Goal: Transaction & Acquisition: Purchase product/service

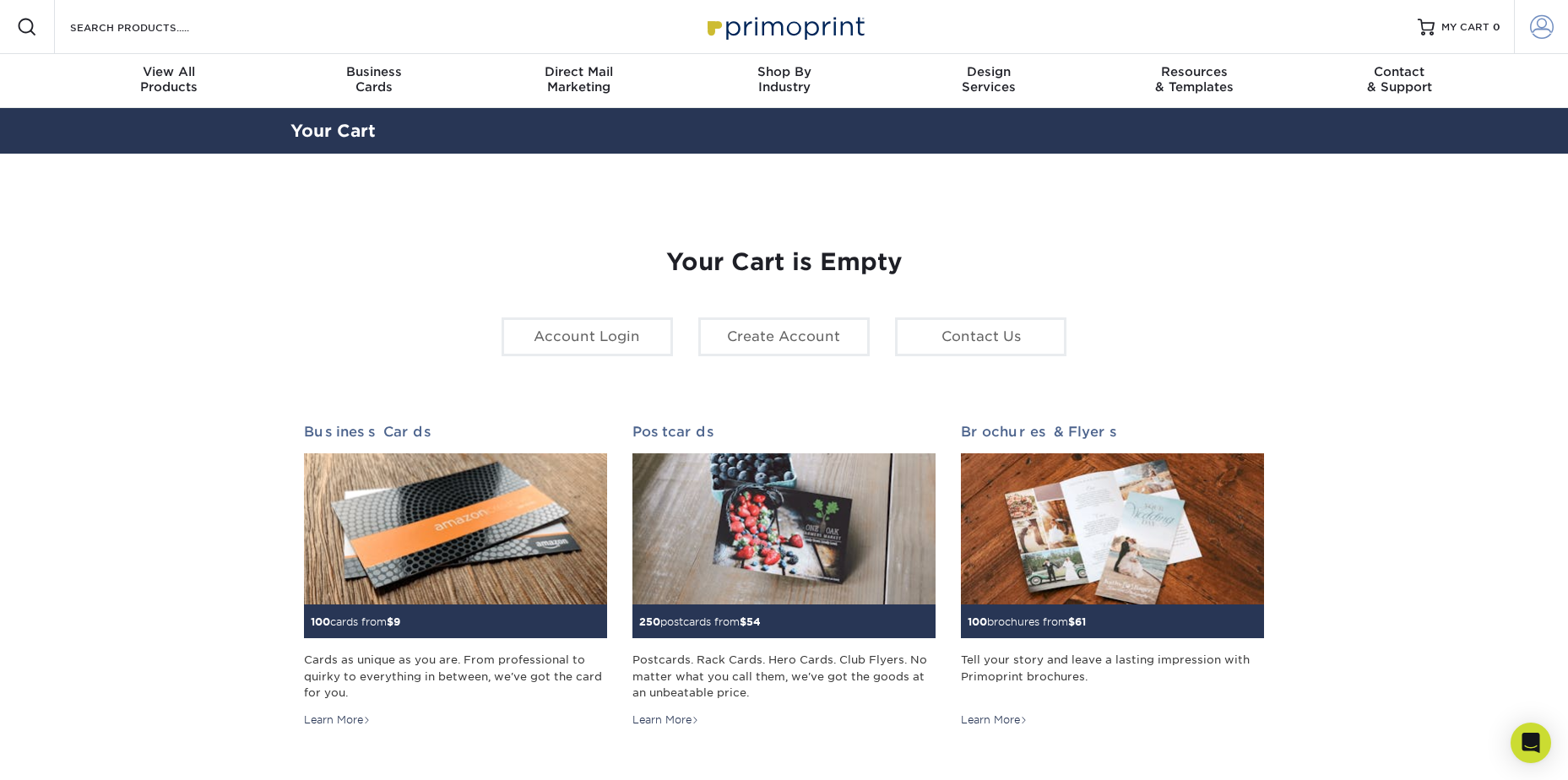
type input "[EMAIL_ADDRESS][DOMAIN_NAME]"
click at [1553, 30] on link "Account" at bounding box center [1541, 27] width 54 height 54
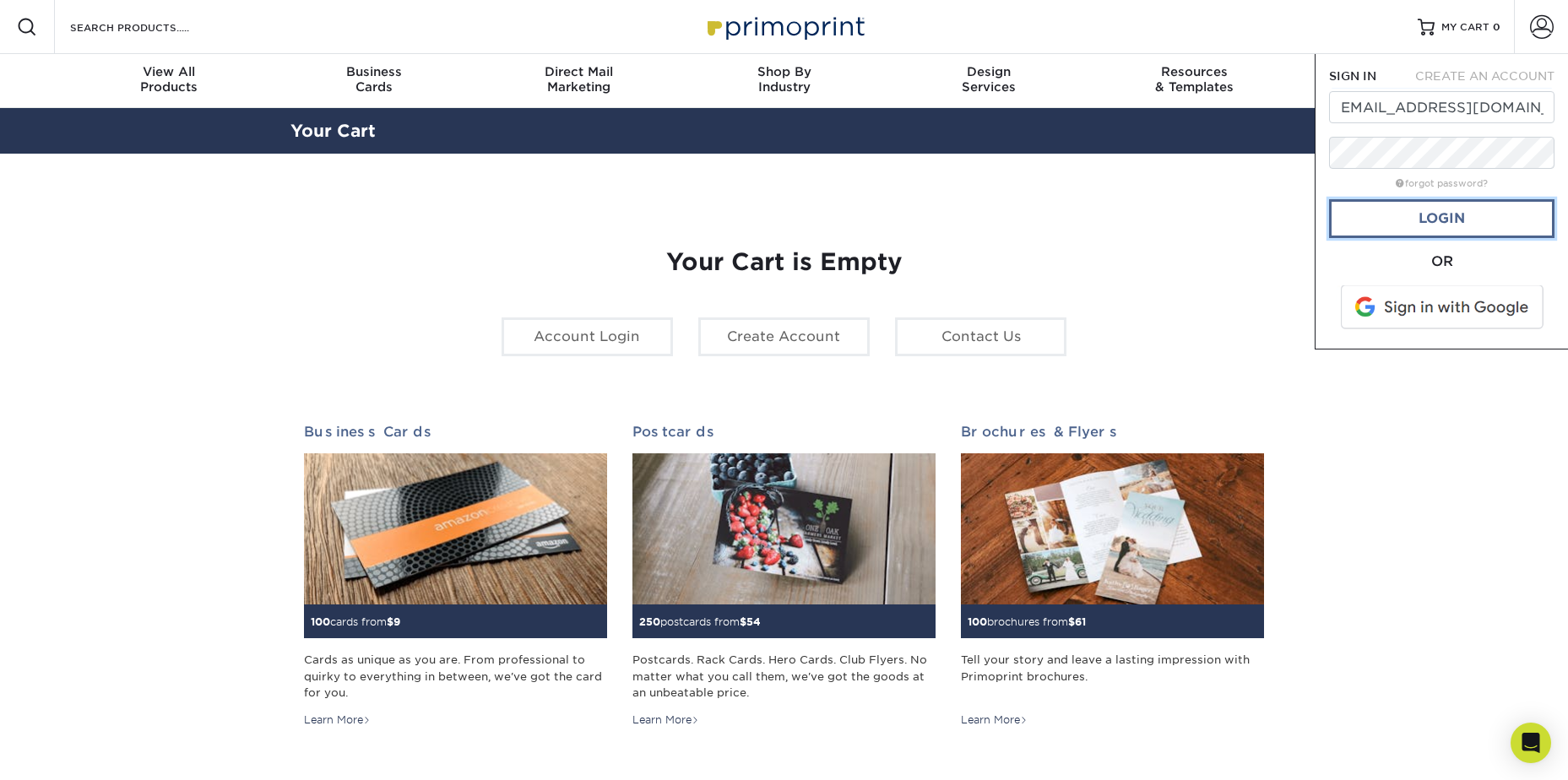
click at [1451, 223] on link "Login" at bounding box center [1441, 219] width 226 height 38
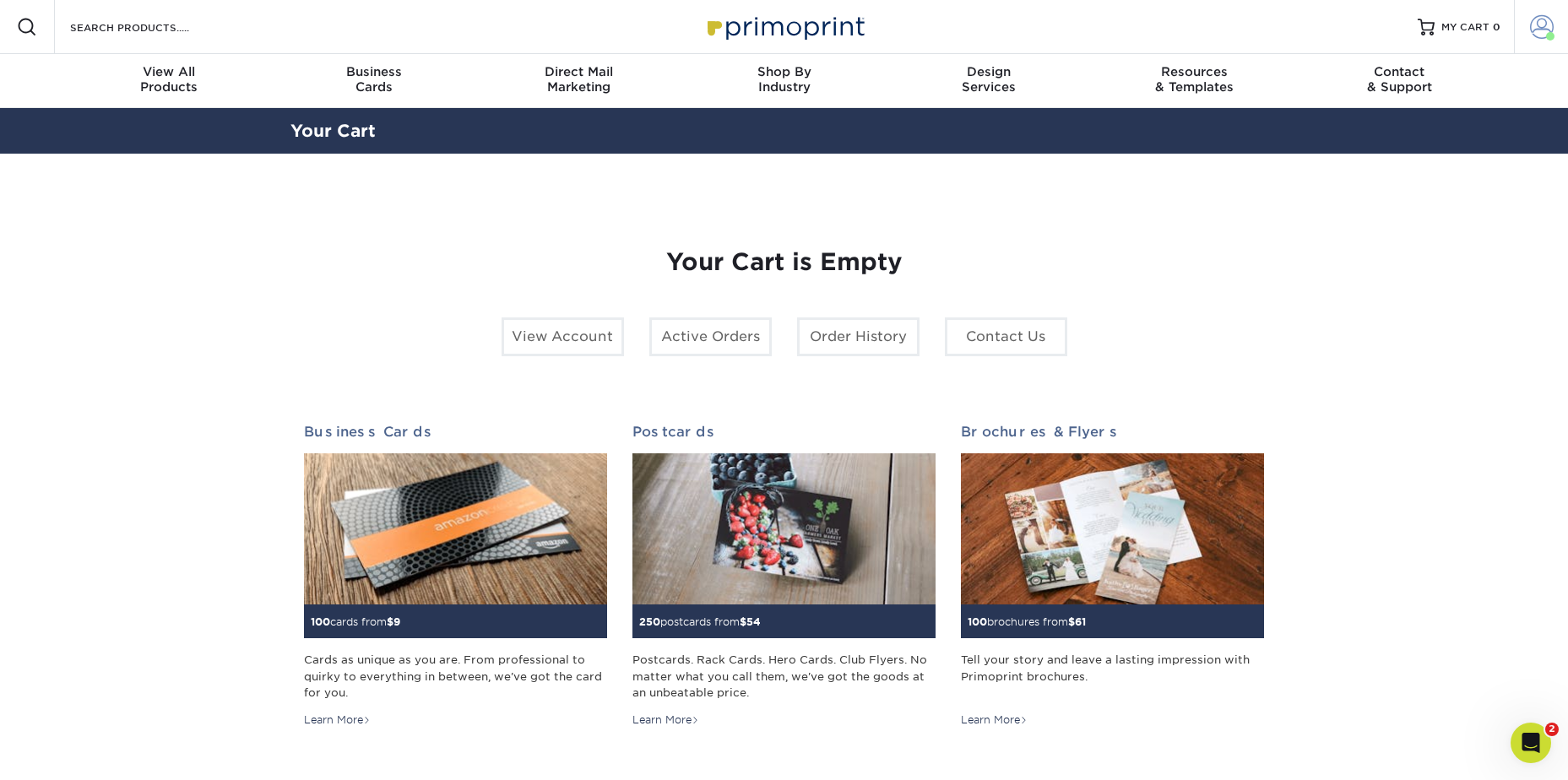
click at [1542, 34] on span at bounding box center [1541, 26] width 24 height 24
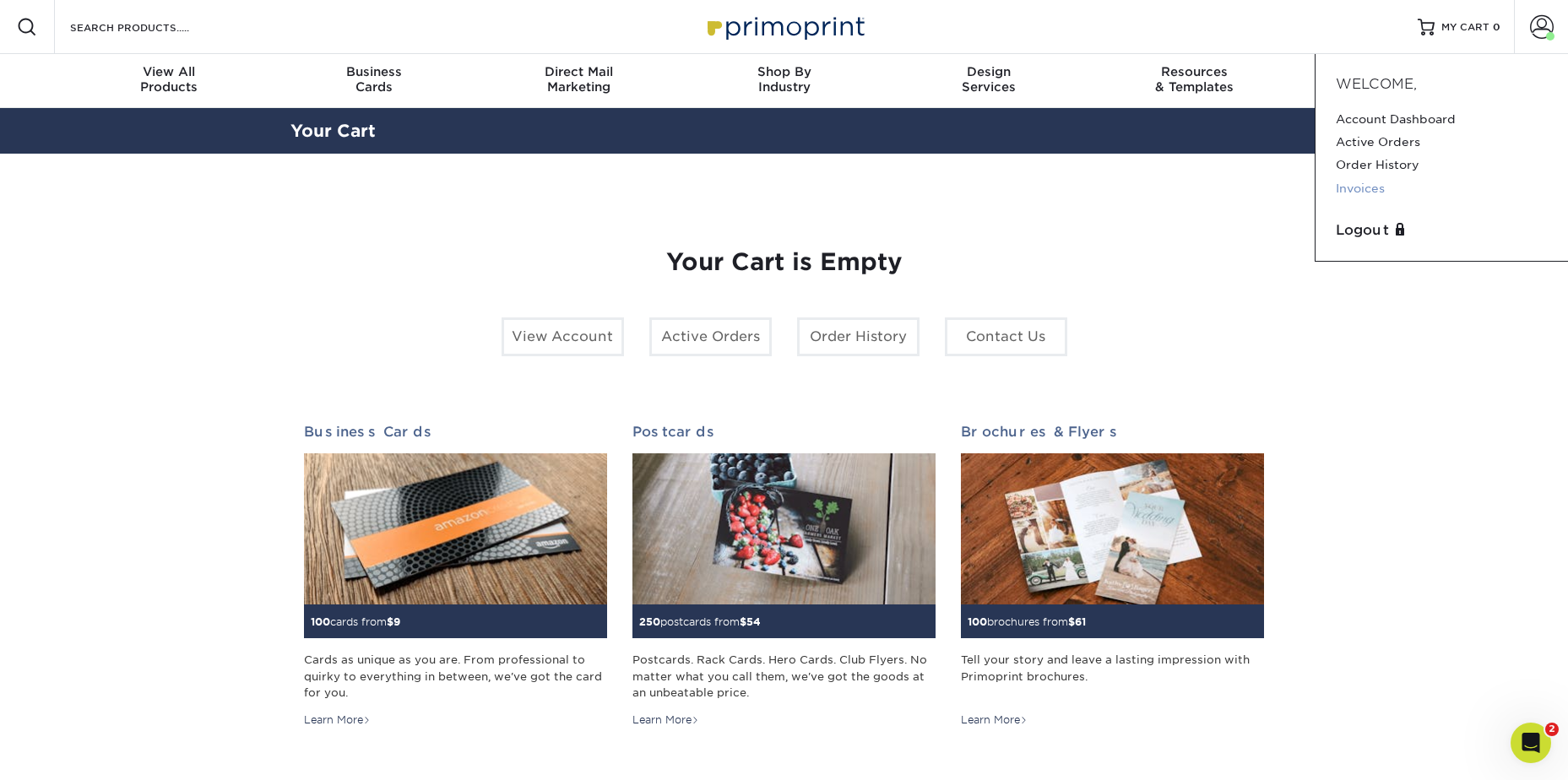
click at [1377, 187] on link "Invoices" at bounding box center [1441, 189] width 212 height 23
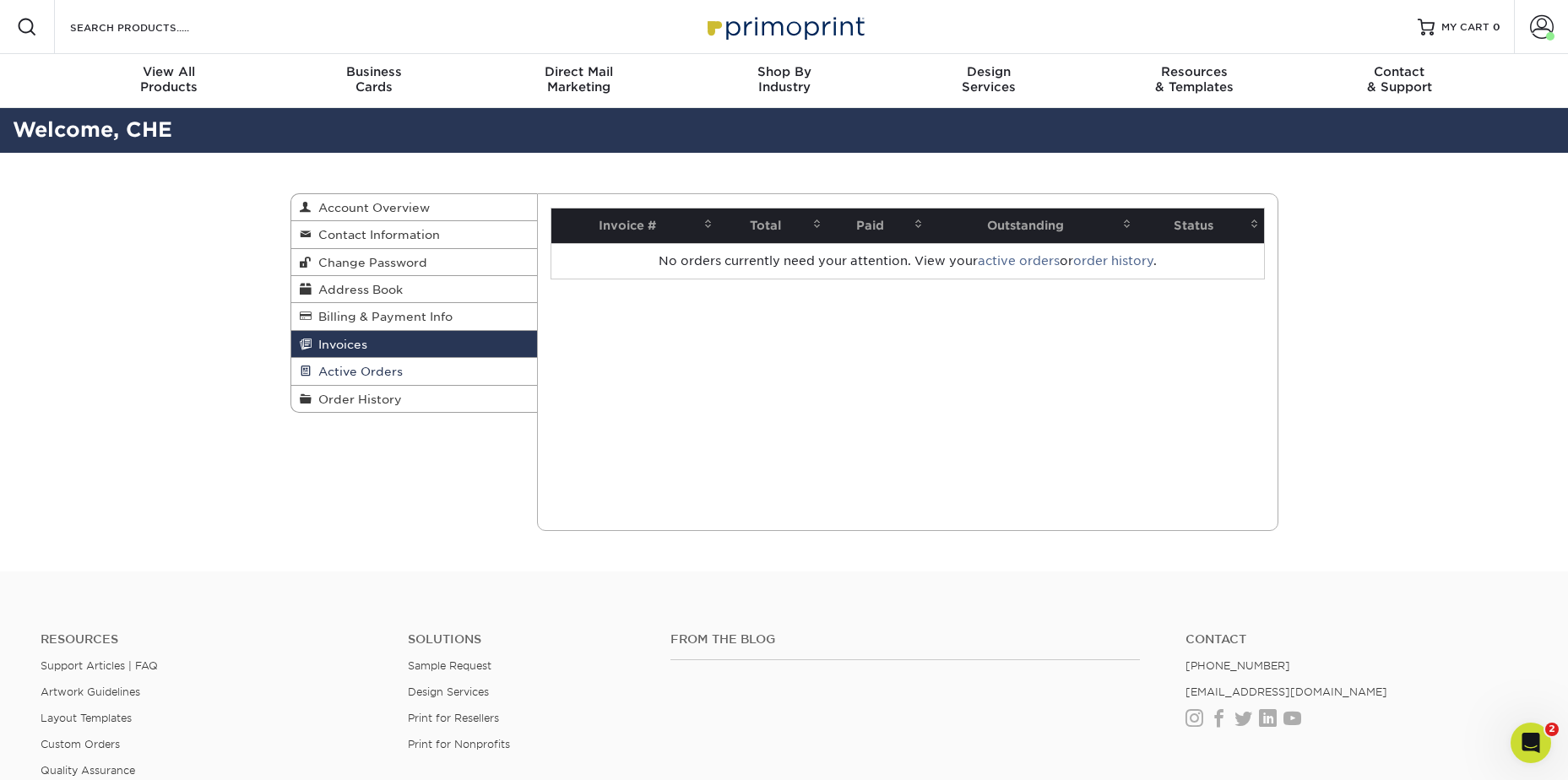
click at [371, 368] on span "Active Orders" at bounding box center [357, 371] width 91 height 13
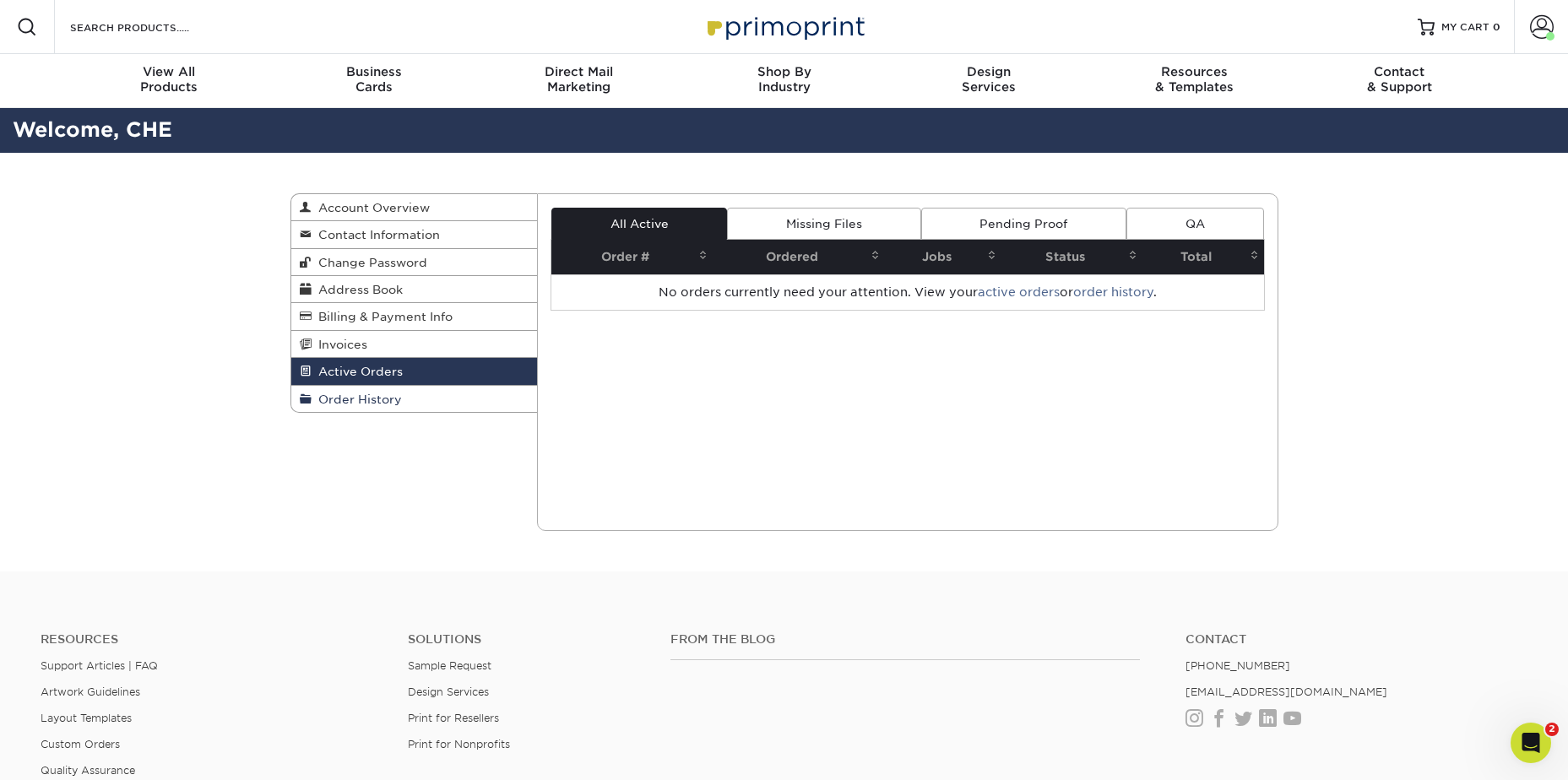
click at [376, 391] on link "Order History" at bounding box center [415, 399] width 247 height 26
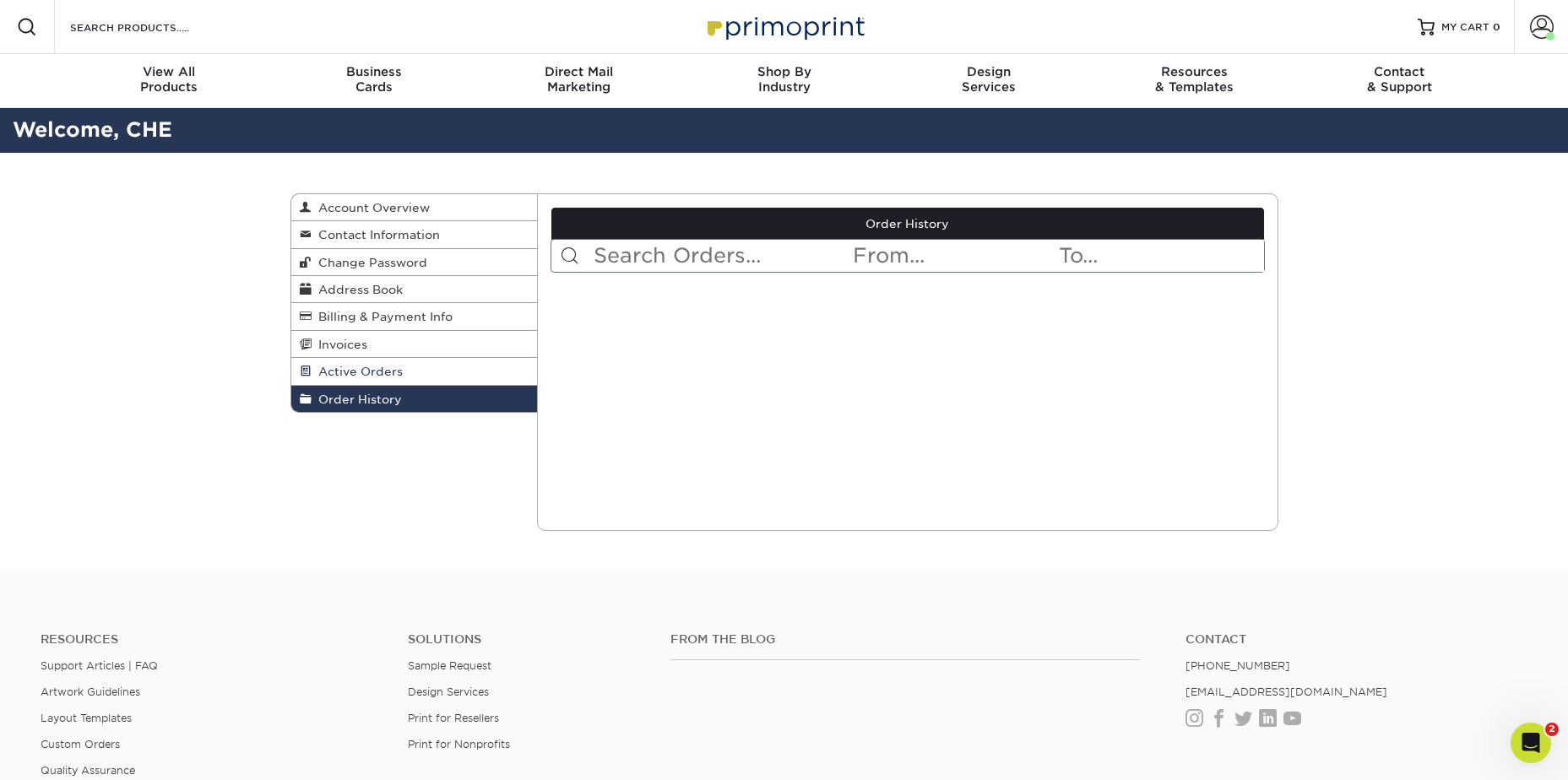
click at [380, 371] on span "Active Orders" at bounding box center [357, 371] width 91 height 13
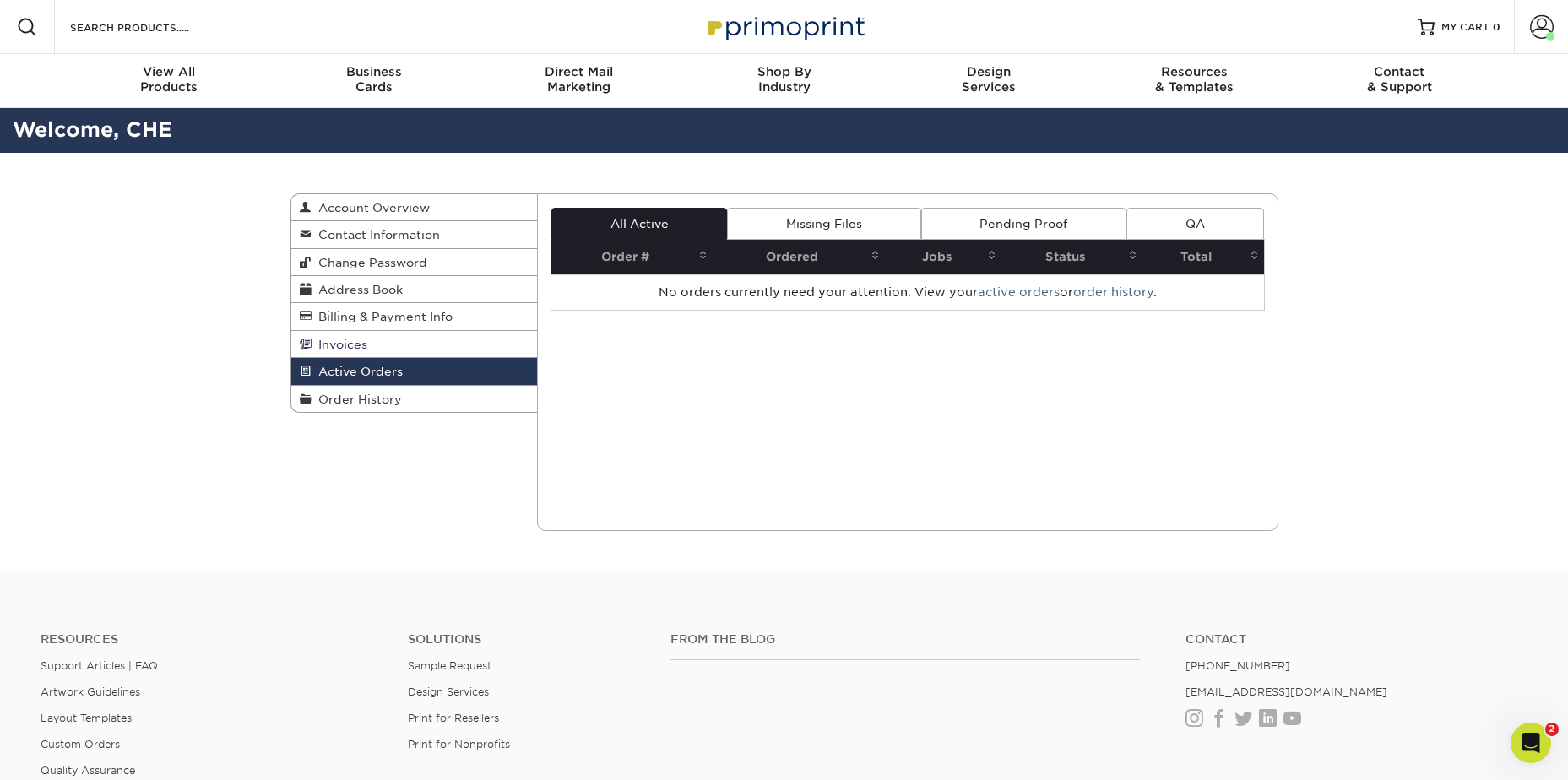
click at [380, 350] on link "Invoices" at bounding box center [415, 344] width 247 height 27
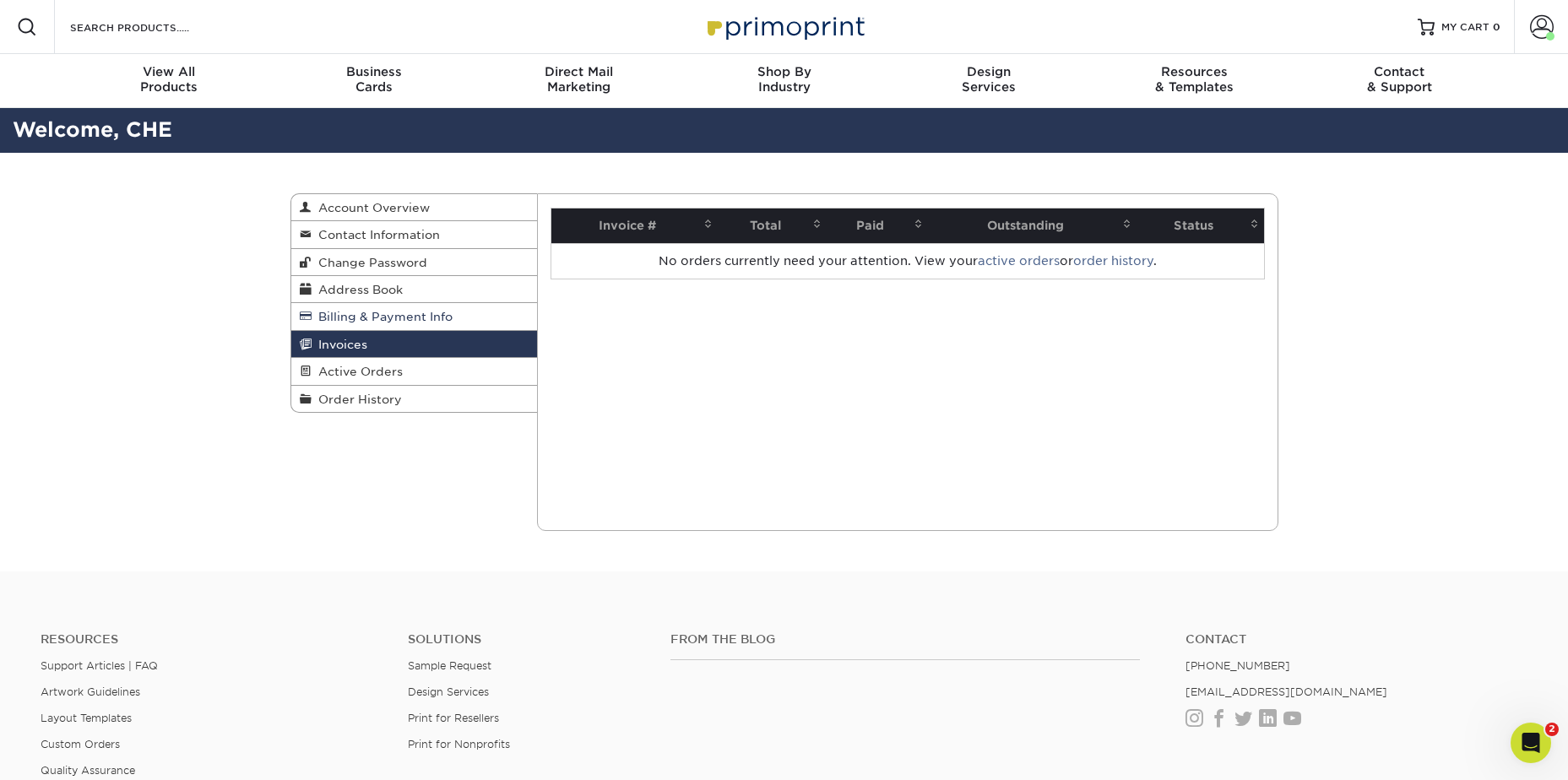
click at [378, 317] on span "Billing & Payment Info" at bounding box center [381, 316] width 141 height 13
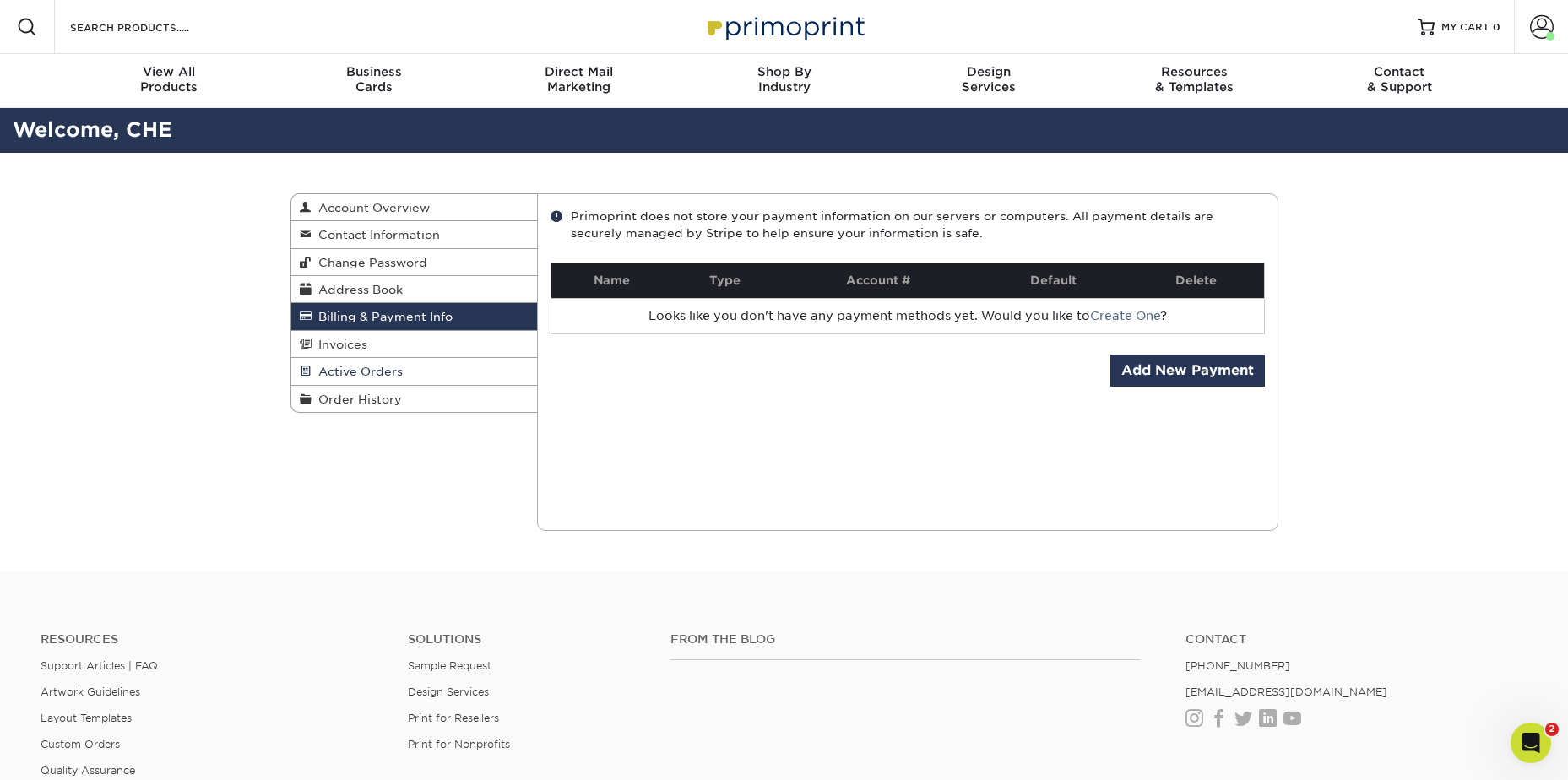
click at [378, 366] on span "Active Orders" at bounding box center [357, 371] width 91 height 13
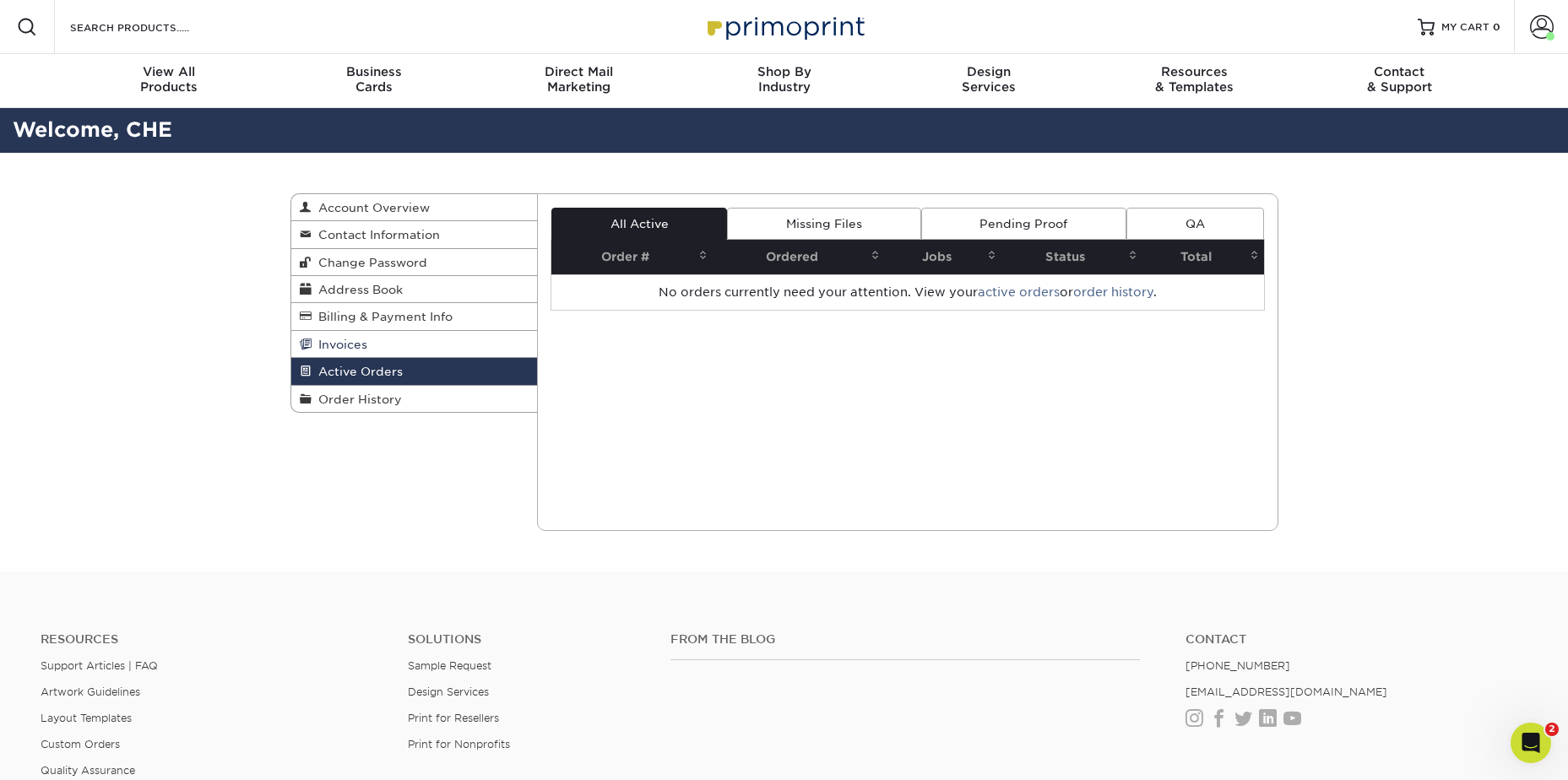
click at [373, 341] on link "Invoices" at bounding box center [415, 344] width 247 height 27
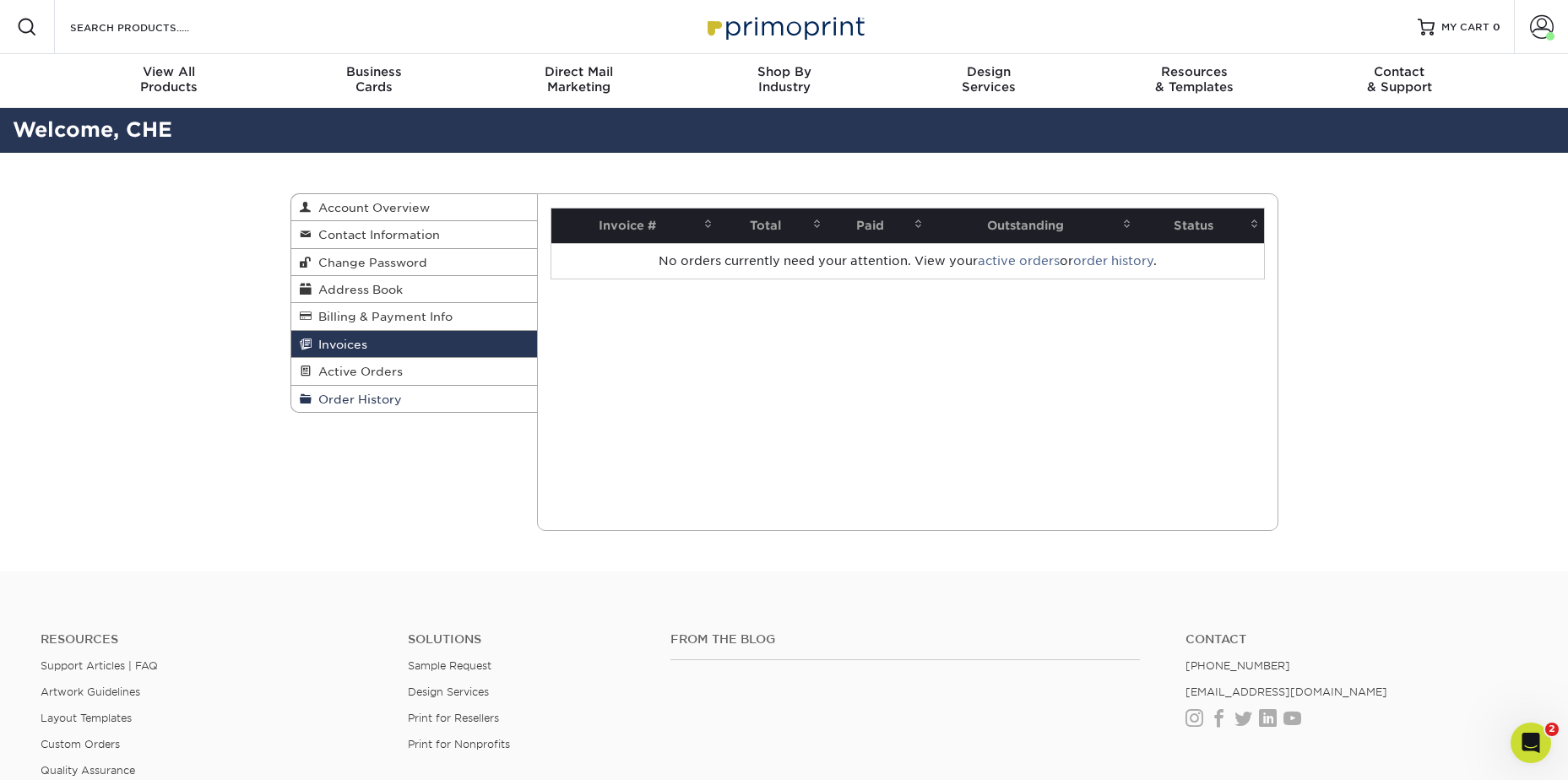
click at [379, 402] on span "Order History" at bounding box center [356, 399] width 90 height 13
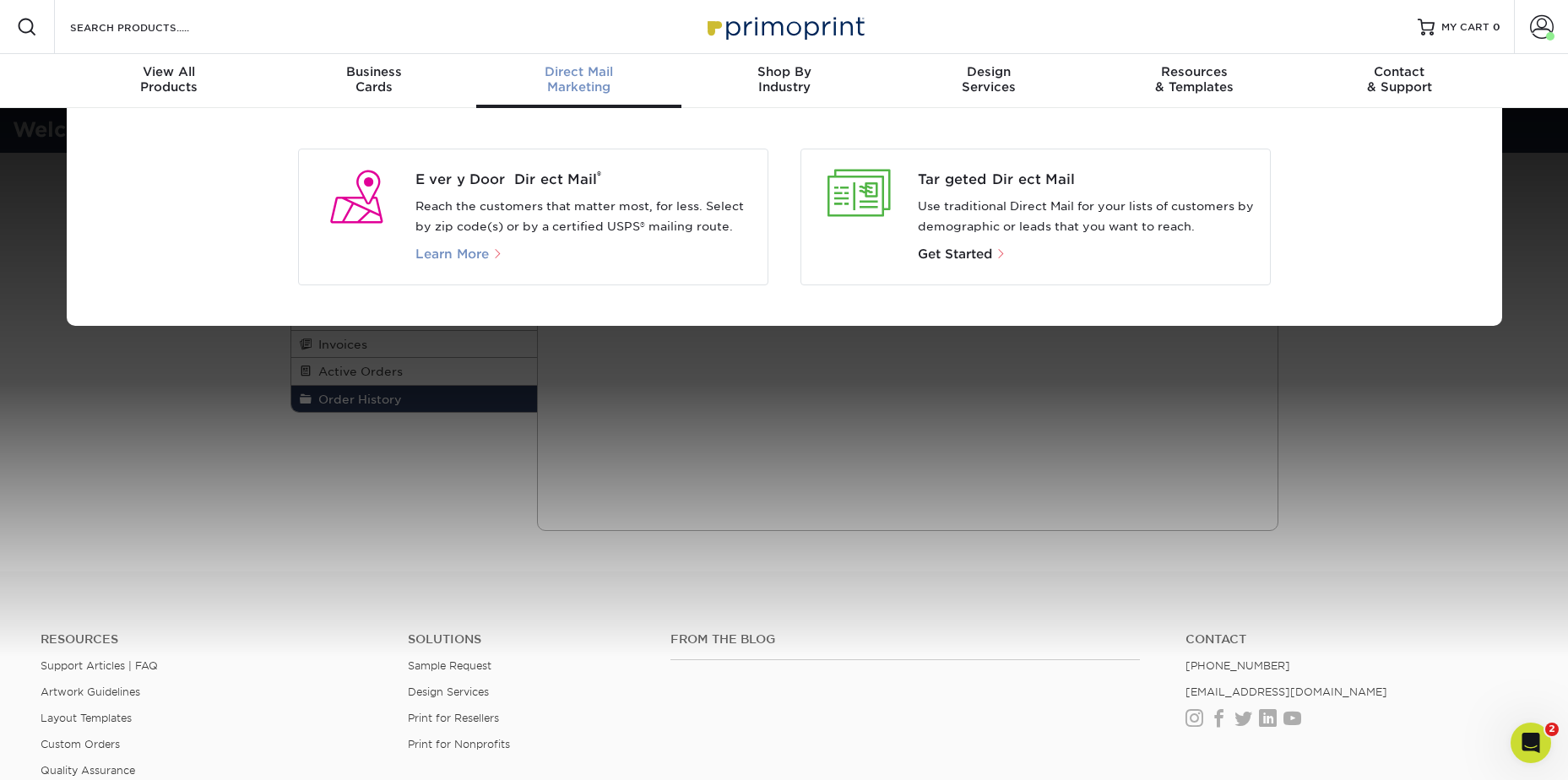
click at [443, 248] on span "Learn More" at bounding box center [452, 254] width 73 height 15
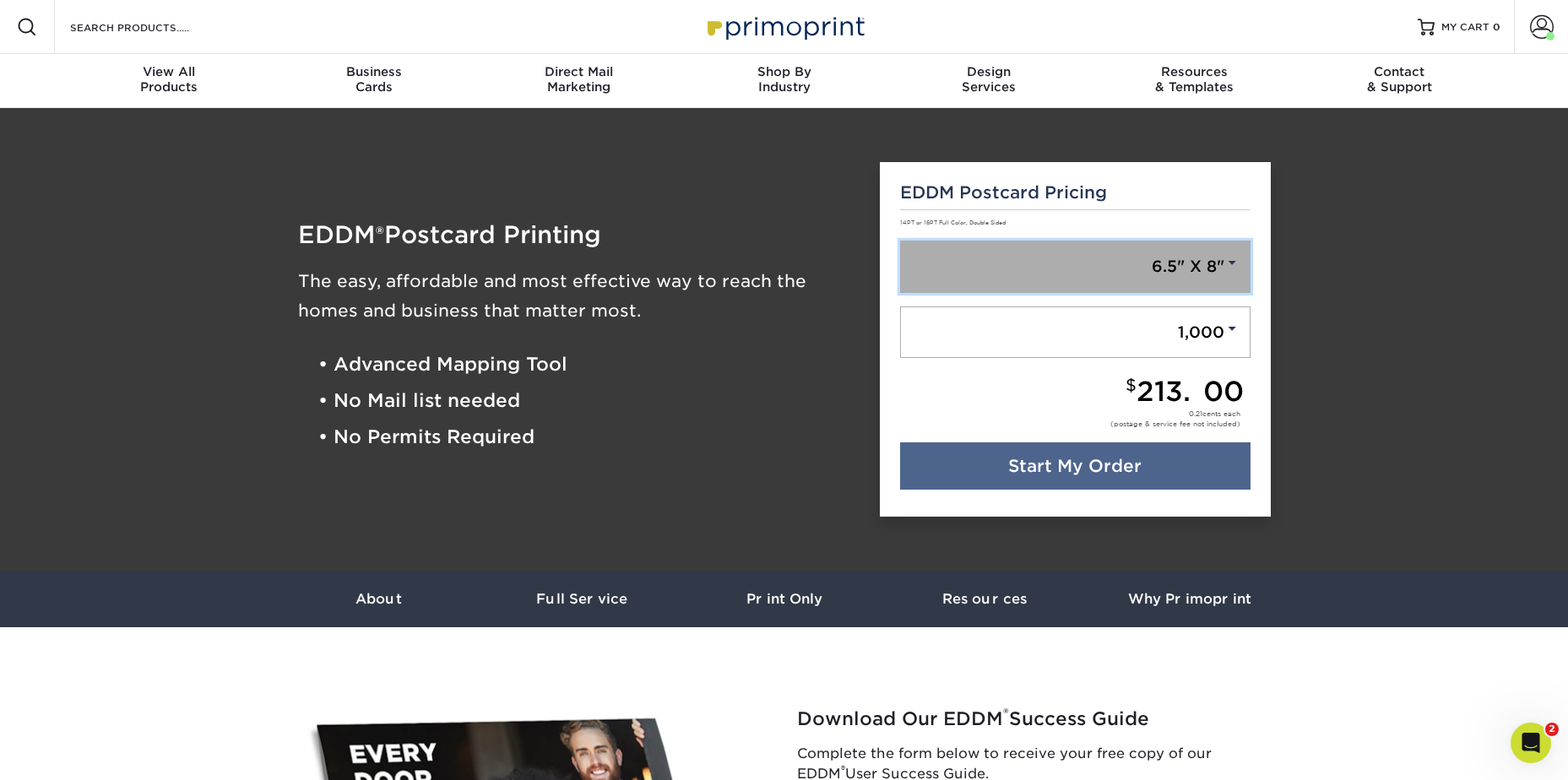
click at [1234, 263] on span at bounding box center [1231, 262] width 15 height 15
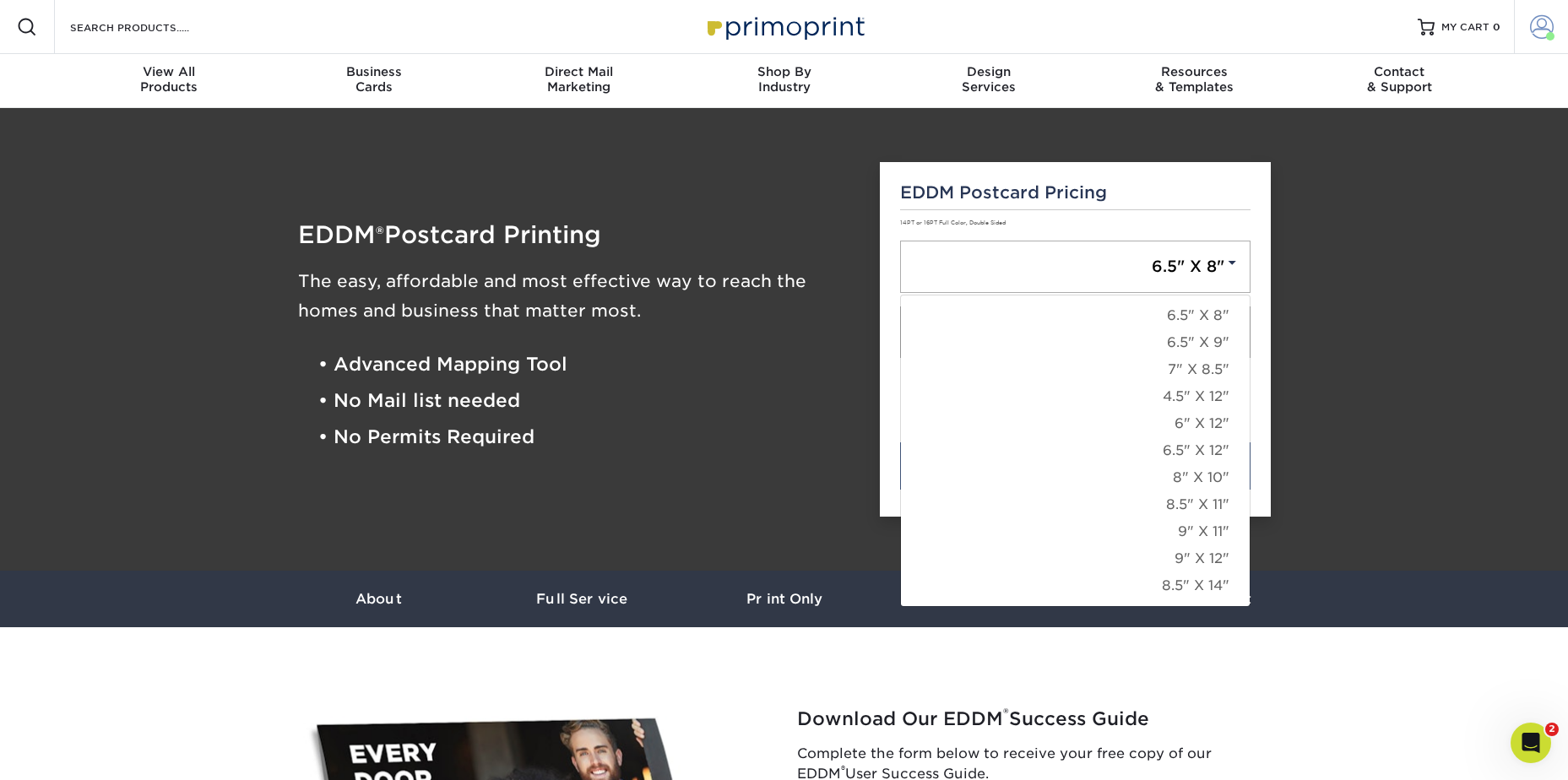
click at [1542, 25] on span at bounding box center [1541, 26] width 24 height 24
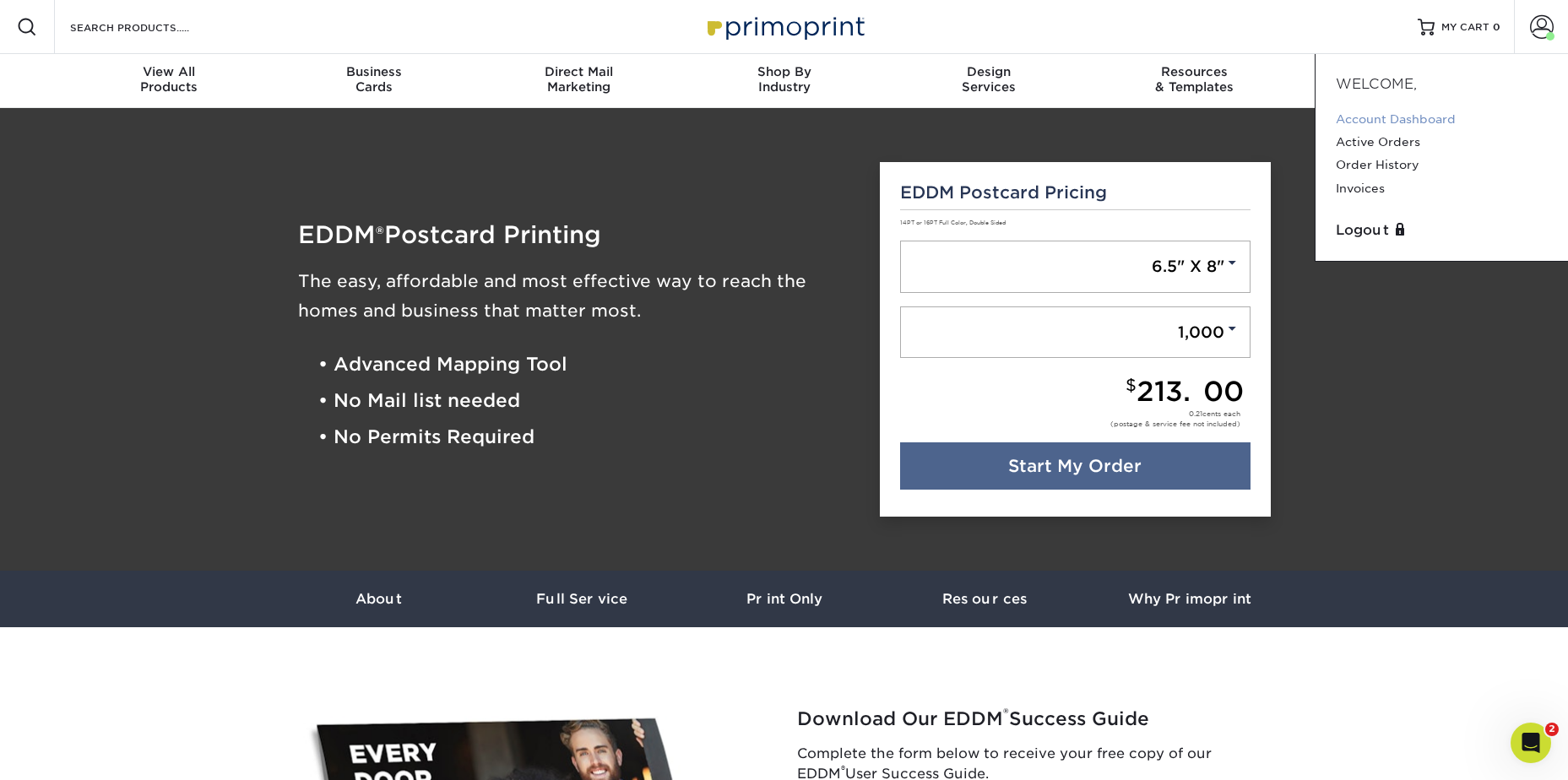
click at [1420, 113] on link "Account Dashboard" at bounding box center [1441, 120] width 212 height 23
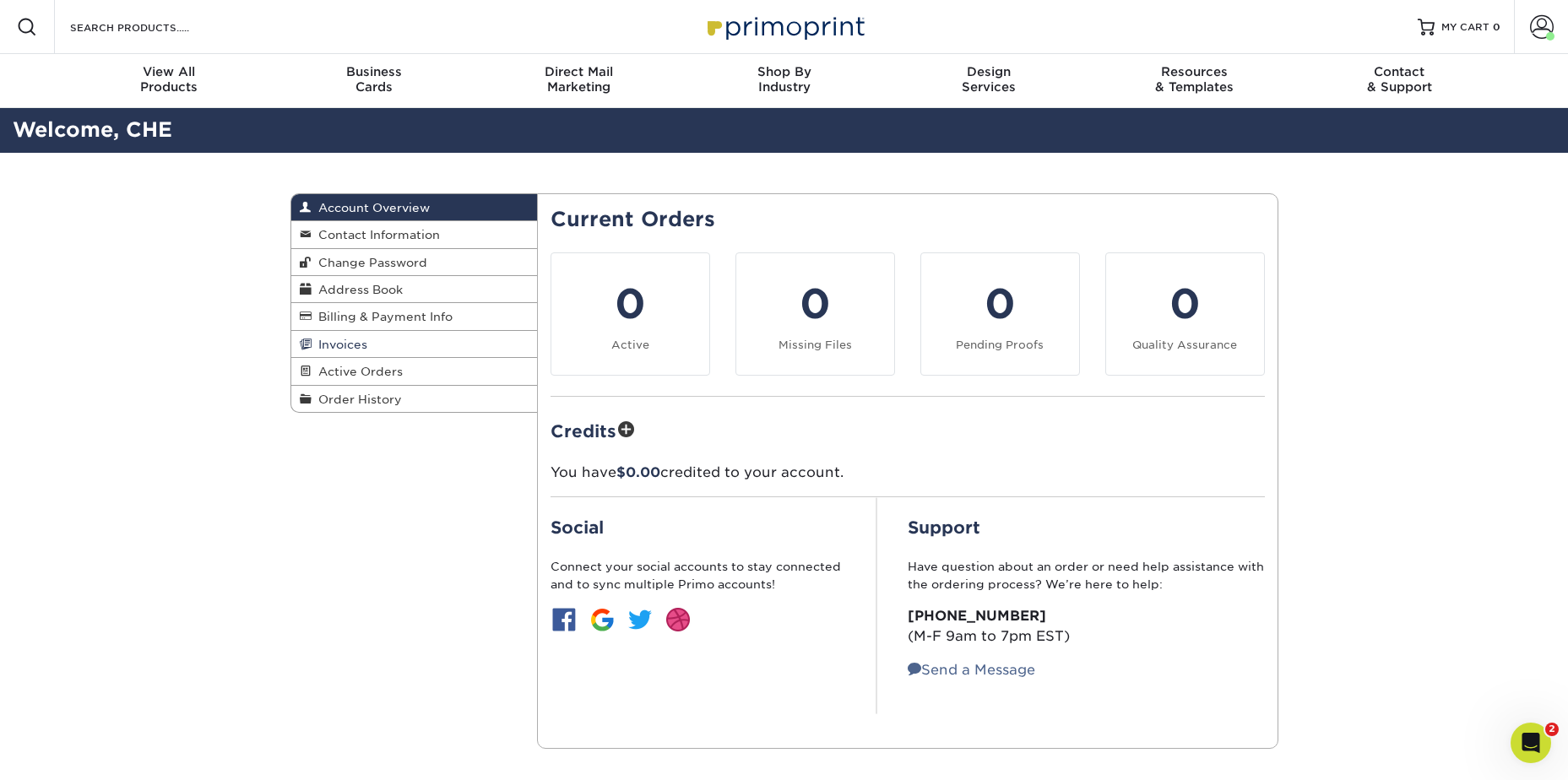
click at [359, 343] on span "Invoices" at bounding box center [339, 344] width 56 height 13
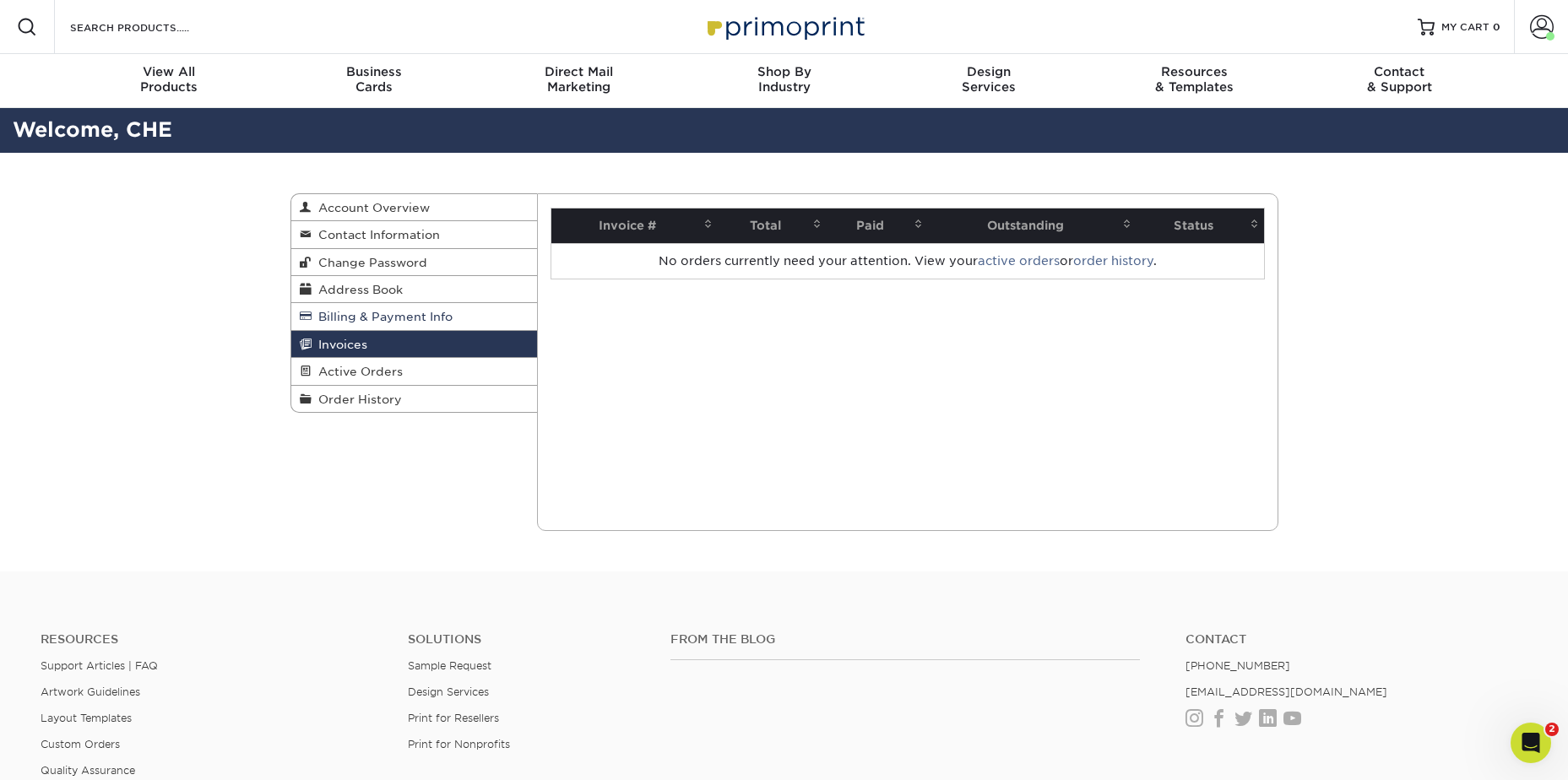
click at [373, 320] on span "Billing & Payment Info" at bounding box center [381, 316] width 141 height 13
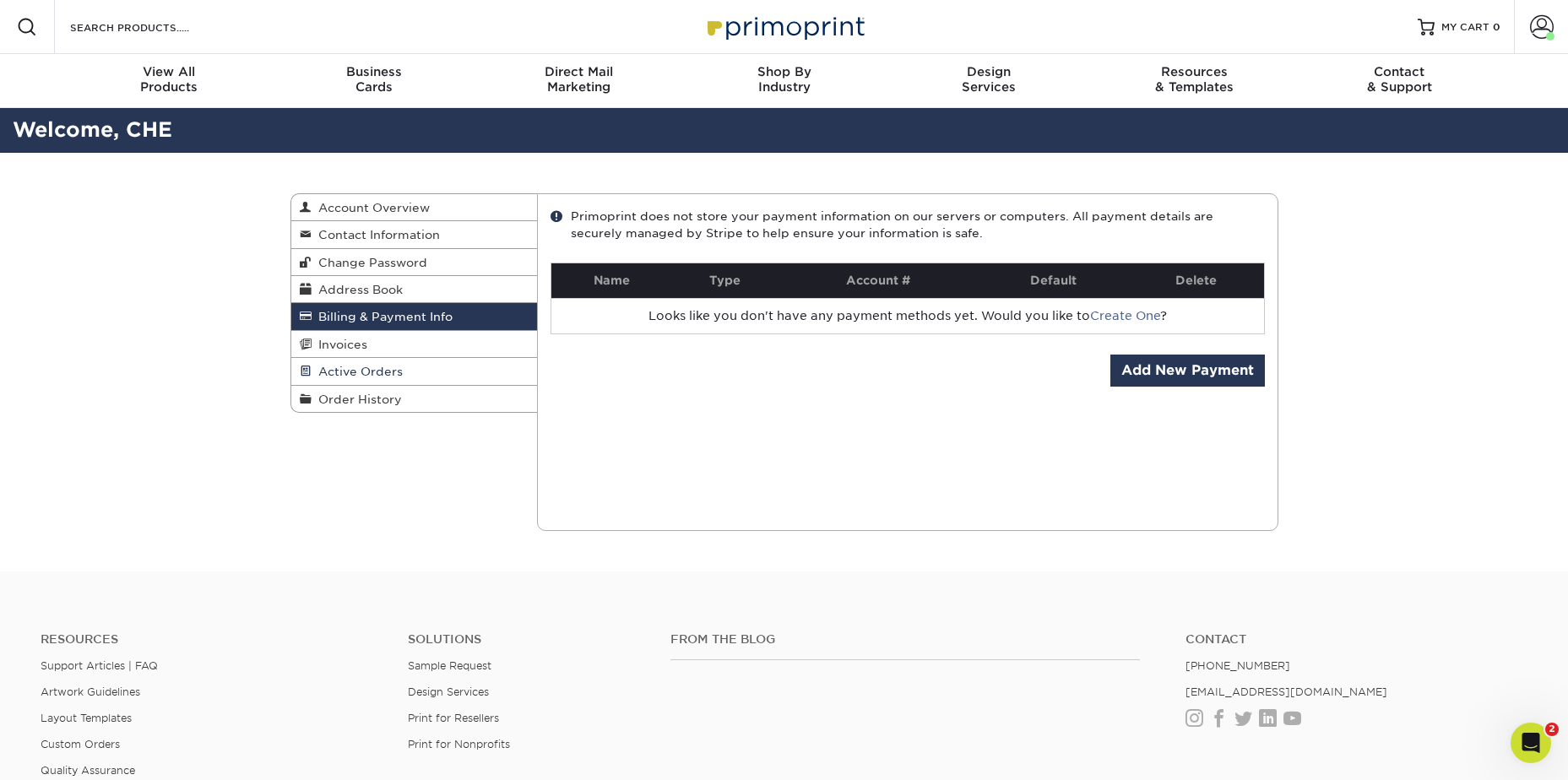
click at [364, 368] on span "Active Orders" at bounding box center [357, 371] width 91 height 13
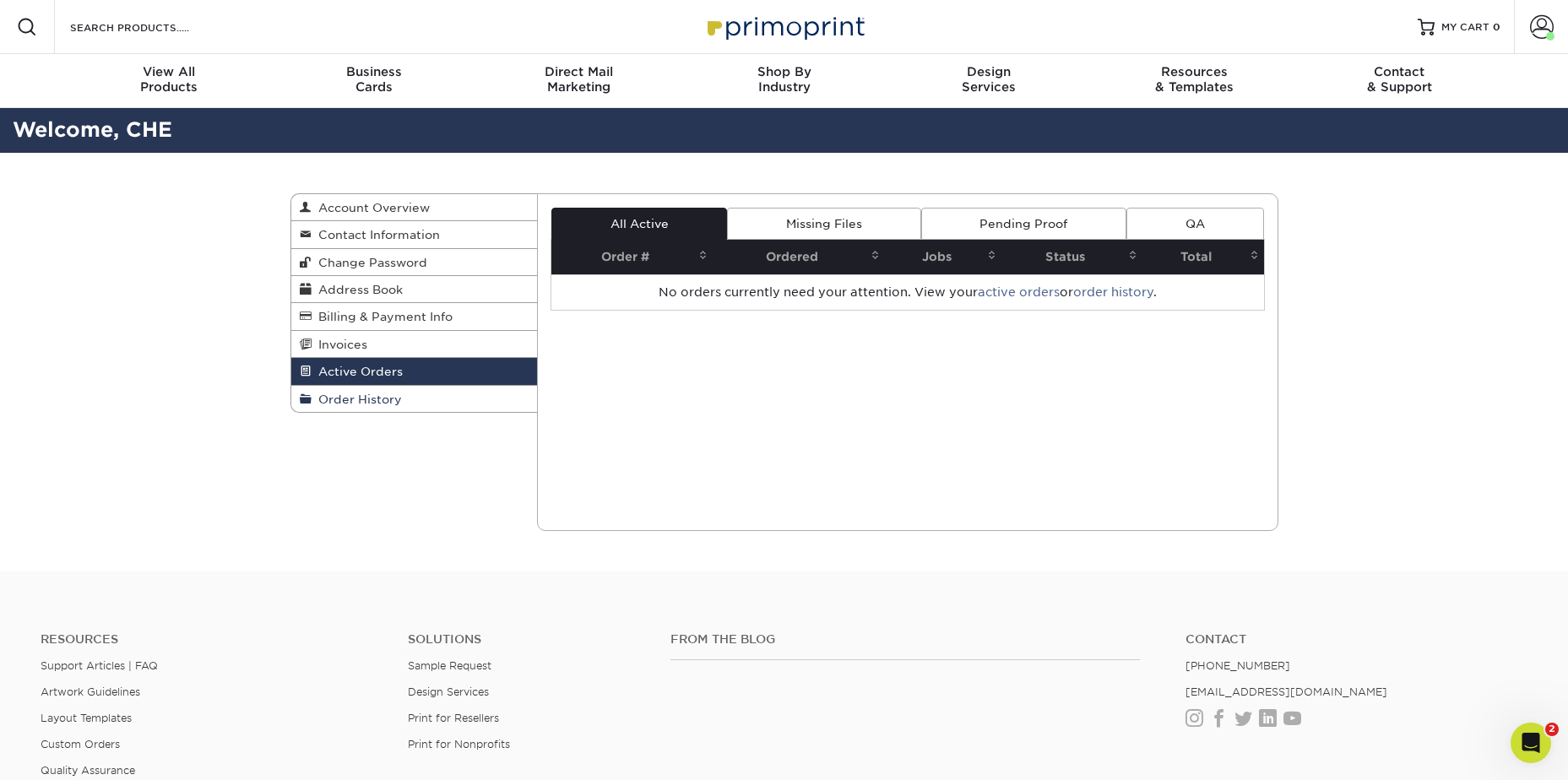
click at [373, 395] on span "Order History" at bounding box center [356, 399] width 90 height 13
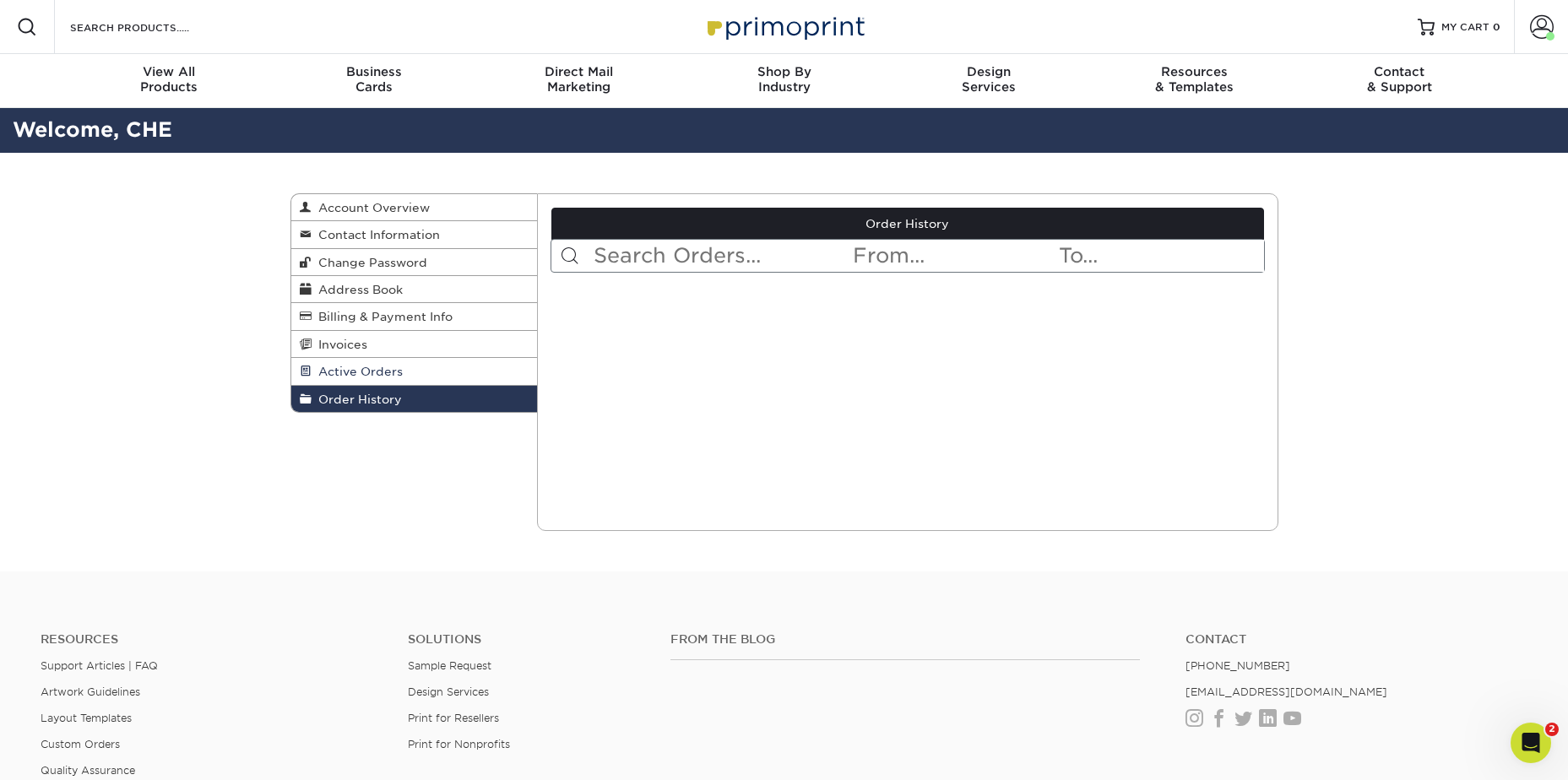
click at [373, 364] on link "Active Orders" at bounding box center [415, 371] width 247 height 27
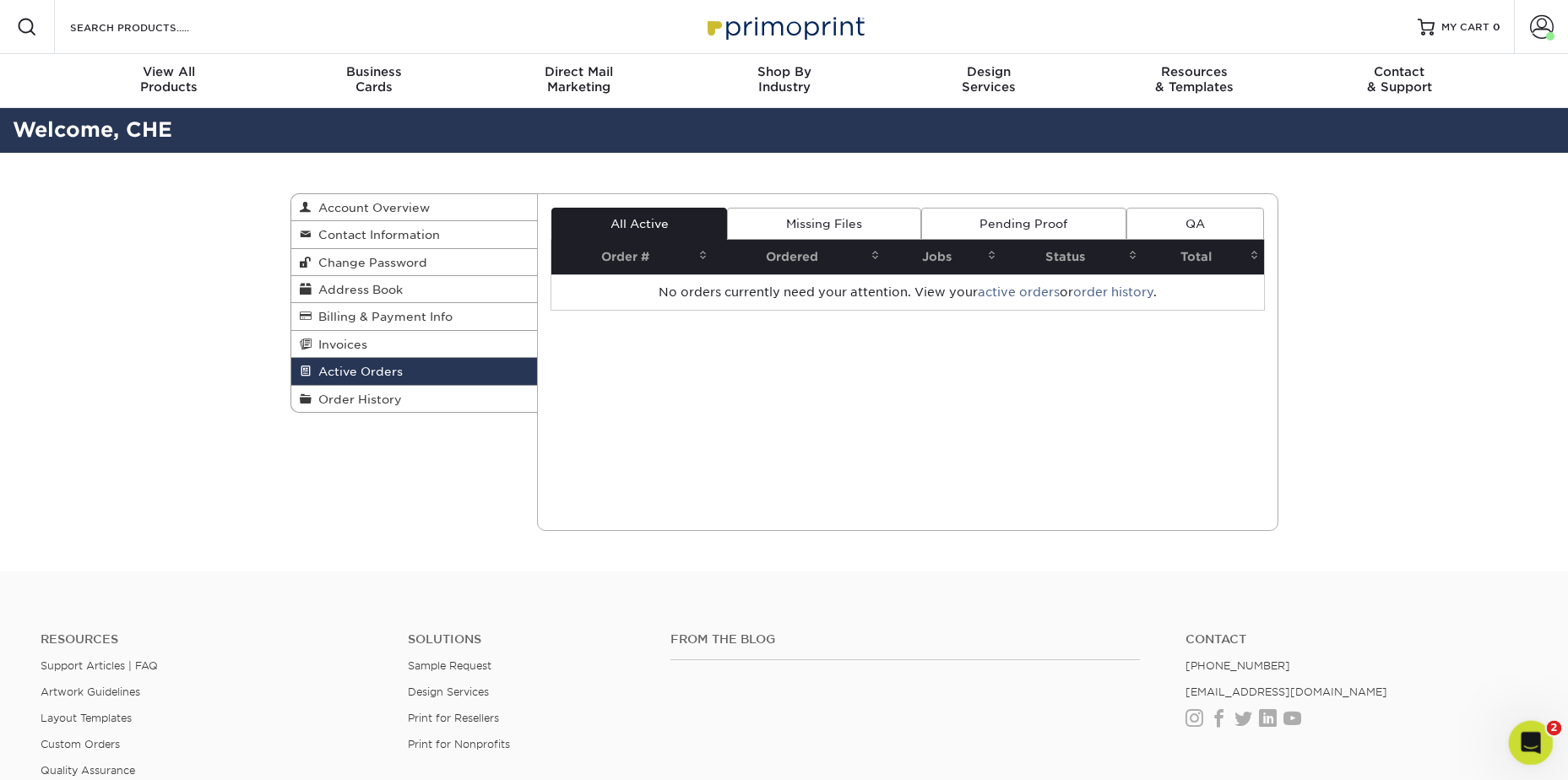
click at [1550, 754] on body "Resources Menu Search Products Account Welcome, Account Dashboard Active Orders…" at bounding box center [784, 533] width 1568 height 1065
click at [1520, 734] on icon "Open Intercom Messenger" at bounding box center [1529, 741] width 28 height 28
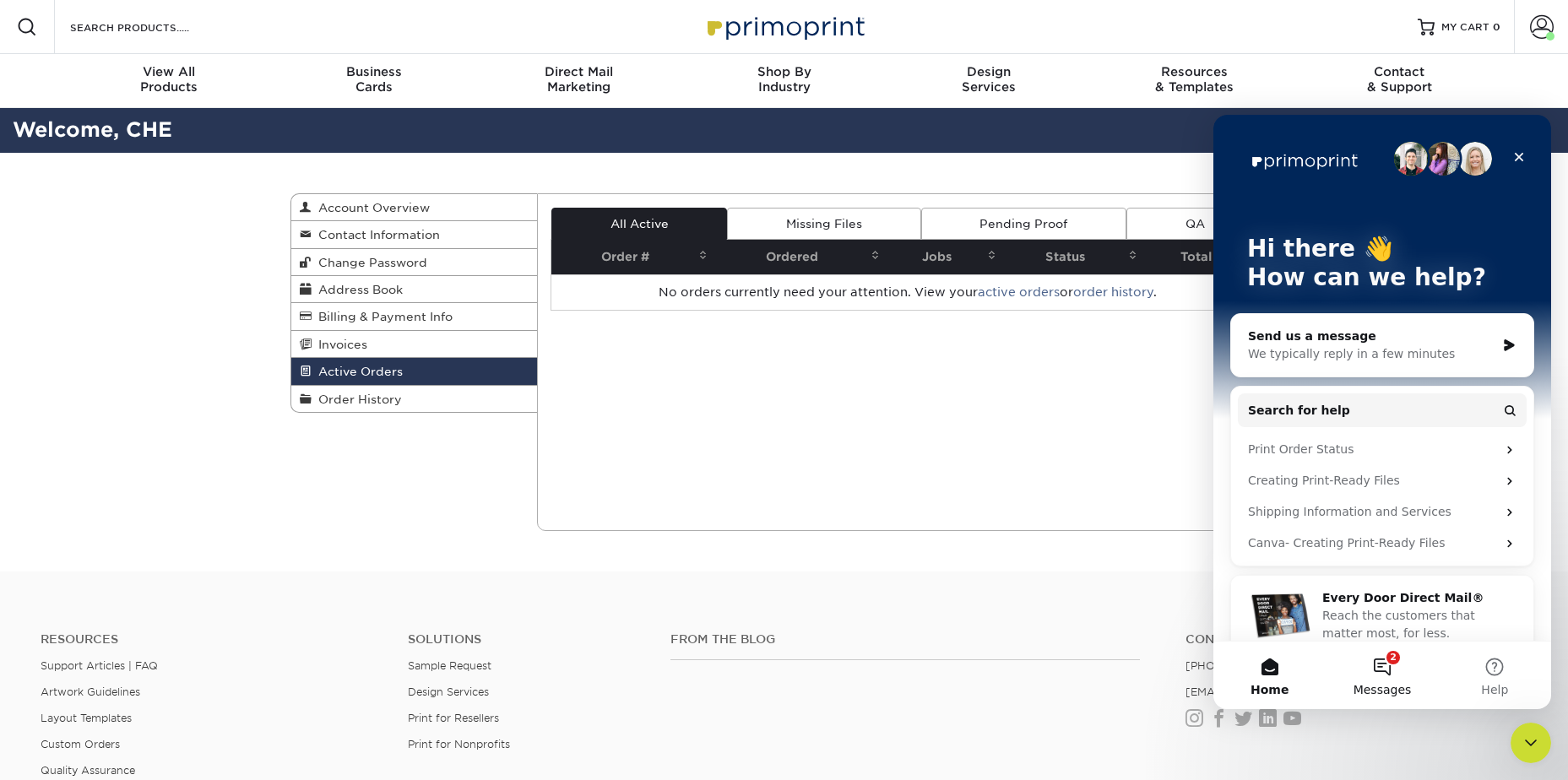
click at [1408, 672] on button "2 Messages" at bounding box center [1382, 675] width 112 height 67
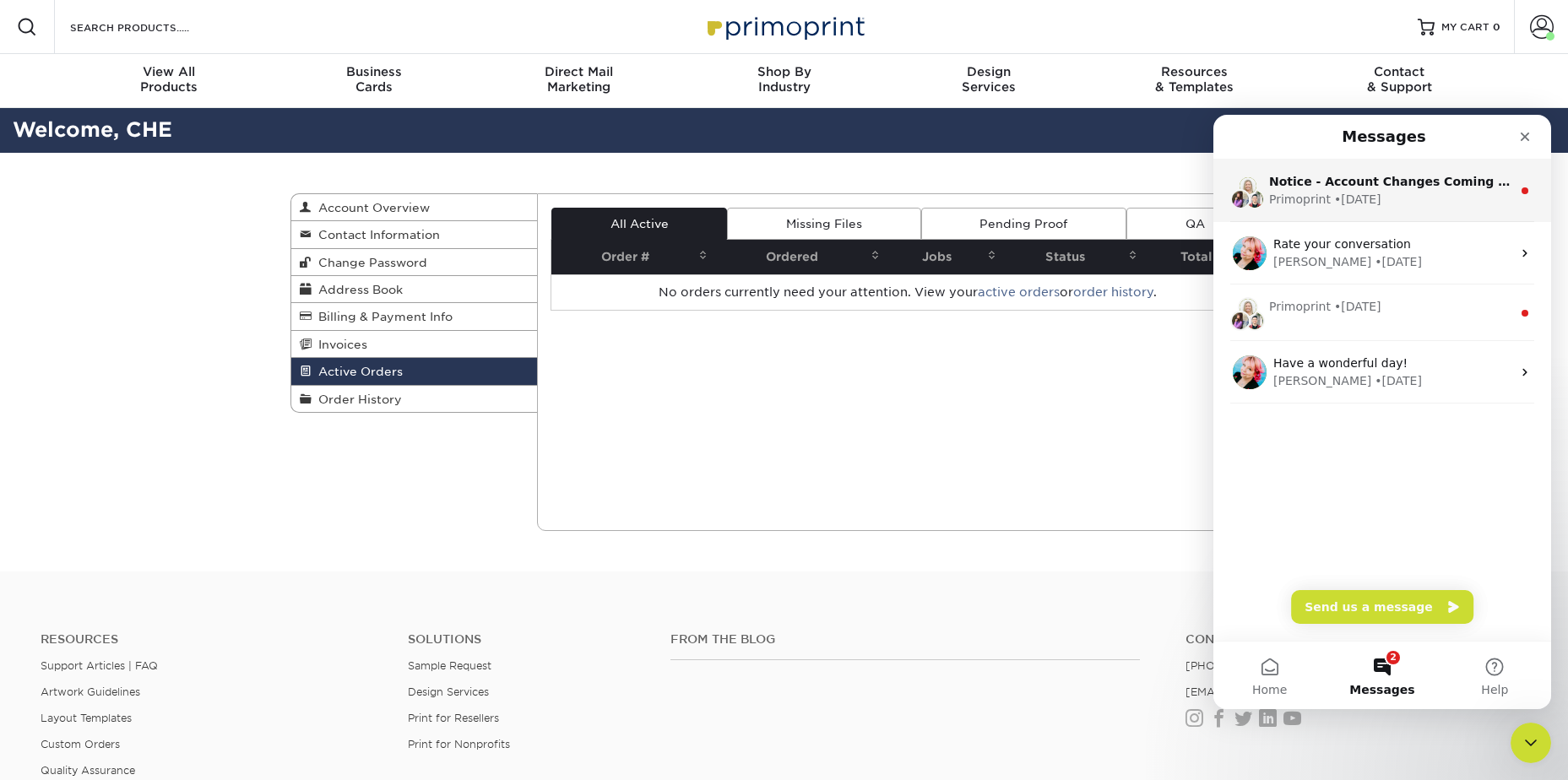
click at [1369, 203] on div "• 6w ago" at bounding box center [1357, 199] width 47 height 17
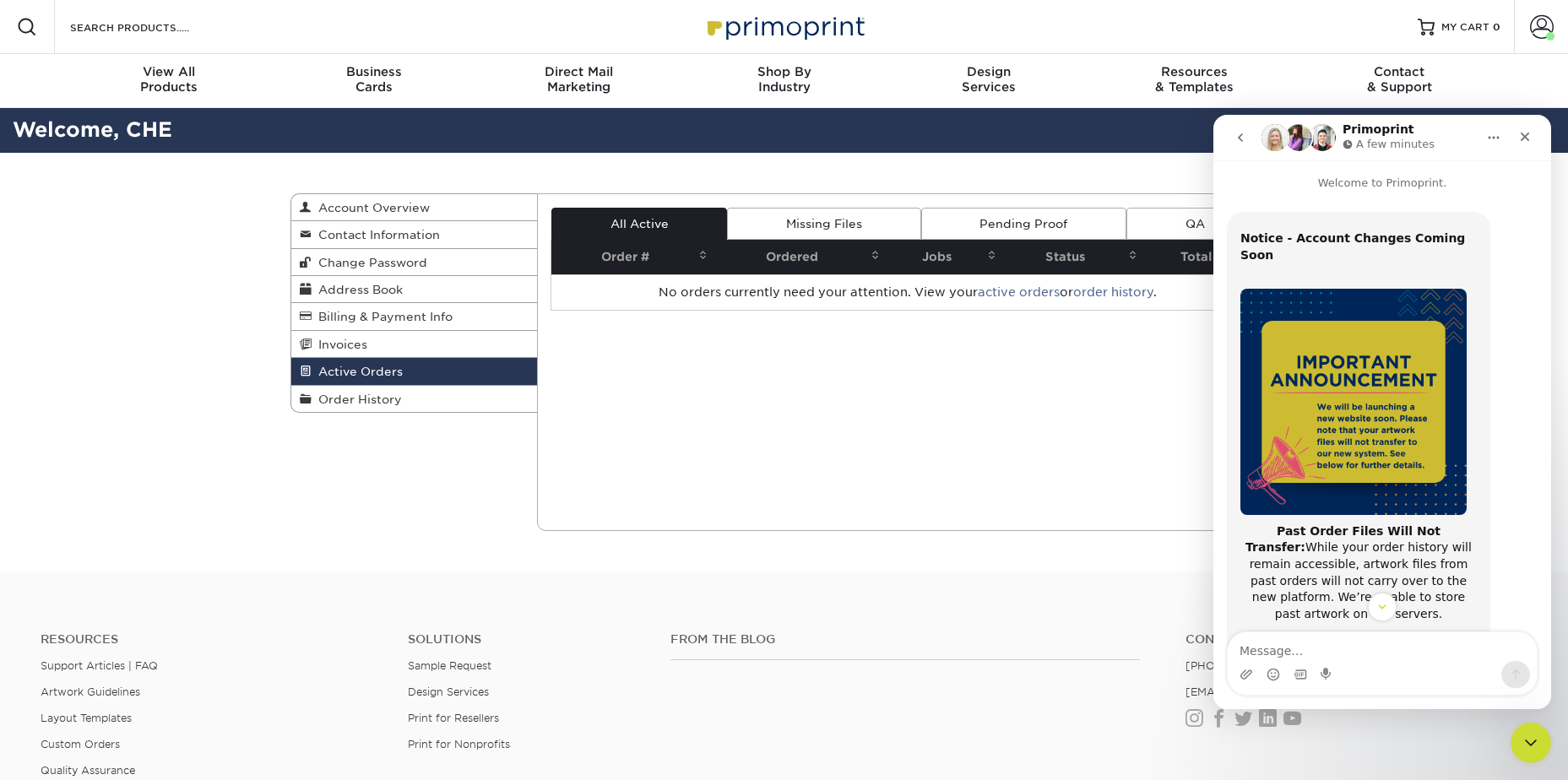
click at [1230, 136] on button "go back" at bounding box center [1240, 137] width 32 height 32
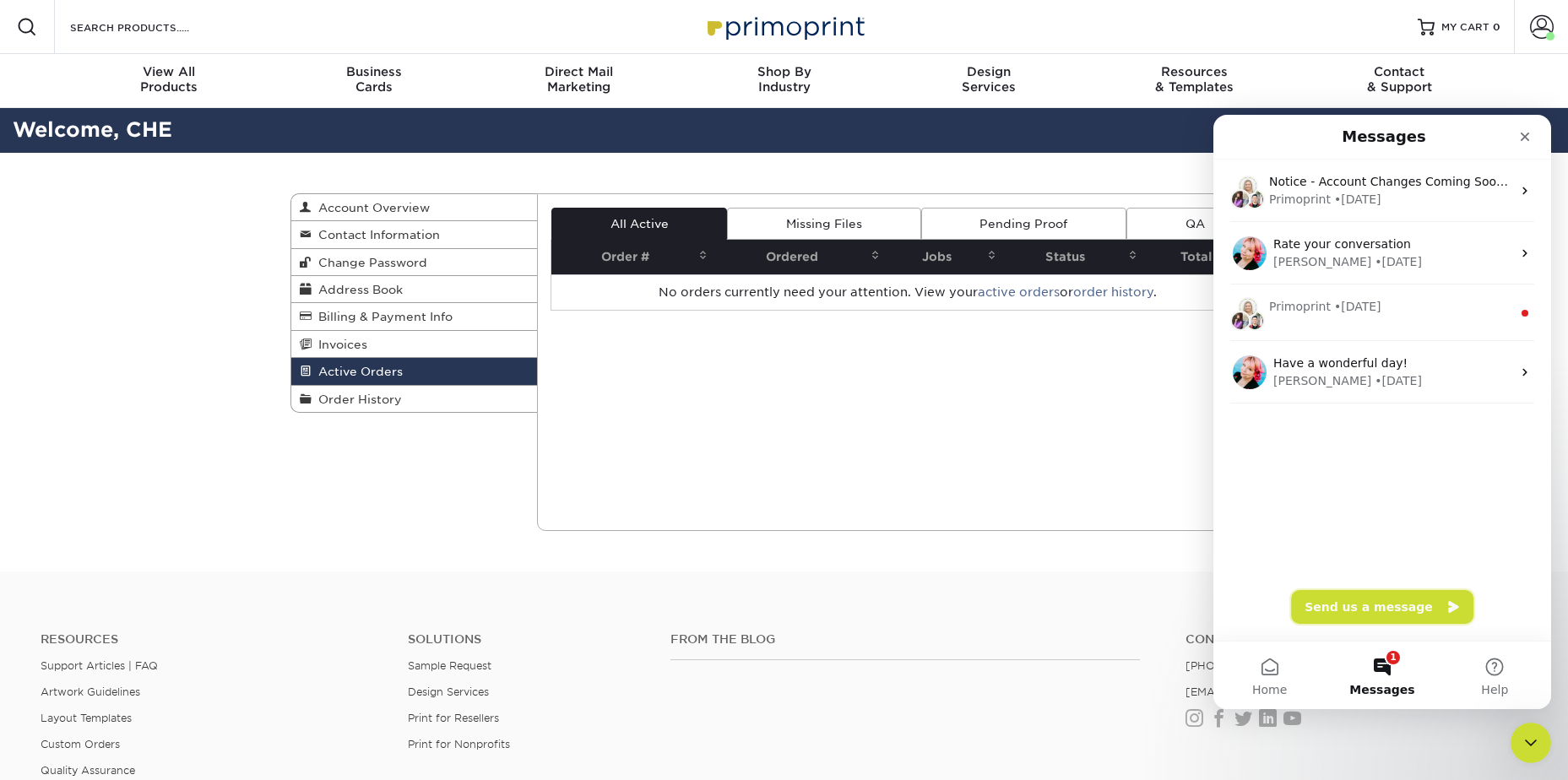
click at [1397, 604] on button "Send us a message" at bounding box center [1382, 607] width 183 height 34
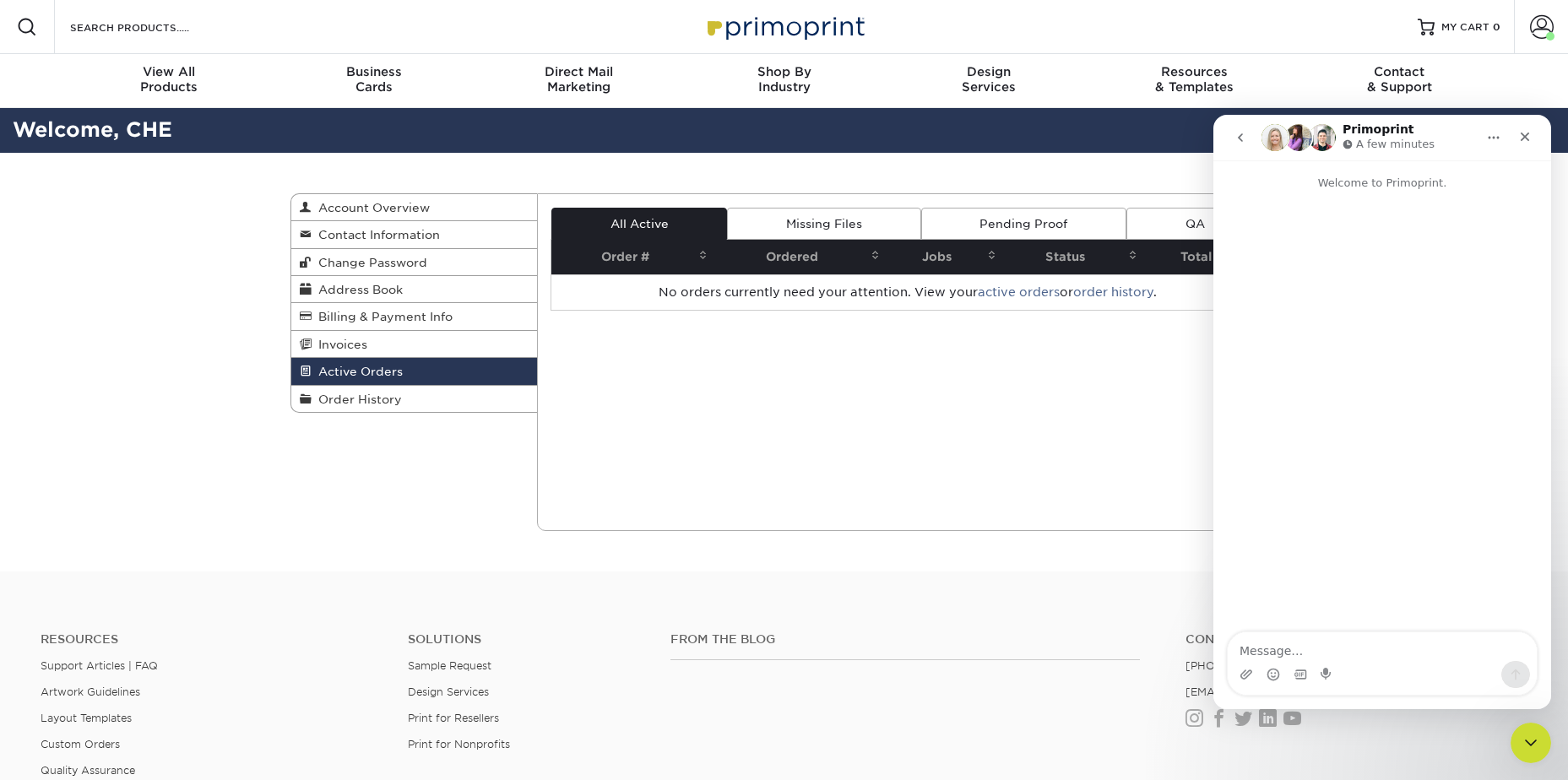
click at [1239, 143] on icon "go back" at bounding box center [1239, 137] width 13 height 13
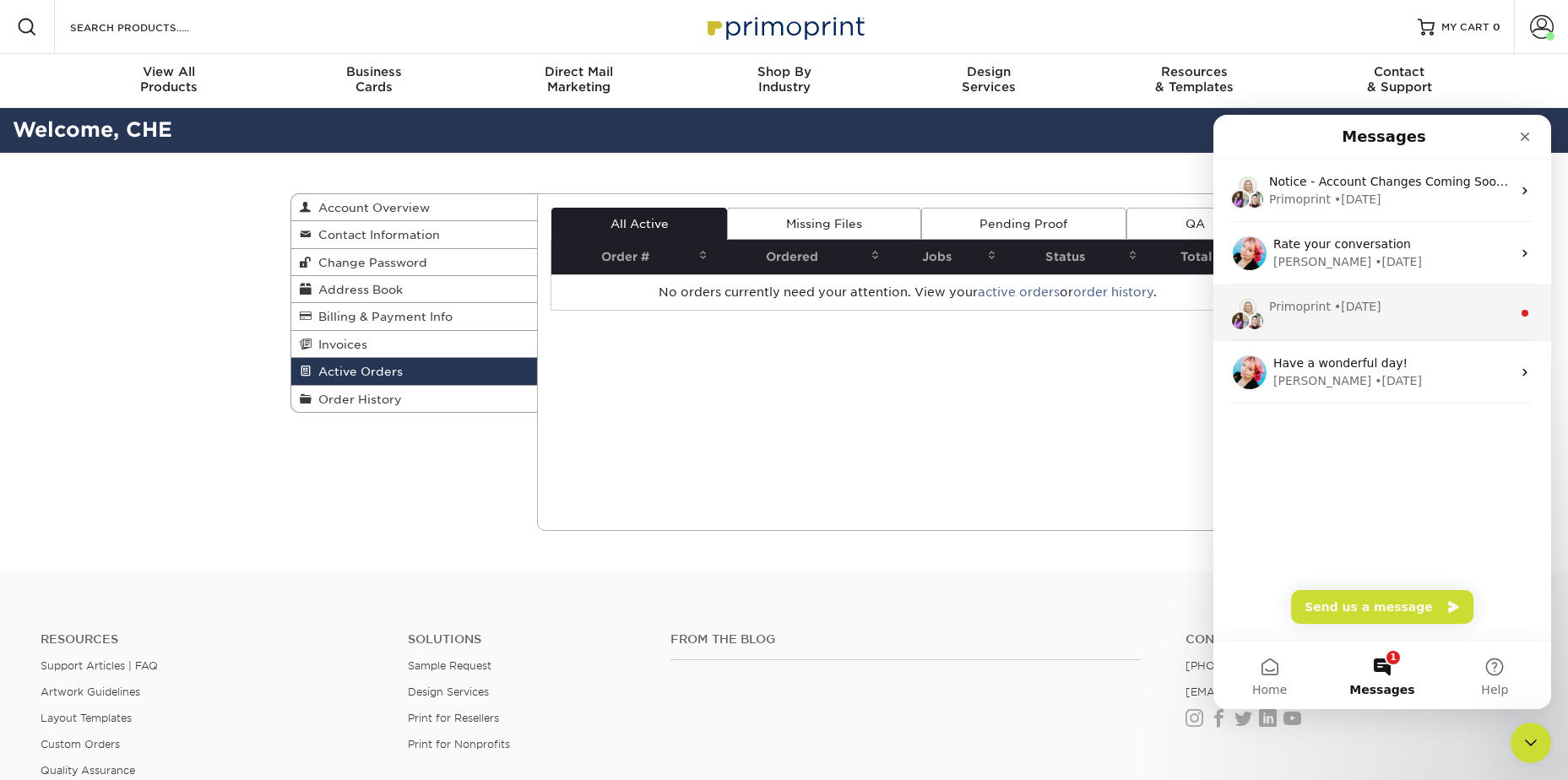
click at [1322, 310] on div "Primoprint" at bounding box center [1300, 307] width 61 height 17
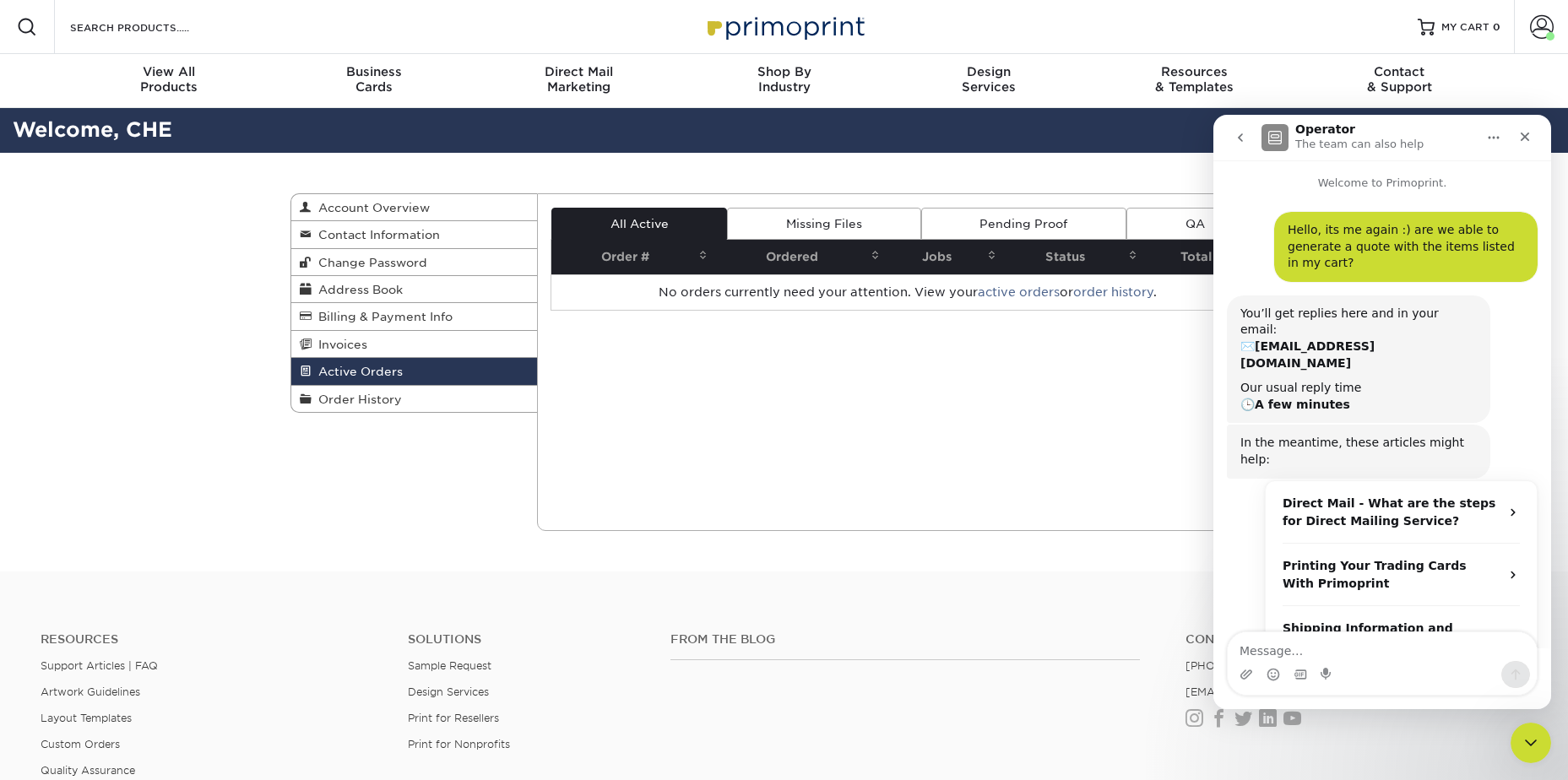
scroll to position [12, 0]
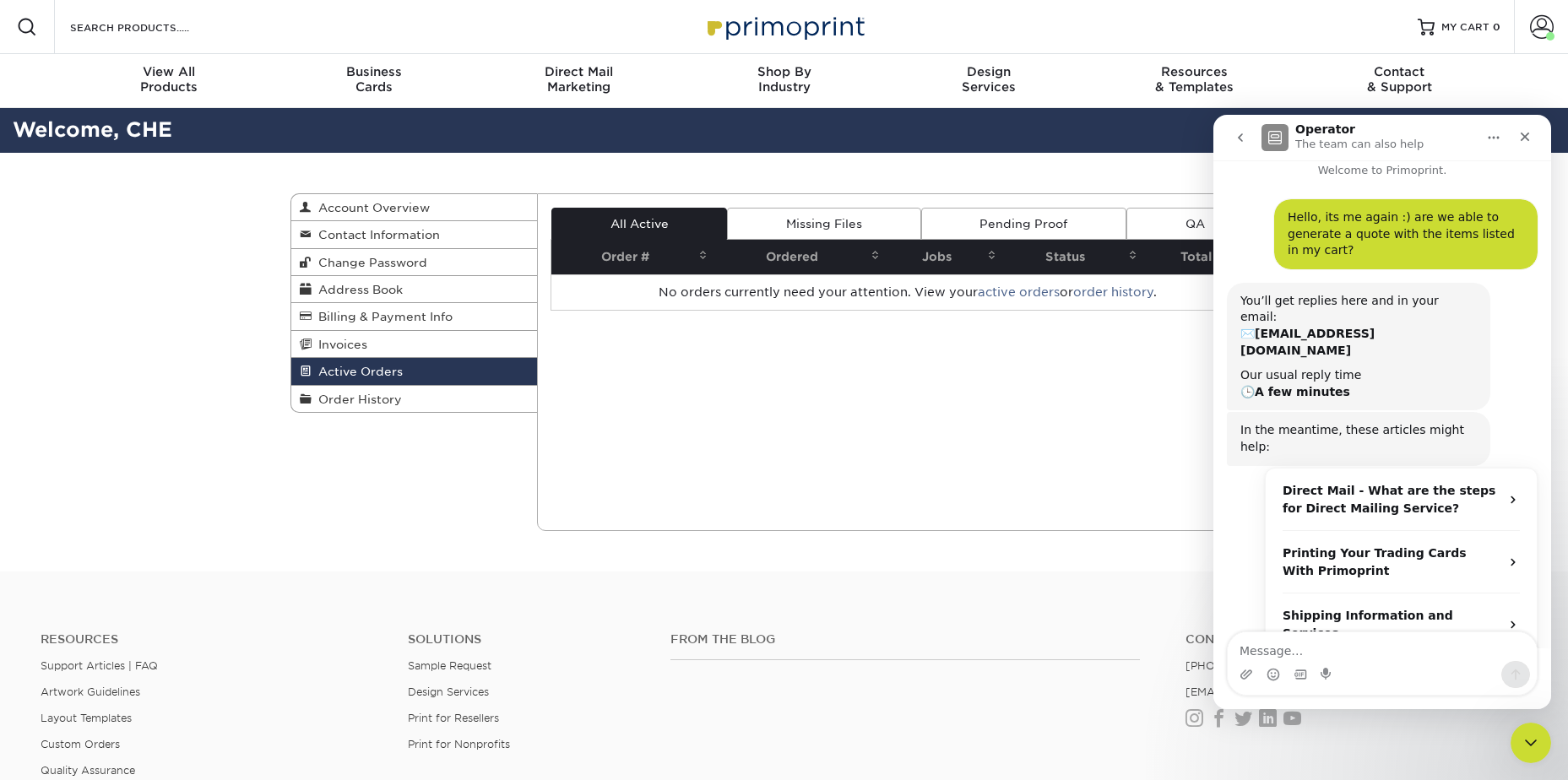
click at [1237, 138] on icon "go back" at bounding box center [1239, 137] width 13 height 13
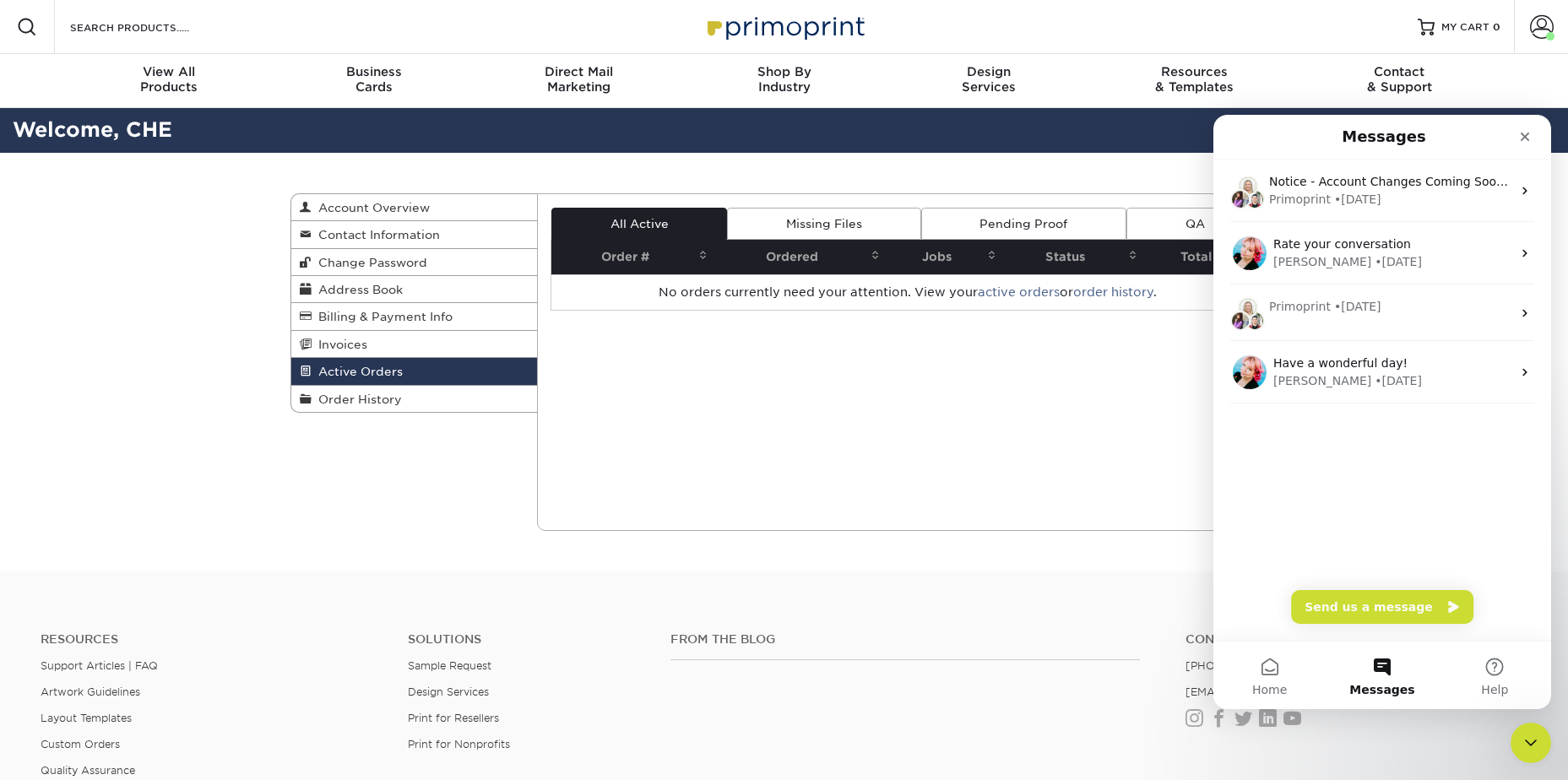
scroll to position [0, 0]
click at [1270, 173] on div "Notice - Account Changes Coming Soon ​ Past Order Files Will Not Transfer: Whil…" at bounding box center [1382, 190] width 338 height 62
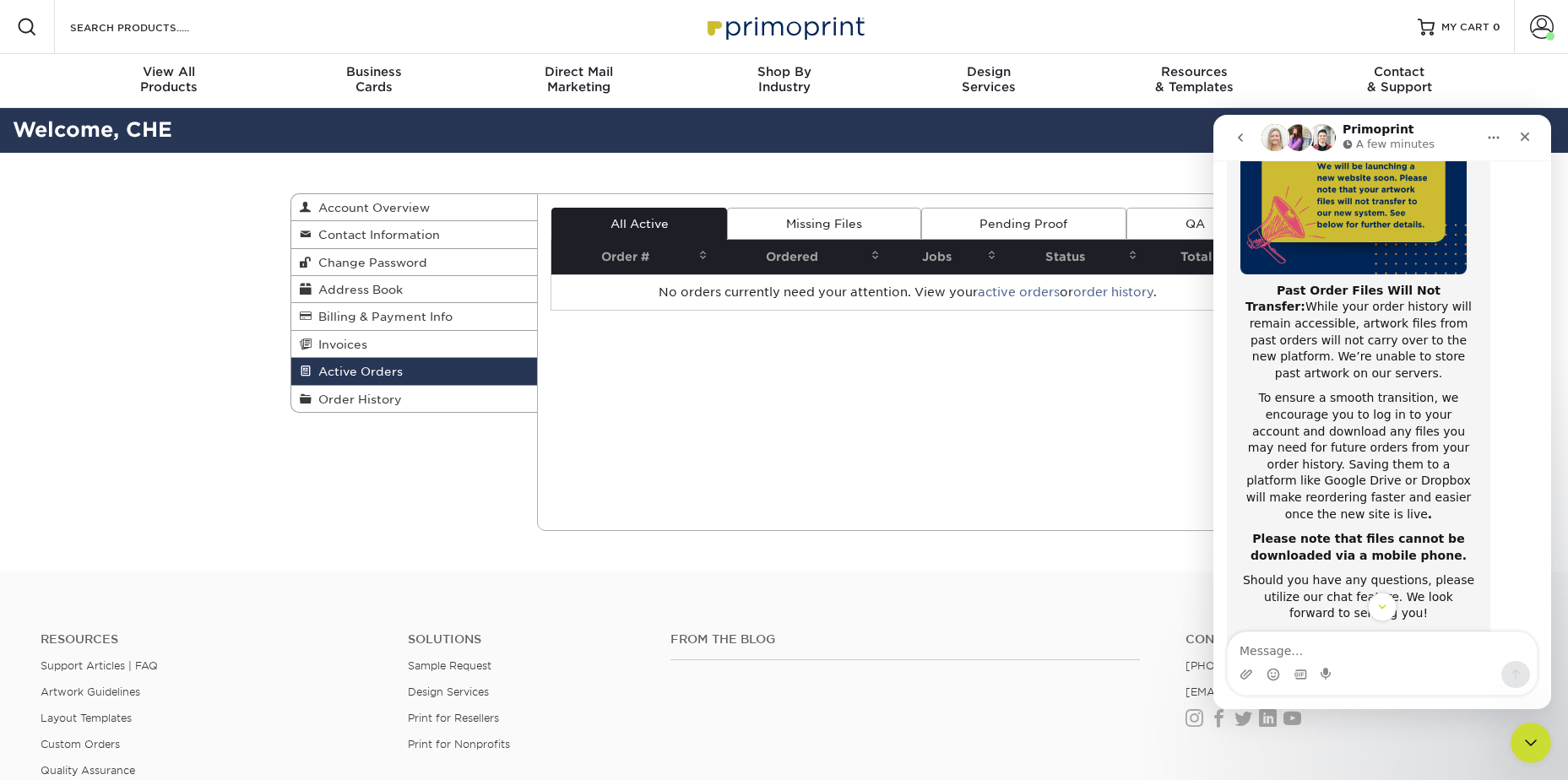
scroll to position [268, 0]
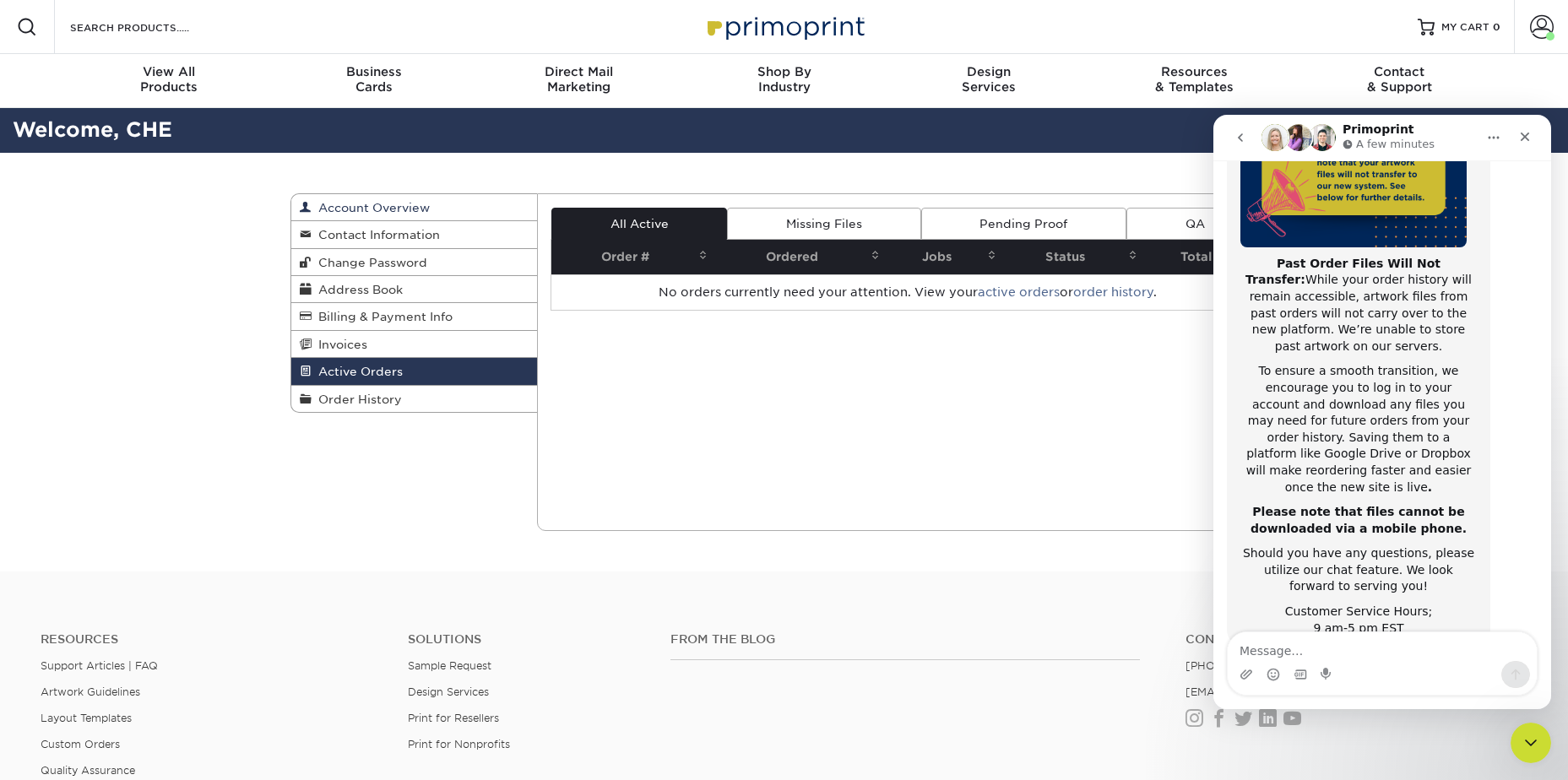
click at [366, 207] on span "Account Overview" at bounding box center [370, 207] width 118 height 13
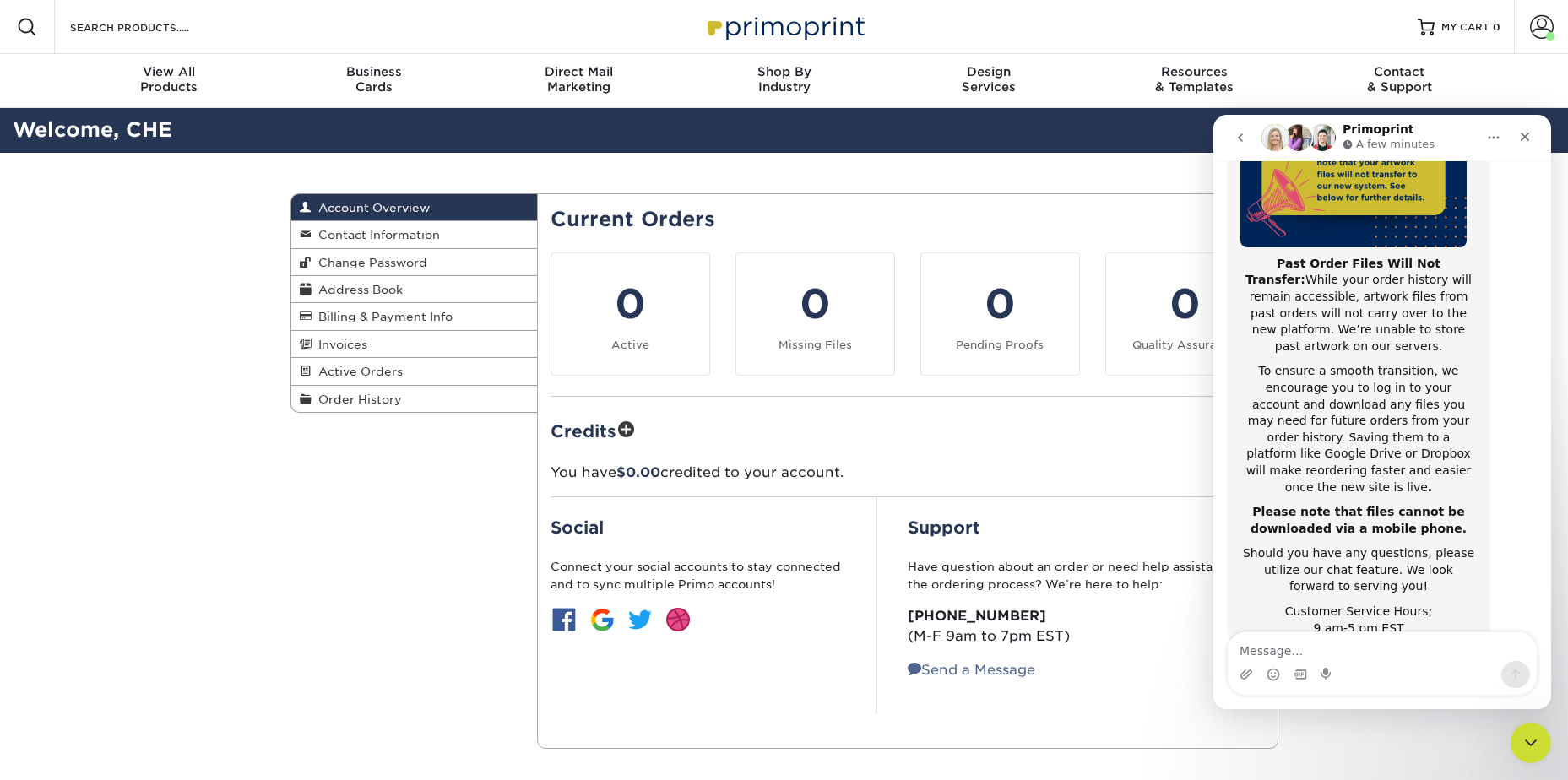
click at [1243, 140] on icon "go back" at bounding box center [1239, 137] width 13 height 13
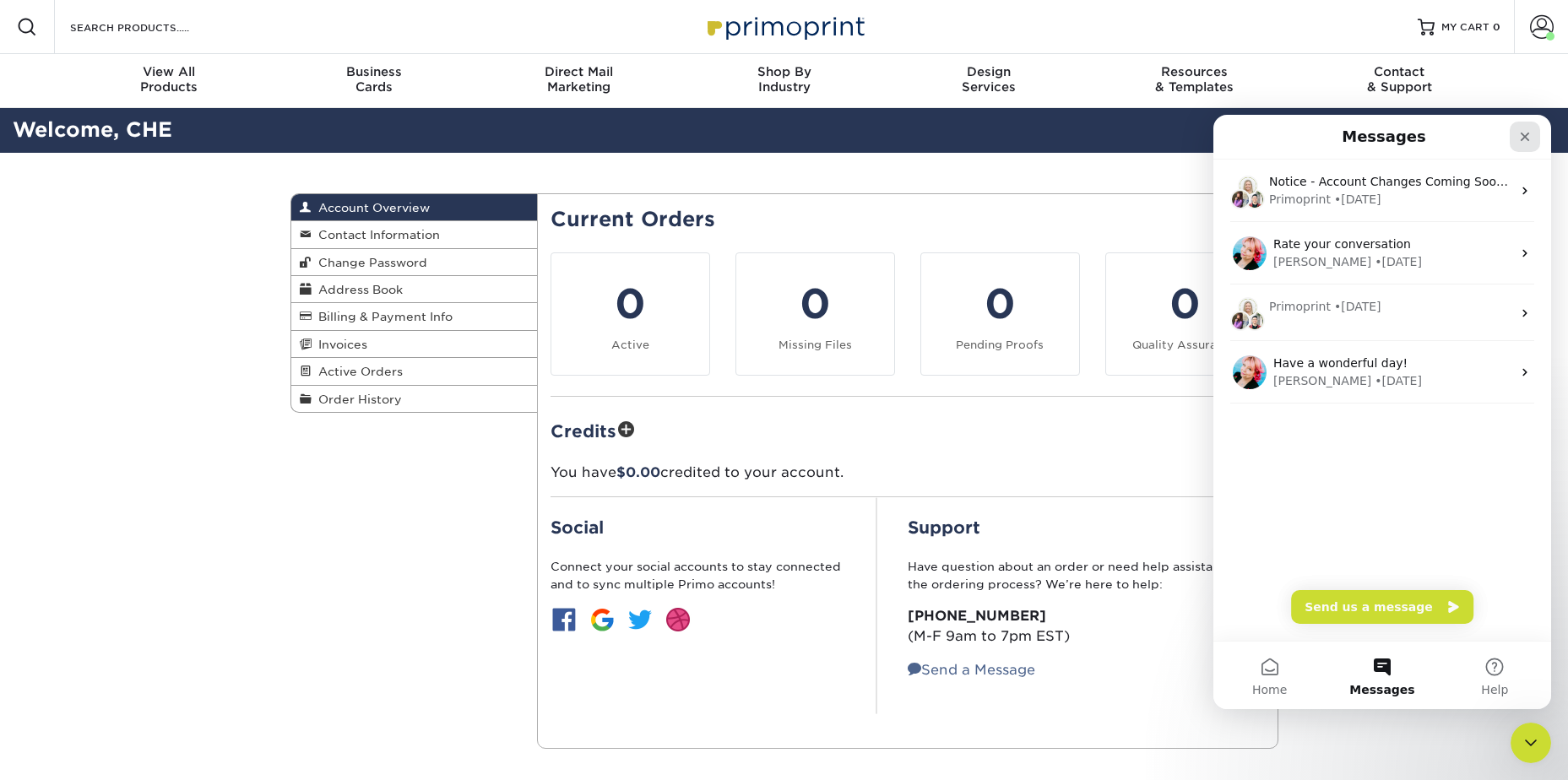
click at [1523, 136] on icon "Close" at bounding box center [1524, 136] width 13 height 13
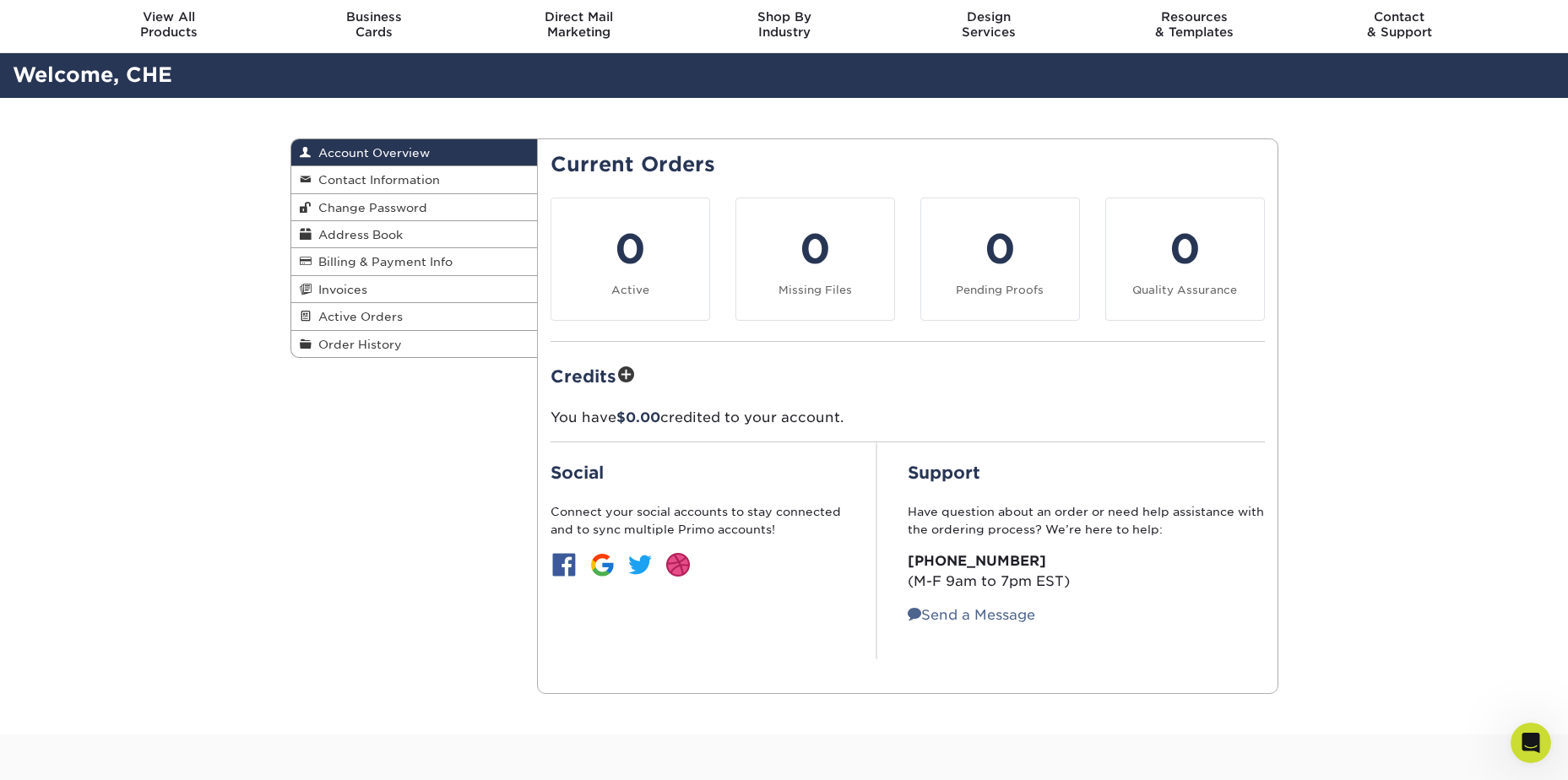
scroll to position [85, 0]
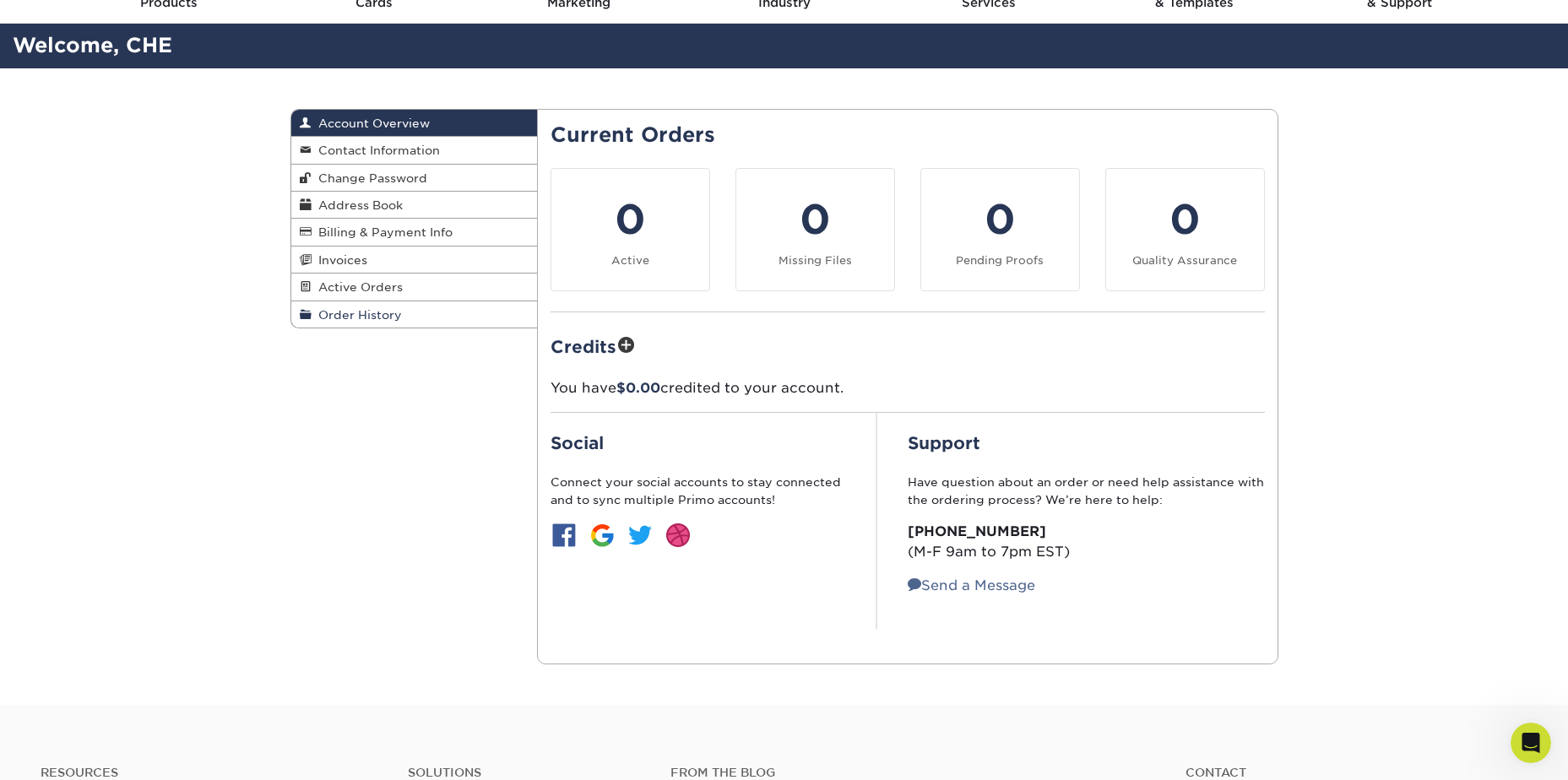
click at [365, 317] on span "Order History" at bounding box center [356, 314] width 90 height 13
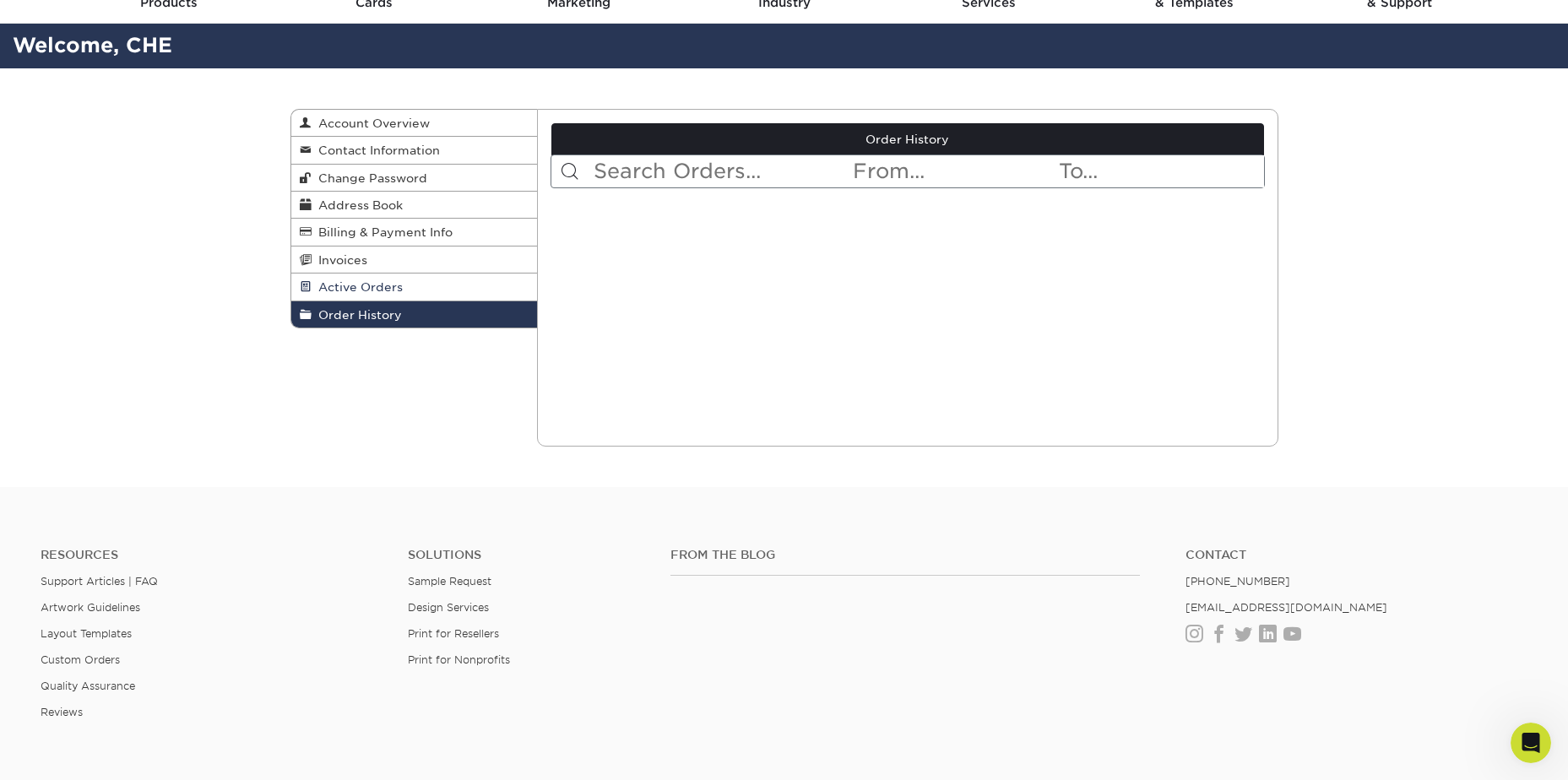
click at [369, 285] on span "Active Orders" at bounding box center [357, 287] width 91 height 13
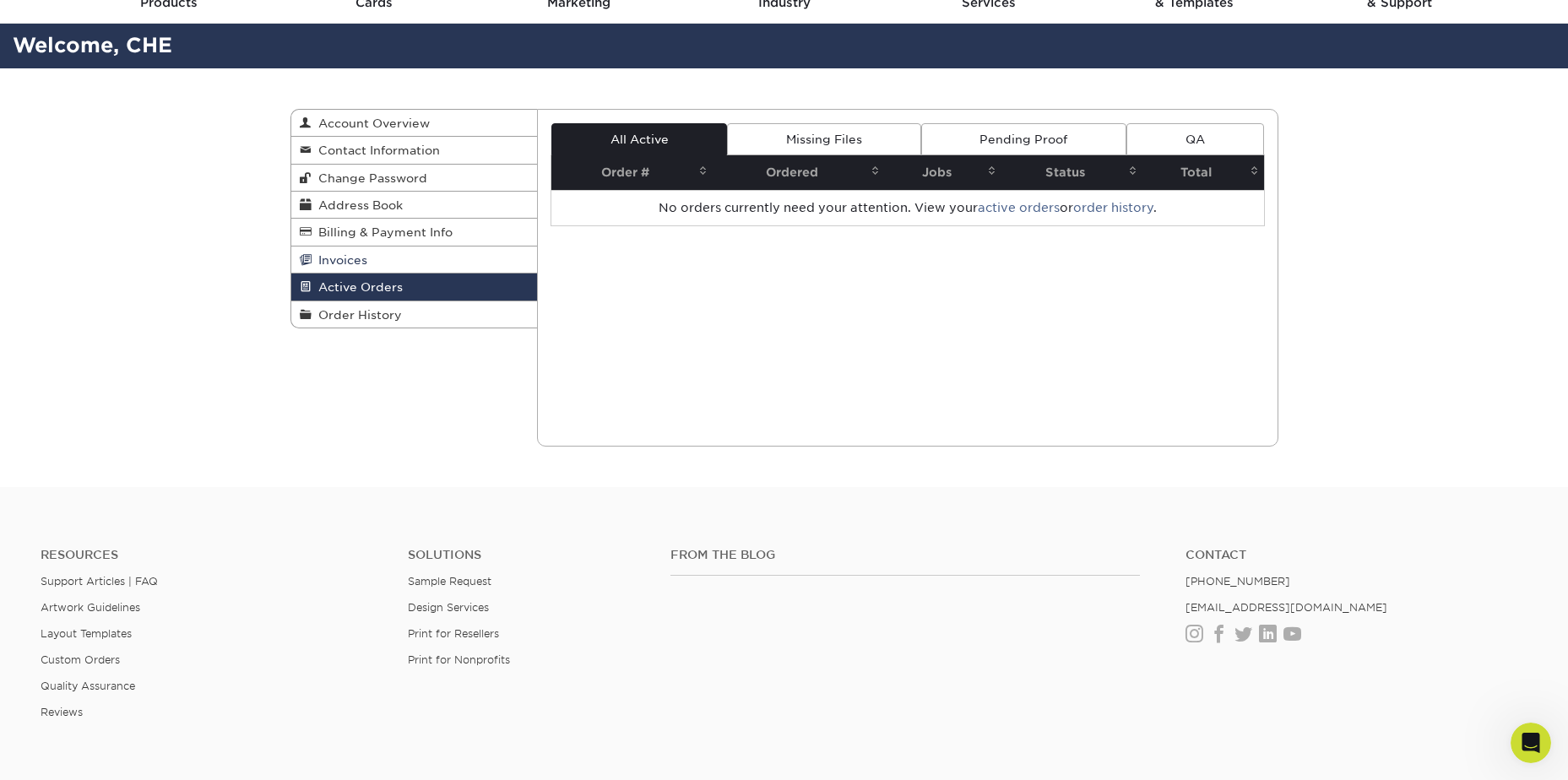
click at [371, 258] on link "Invoices" at bounding box center [415, 260] width 247 height 27
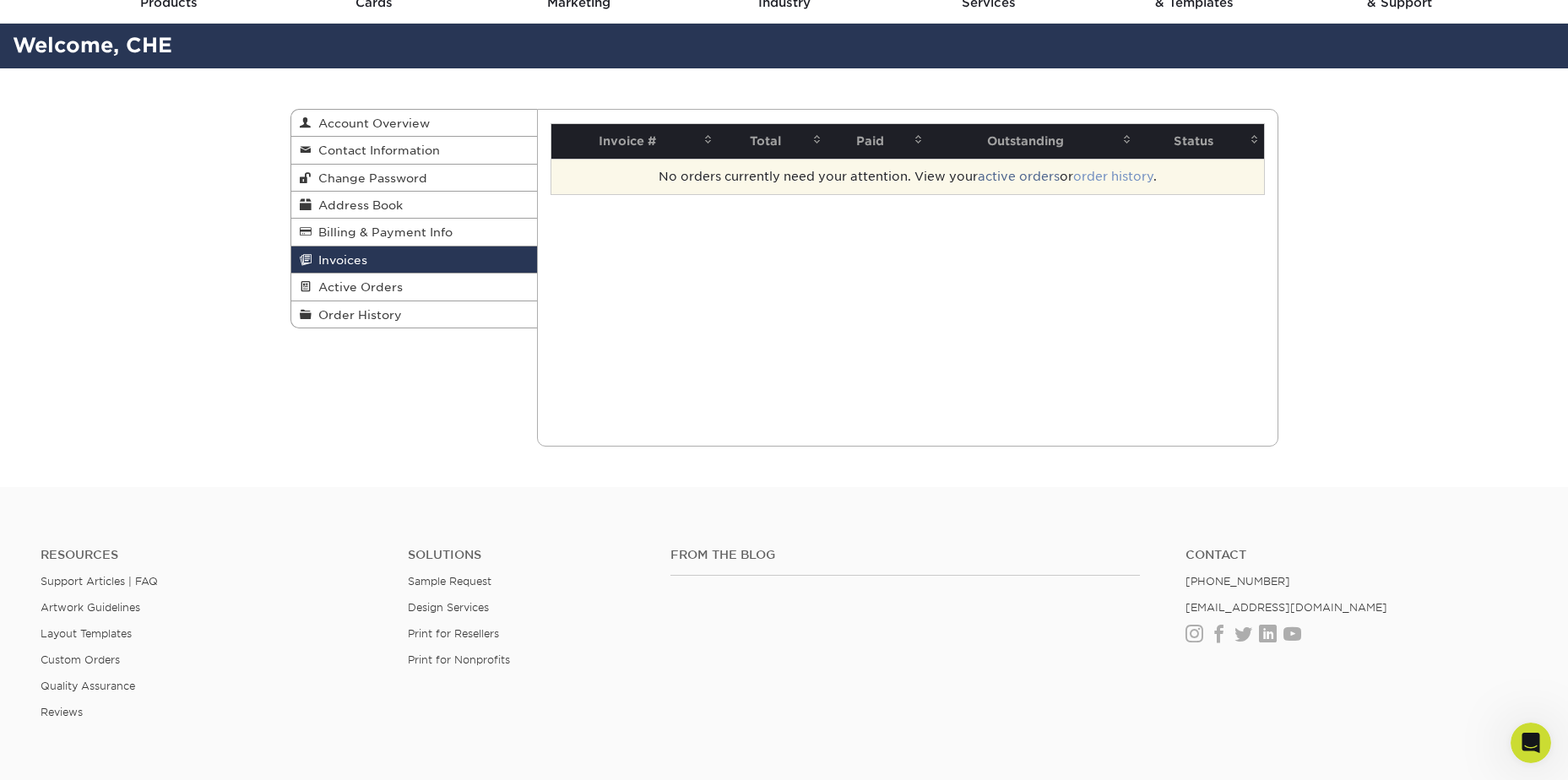
click at [1113, 178] on link "order history" at bounding box center [1113, 176] width 80 height 13
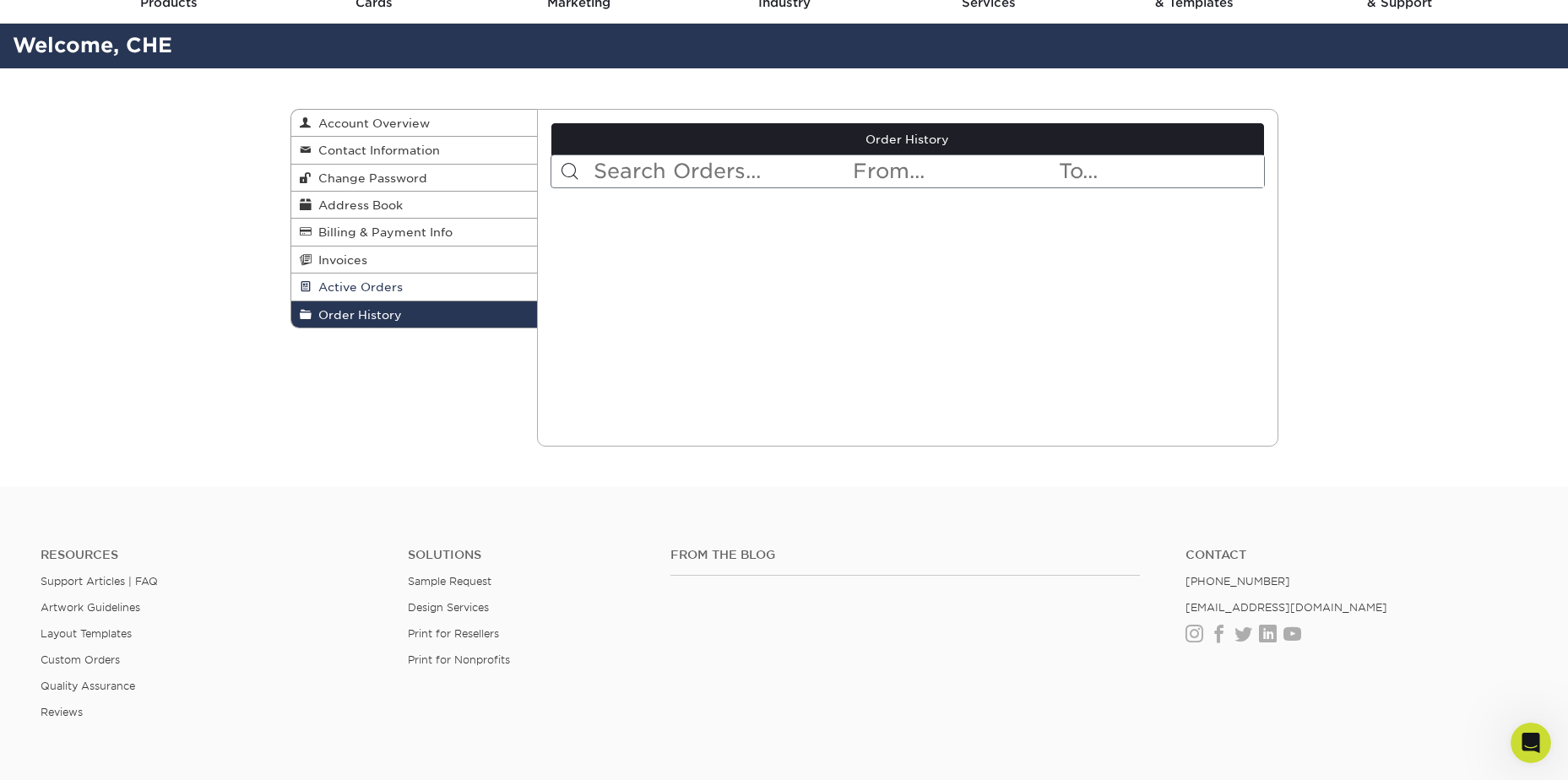
click at [352, 290] on span "Active Orders" at bounding box center [357, 287] width 91 height 13
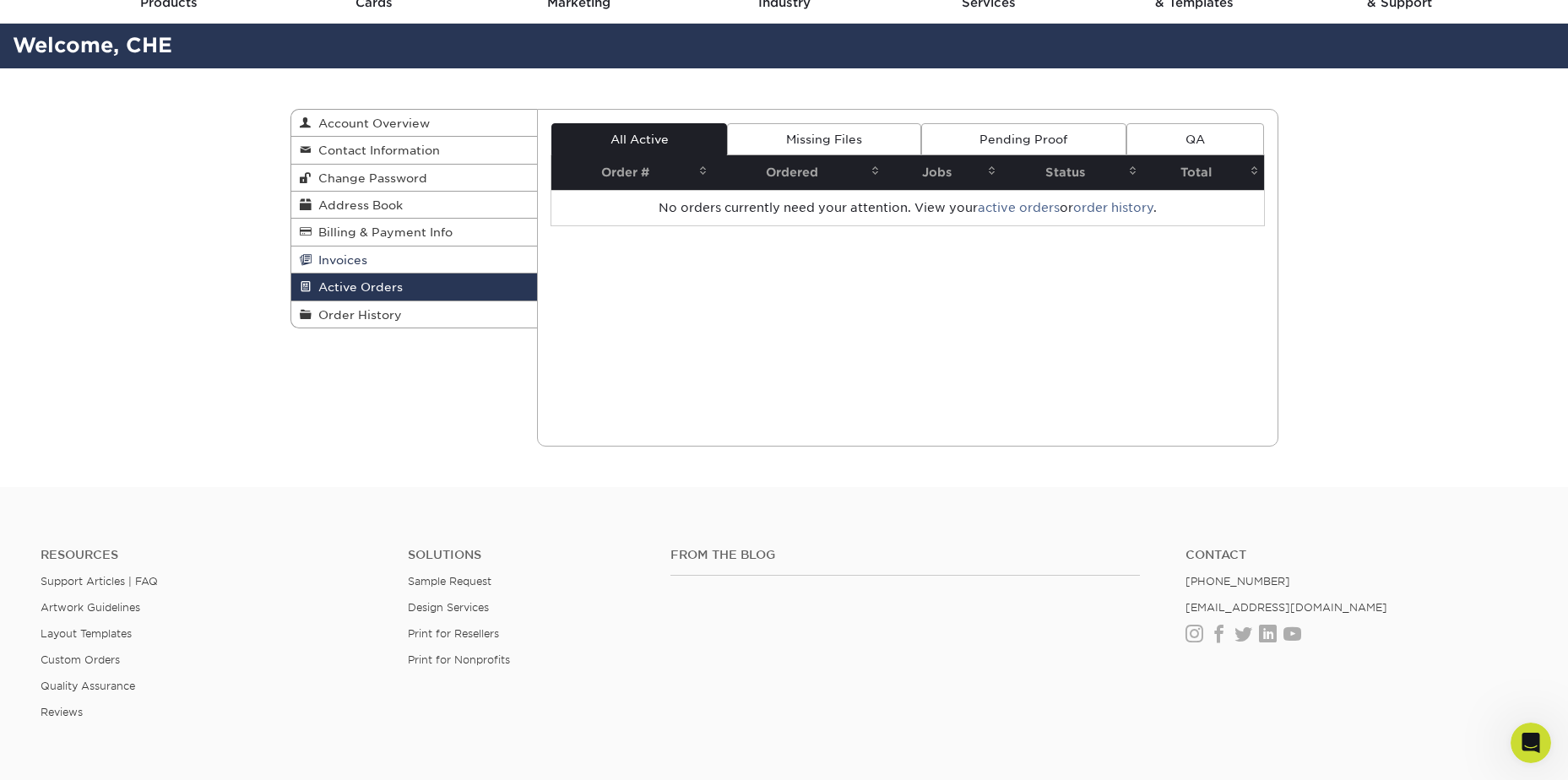
click at [348, 261] on span "Invoices" at bounding box center [339, 260] width 56 height 13
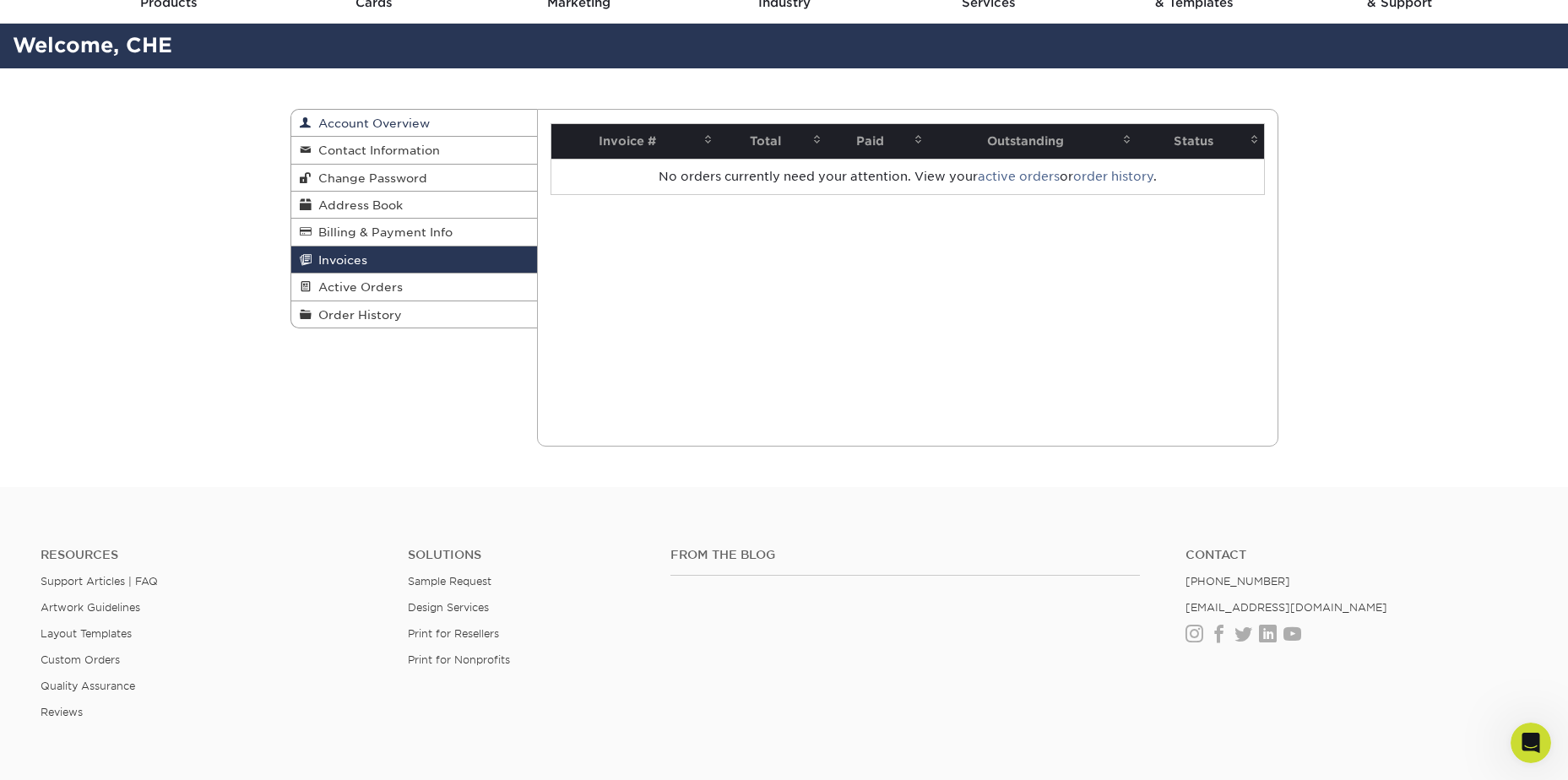
click at [354, 122] on span "Account Overview" at bounding box center [370, 122] width 118 height 13
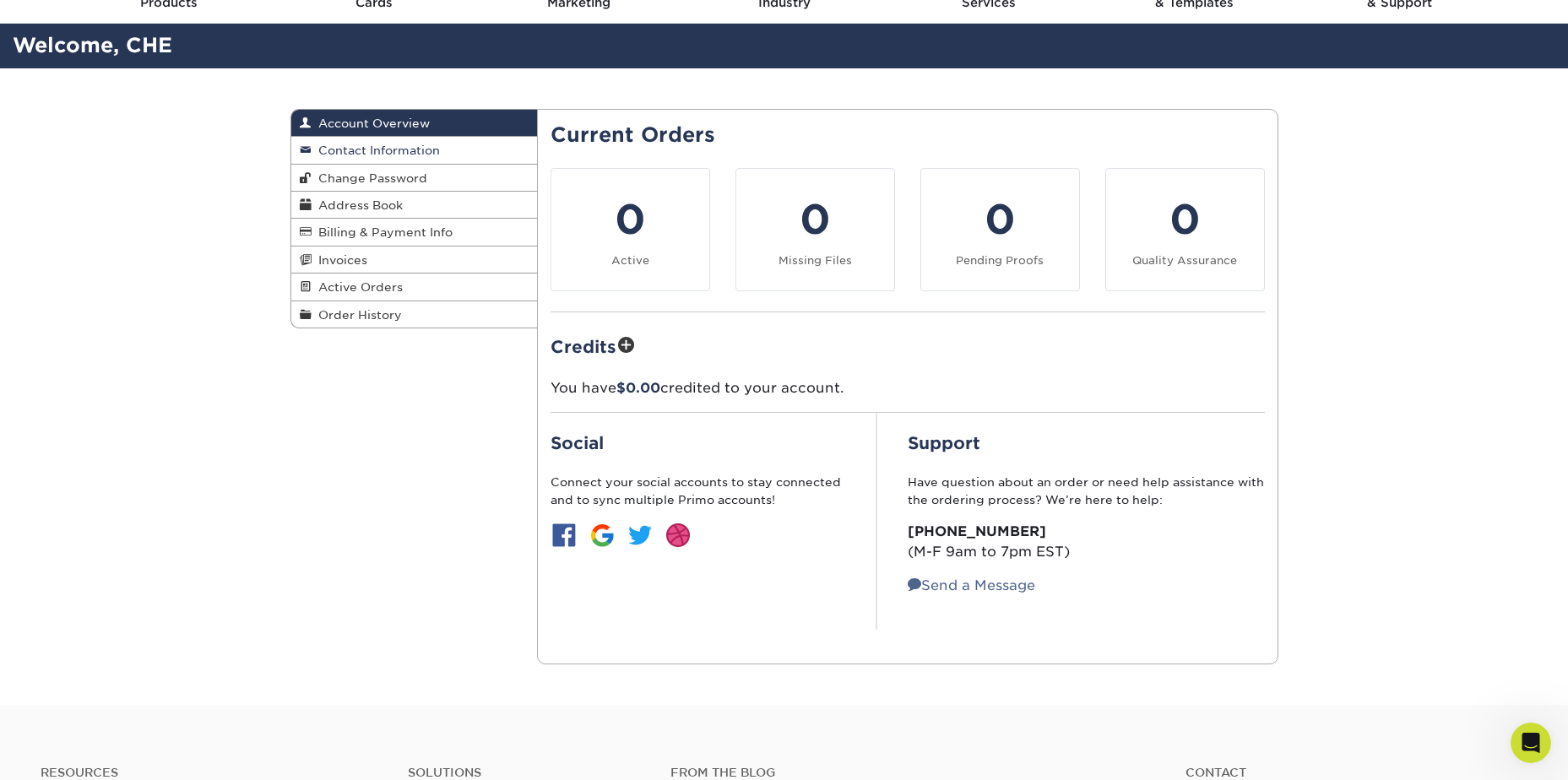
click at [394, 150] on span "Contact Information" at bounding box center [375, 150] width 129 height 13
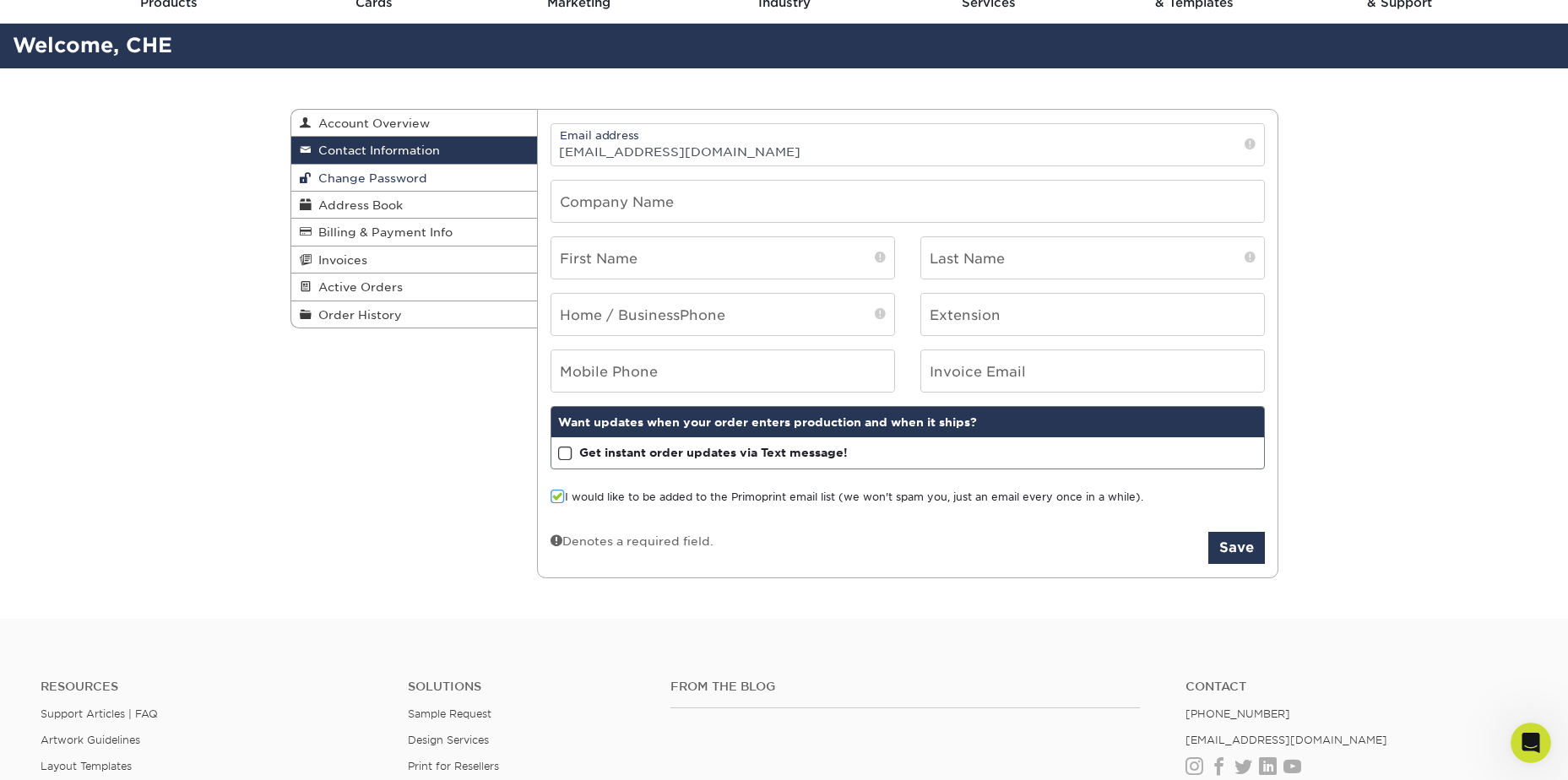
click at [387, 166] on link "Change Password" at bounding box center [415, 178] width 247 height 27
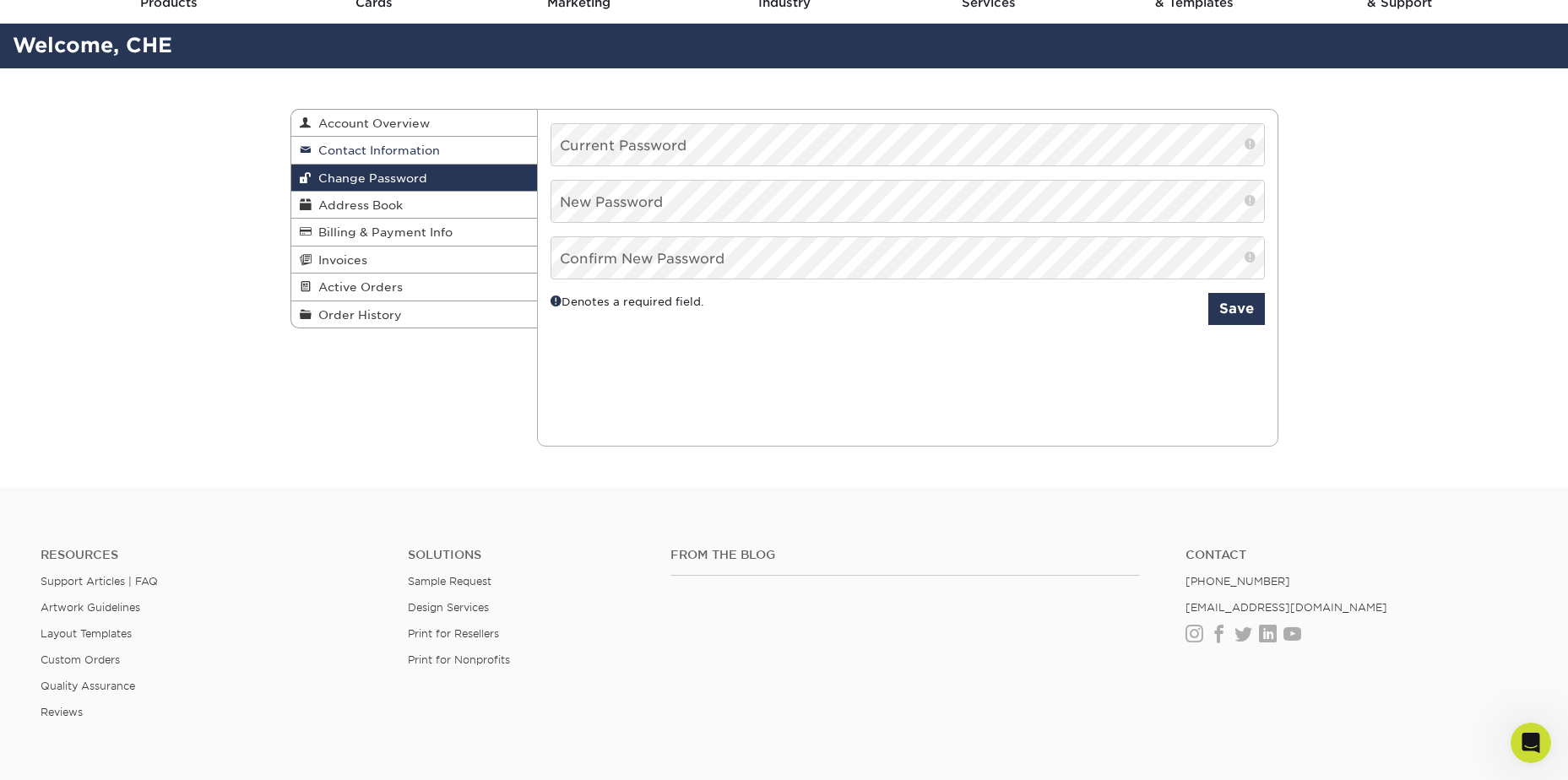
click at [390, 142] on link "Contact Information" at bounding box center [415, 150] width 247 height 27
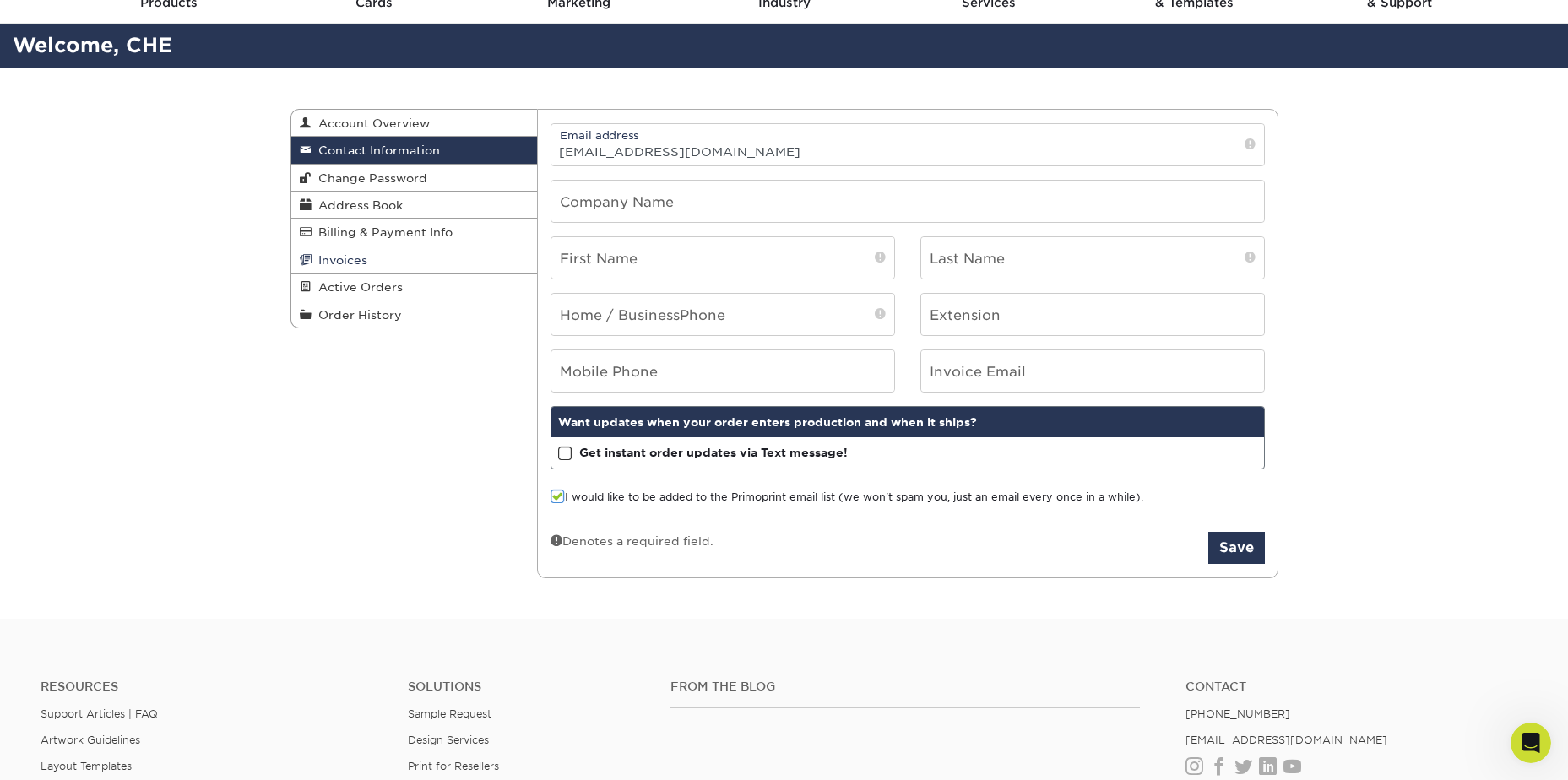
click at [353, 266] on span "Invoices" at bounding box center [339, 260] width 56 height 13
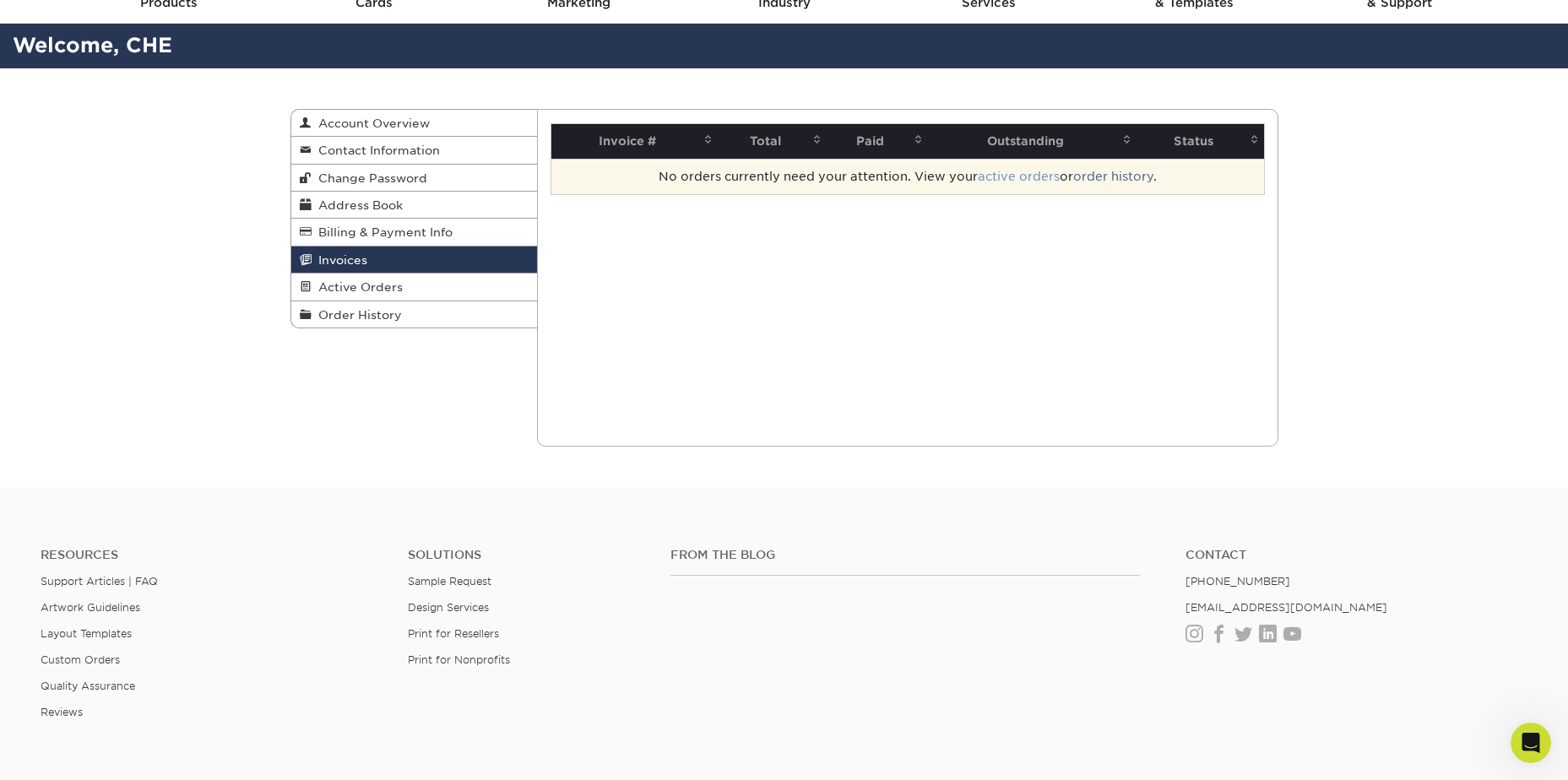
click at [1016, 180] on link "active orders" at bounding box center [1019, 176] width 82 height 13
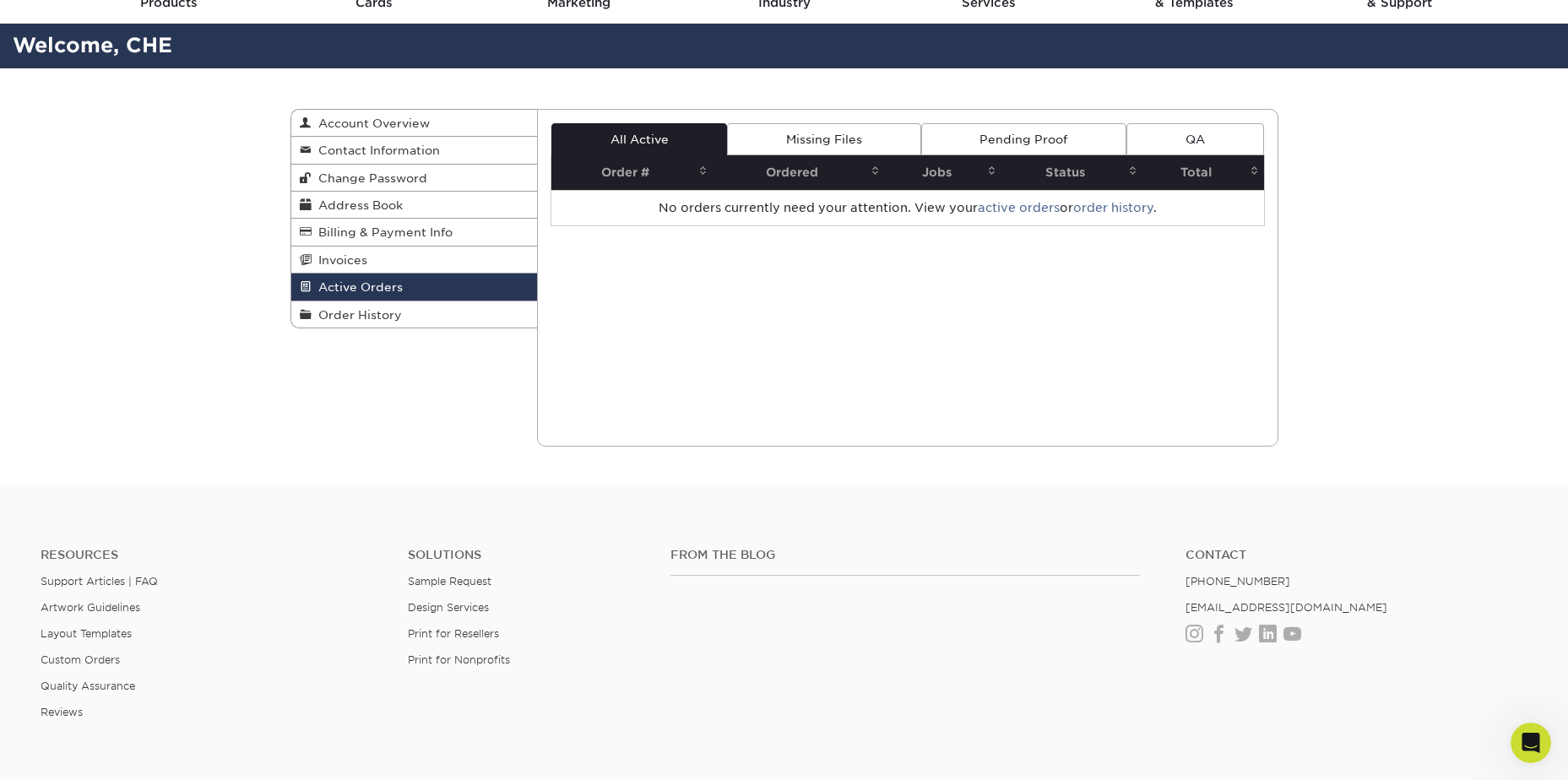
click at [866, 142] on link "Missing Files" at bounding box center [823, 139] width 193 height 32
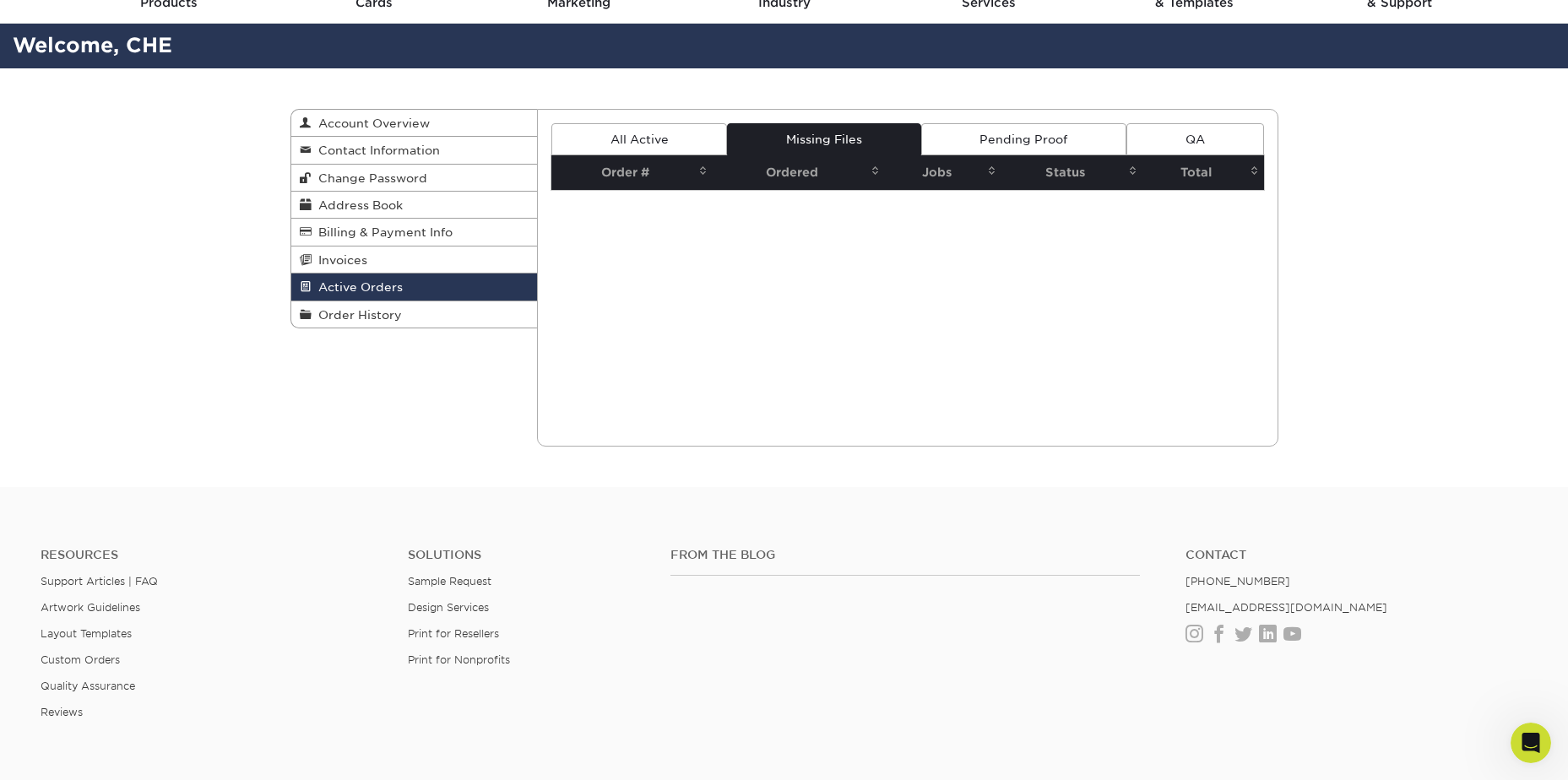
click at [979, 139] on link "Pending Proof" at bounding box center [1023, 139] width 206 height 32
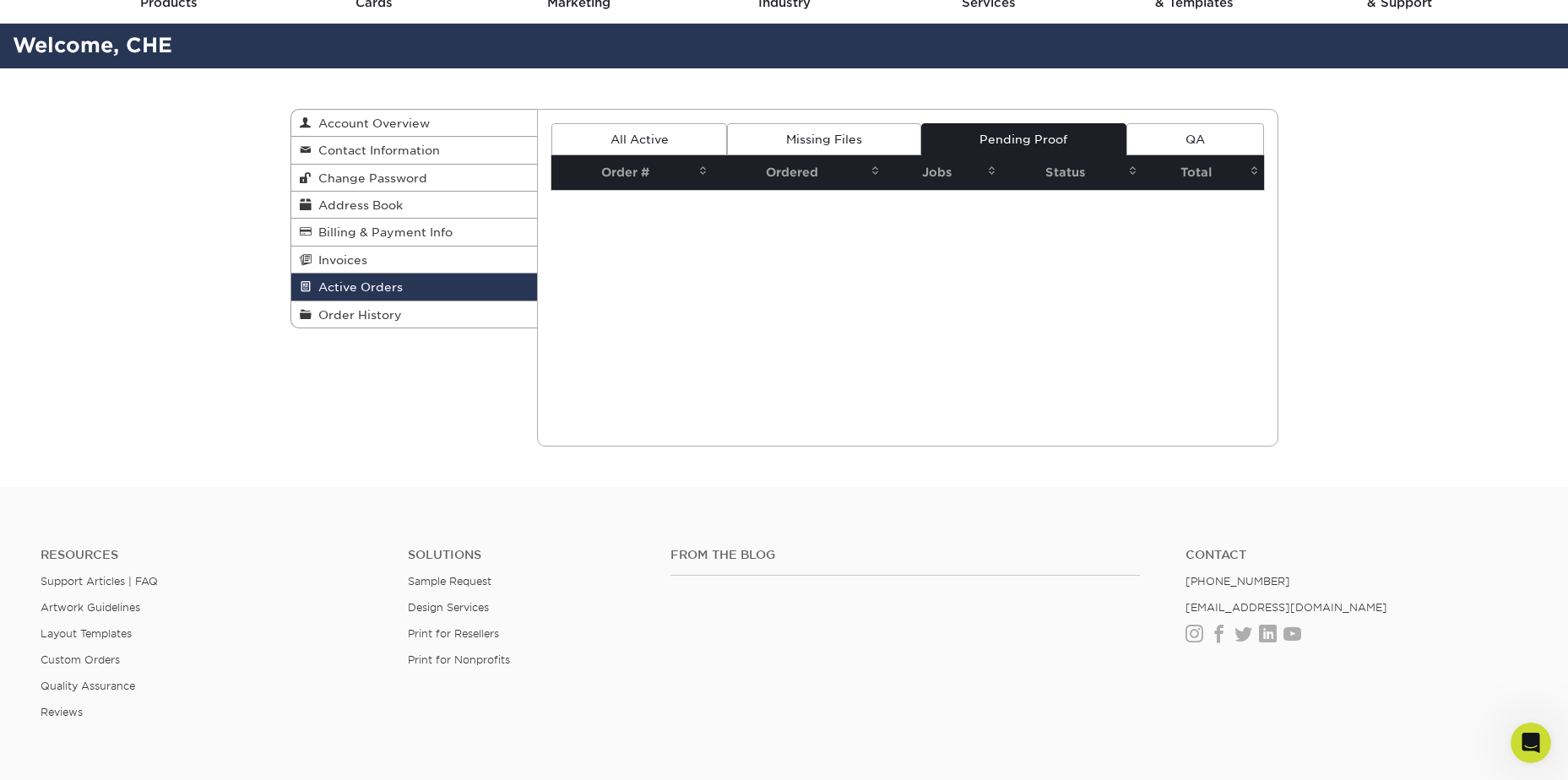
click at [1169, 133] on link "QA" at bounding box center [1195, 139] width 136 height 32
click at [416, 264] on link "Invoices" at bounding box center [415, 260] width 247 height 27
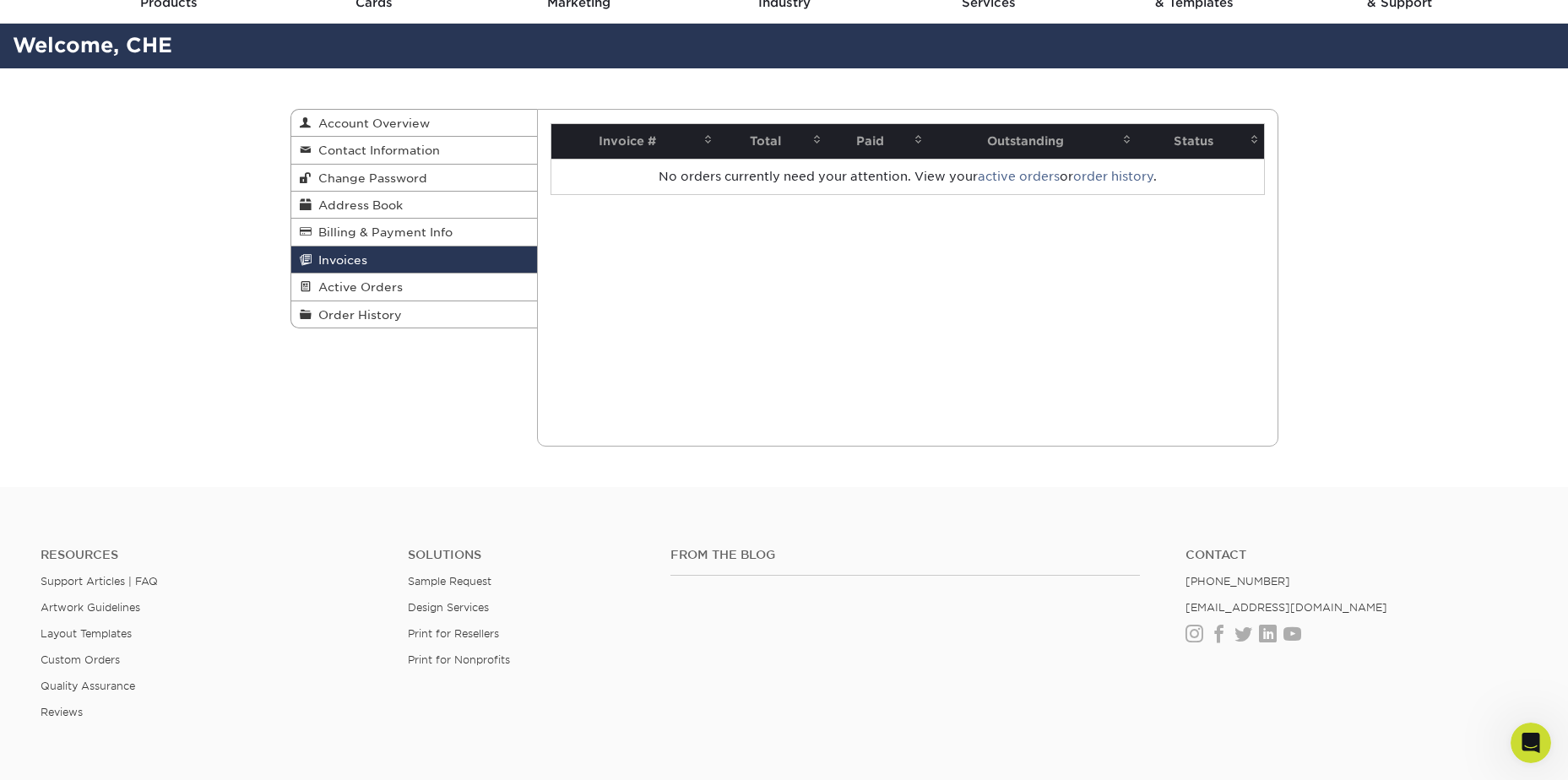
click at [352, 261] on span "Invoices" at bounding box center [339, 260] width 56 height 13
click at [80, 59] on h2 "Welcome, CHE" at bounding box center [784, 46] width 1568 height 31
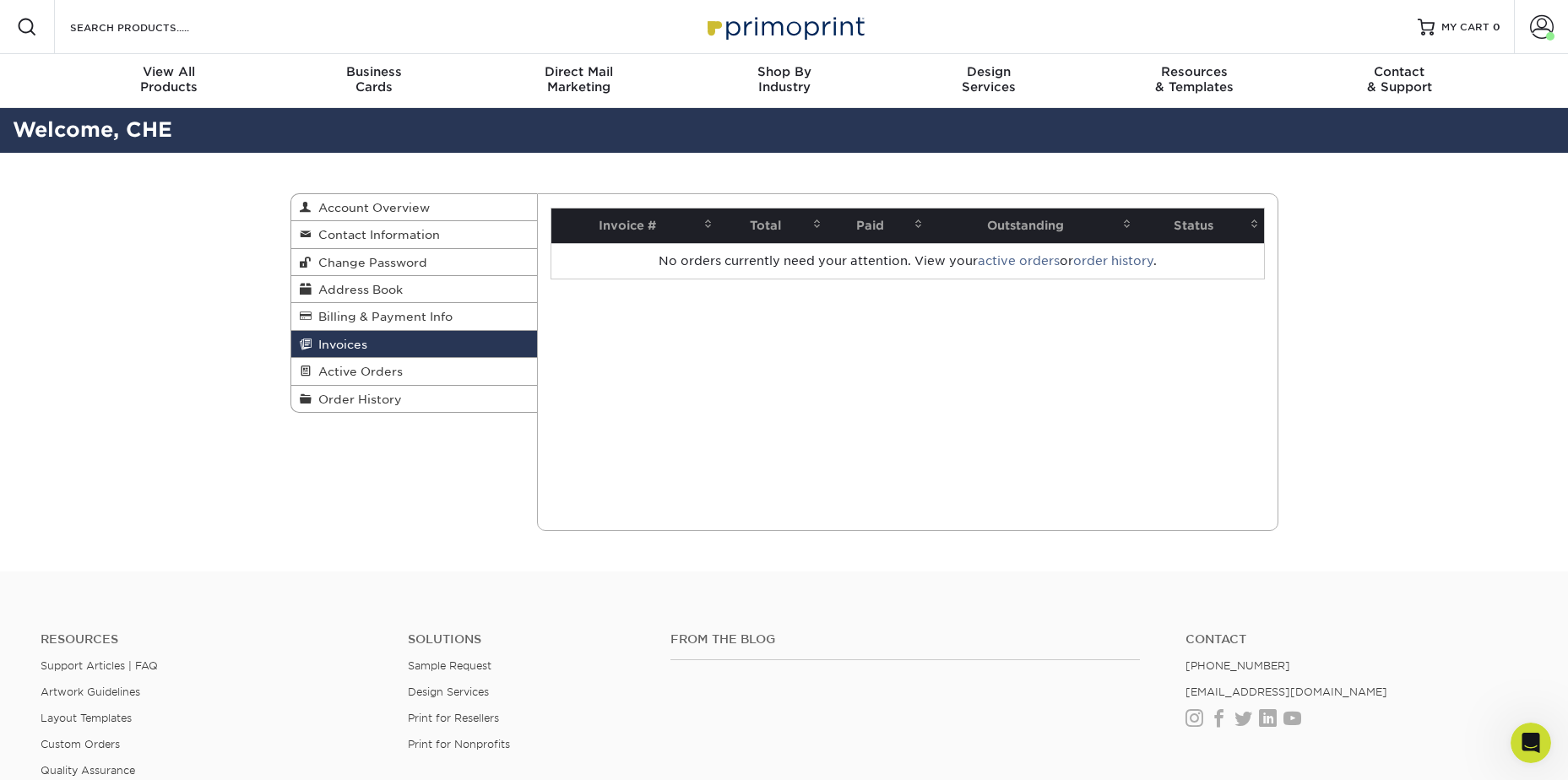
click at [179, 368] on div "Invoices Account Overview Contact Information Change Password Address Book Bill…" at bounding box center [784, 362] width 1568 height 419
click at [362, 402] on span "Order History" at bounding box center [356, 399] width 90 height 13
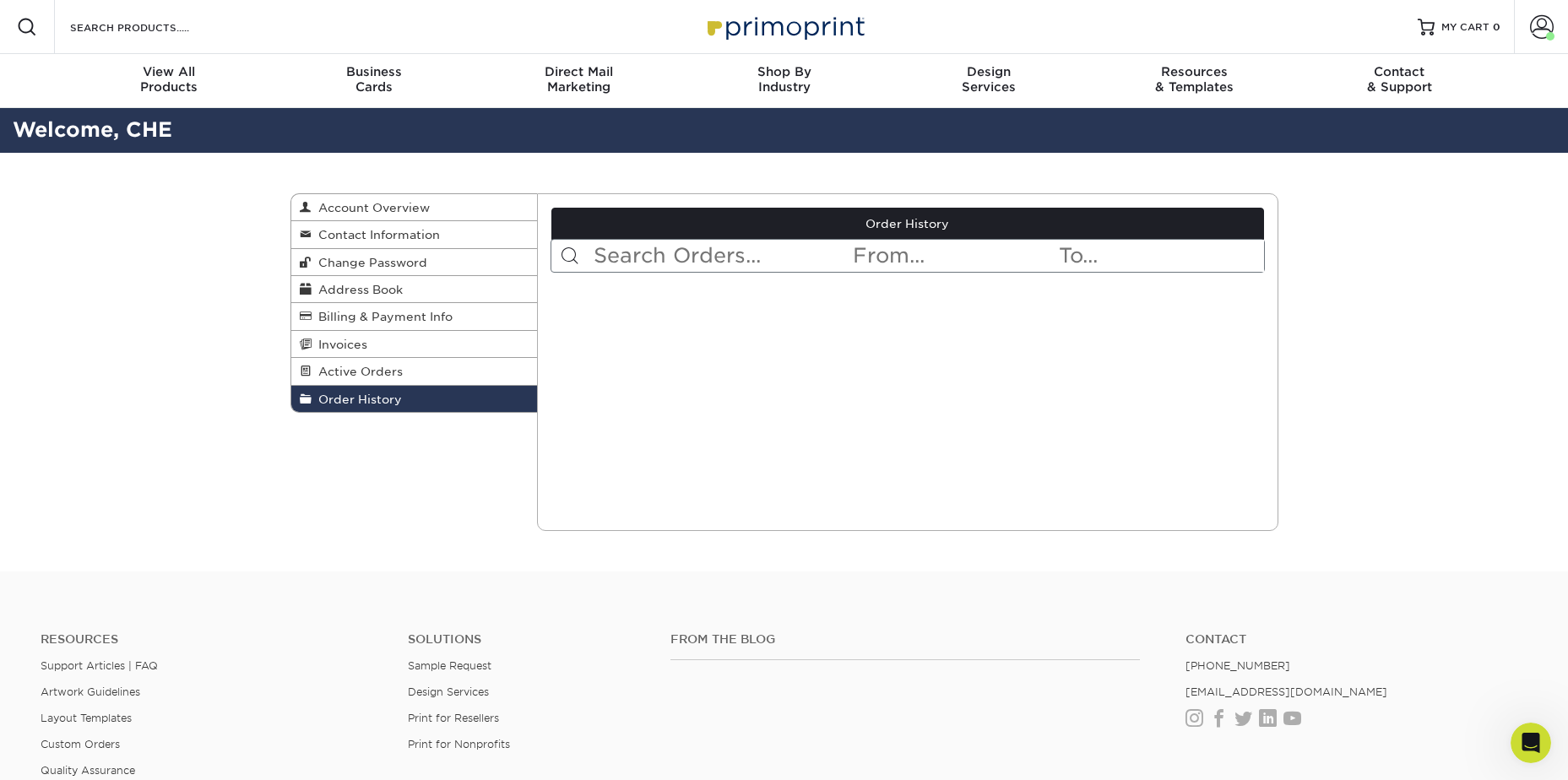
click at [656, 346] on div "Current Orders 0 Active 0 Missing Files" at bounding box center [908, 362] width 742 height 338
click at [769, 261] on input "text" at bounding box center [721, 255] width 259 height 32
click at [770, 324] on div "Current Orders 0 Active 0 Missing Files" at bounding box center [908, 362] width 742 height 338
click at [394, 401] on span "Order History" at bounding box center [356, 399] width 90 height 13
click at [393, 321] on span "Billing & Payment Info" at bounding box center [381, 316] width 141 height 13
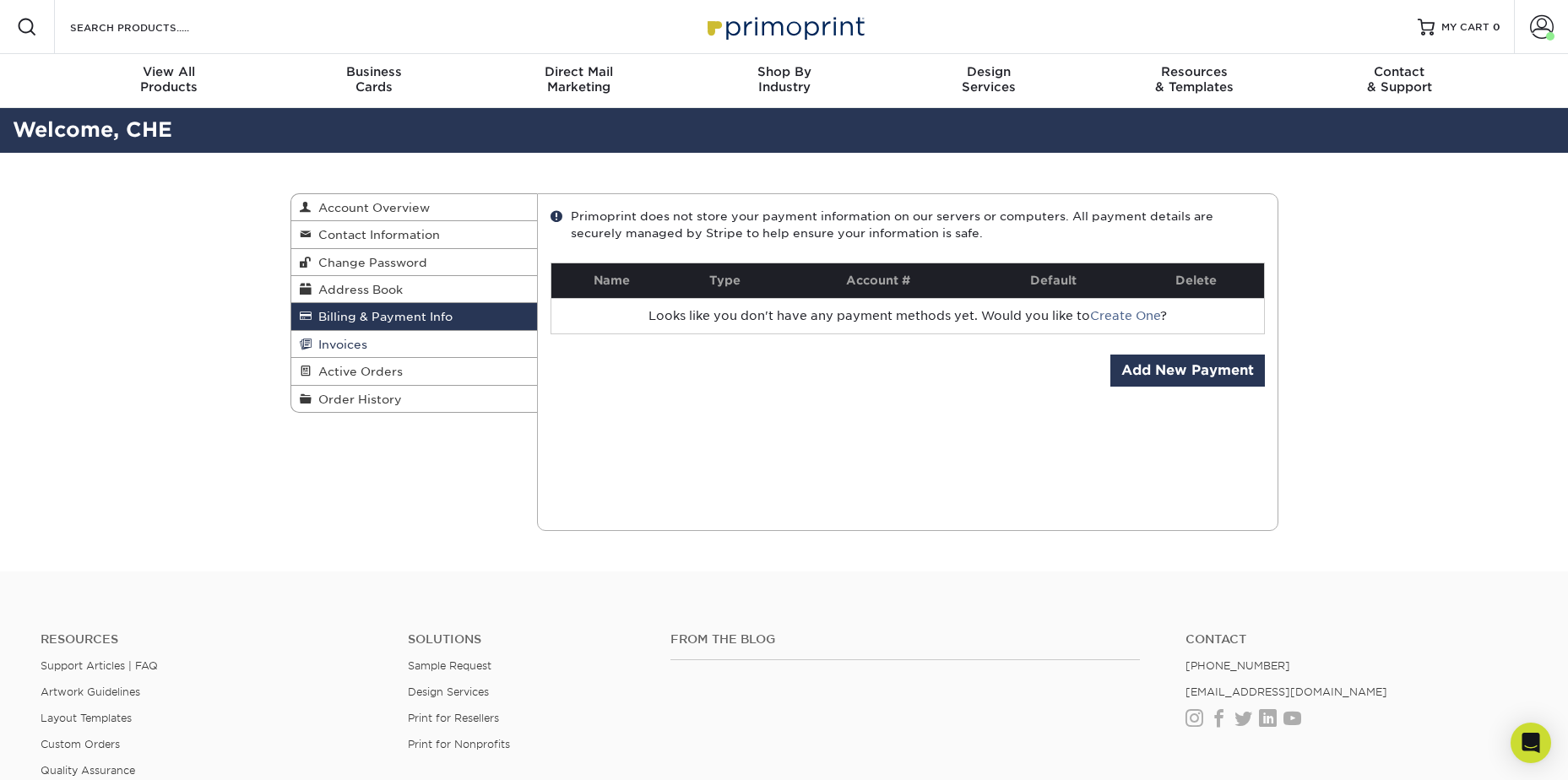
click at [395, 343] on link "Invoices" at bounding box center [415, 344] width 247 height 27
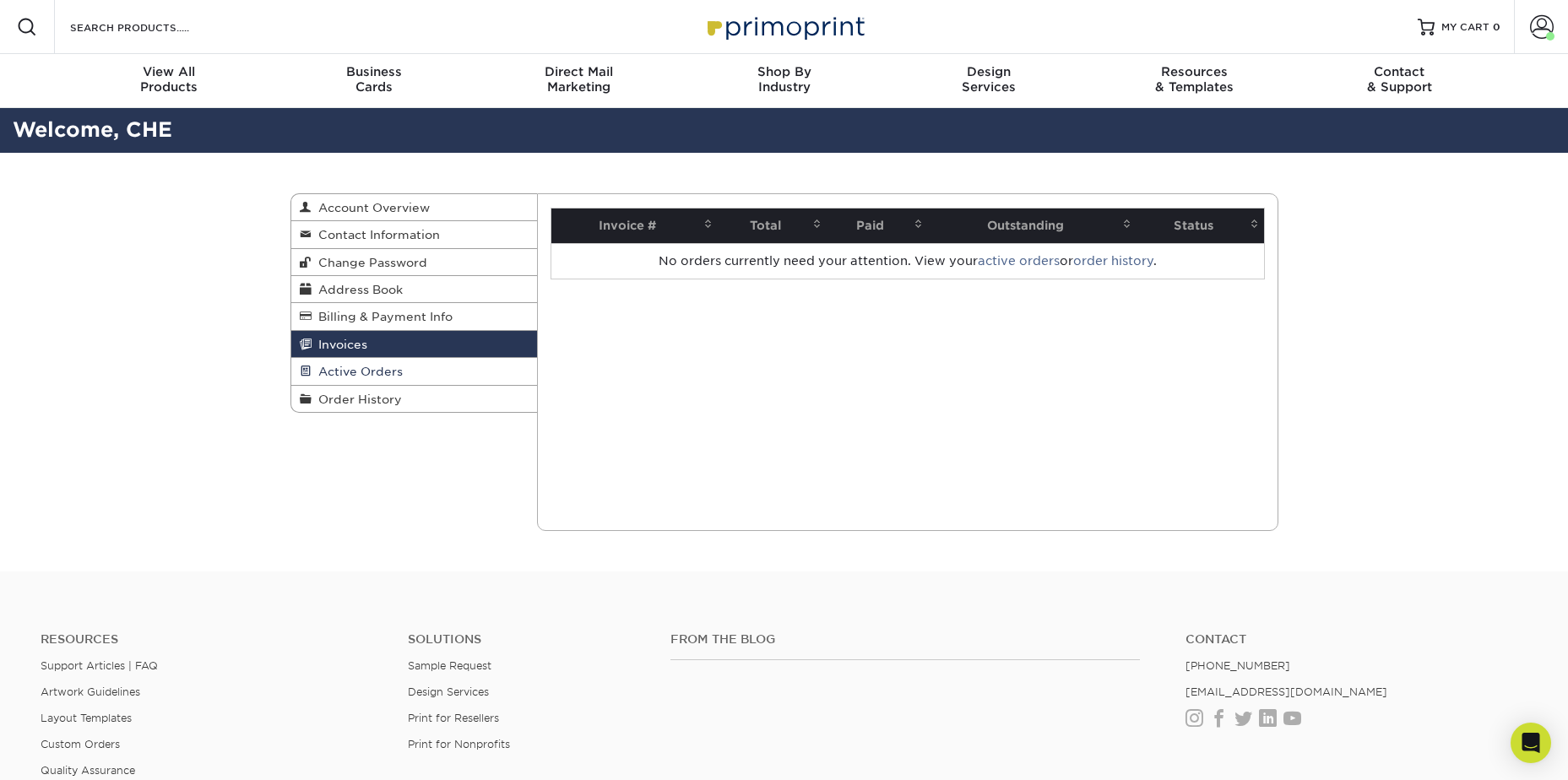
click at [398, 366] on span "Active Orders" at bounding box center [357, 371] width 91 height 13
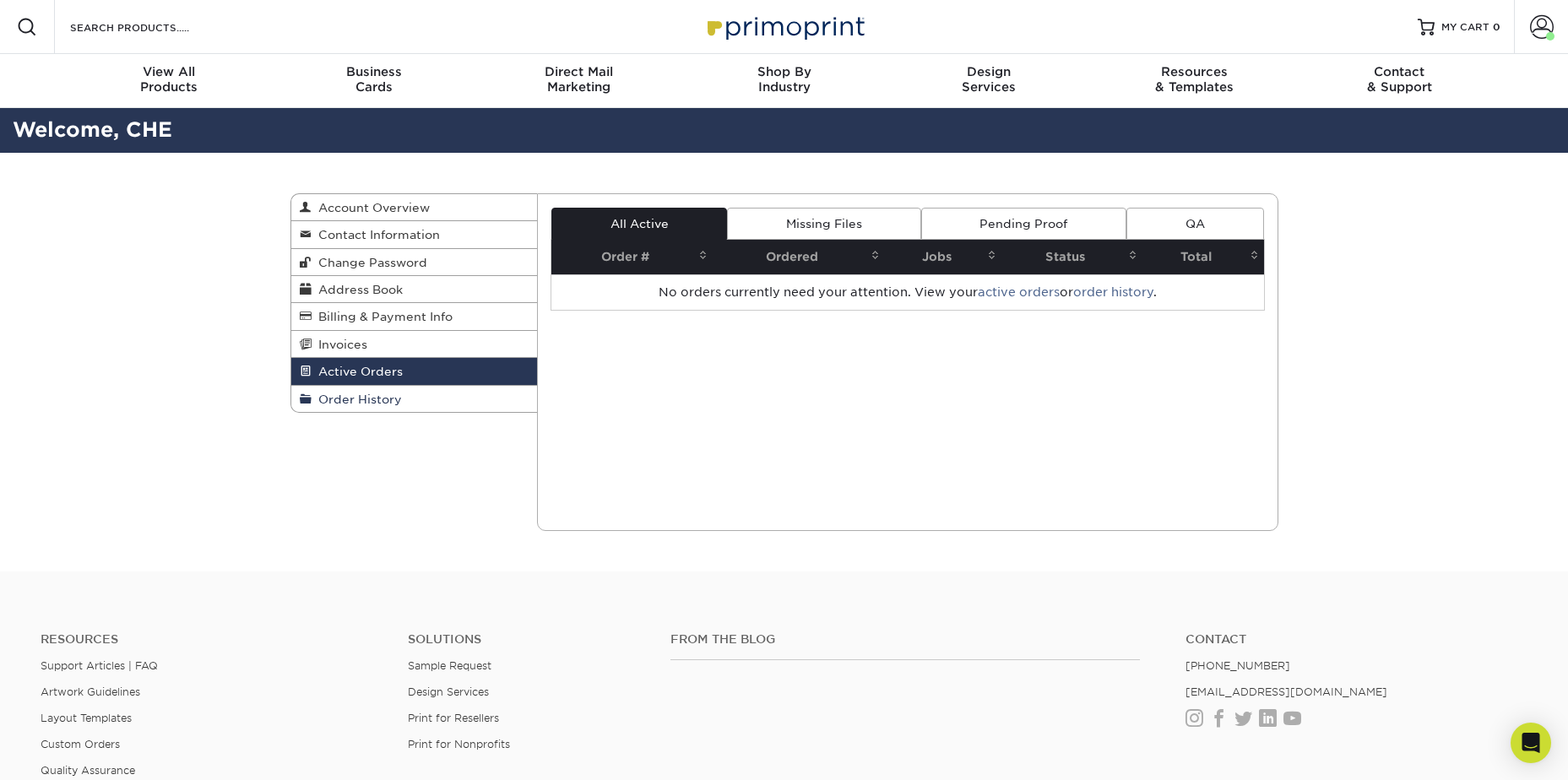
click at [403, 393] on link "Order History" at bounding box center [415, 399] width 247 height 26
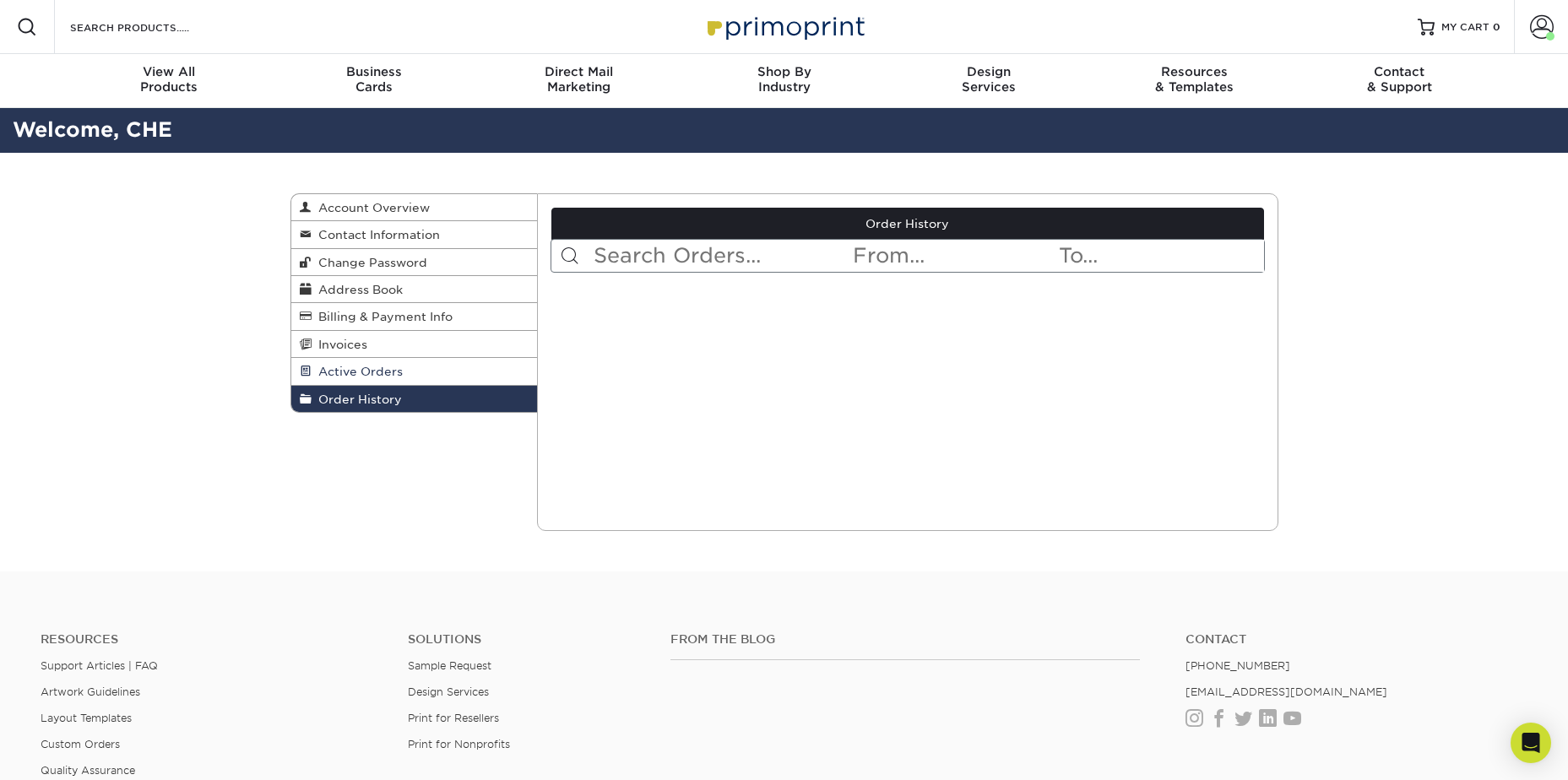
click at [409, 377] on link "Active Orders" at bounding box center [415, 371] width 247 height 27
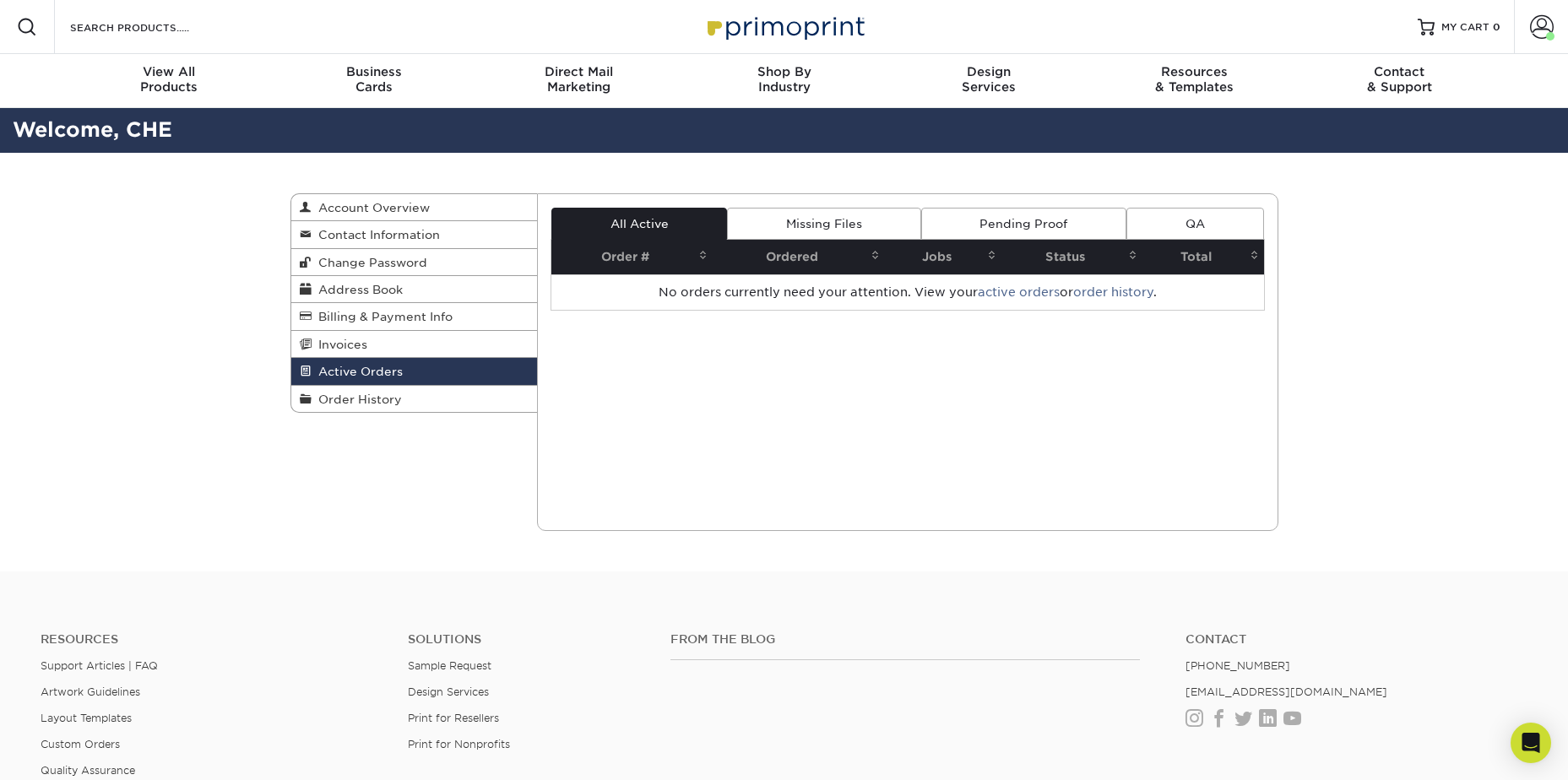
click at [973, 226] on link "Pending Proof" at bounding box center [1023, 223] width 206 height 32
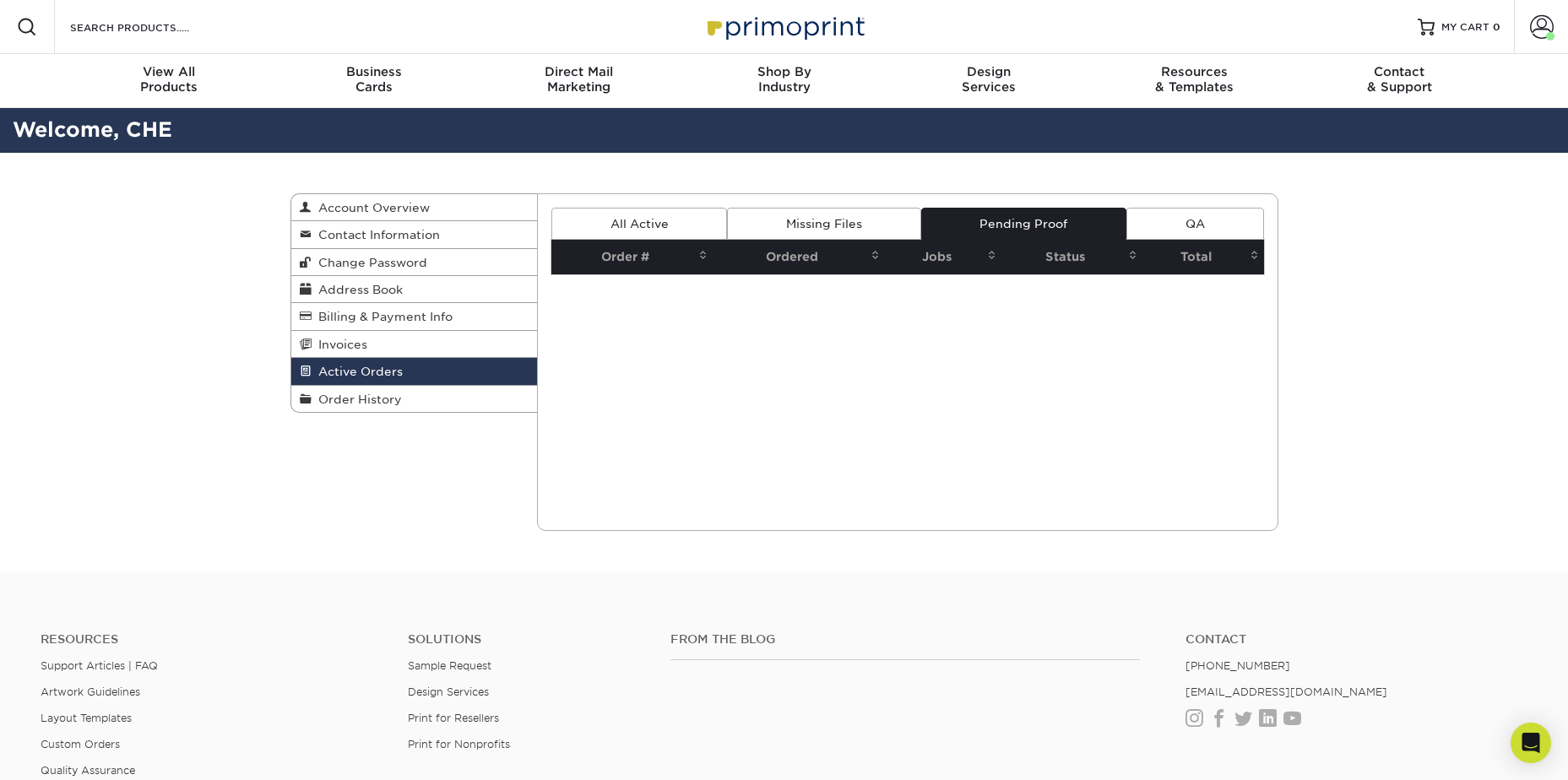
click at [832, 226] on link "Missing Files" at bounding box center [823, 223] width 193 height 32
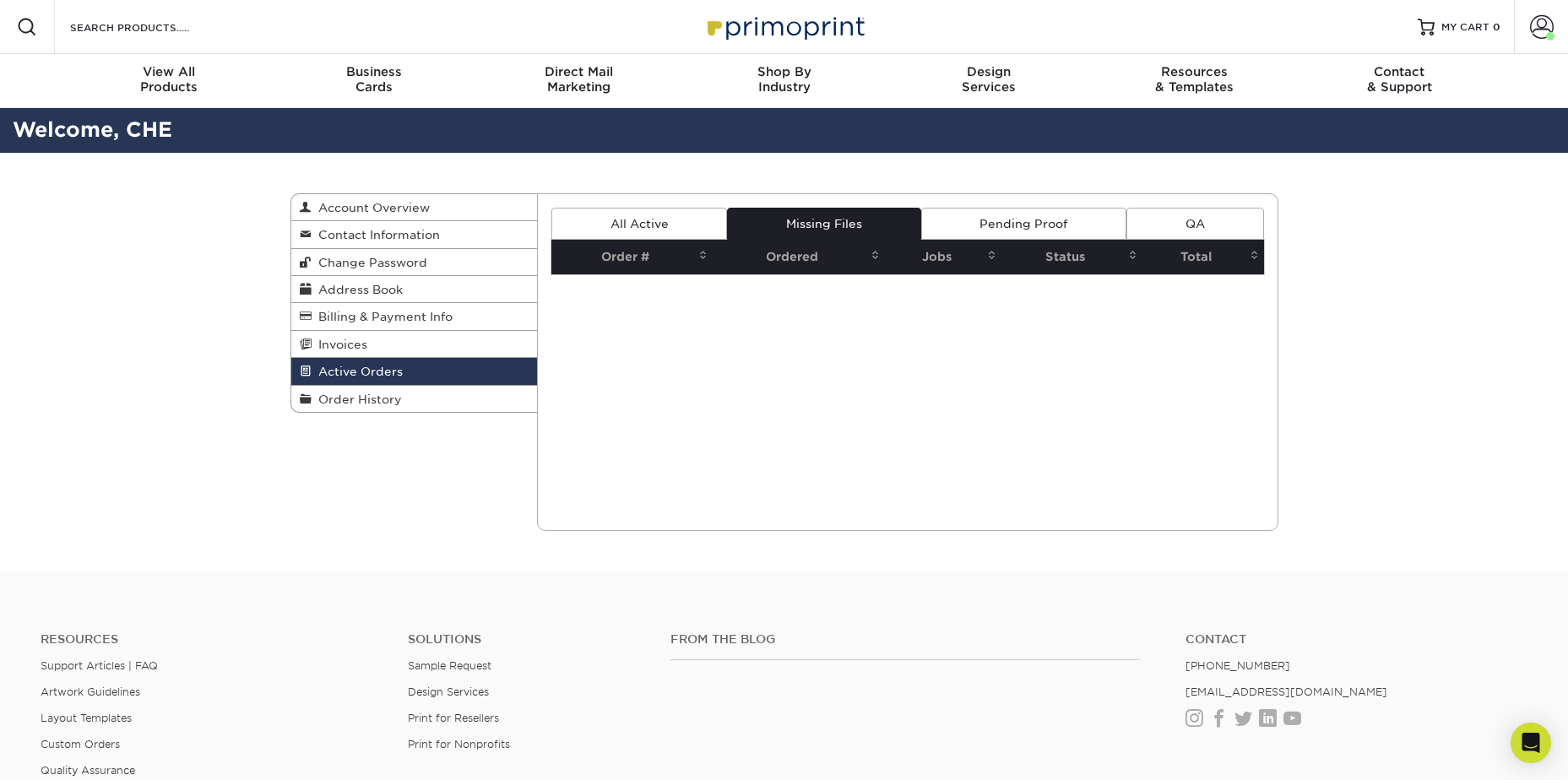
click at [633, 226] on link "All Active" at bounding box center [638, 223] width 176 height 32
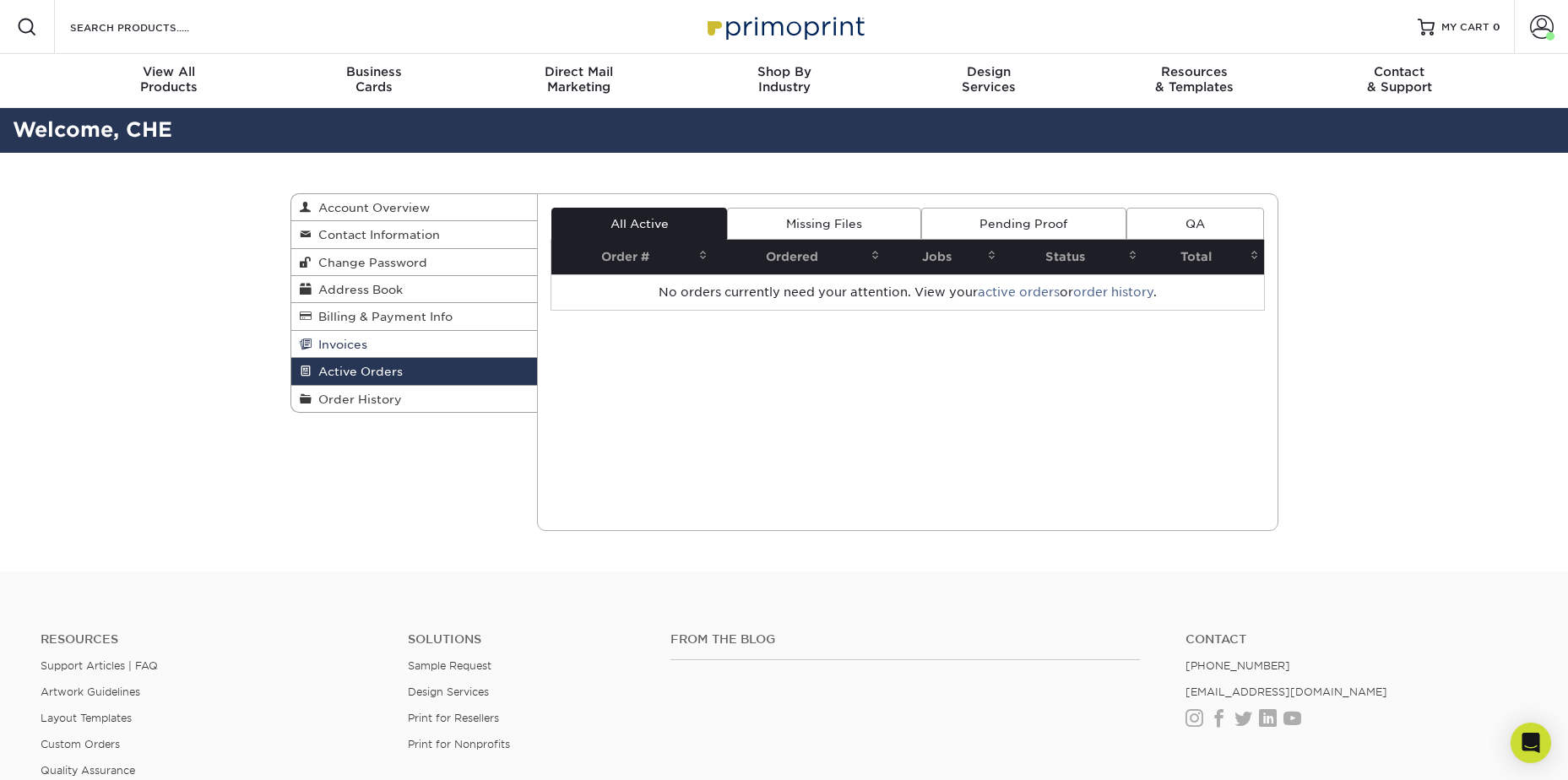
click at [376, 346] on link "Invoices" at bounding box center [415, 344] width 247 height 27
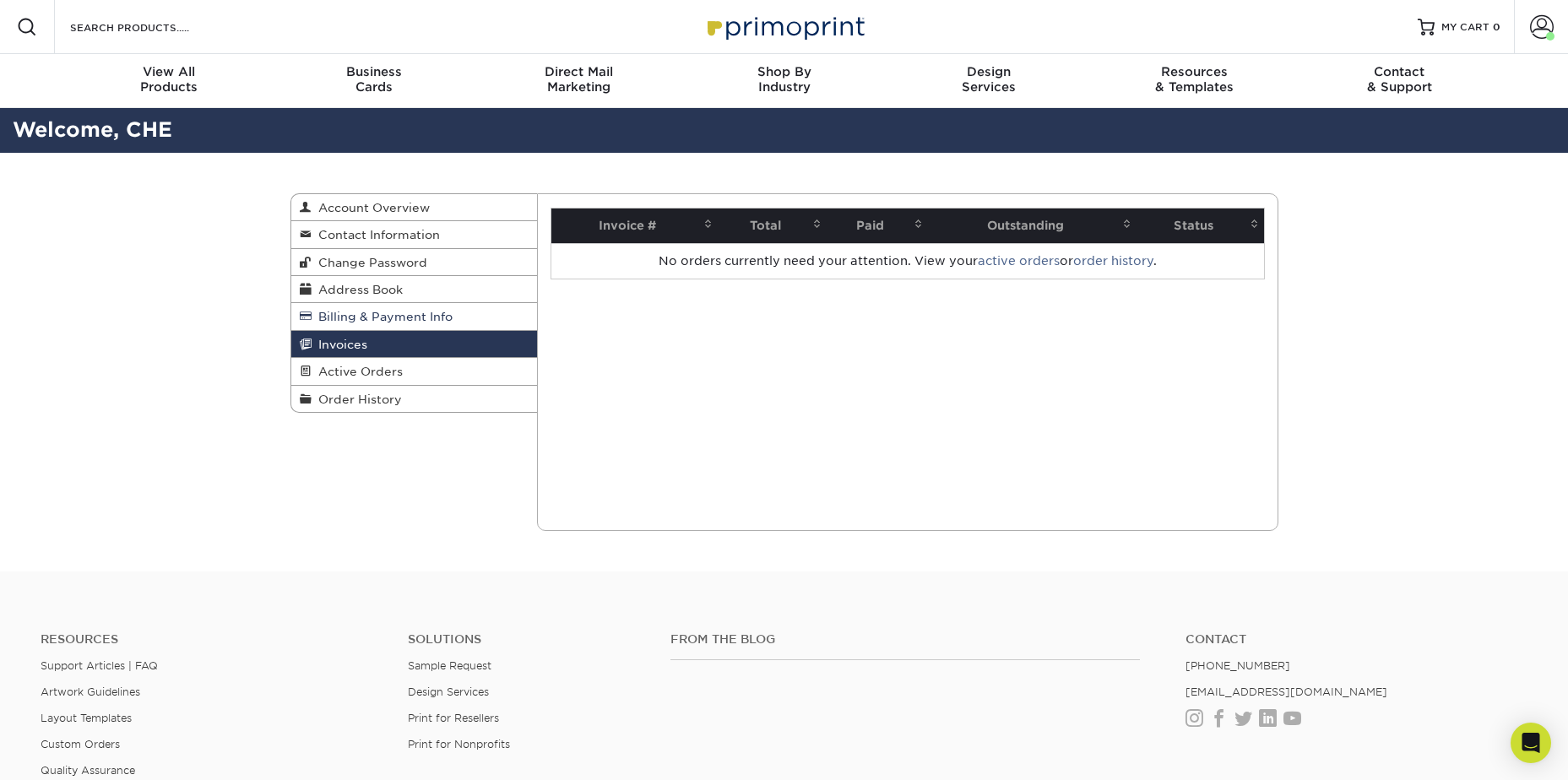
click at [392, 321] on span "Billing & Payment Info" at bounding box center [381, 316] width 141 height 13
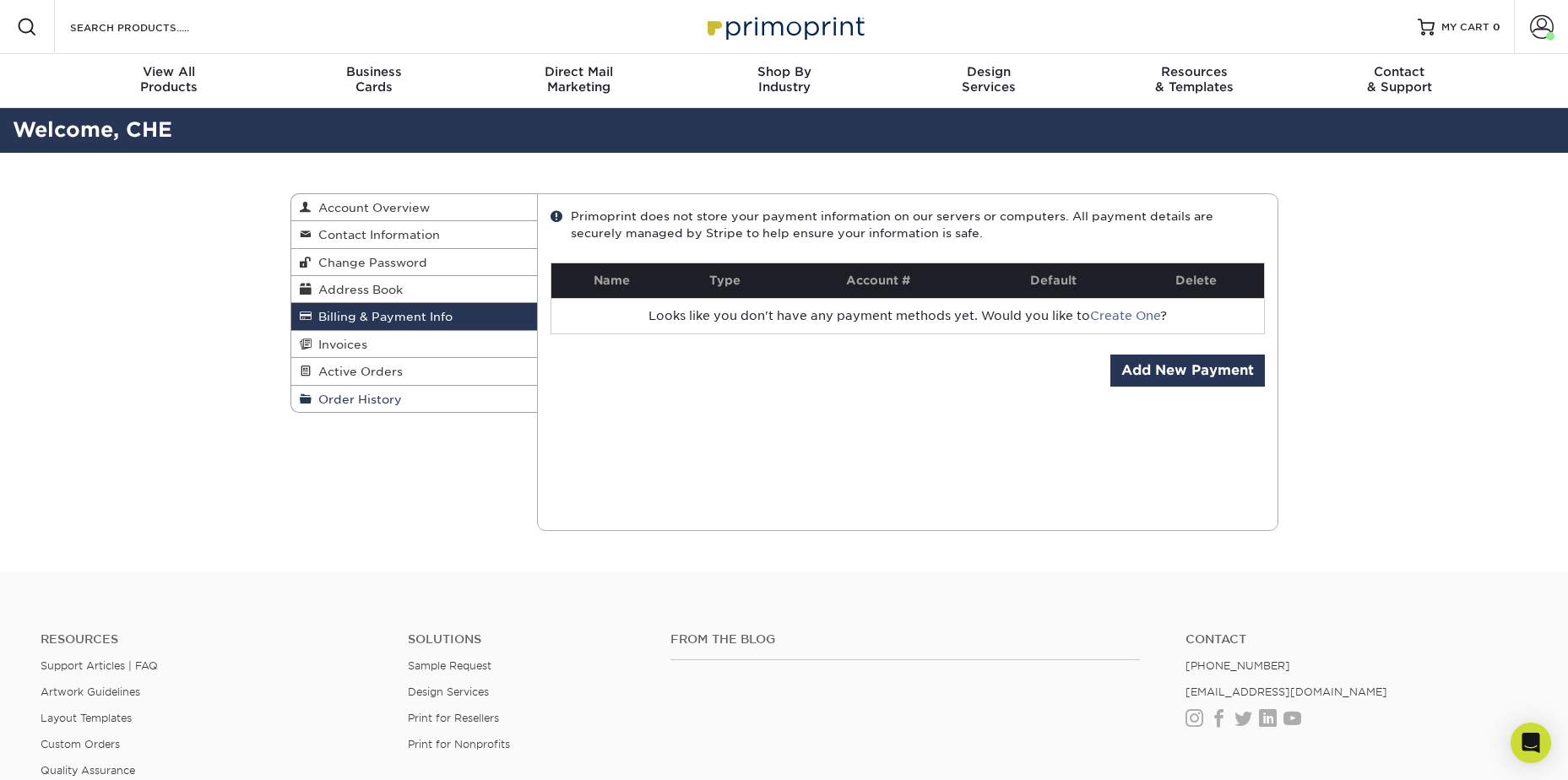
click at [394, 392] on link "Order History" at bounding box center [415, 399] width 247 height 26
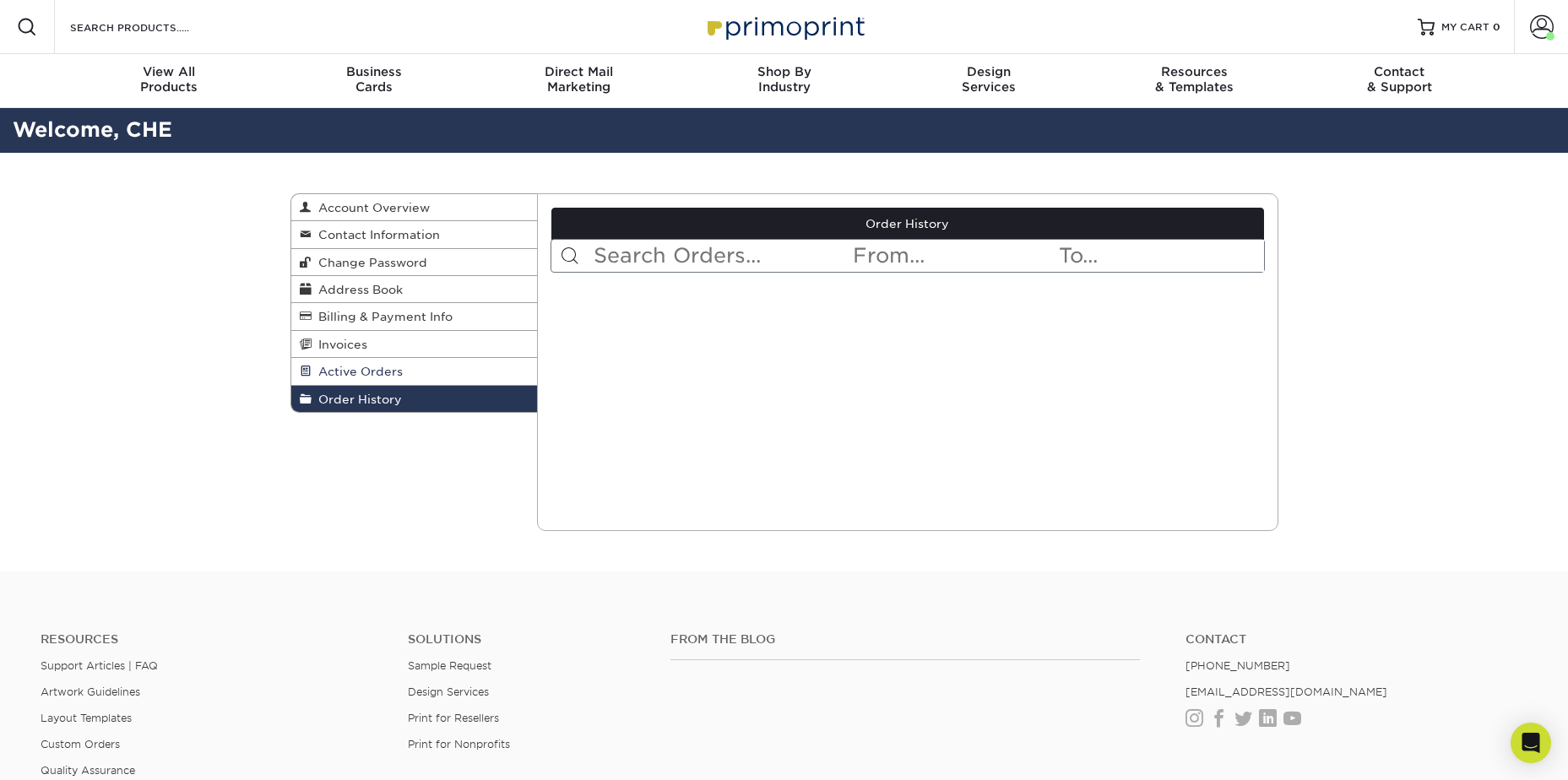
click at [370, 382] on link "Active Orders" at bounding box center [415, 371] width 247 height 27
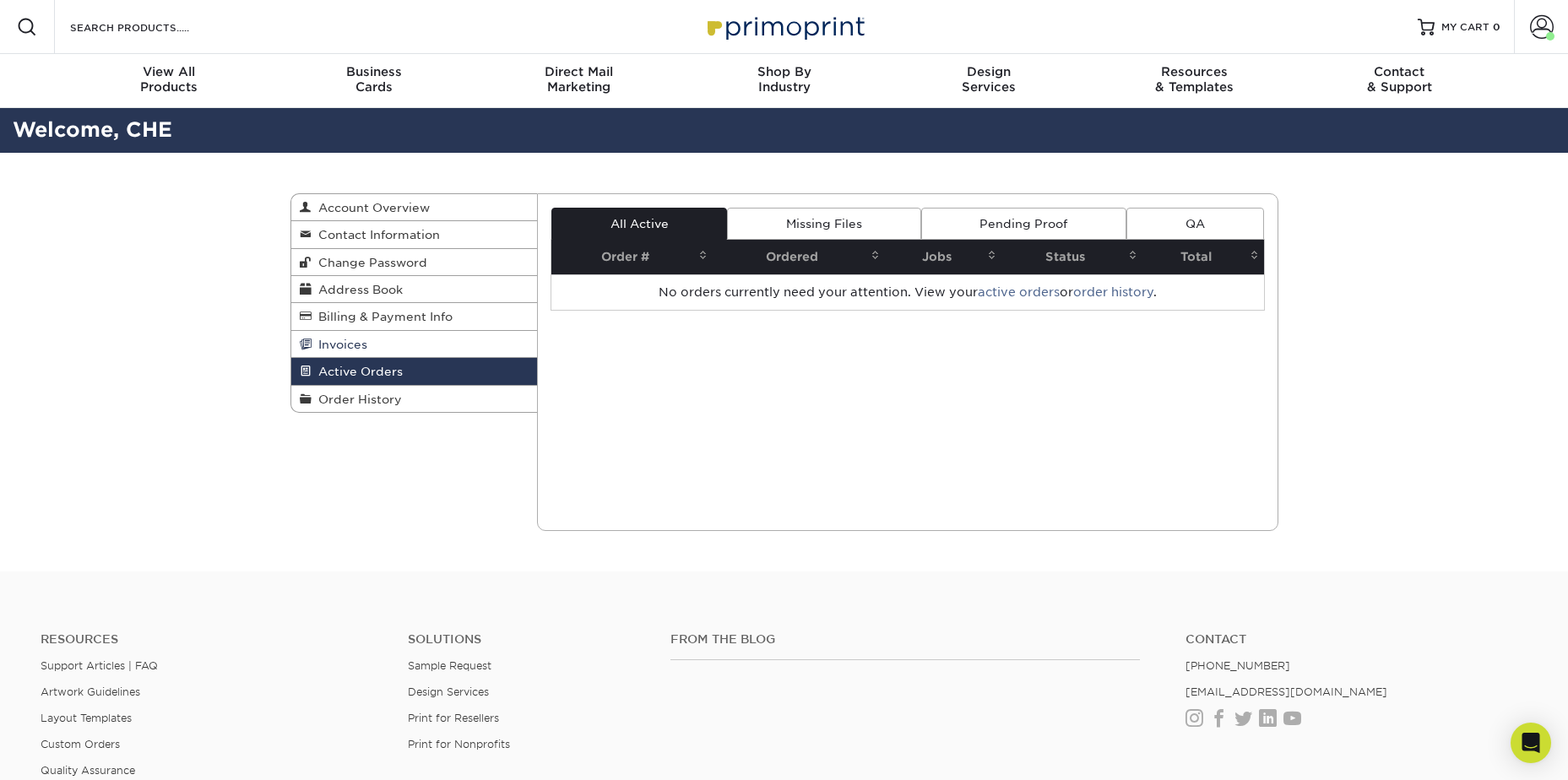
click at [352, 350] on span "Invoices" at bounding box center [339, 344] width 56 height 13
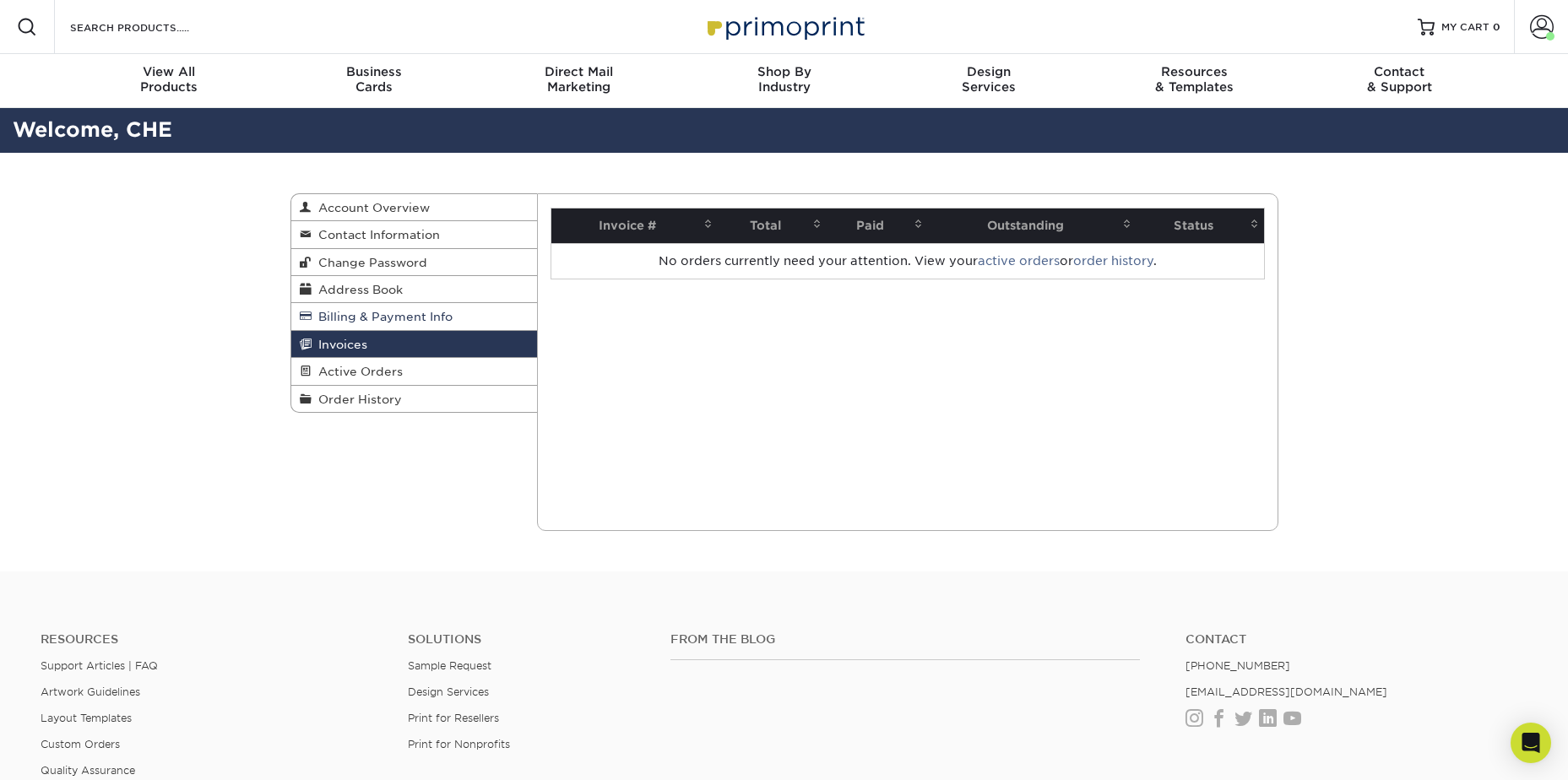
click at [353, 318] on span "Billing & Payment Info" at bounding box center [381, 316] width 141 height 13
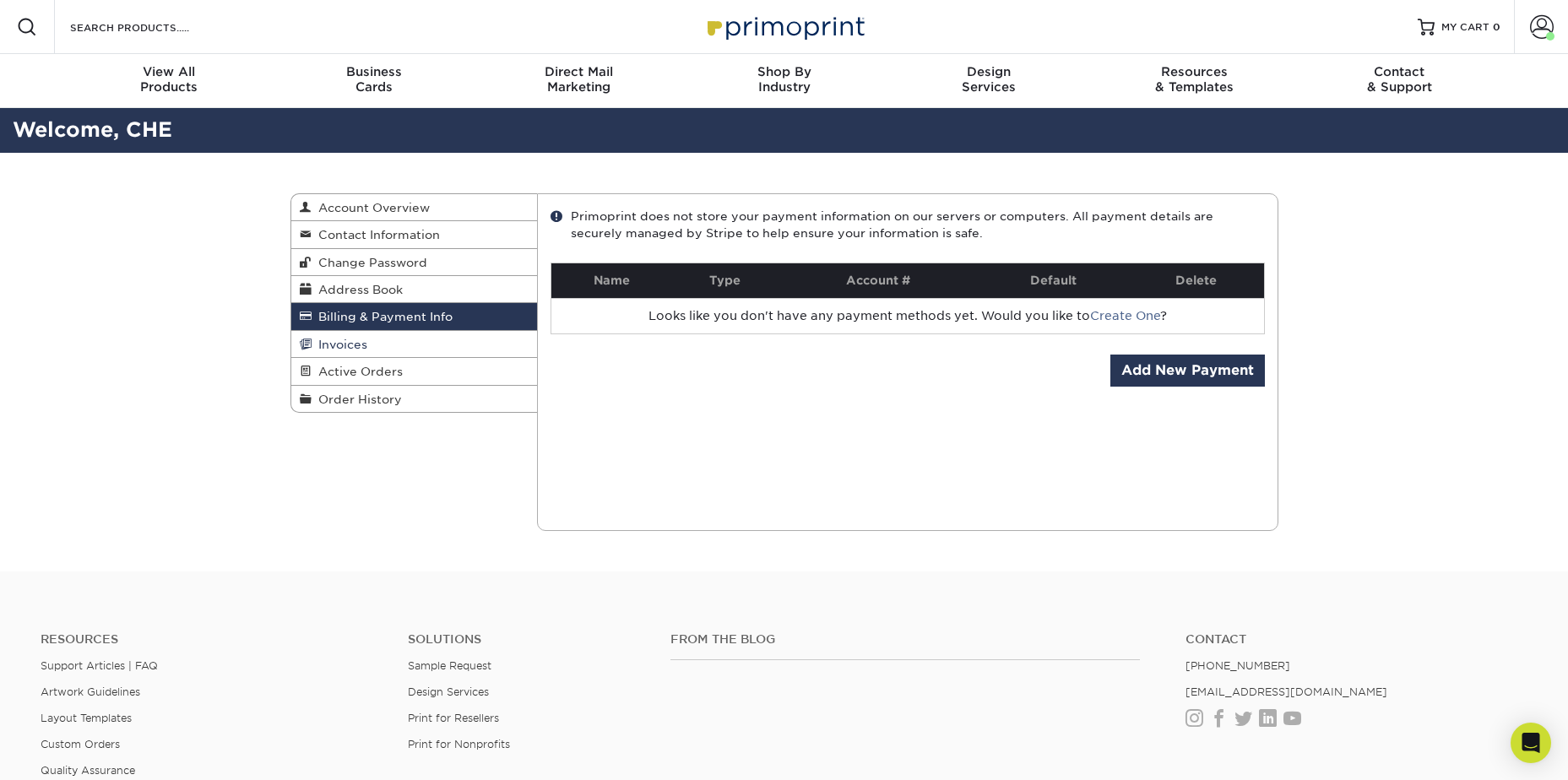
click at [356, 341] on span "Invoices" at bounding box center [339, 344] width 56 height 13
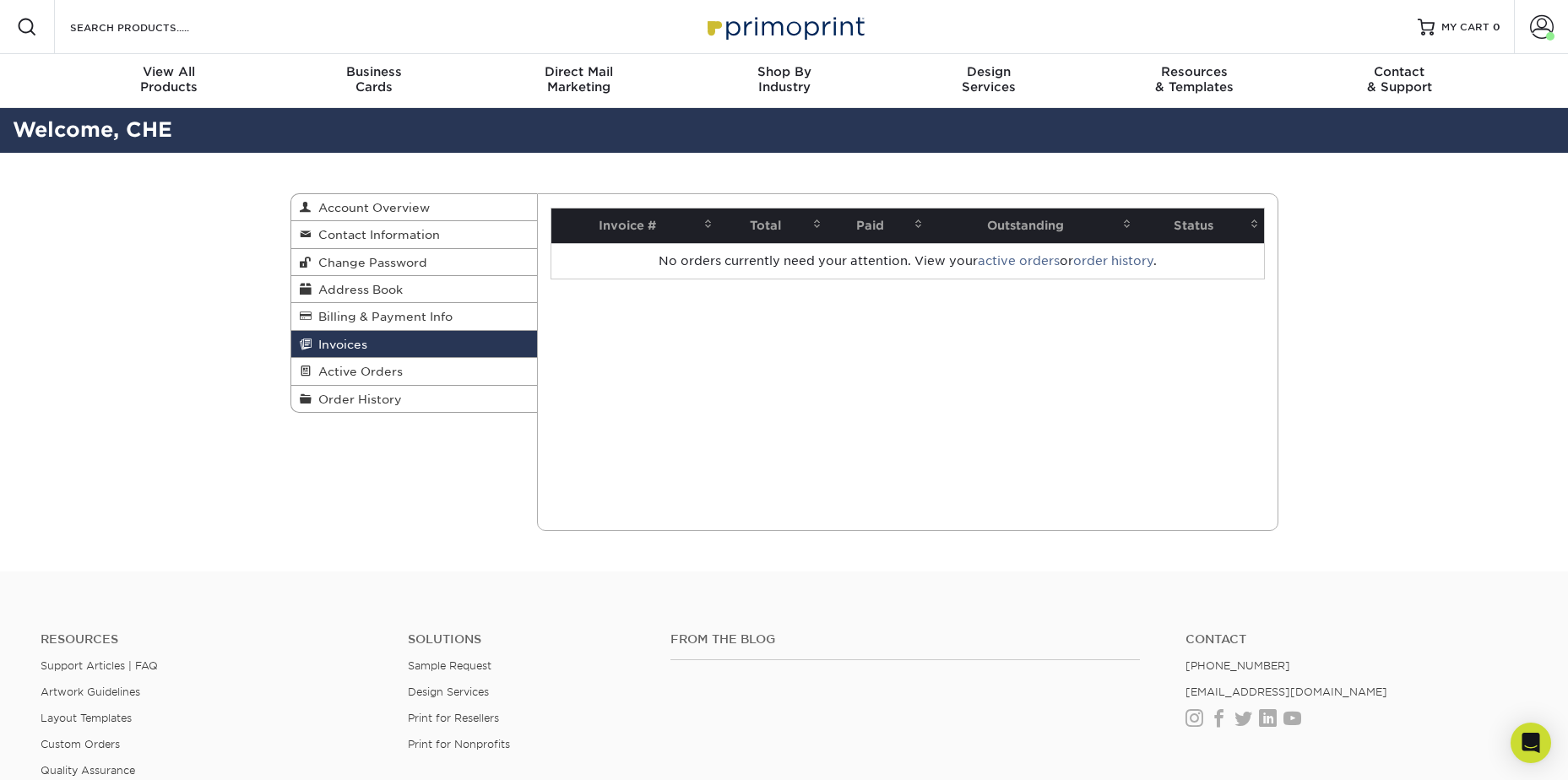
click at [856, 326] on div "Current Orders 0 Active 0 Missing Files" at bounding box center [908, 362] width 742 height 338
click at [178, 445] on div "Invoices Account Overview Contact Information Change Password Address Book Bill…" at bounding box center [784, 362] width 1568 height 419
click at [343, 467] on div "Invoices Account Overview Contact Information Change Password Address Book Bill…" at bounding box center [784, 362] width 1013 height 419
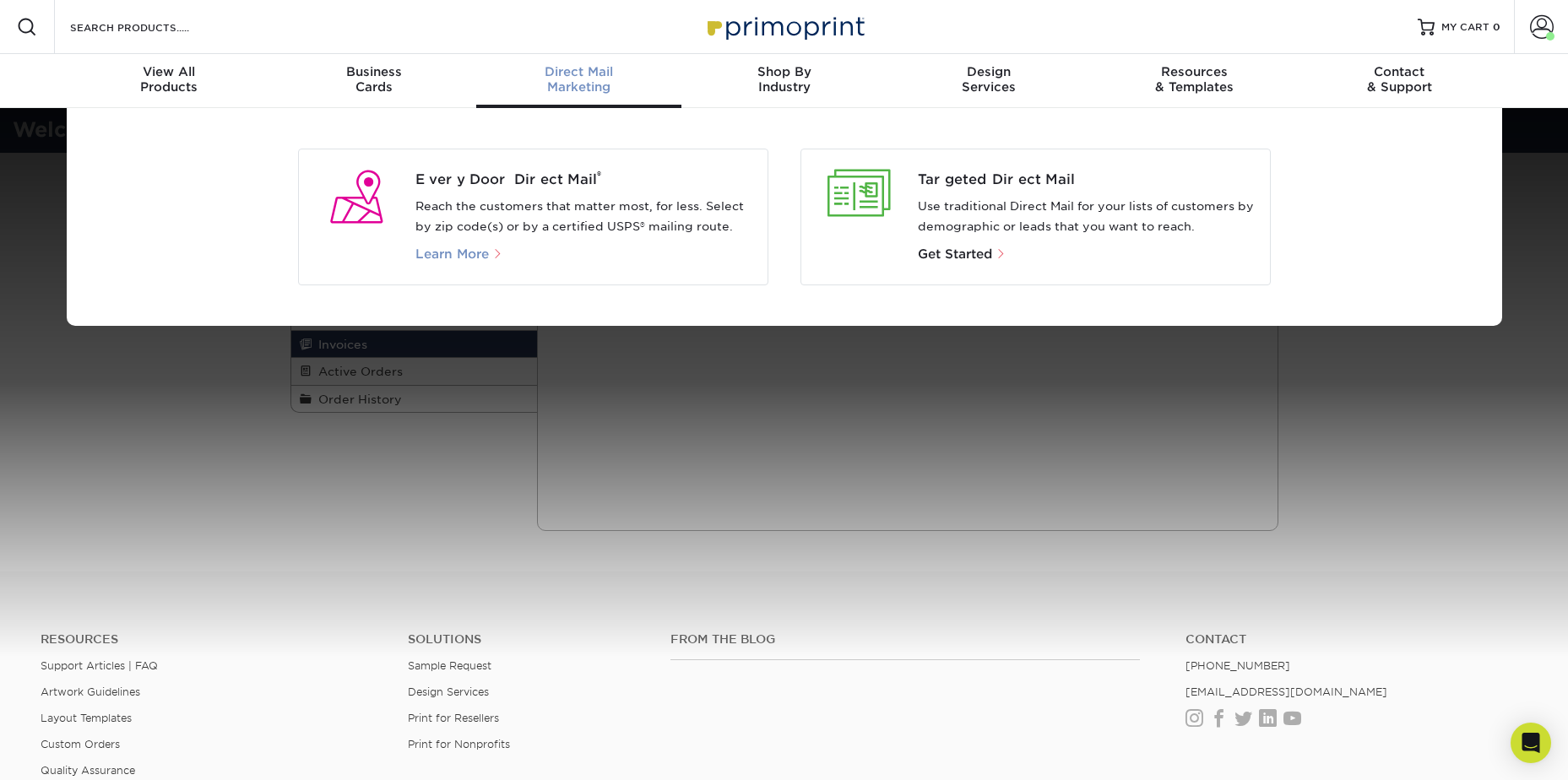
click at [471, 258] on span "Learn More" at bounding box center [452, 254] width 73 height 15
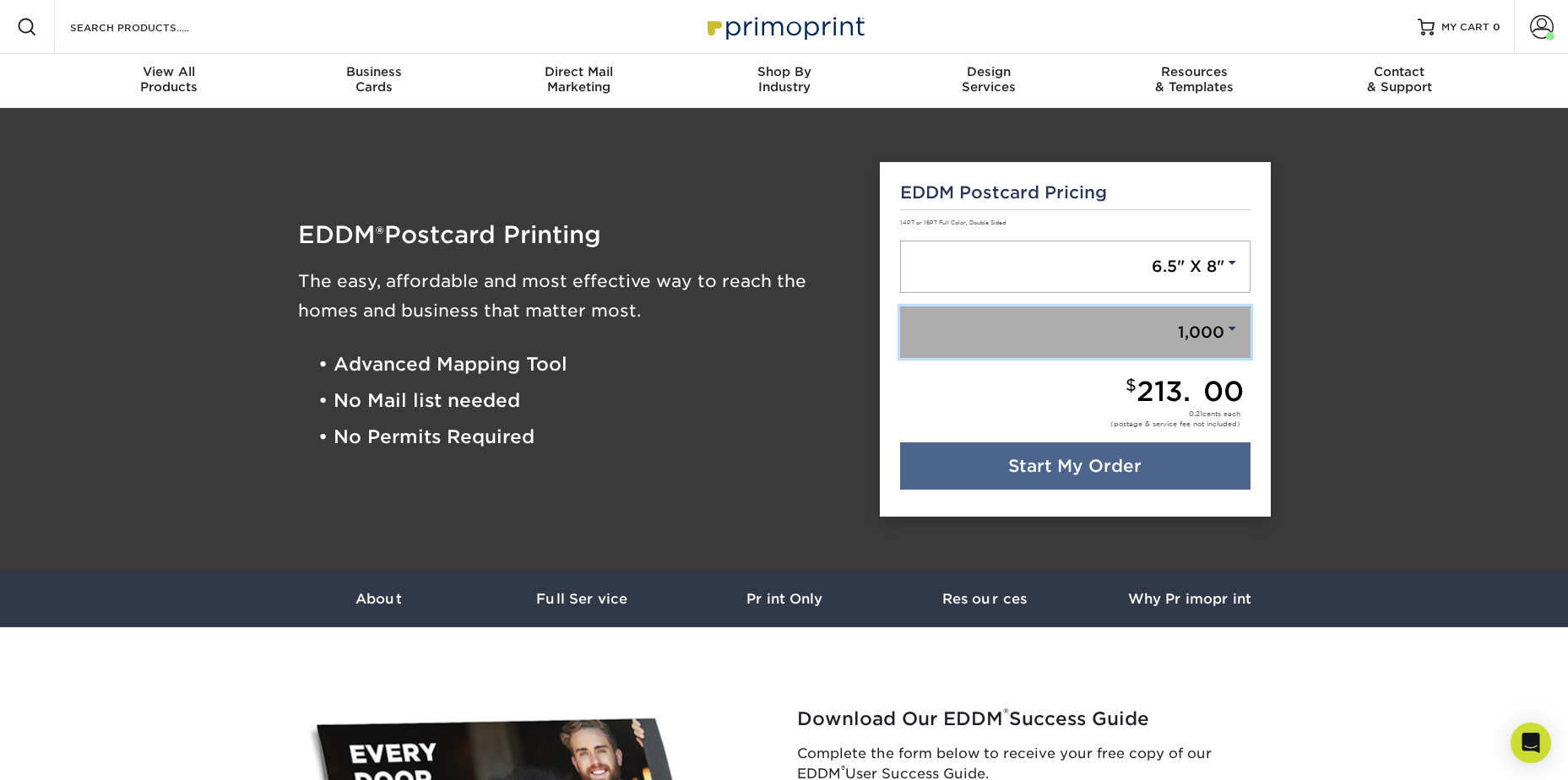
click at [1198, 331] on link "1,000" at bounding box center [1075, 332] width 351 height 52
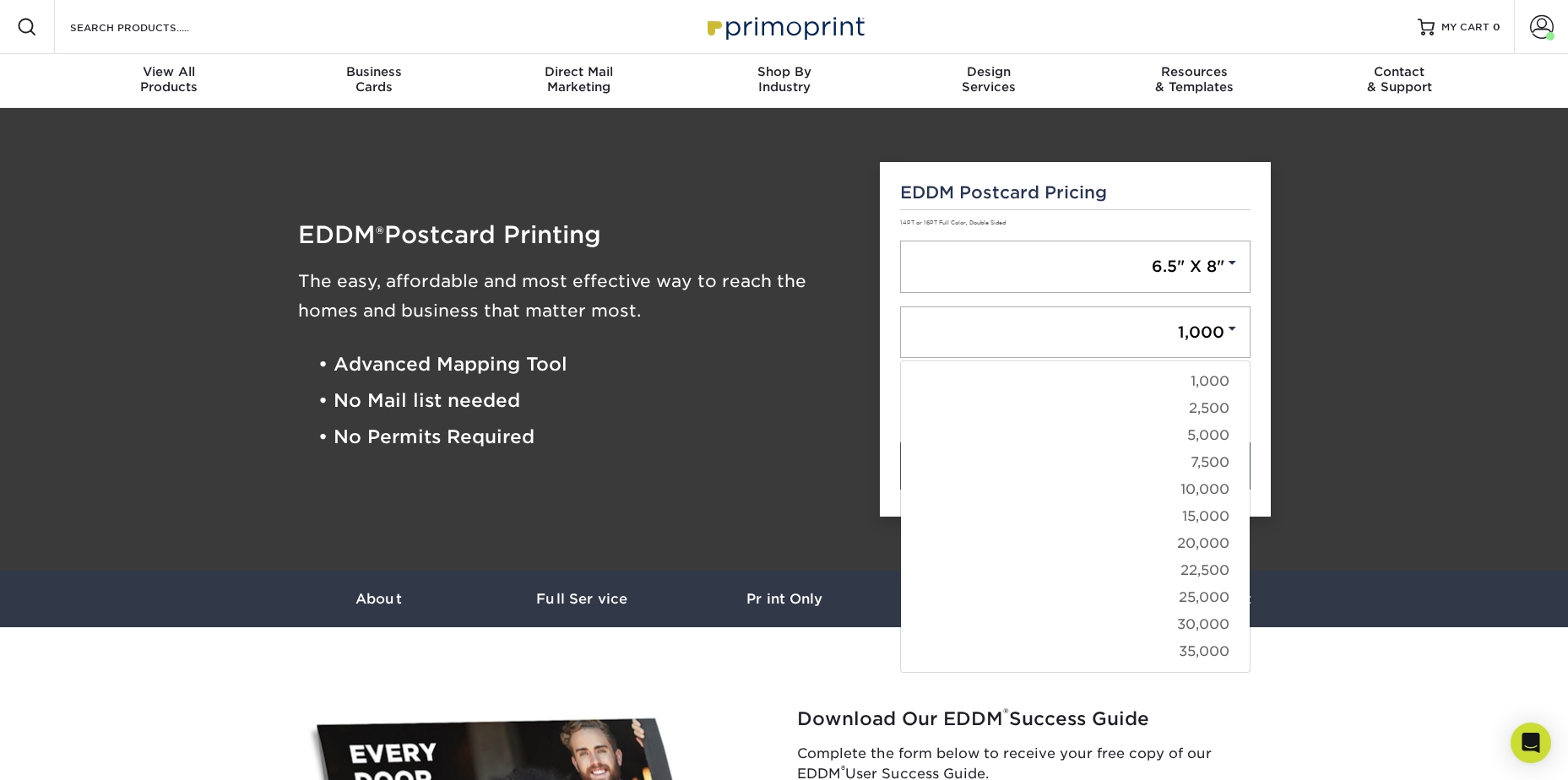
click at [1265, 418] on div "EDDM Postcard Pricing 14PT or 16PT Full Color, Double Sided 6.5" X 8" 6.5" X 8"…" at bounding box center [1075, 339] width 391 height 355
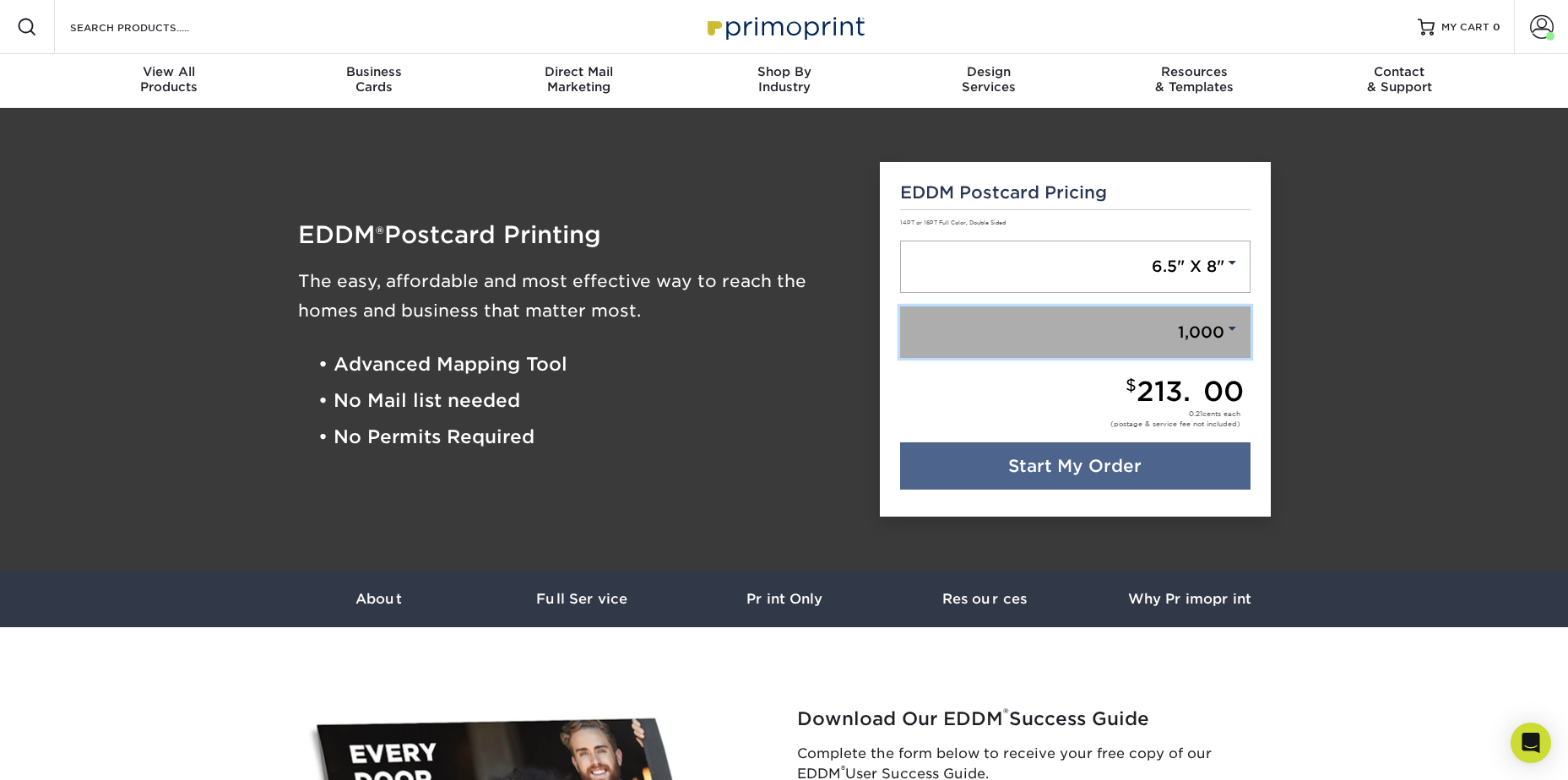
click at [1163, 314] on link "1,000" at bounding box center [1075, 332] width 351 height 52
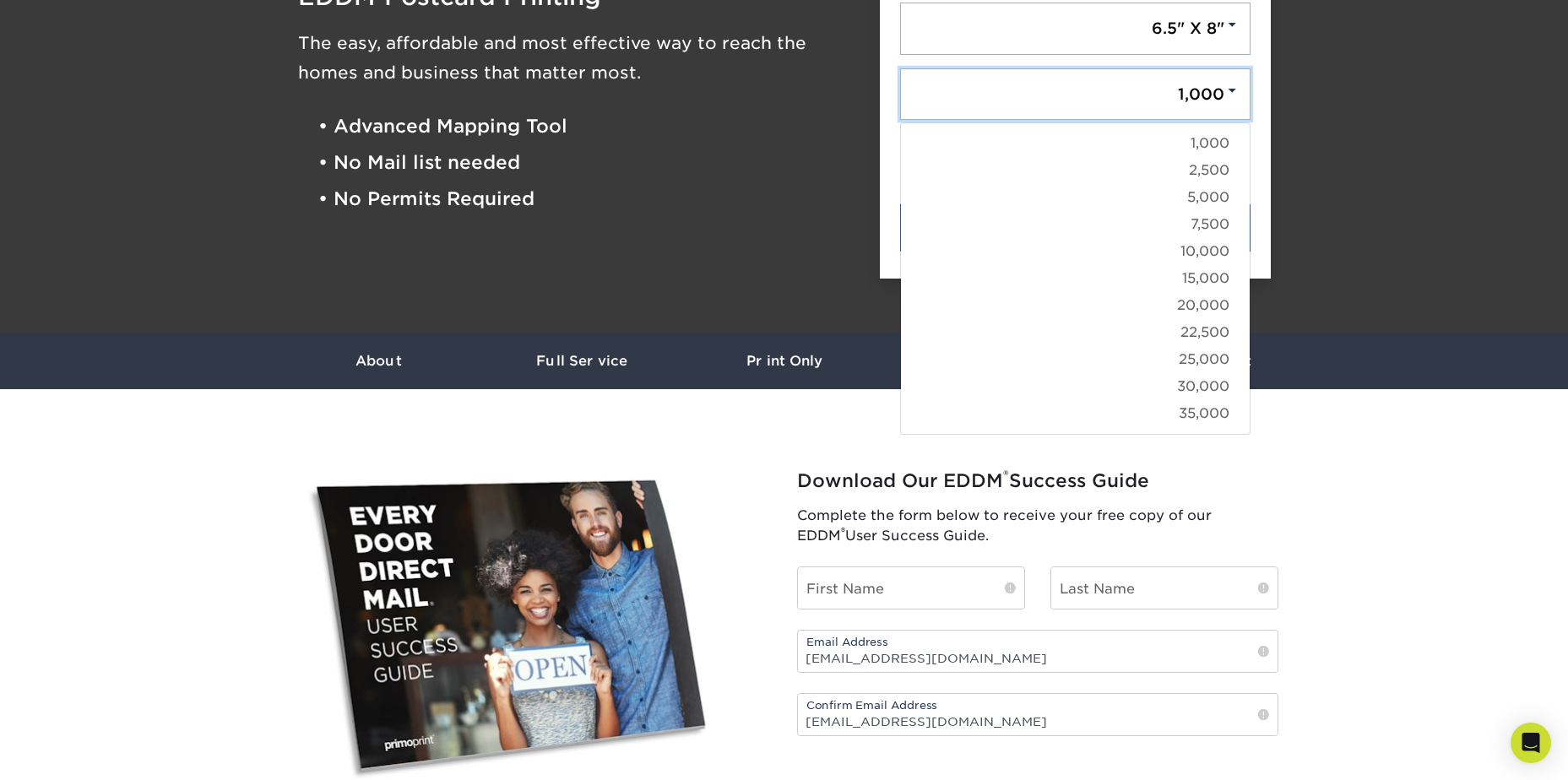
scroll to position [254, 0]
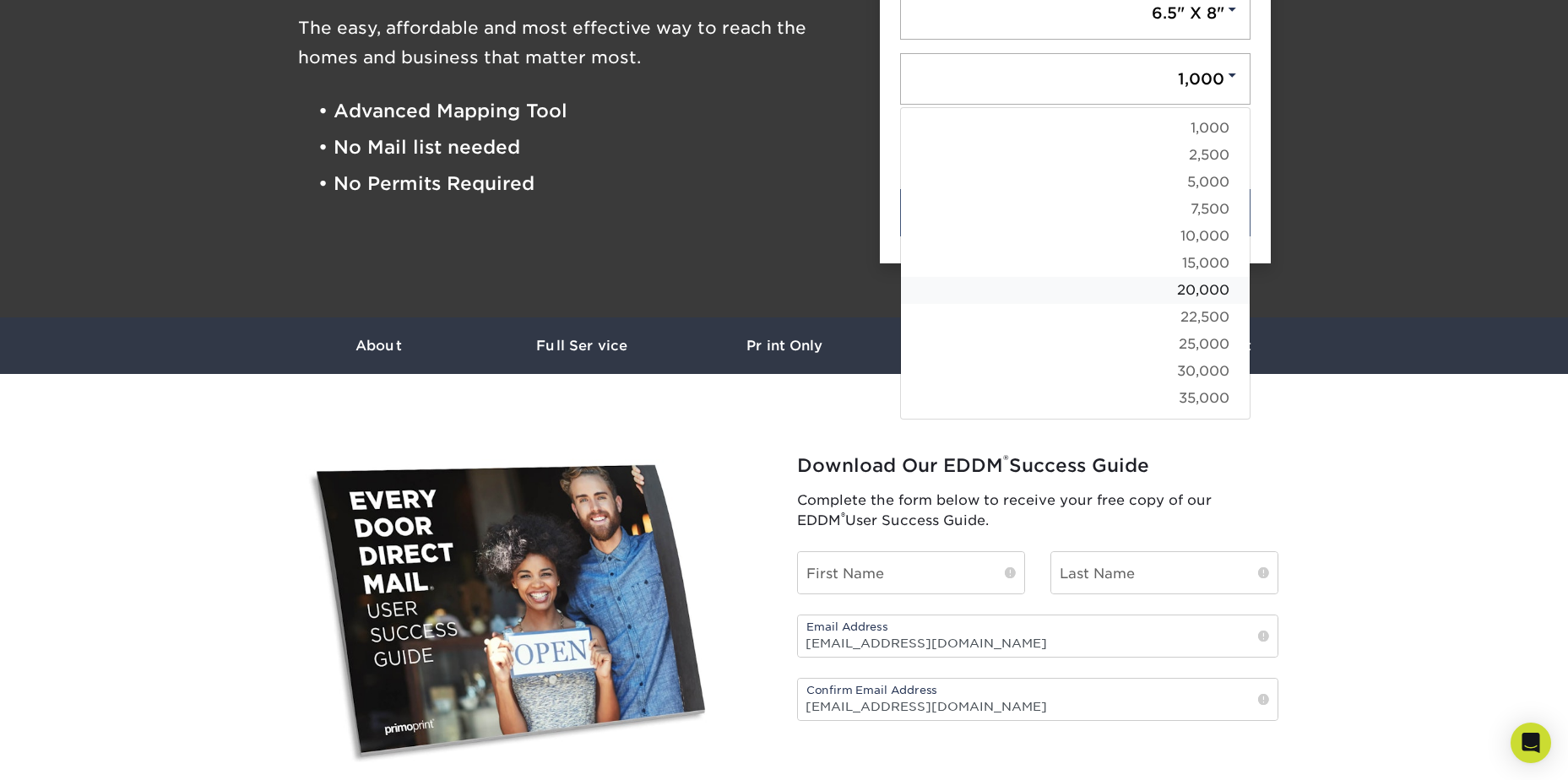
click at [1190, 287] on link "20,000" at bounding box center [1075, 290] width 349 height 27
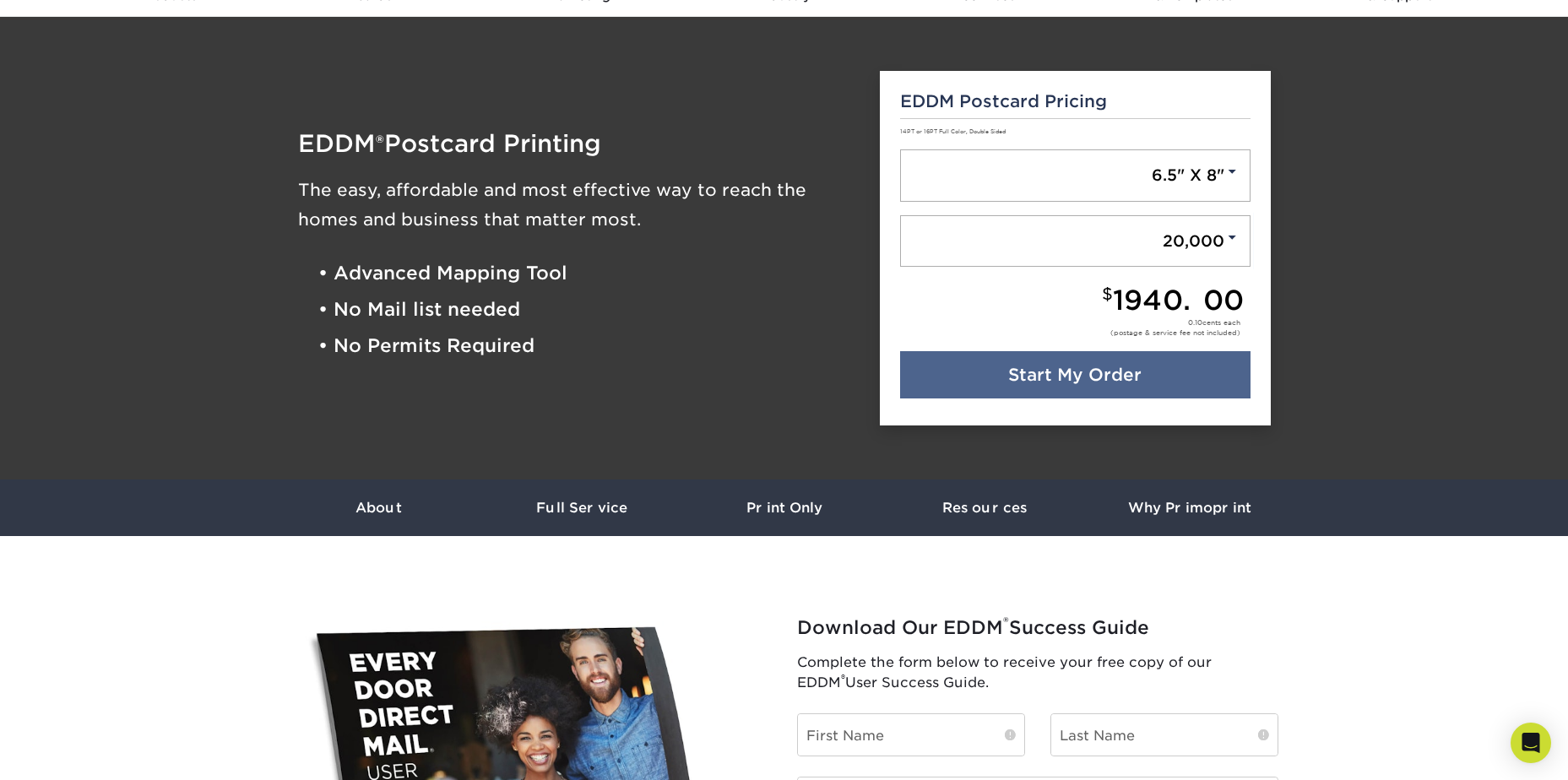
scroll to position [85, 0]
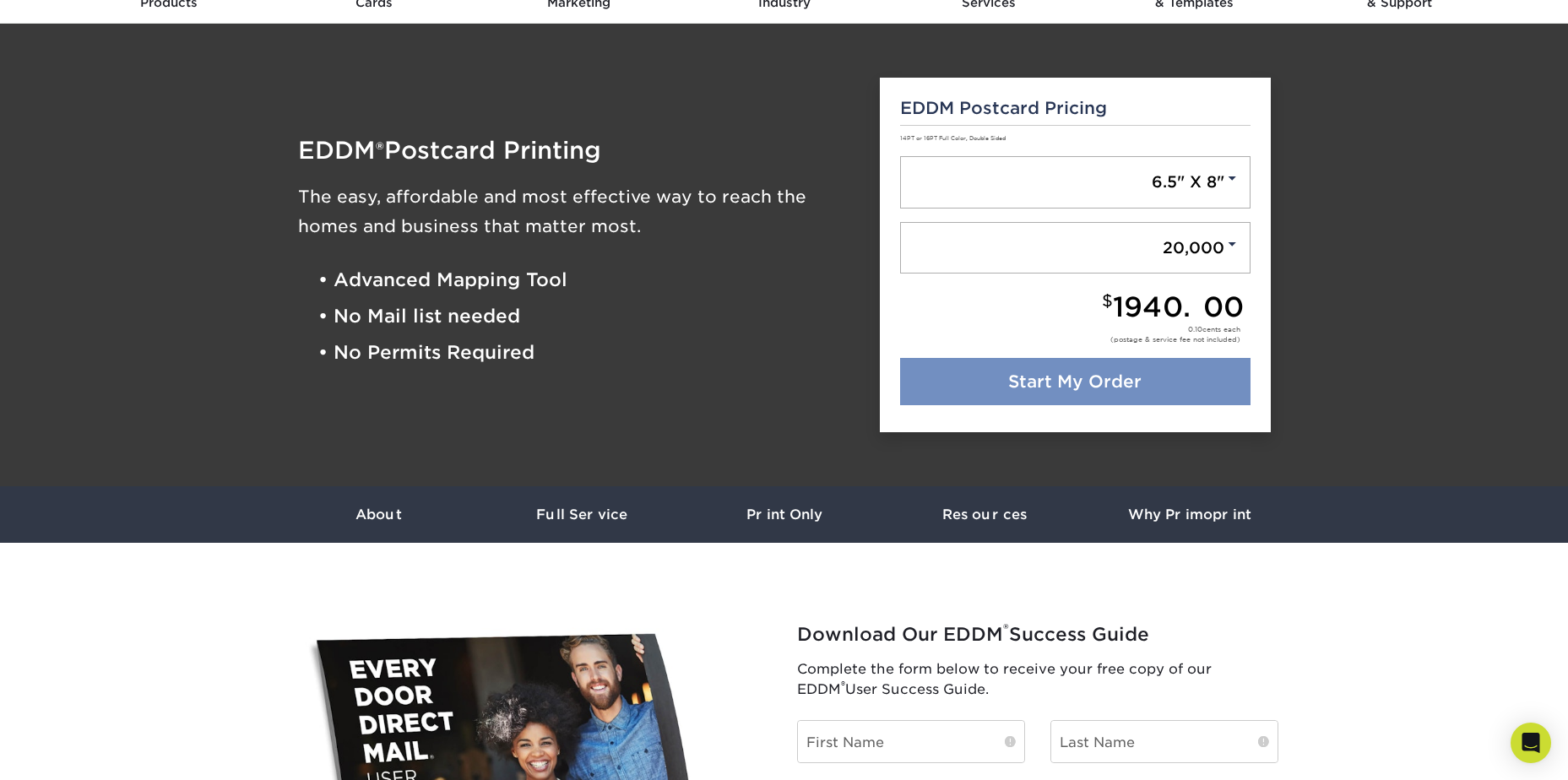
click at [1138, 397] on link "Start My Order" at bounding box center [1075, 381] width 351 height 47
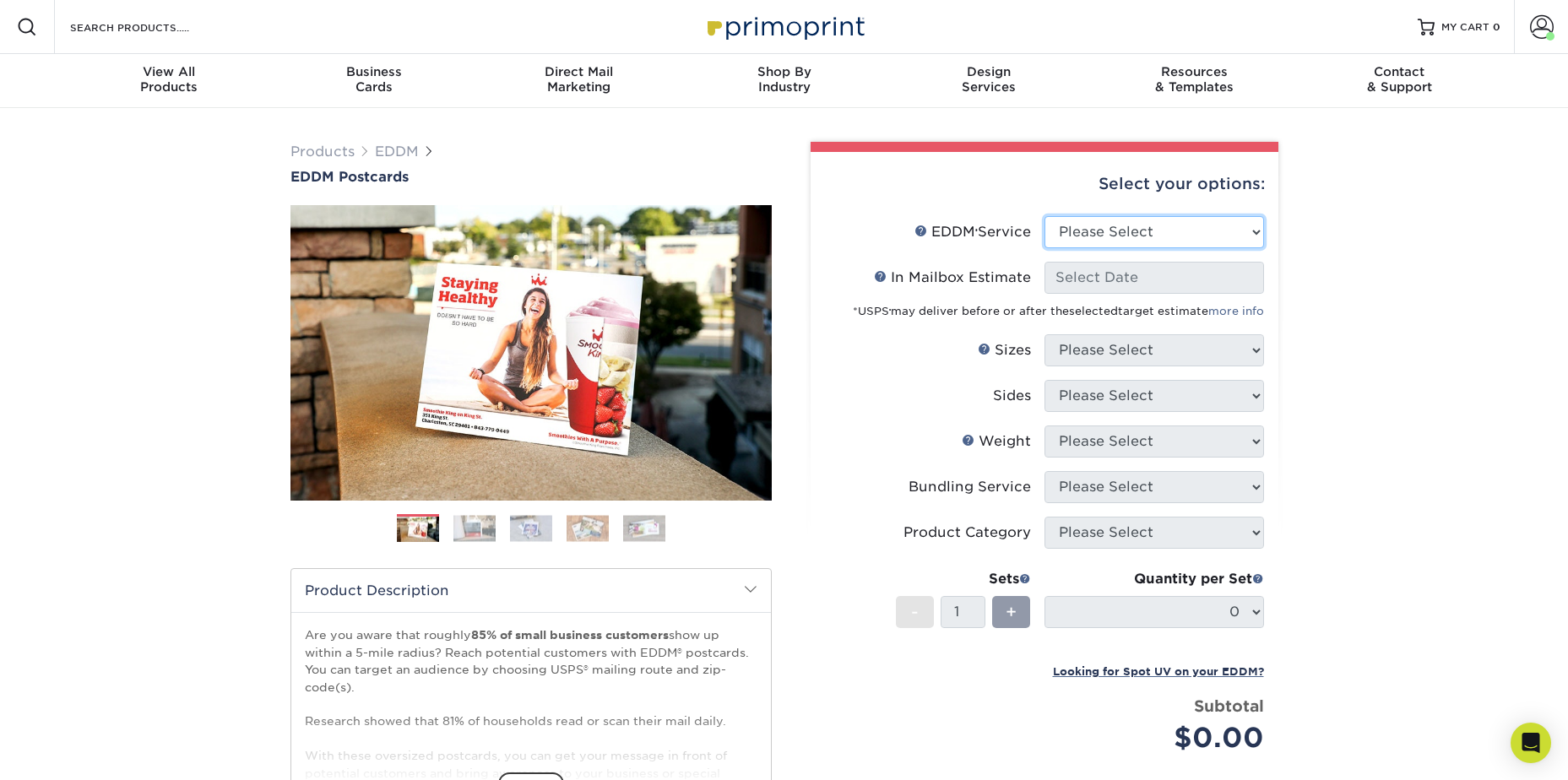
click at [1161, 230] on select "Please Select Full Service Print Only" at bounding box center [1153, 232] width 220 height 32
select select "full_service"
click at [1044, 216] on select "Please Select Full Service Print Only" at bounding box center [1153, 232] width 220 height 32
select select "-1"
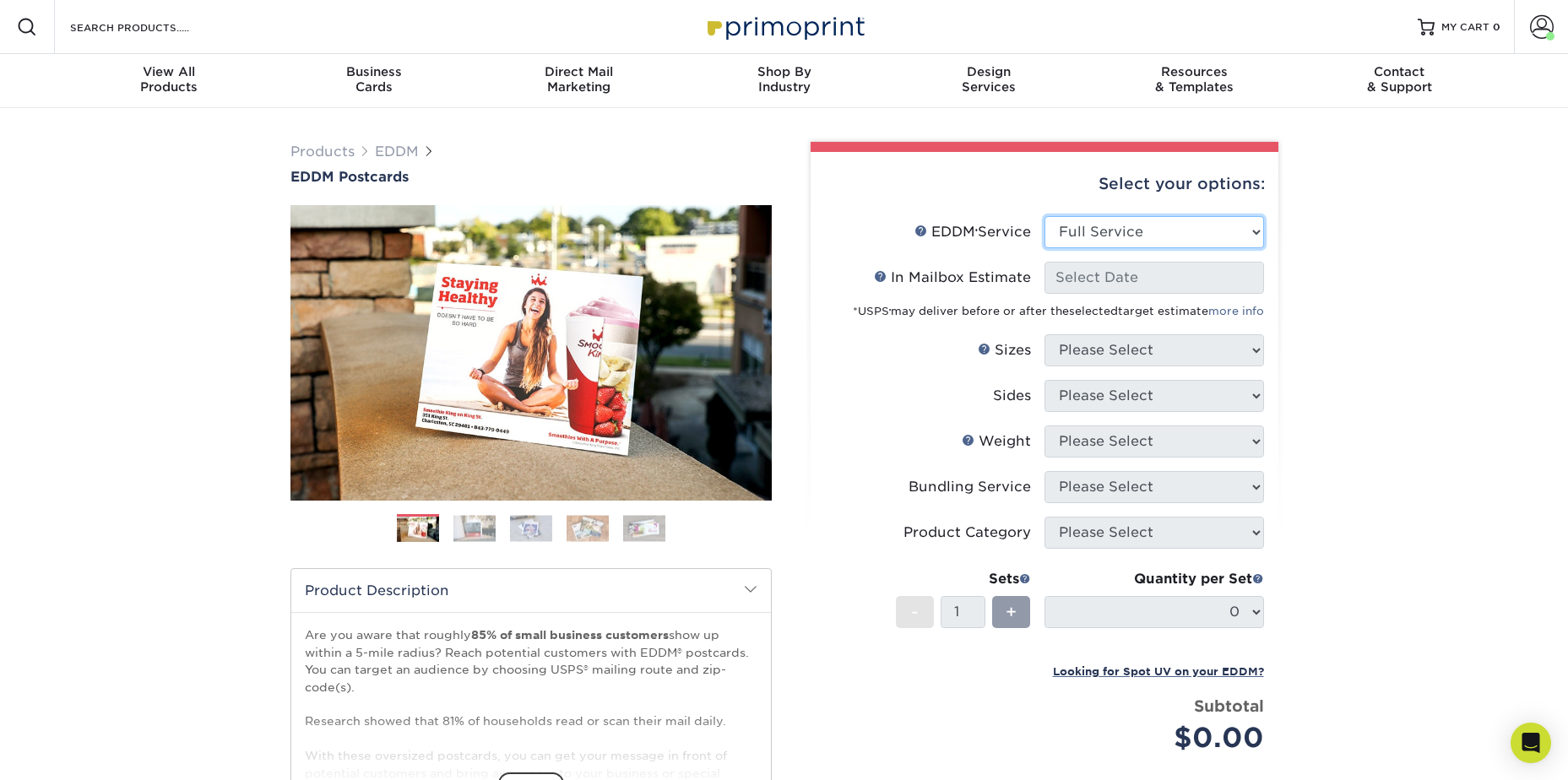
select select "-1"
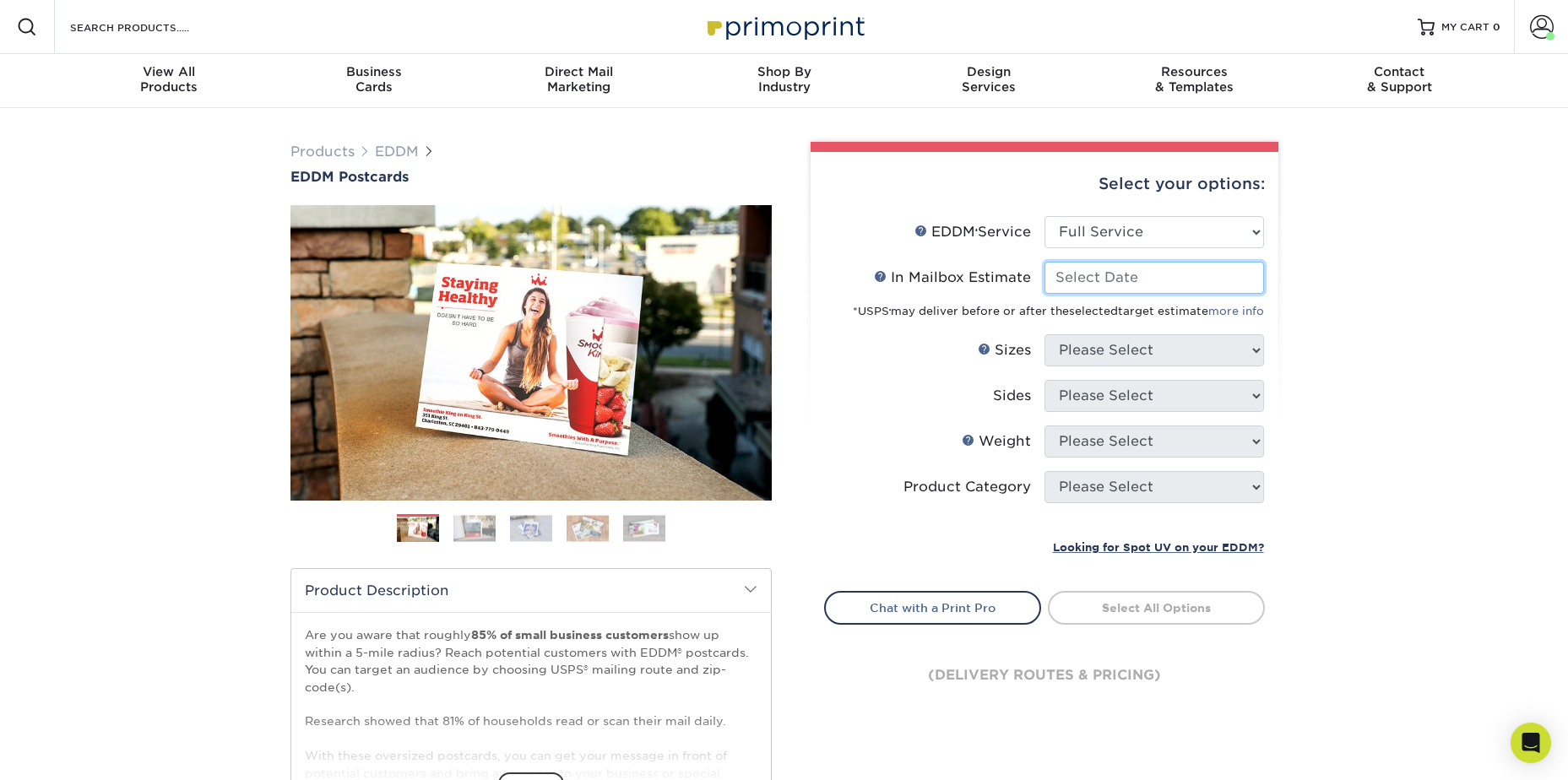
click at [1123, 281] on input "In Mailbox Estimate Help In Mailbox Estimate" at bounding box center [1153, 277] width 220 height 32
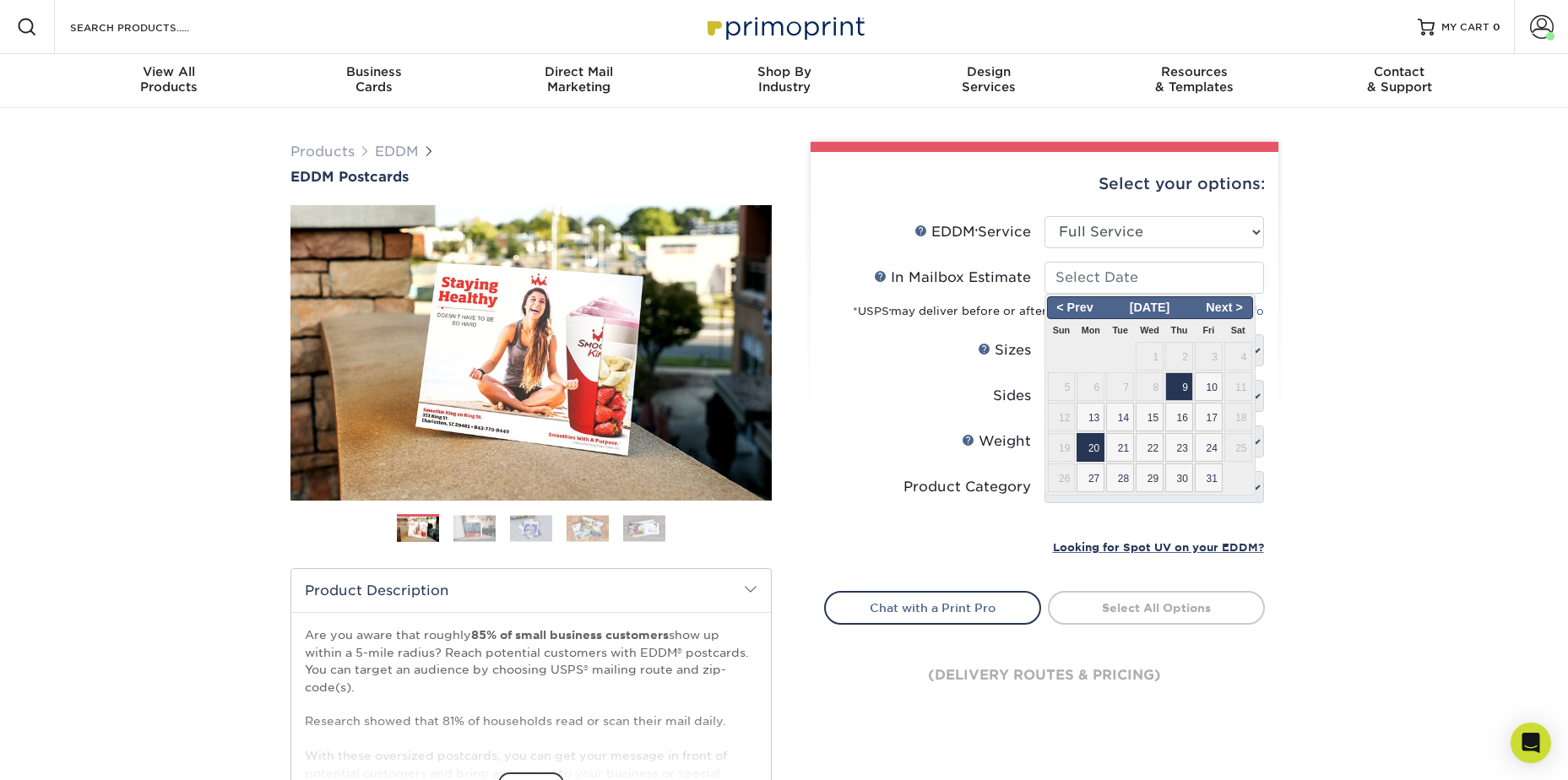
click at [1082, 440] on span "20" at bounding box center [1091, 447] width 28 height 29
type input "[DATE]"
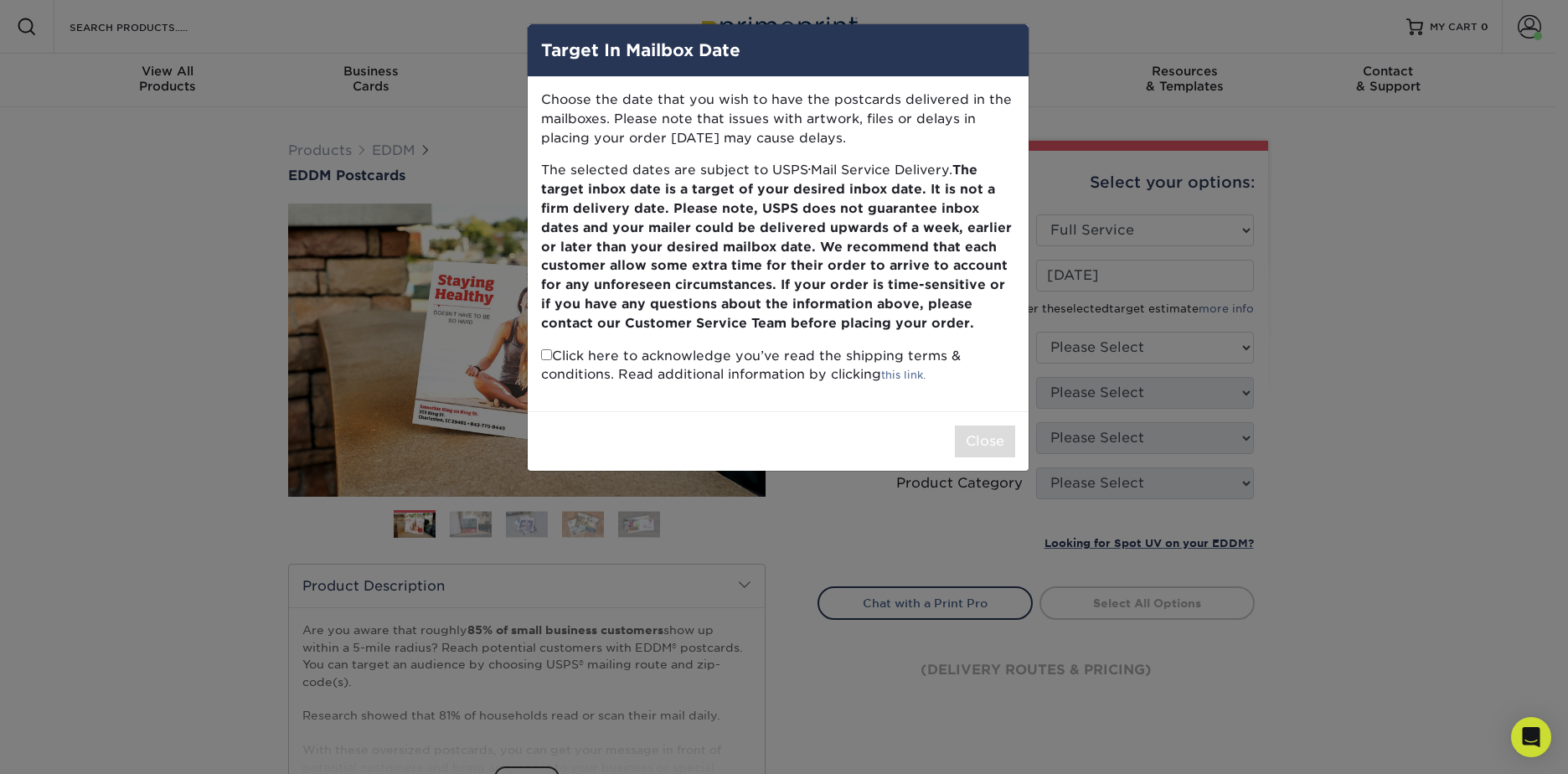
click at [566, 361] on p "Click here to acknowledge you’ve read the shipping terms & conditions. Read add…" at bounding box center [778, 366] width 474 height 38
click at [545, 355] on input "checkbox" at bounding box center [547, 355] width 11 height 11
checkbox input "true"
click at [1002, 436] on button "Close" at bounding box center [986, 441] width 61 height 32
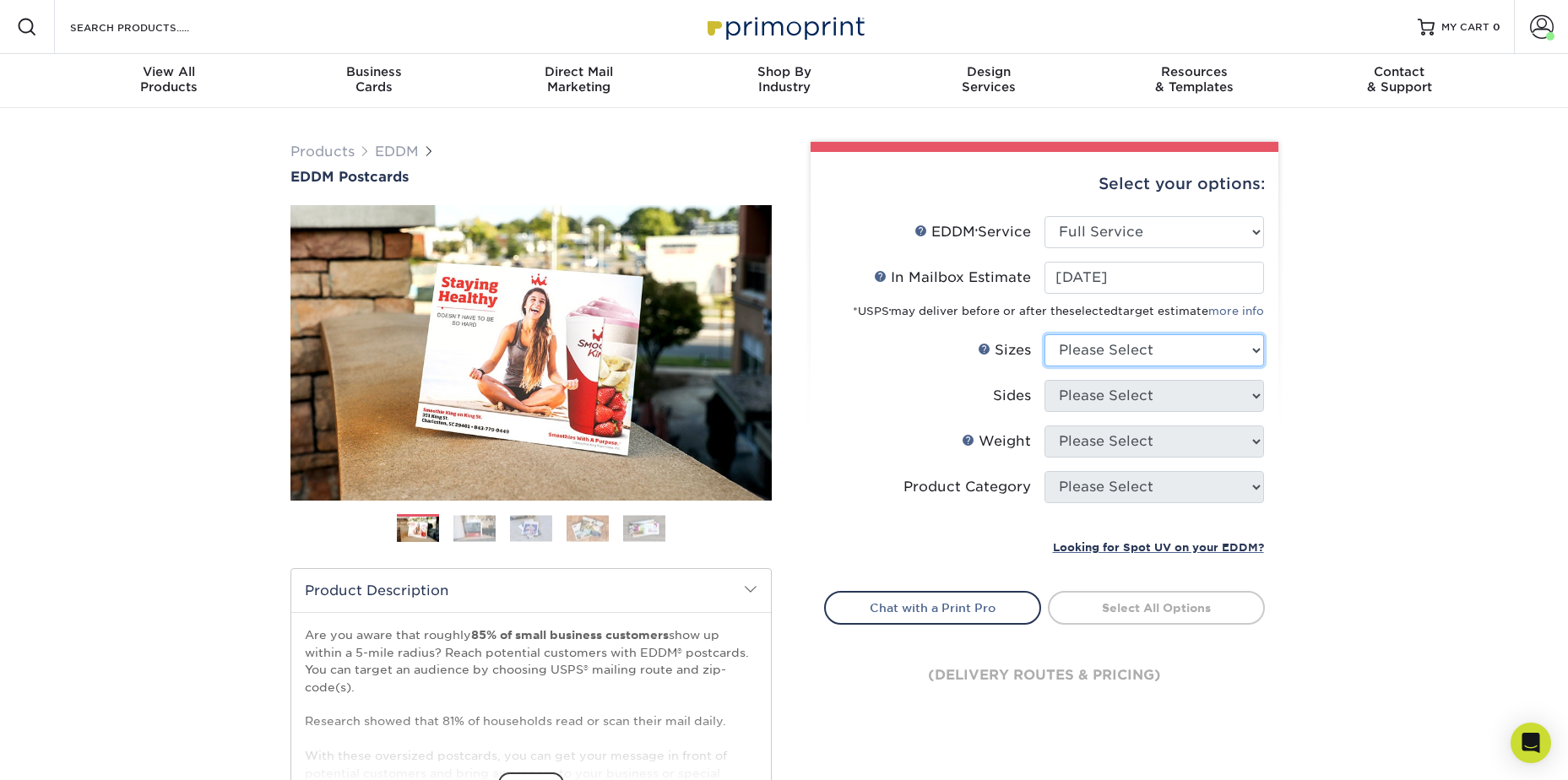
click at [1144, 345] on select "Please Select 4.5" x 12" 6" x 12" 6.5" x 8" 6.5" x 9" 6.5" x 12" 7" x 8.5" 8" x…" at bounding box center [1153, 350] width 220 height 32
select select "6.50x8.00"
click at [1044, 334] on select "Please Select 4.5" x 12" 6" x 12" 6.5" x 8" 6.5" x 9" 6.5" x 12" 7" x 8.5" 8" x…" at bounding box center [1153, 350] width 220 height 32
click at [1126, 388] on select "Please Select Print Both Sides Print Front Only" at bounding box center [1153, 395] width 220 height 32
select select "13abbda7-1d64-4f25-8bb2-c179b224825d"
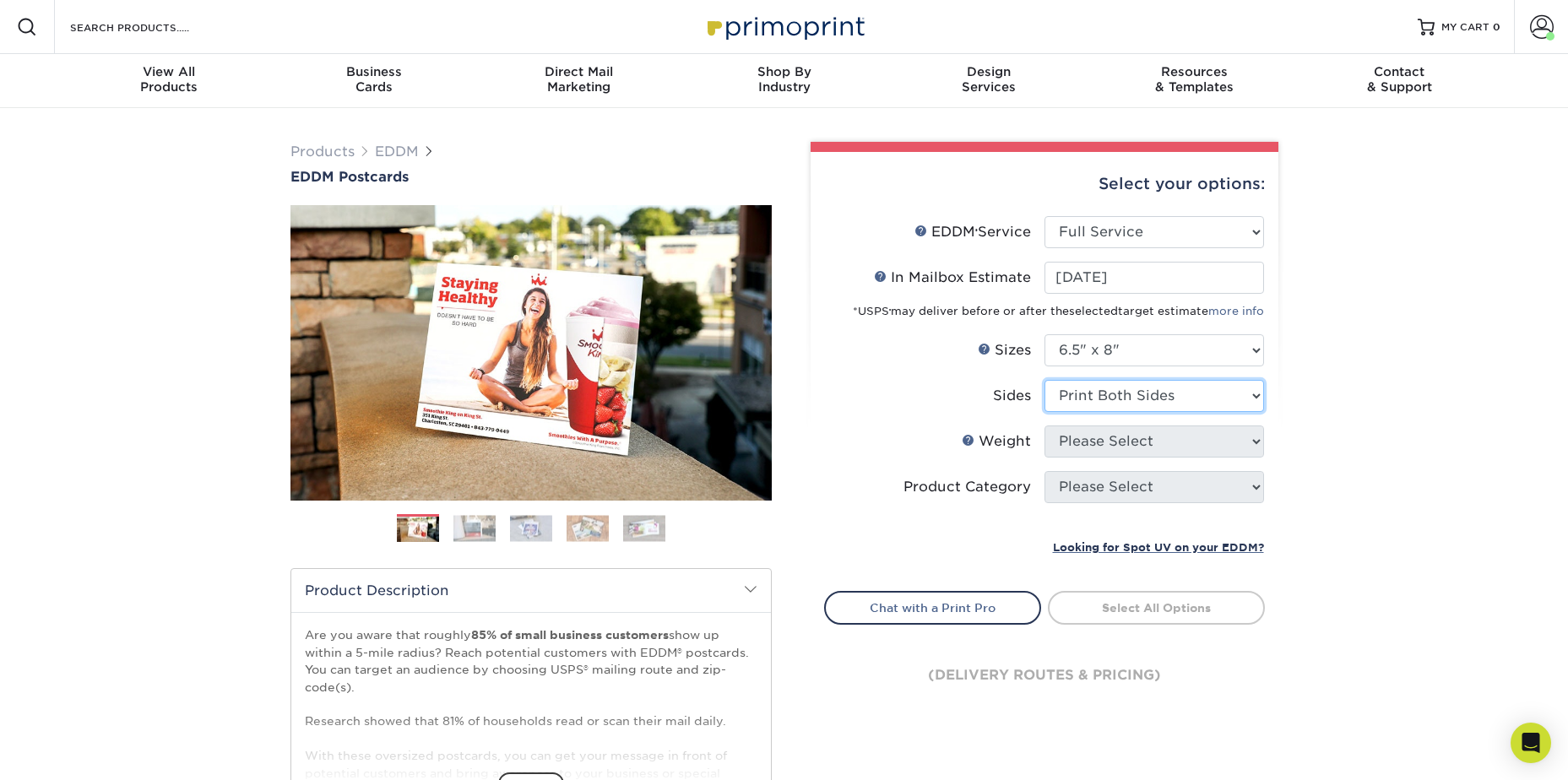
click at [1044, 380] on select "Please Select Print Both Sides Print Front Only" at bounding box center [1153, 395] width 220 height 32
click at [1115, 447] on select "Please Select 16PT 14PT" at bounding box center [1153, 442] width 220 height 32
select select "14PT"
click at [1044, 426] on select "Please Select 16PT 14PT" at bounding box center [1153, 442] width 220 height 32
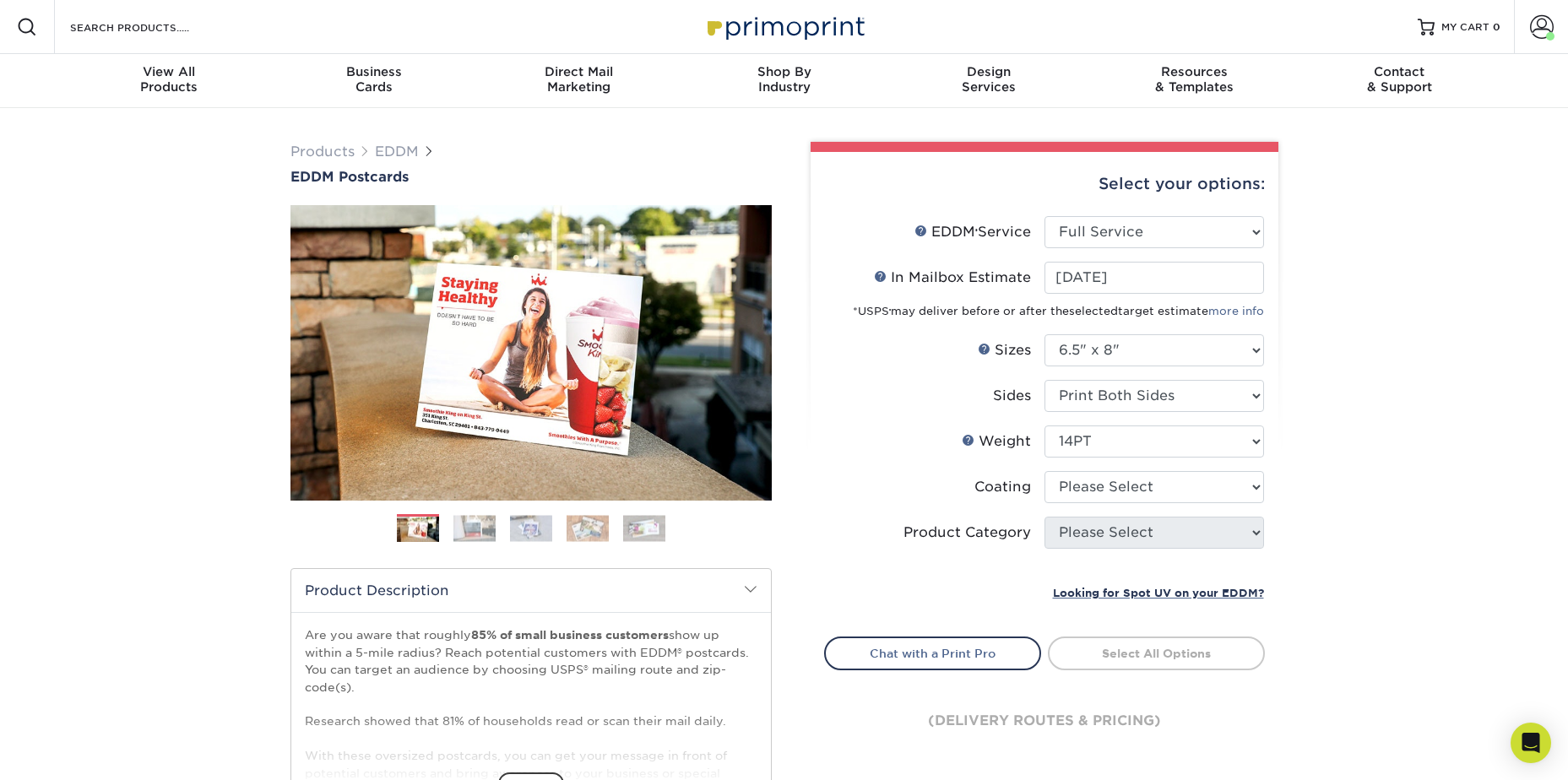
click at [1107, 503] on li "Coating" at bounding box center [1044, 494] width 439 height 45
click at [1112, 480] on select at bounding box center [1153, 487] width 220 height 32
select select "121bb7b5-3b4d-429f-bd8d-bbf80e953313"
click at [1044, 471] on select at bounding box center [1153, 487] width 220 height 32
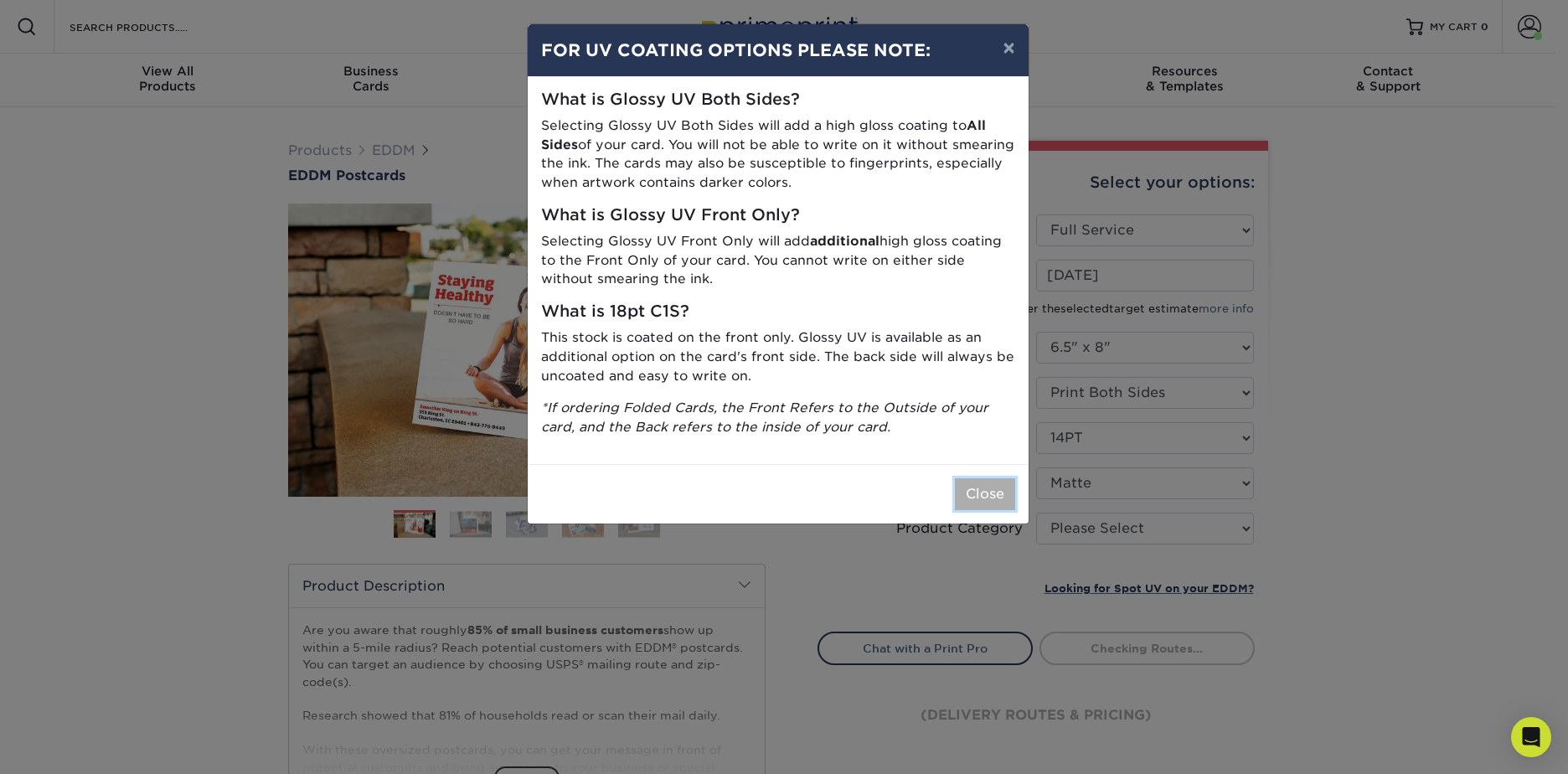
click at [1011, 501] on button "Close" at bounding box center [986, 494] width 61 height 32
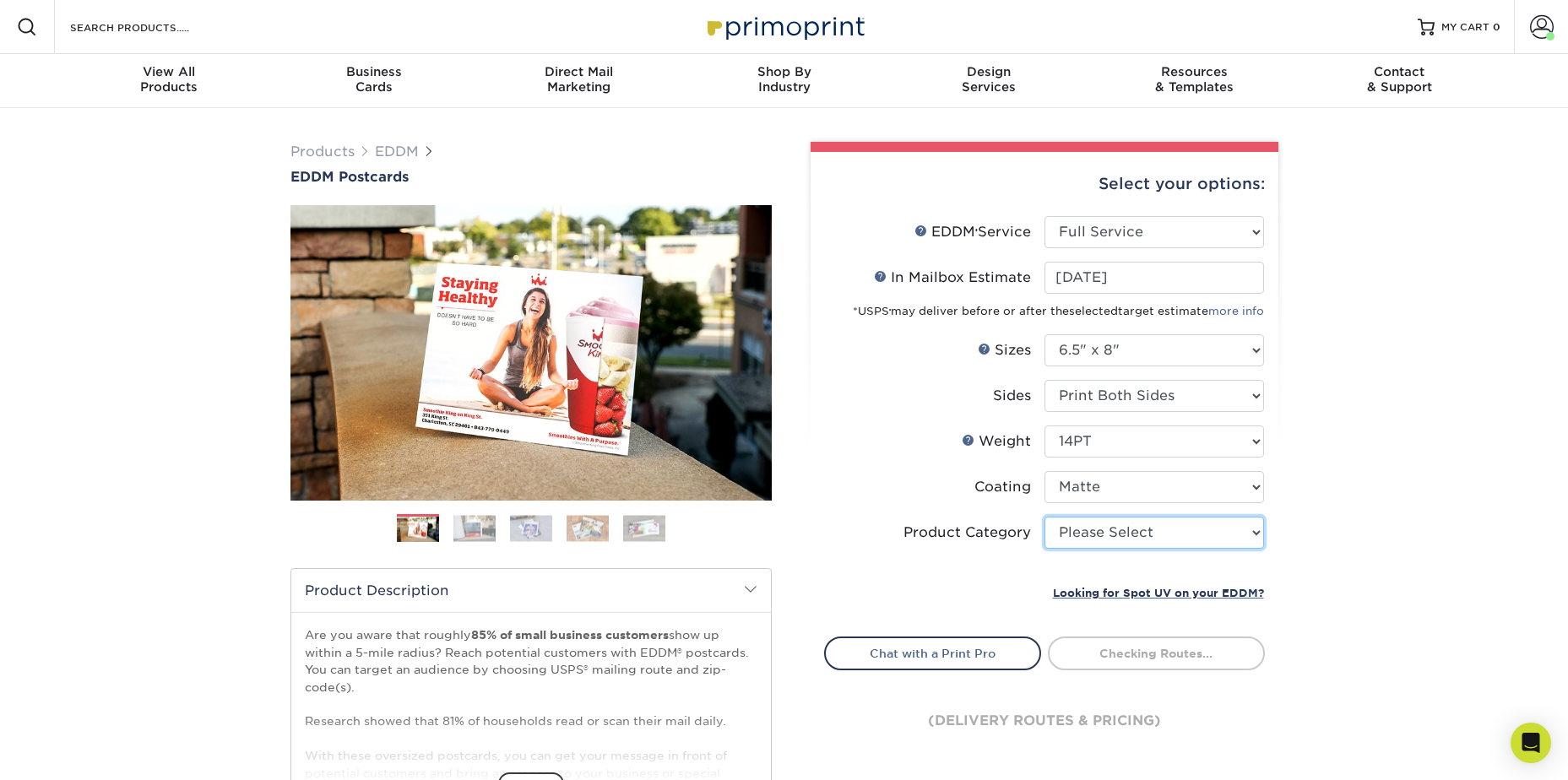
click at [1088, 537] on select "Please Select Postcards" at bounding box center [1153, 533] width 220 height 32
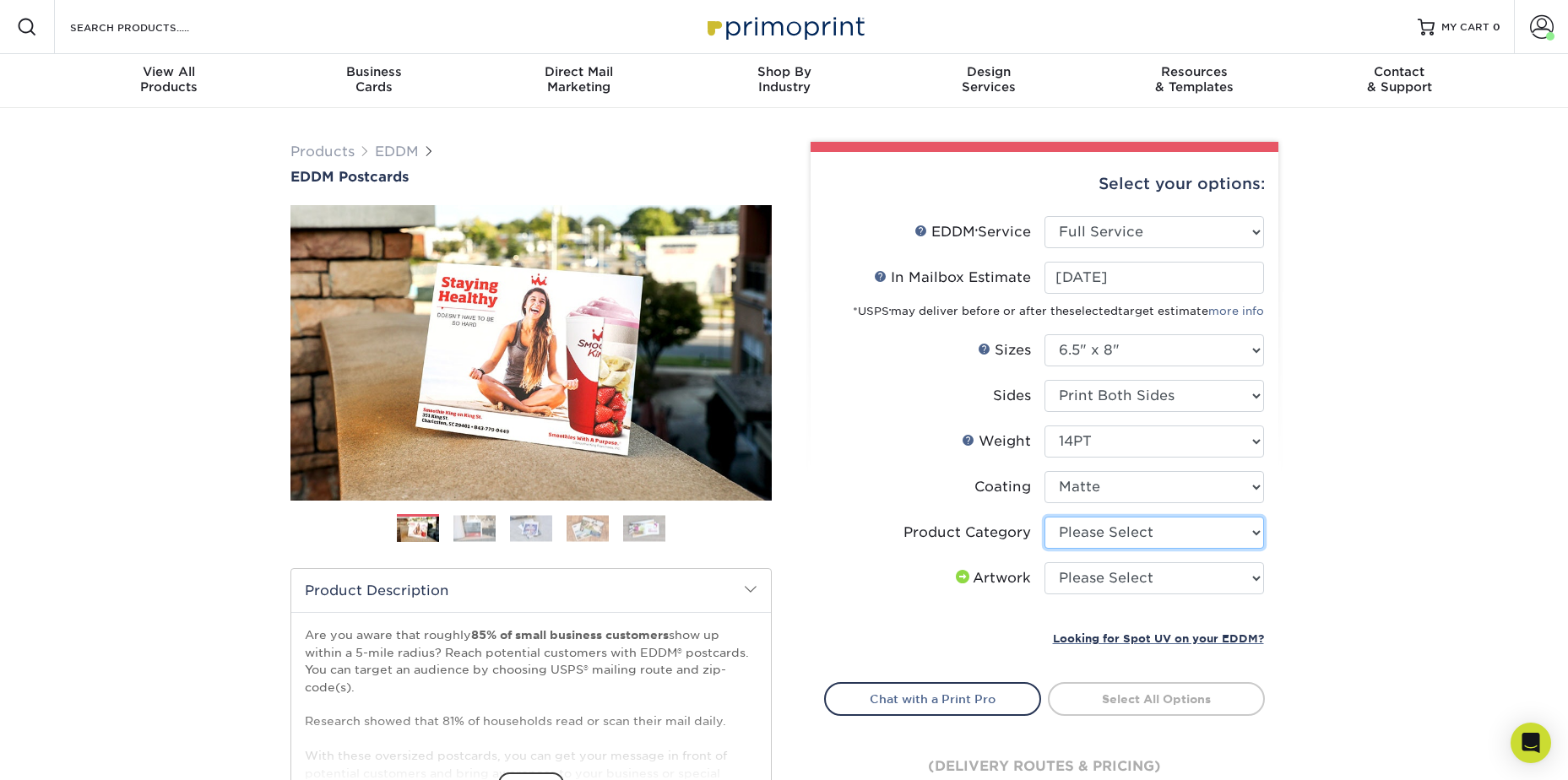
select select "9b7272e0-d6c8-4c3c-8e97-d3a1bcdab858"
click at [1044, 517] on select "Please Select Postcards" at bounding box center [1153, 533] width 220 height 32
click at [1102, 577] on select "Please Select I will upload files I need a design - $150" at bounding box center [1153, 578] width 220 height 32
select select "upload"
click at [1044, 562] on select "Please Select I will upload files I need a design - $150" at bounding box center [1153, 578] width 220 height 32
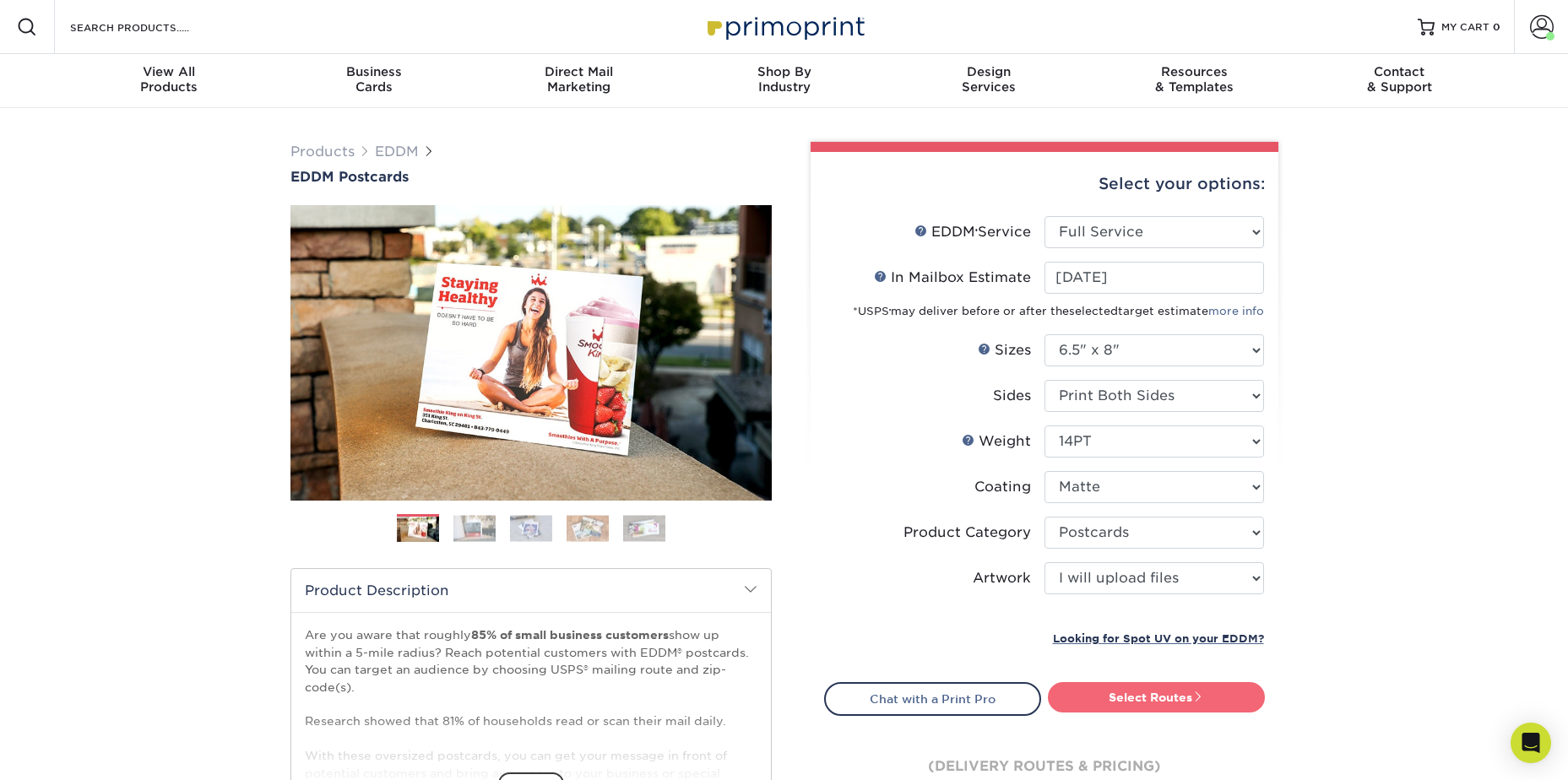
click at [1153, 700] on link "Select Routes" at bounding box center [1156, 697] width 217 height 31
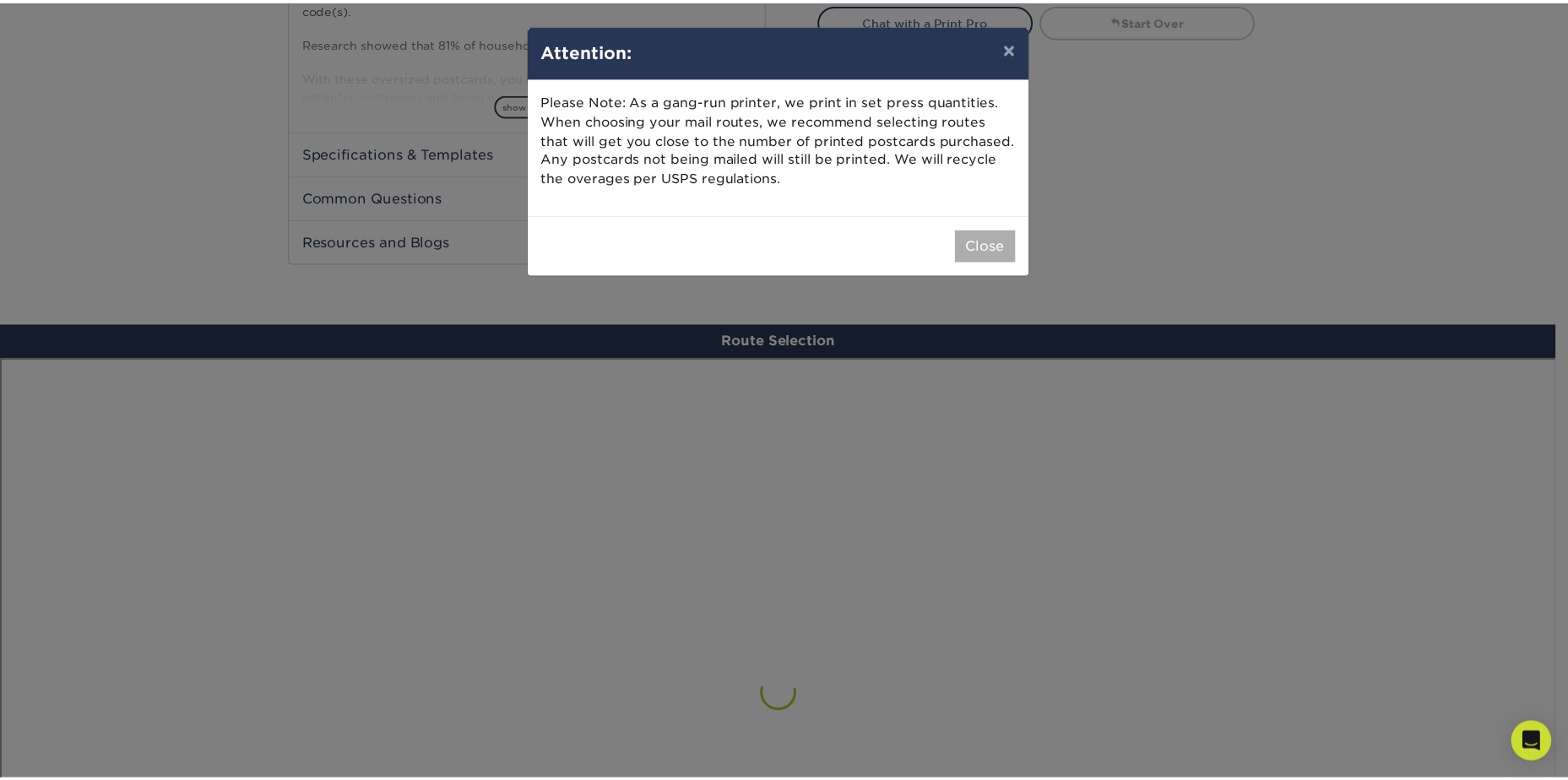
scroll to position [985, 0]
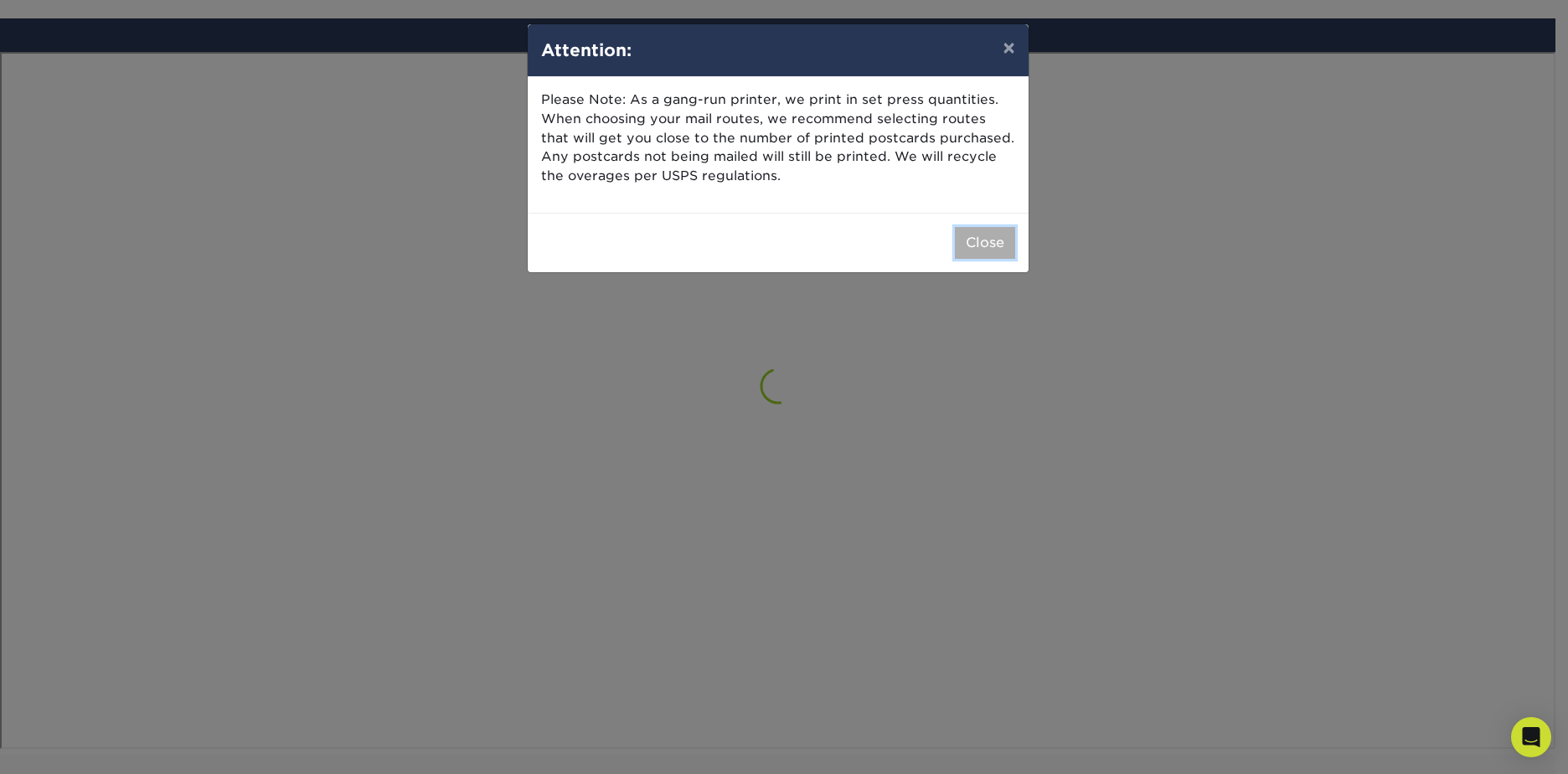
click at [973, 235] on button "Close" at bounding box center [986, 243] width 61 height 32
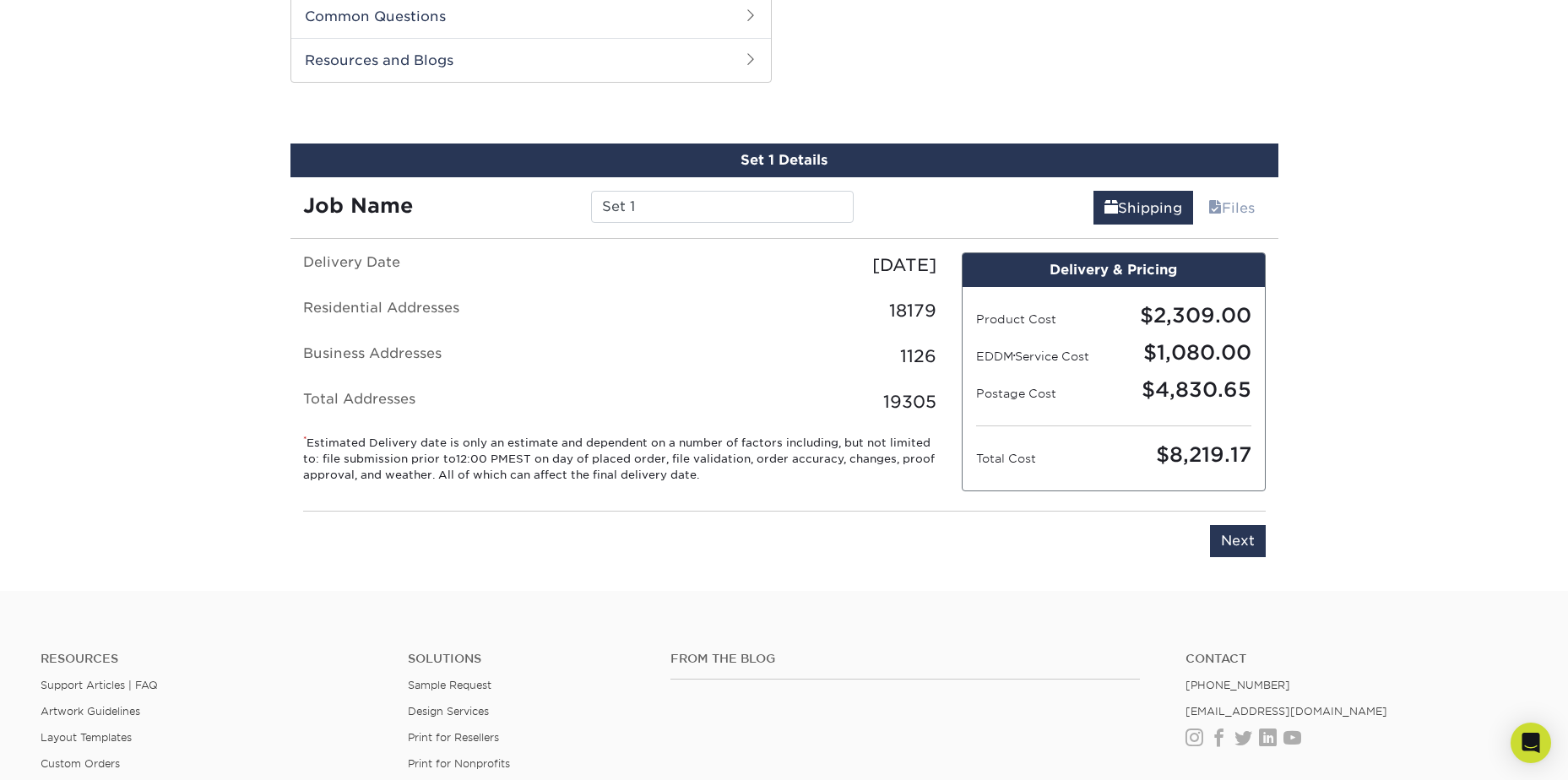
scroll to position [691, 0]
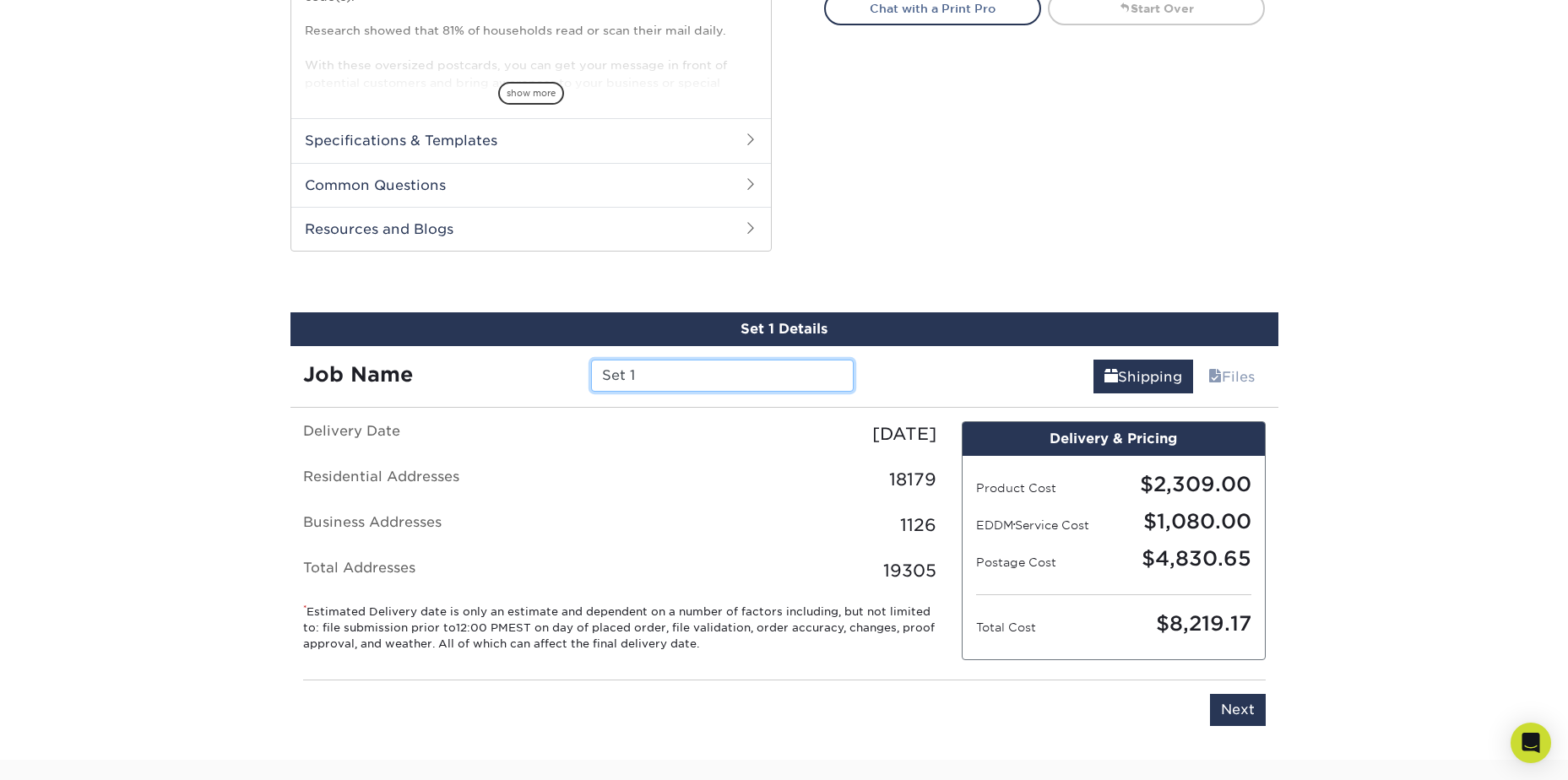
click at [679, 379] on input "Set 1" at bounding box center [722, 375] width 262 height 32
click at [679, 380] on input "Set 1" at bounding box center [722, 375] width 262 height 32
type input "Hollister, CA"
click at [915, 360] on div "Shipping Files" at bounding box center [1071, 370] width 412 height 47
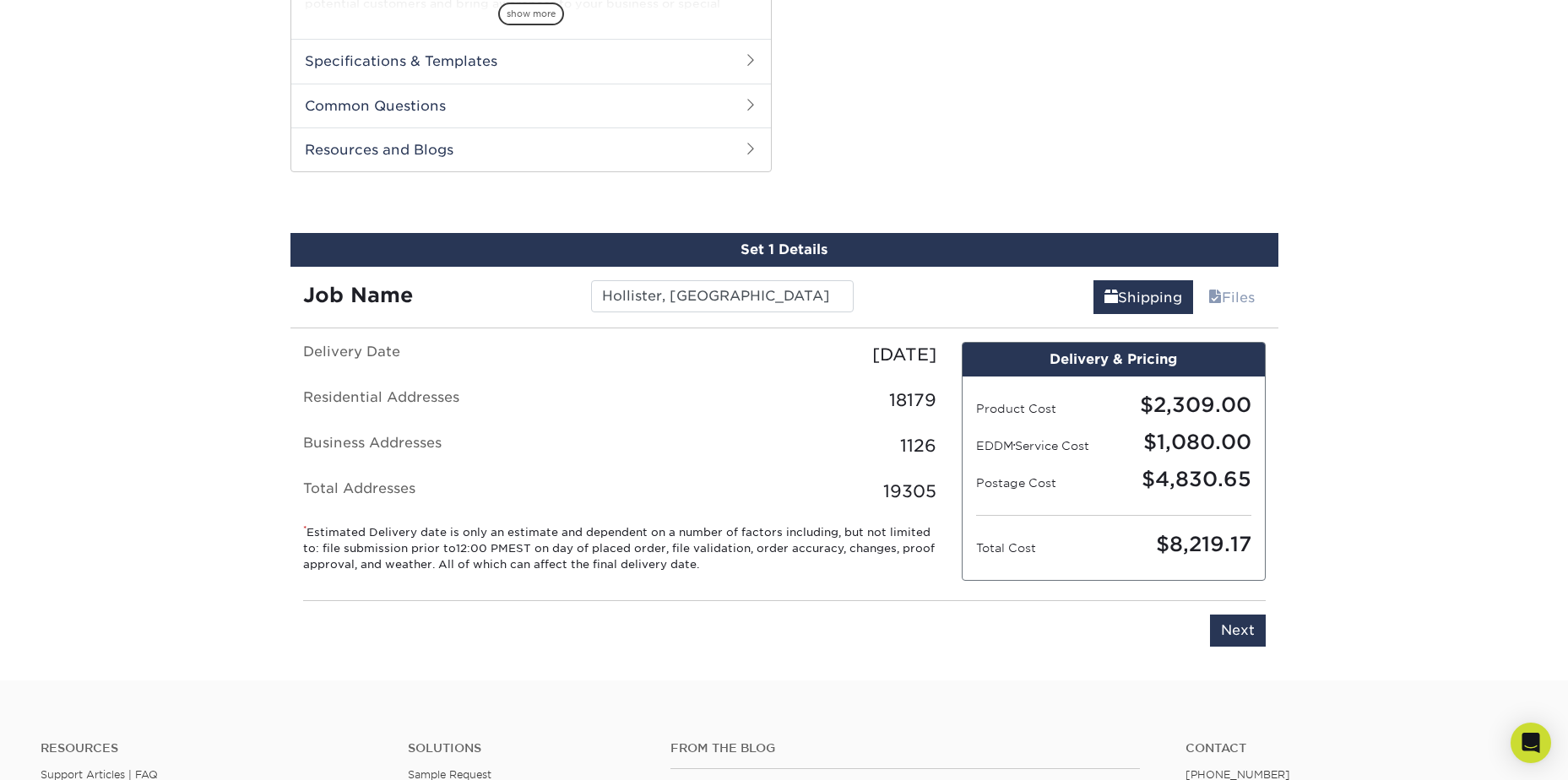
scroll to position [775, 0]
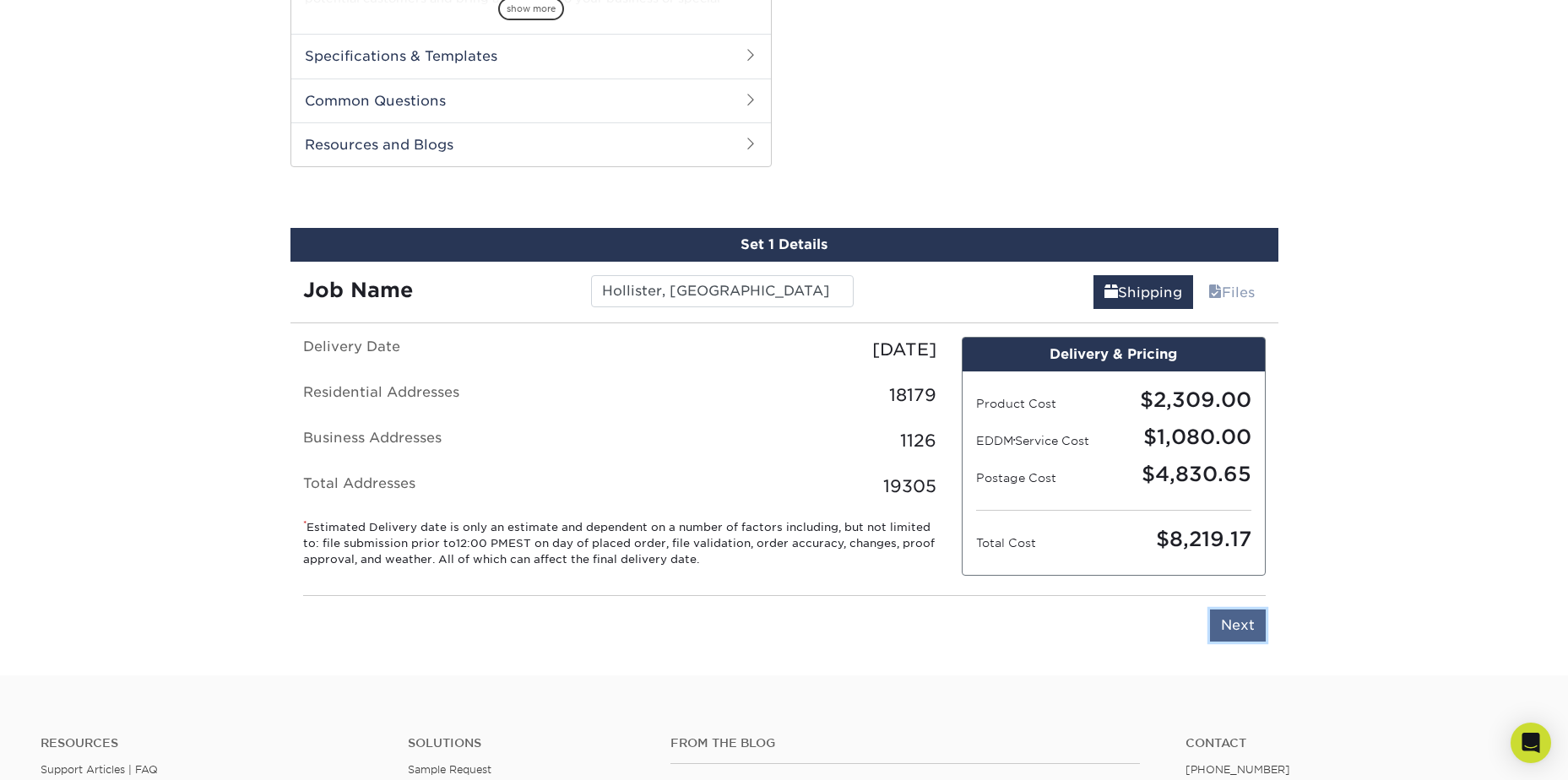
click at [1219, 631] on input "Next" at bounding box center [1237, 625] width 56 height 32
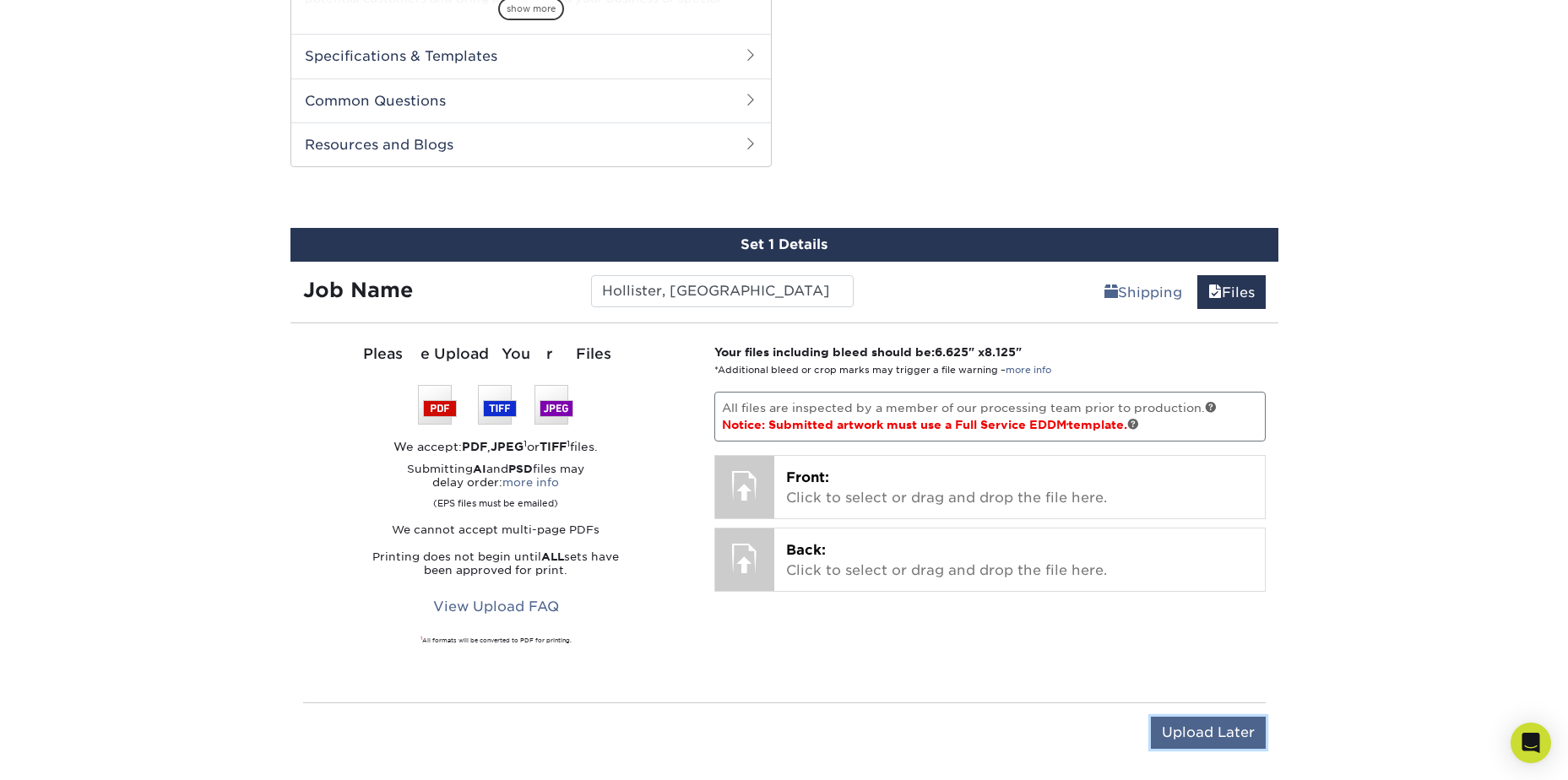
click at [1185, 742] on input "Upload Later" at bounding box center [1208, 733] width 115 height 32
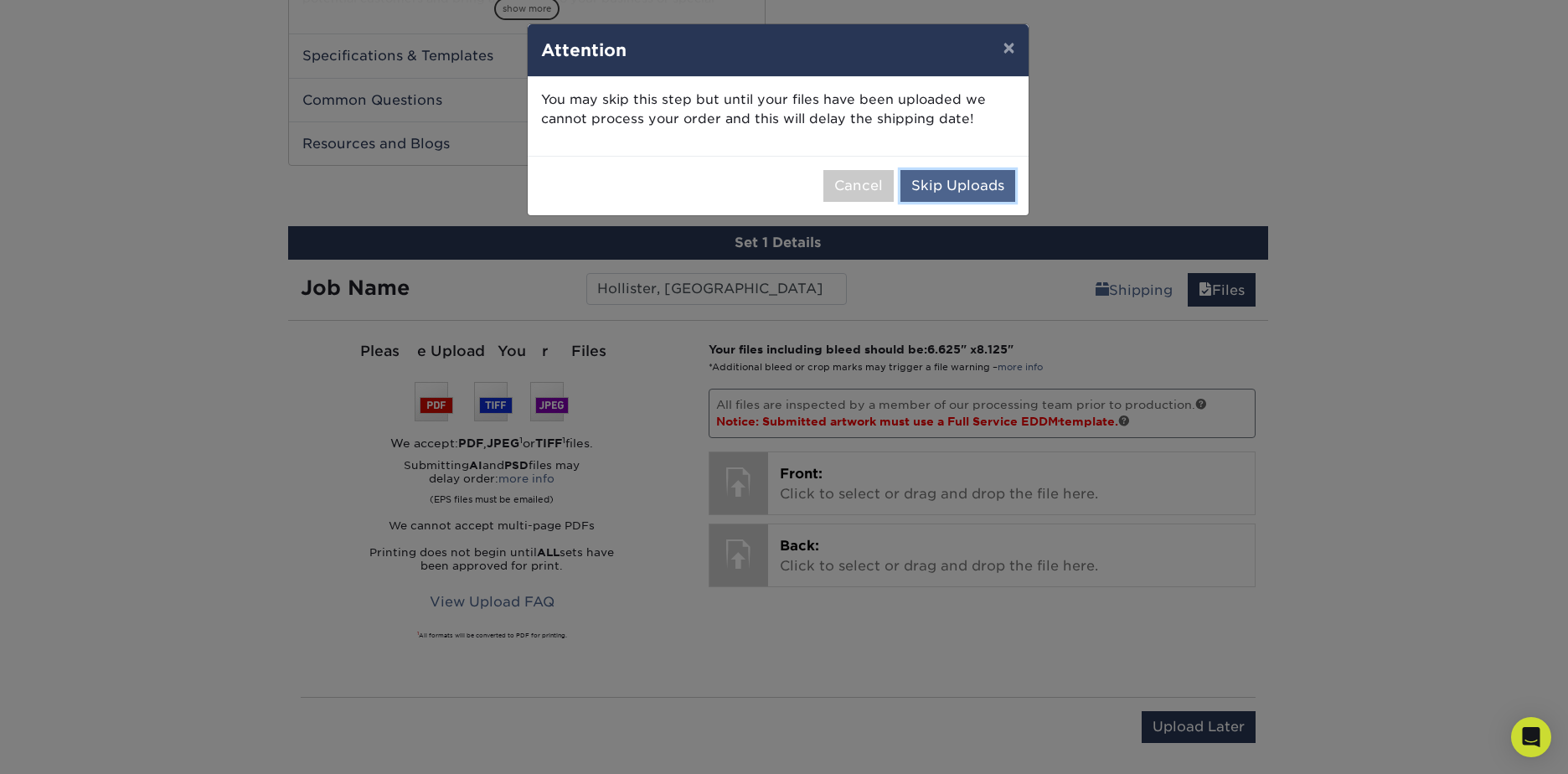
click at [954, 185] on button "Skip Uploads" at bounding box center [958, 186] width 115 height 32
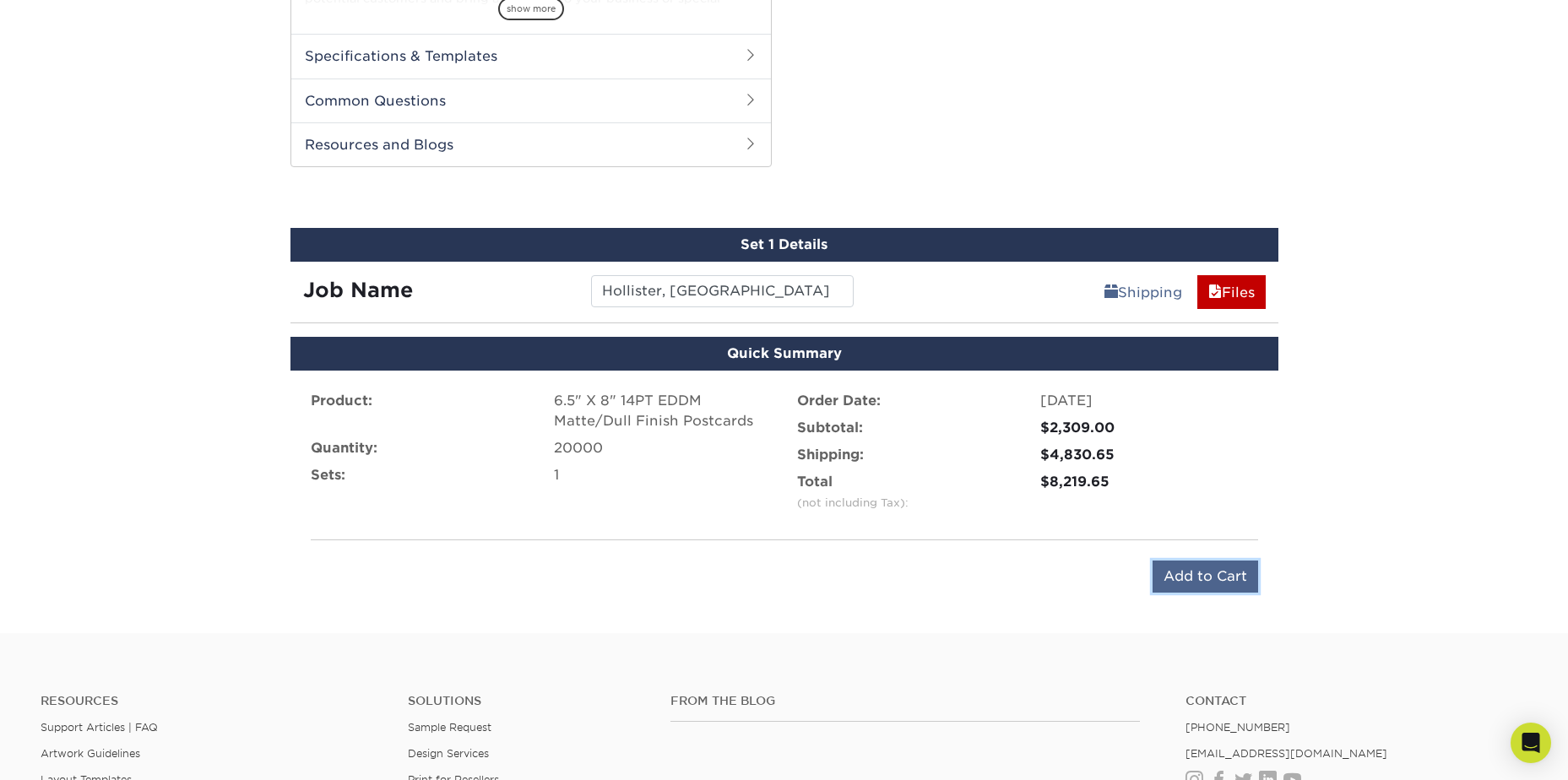
click at [1169, 571] on input "Add to Cart" at bounding box center [1205, 576] width 106 height 32
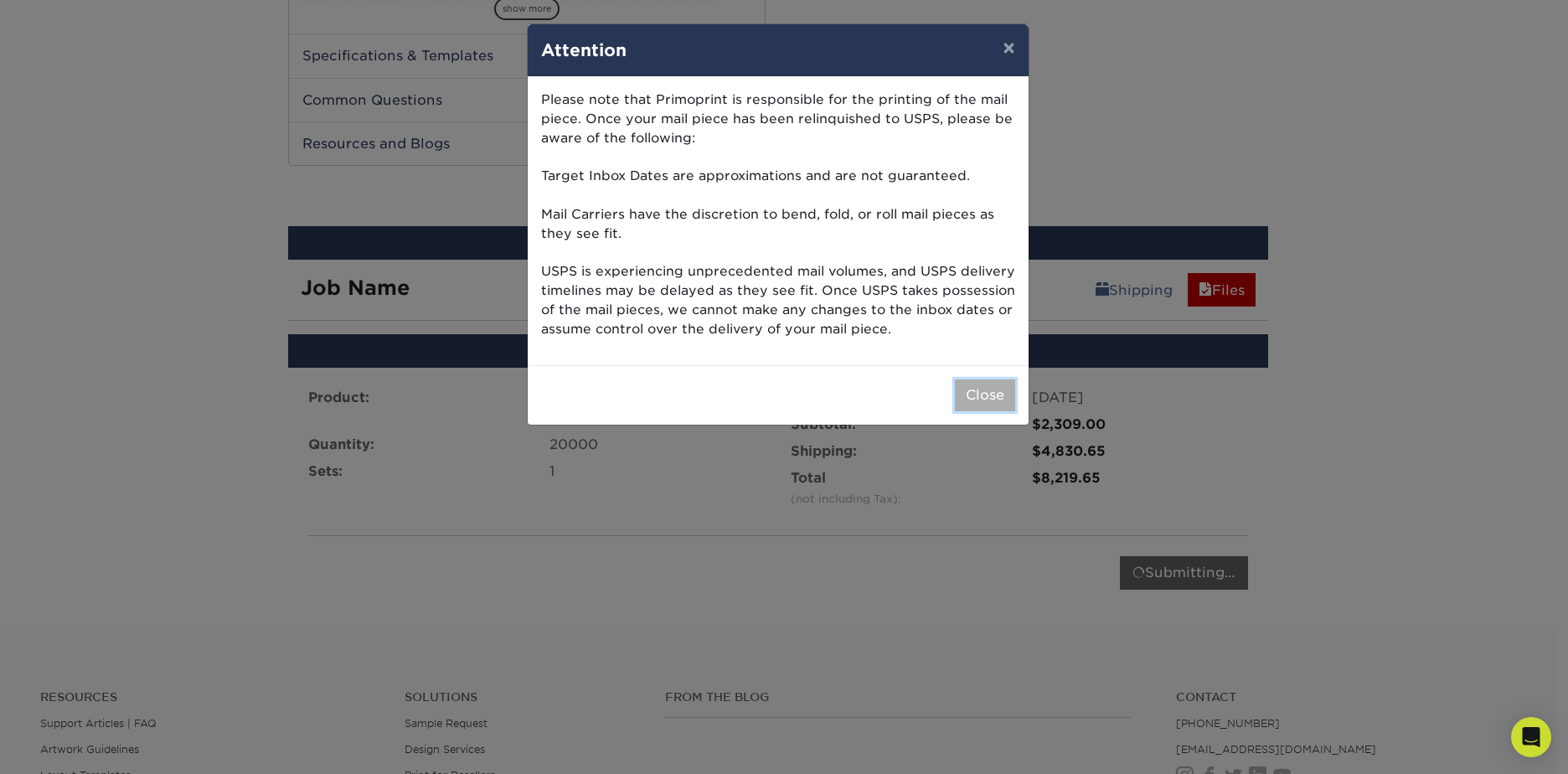
click at [981, 404] on button "Close" at bounding box center [986, 395] width 61 height 32
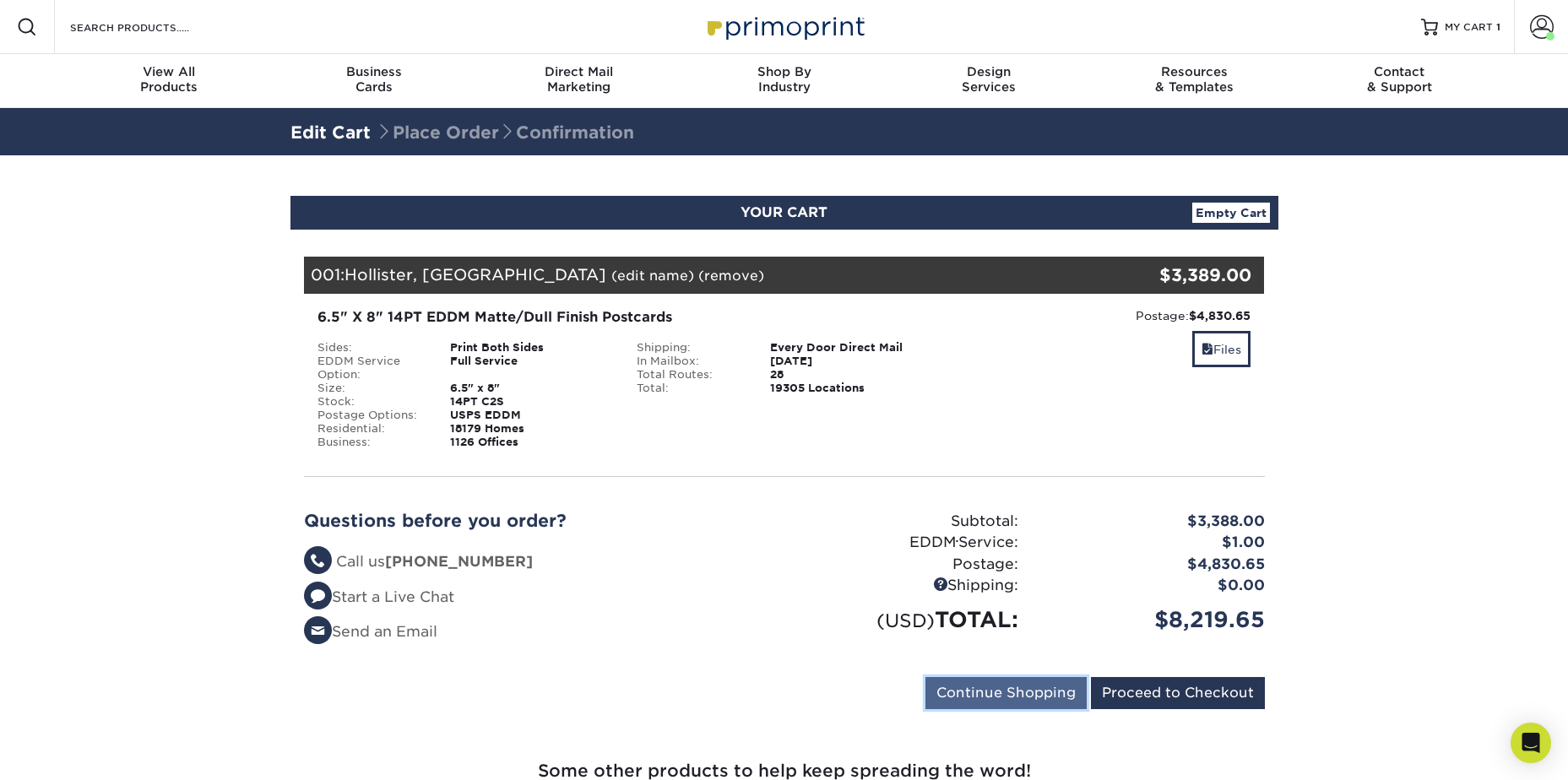
click at [985, 701] on input "Continue Shopping" at bounding box center [1006, 693] width 161 height 32
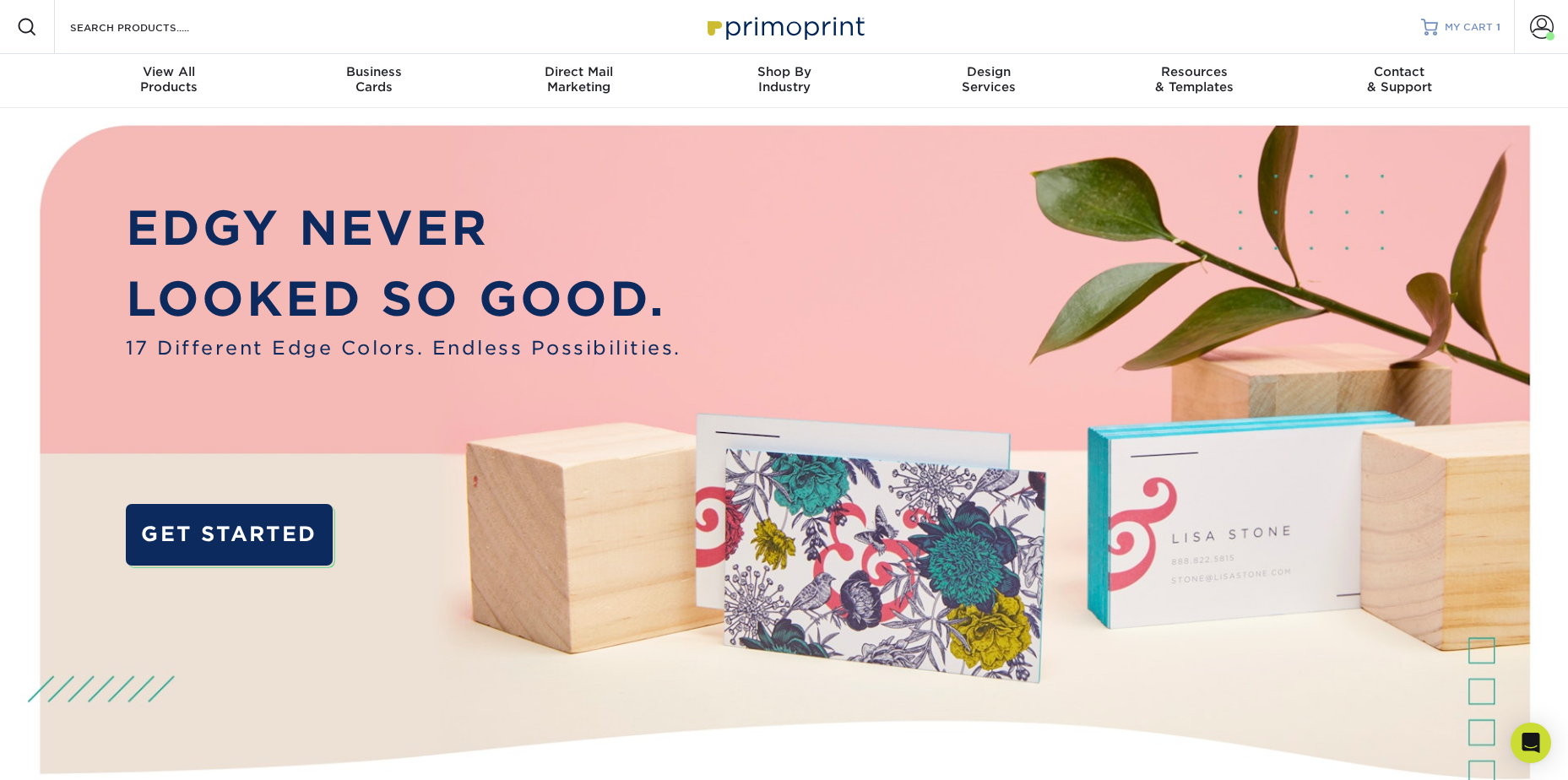
click at [1433, 38] on link "MY CART 1" at bounding box center [1460, 27] width 80 height 54
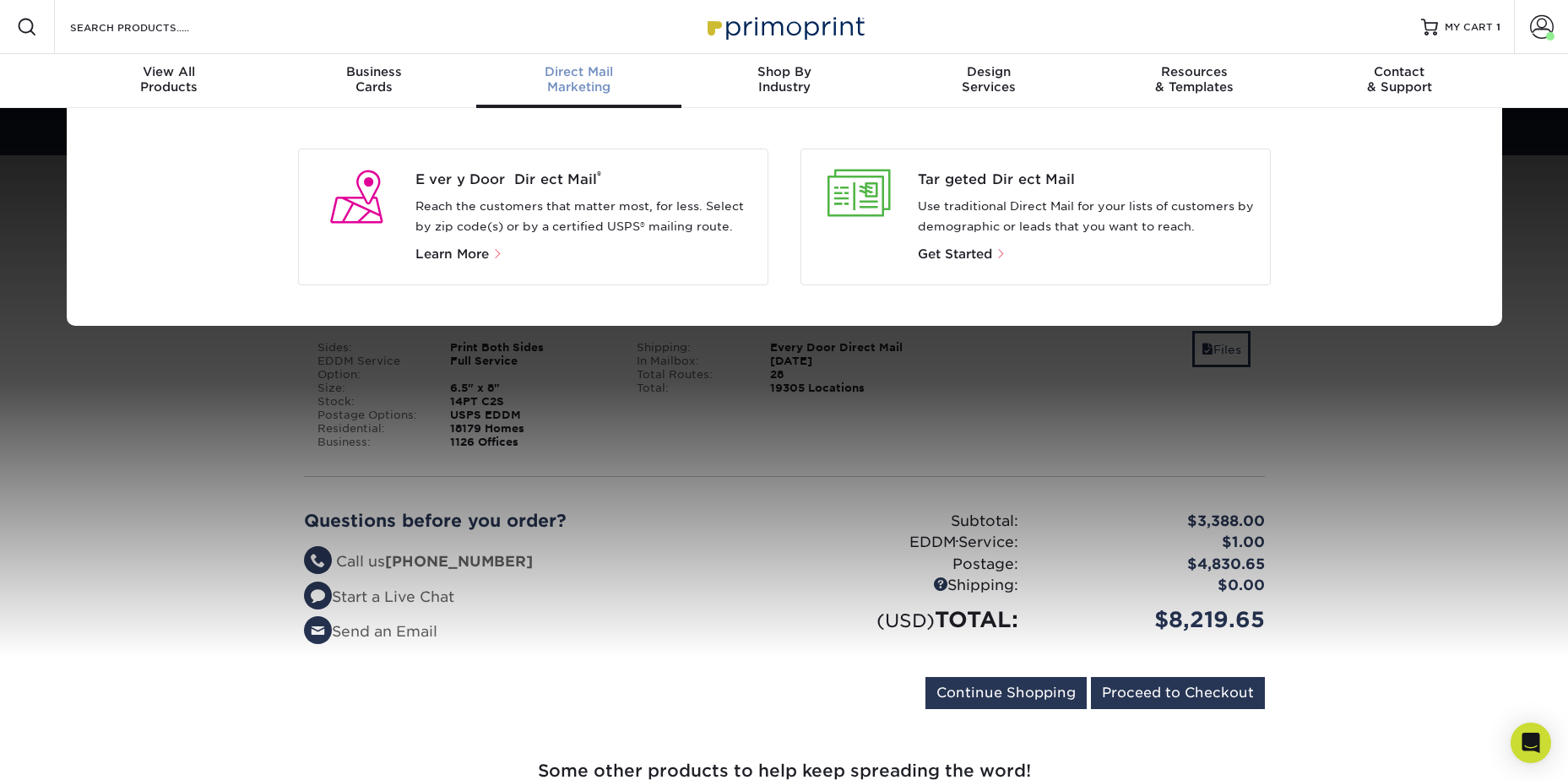
click at [531, 202] on p "Reach the customers that matter most, for less. Select by zip code(s) or by a c…" at bounding box center [584, 217] width 338 height 40
click at [481, 256] on span "Learn More" at bounding box center [452, 254] width 73 height 15
click at [458, 254] on span "Learn More" at bounding box center [452, 254] width 73 height 15
click at [495, 197] on p "Reach the customers that matter most, for less. Select by zip code(s) or by a c…" at bounding box center [584, 217] width 338 height 40
click at [500, 180] on span "Every Door Direct Mail ®" at bounding box center [584, 179] width 338 height 20
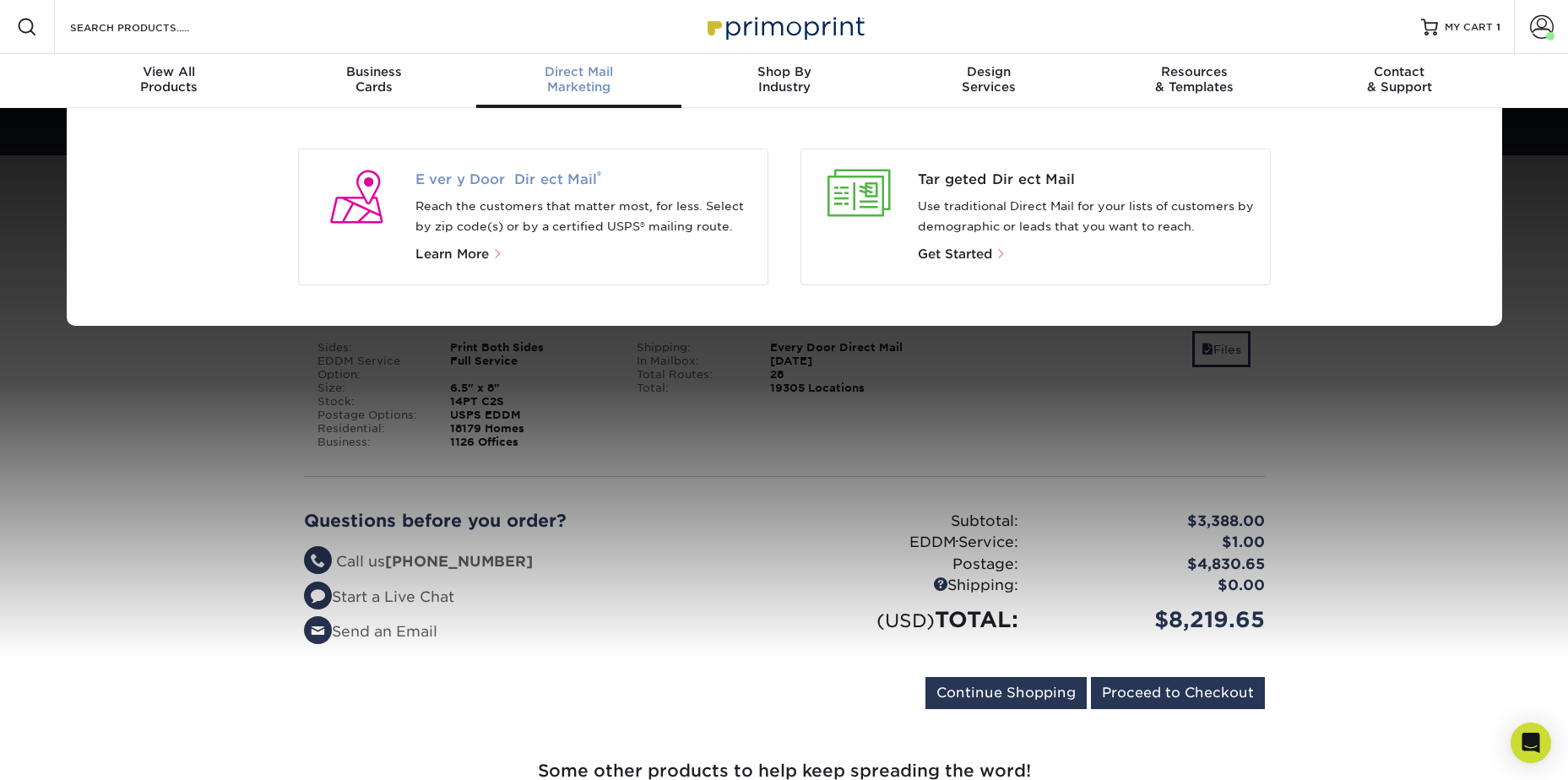
click at [500, 175] on span "Every Door Direct Mail ®" at bounding box center [584, 179] width 338 height 20
click at [389, 212] on div at bounding box center [357, 197] width 90 height 54
click at [501, 172] on span "Every Door Direct Mail ®" at bounding box center [584, 179] width 338 height 20
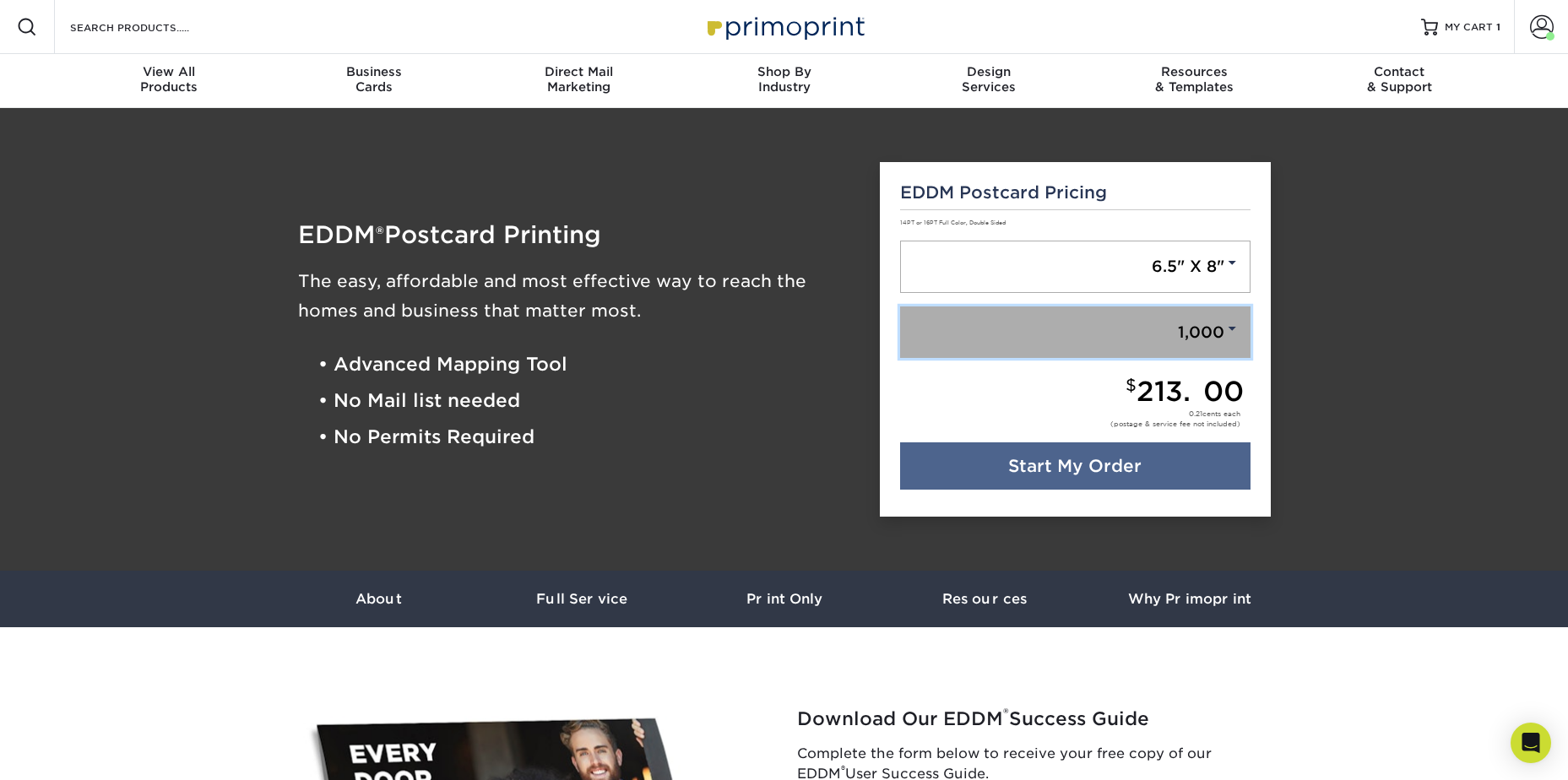
click at [1163, 324] on link "1,000" at bounding box center [1075, 332] width 351 height 52
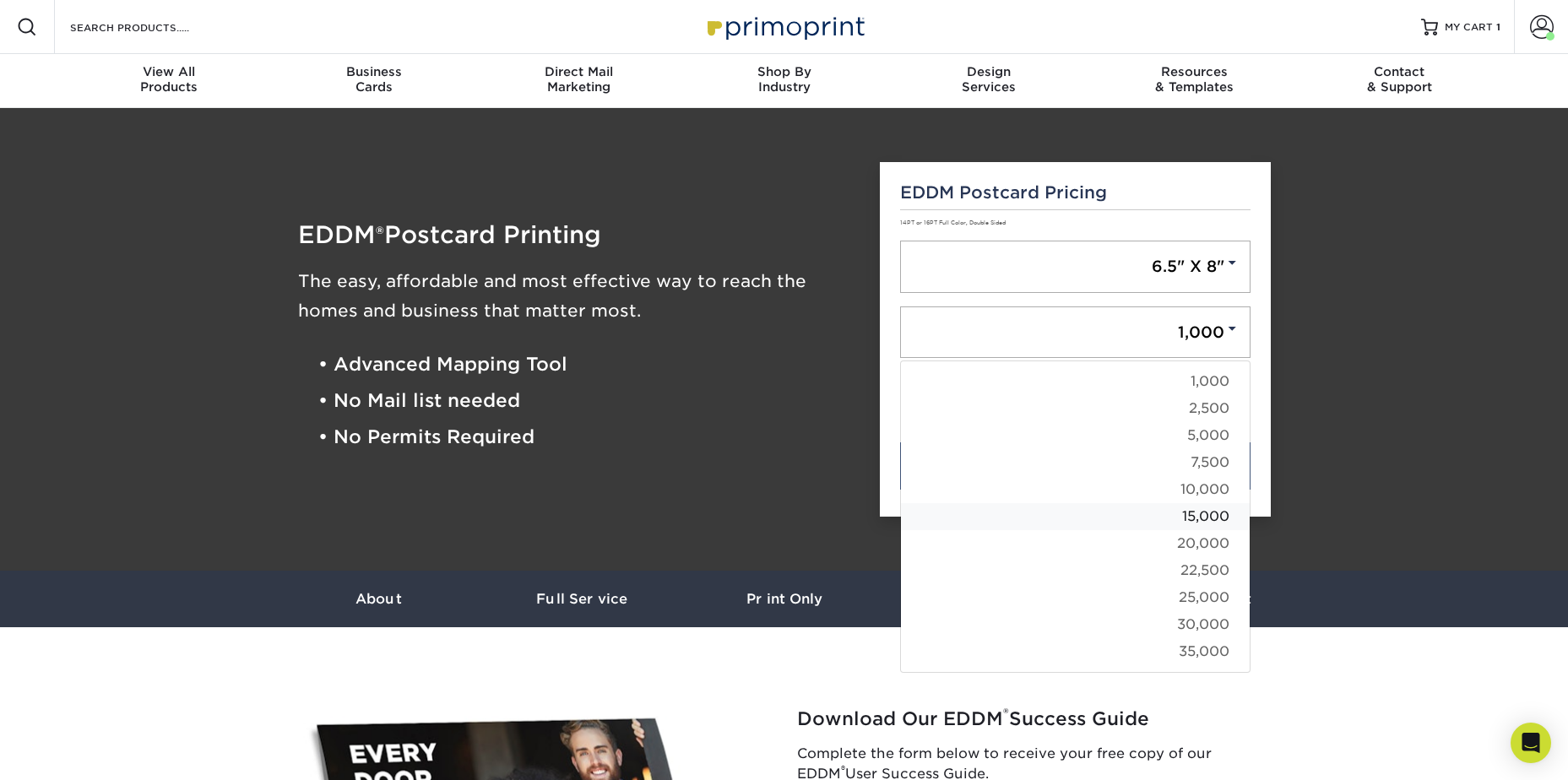
click at [1222, 520] on link "15,000" at bounding box center [1075, 516] width 349 height 27
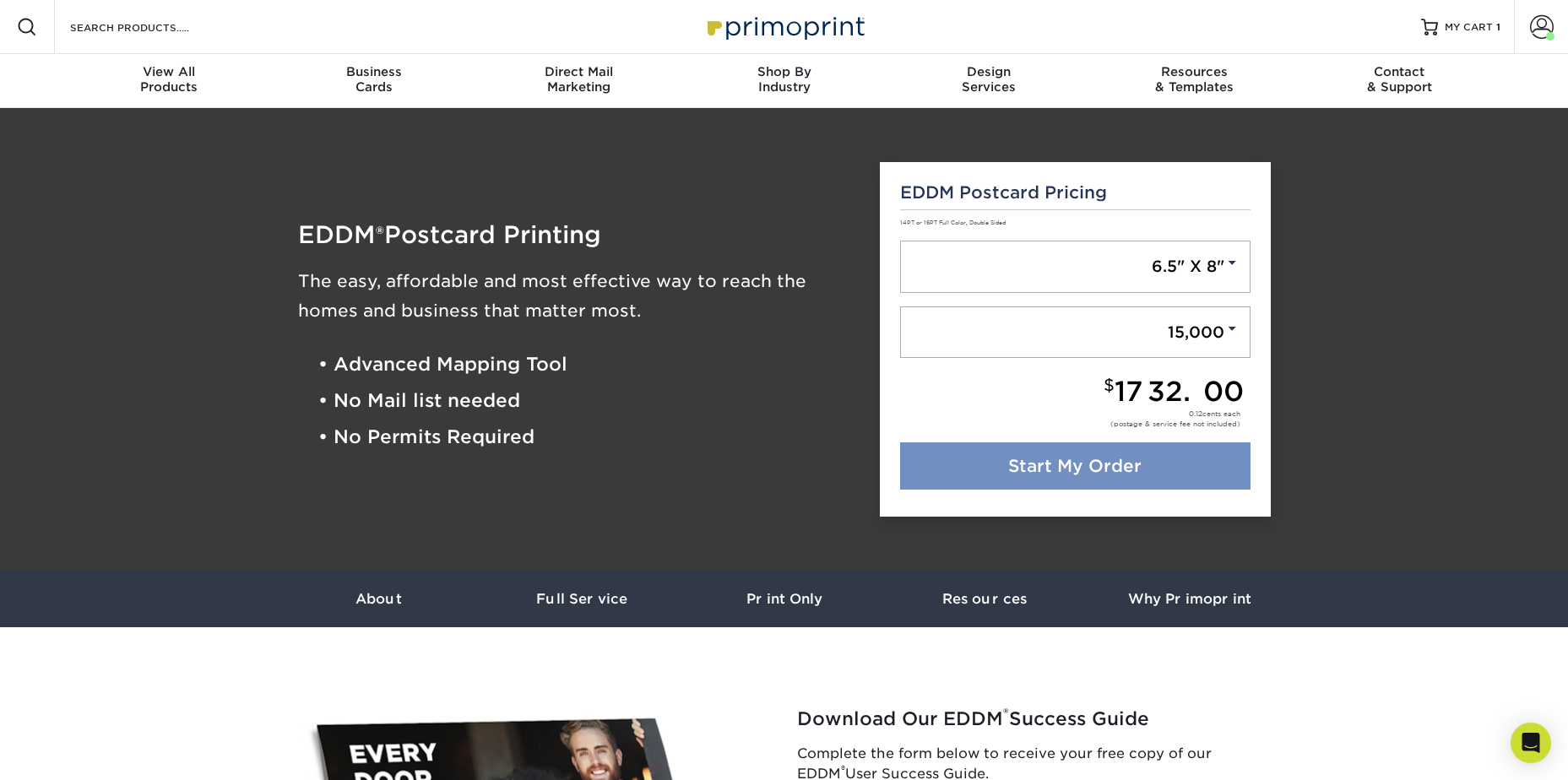
click at [1089, 473] on link "Start My Order" at bounding box center [1075, 466] width 351 height 47
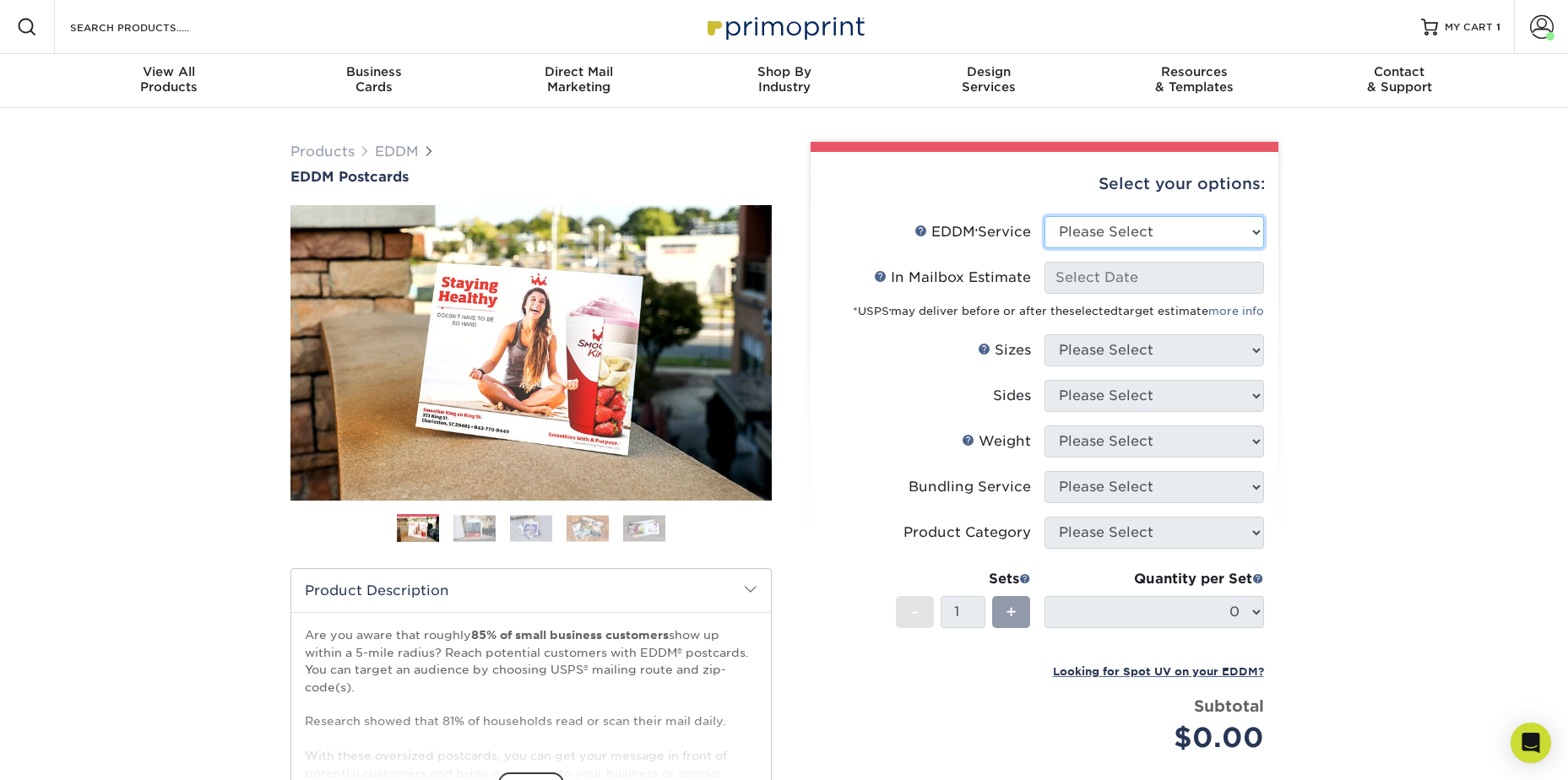
click at [1232, 233] on select "Please Select Full Service Print Only" at bounding box center [1153, 232] width 220 height 32
select select "full_service"
click at [1044, 216] on select "Please Select Full Service Print Only" at bounding box center [1153, 232] width 220 height 32
select select "-1"
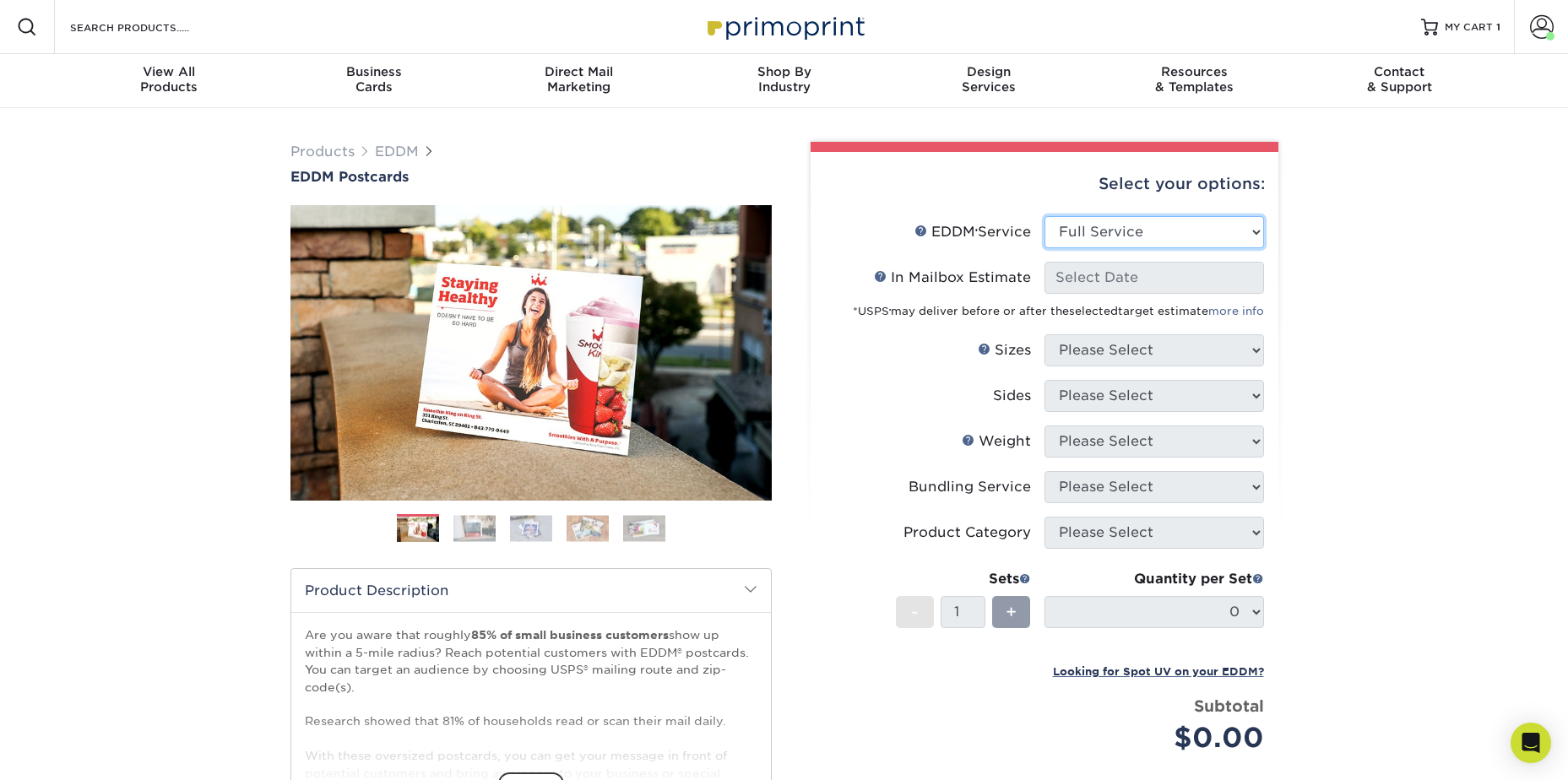
select select "-1"
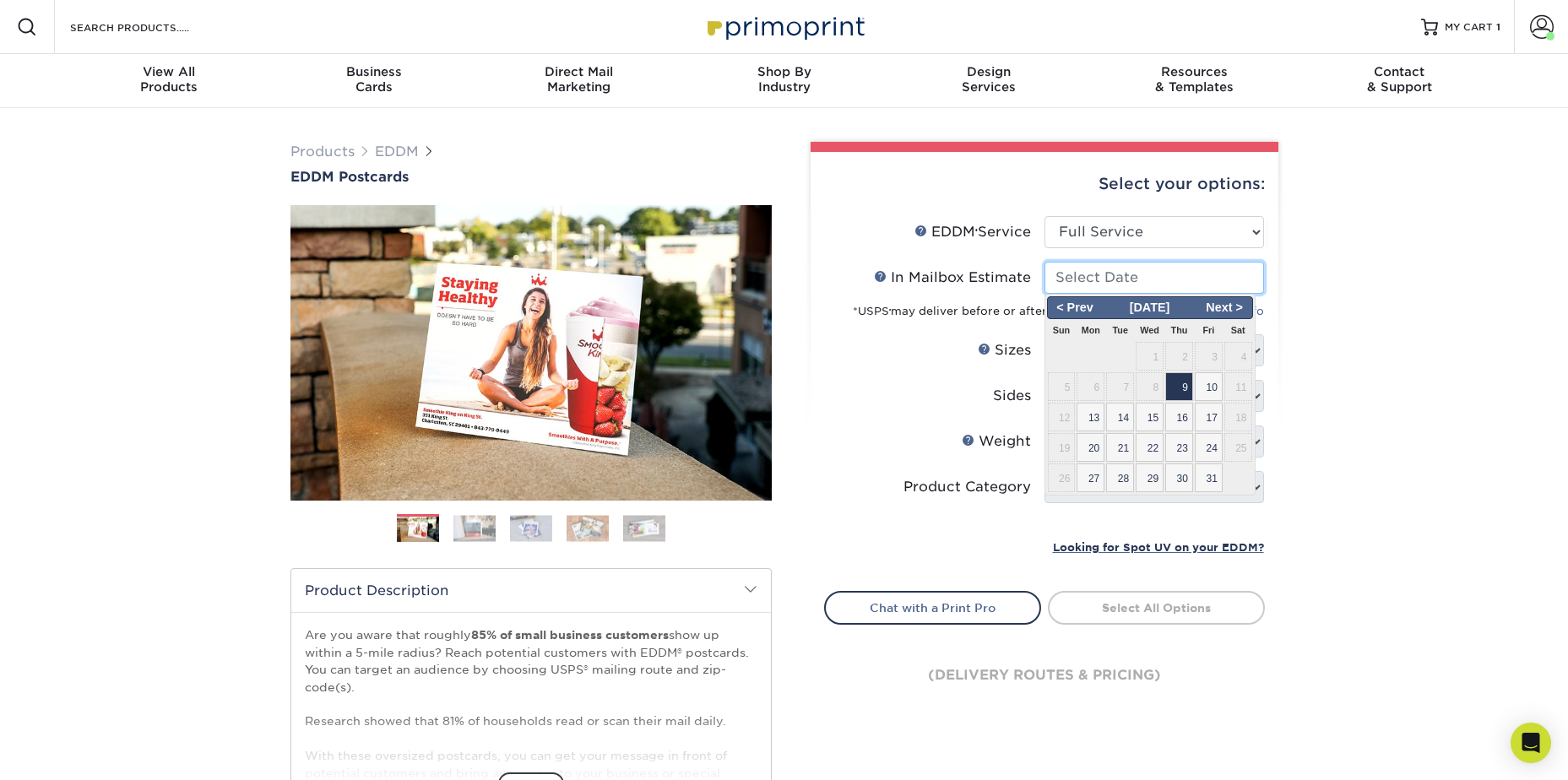
click at [1223, 281] on input "In Mailbox Estimate Help In Mailbox Estimate" at bounding box center [1153, 277] width 220 height 32
click at [1097, 449] on span "20" at bounding box center [1091, 447] width 28 height 29
type input "[DATE]"
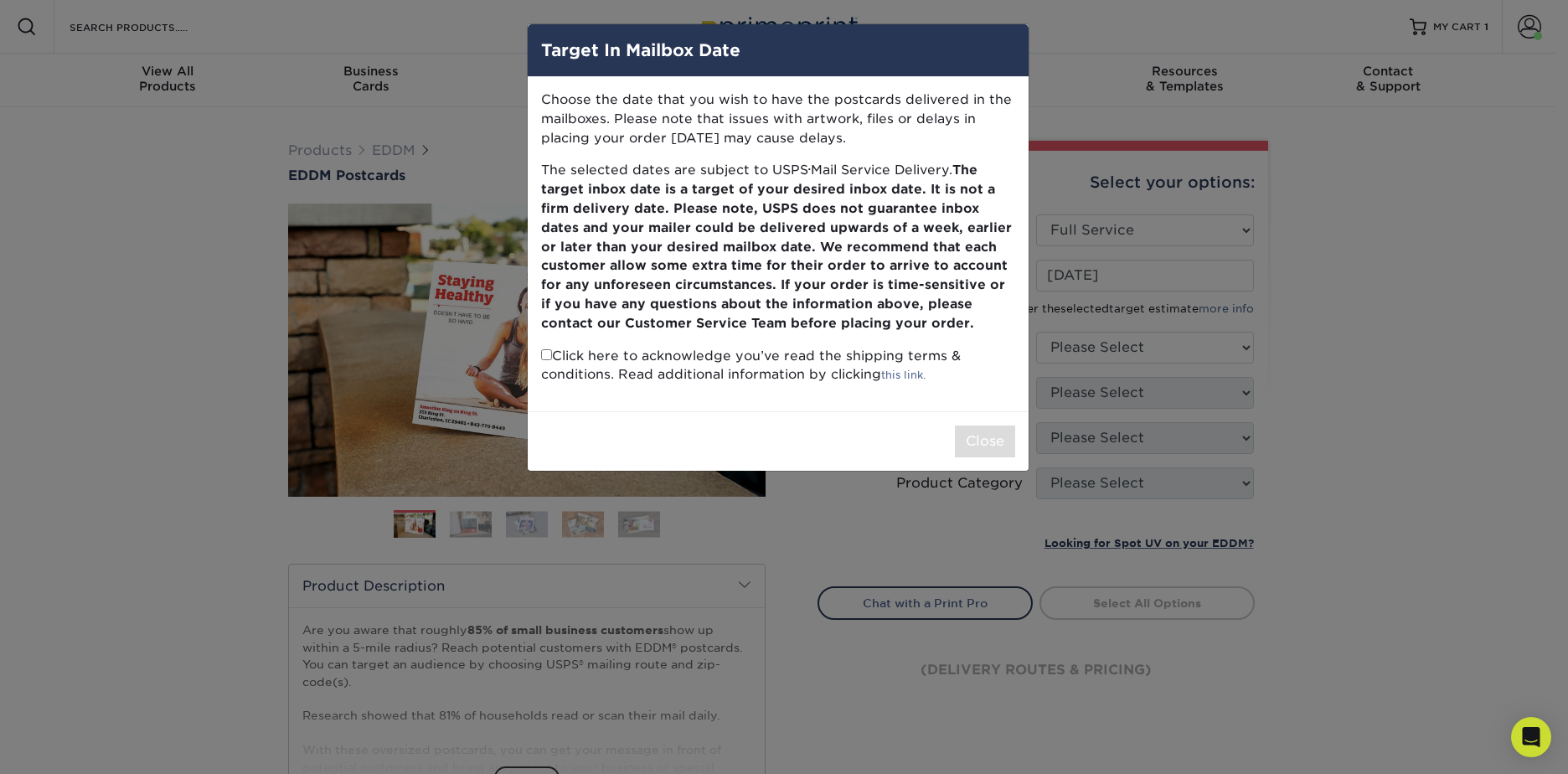
click at [544, 350] on input "checkbox" at bounding box center [547, 355] width 11 height 11
checkbox input "true"
click at [967, 447] on button "Close" at bounding box center [986, 441] width 61 height 32
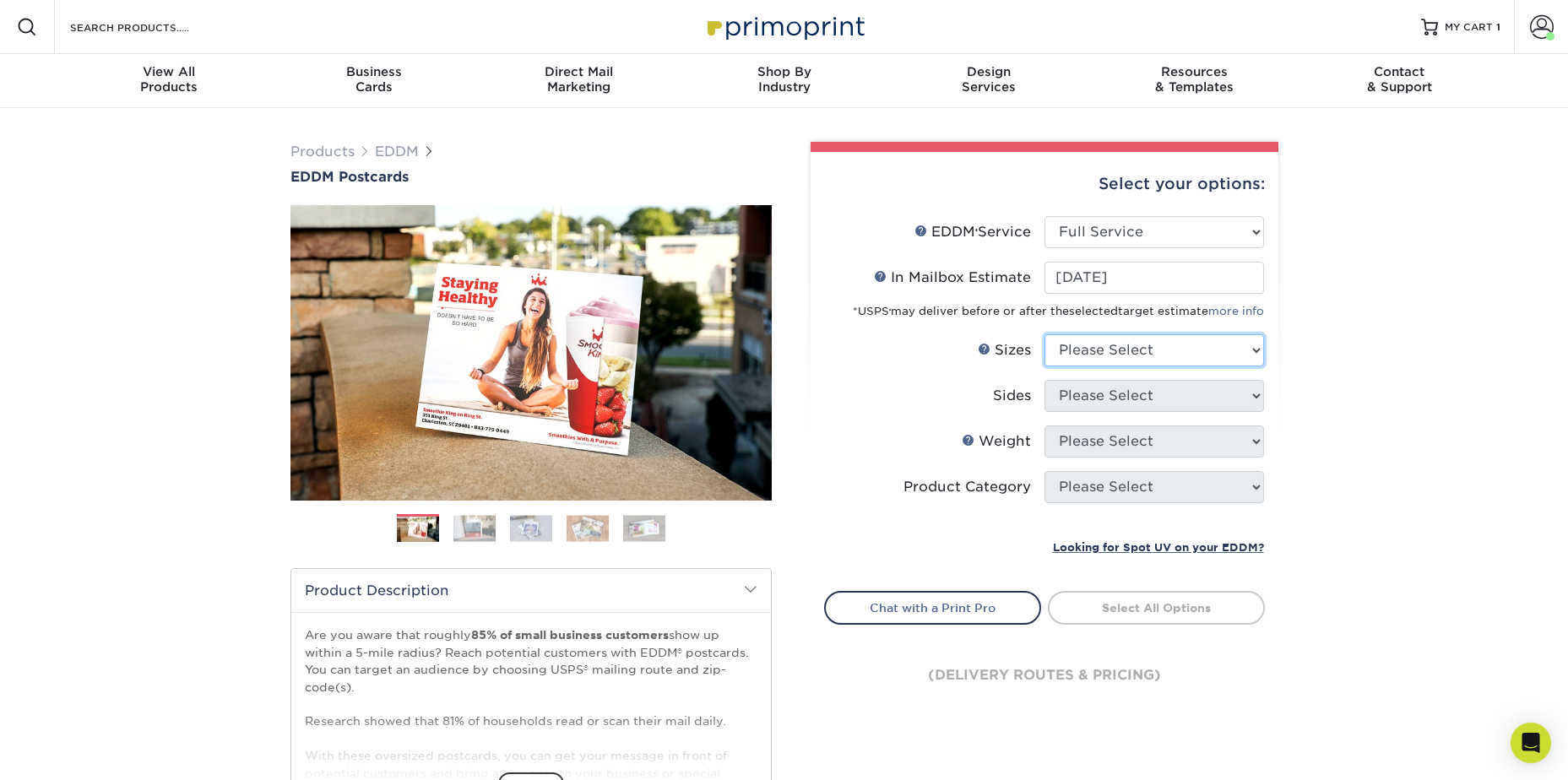
click at [1122, 359] on select "Please Select 4.5" x 12" 6" x 12" 6.5" x 8" 6.5" x 9" 6.5" x 12" 7" x 8.5" 8" x…" at bounding box center [1153, 350] width 220 height 32
select select "6.50x8.00"
click at [1044, 334] on select "Please Select 4.5" x 12" 6" x 12" 6.5" x 8" 6.5" x 9" 6.5" x 12" 7" x 8.5" 8" x…" at bounding box center [1153, 350] width 220 height 32
click at [1112, 396] on select "Please Select Print Both Sides Print Front Only" at bounding box center [1153, 395] width 220 height 32
select select "13abbda7-1d64-4f25-8bb2-c179b224825d"
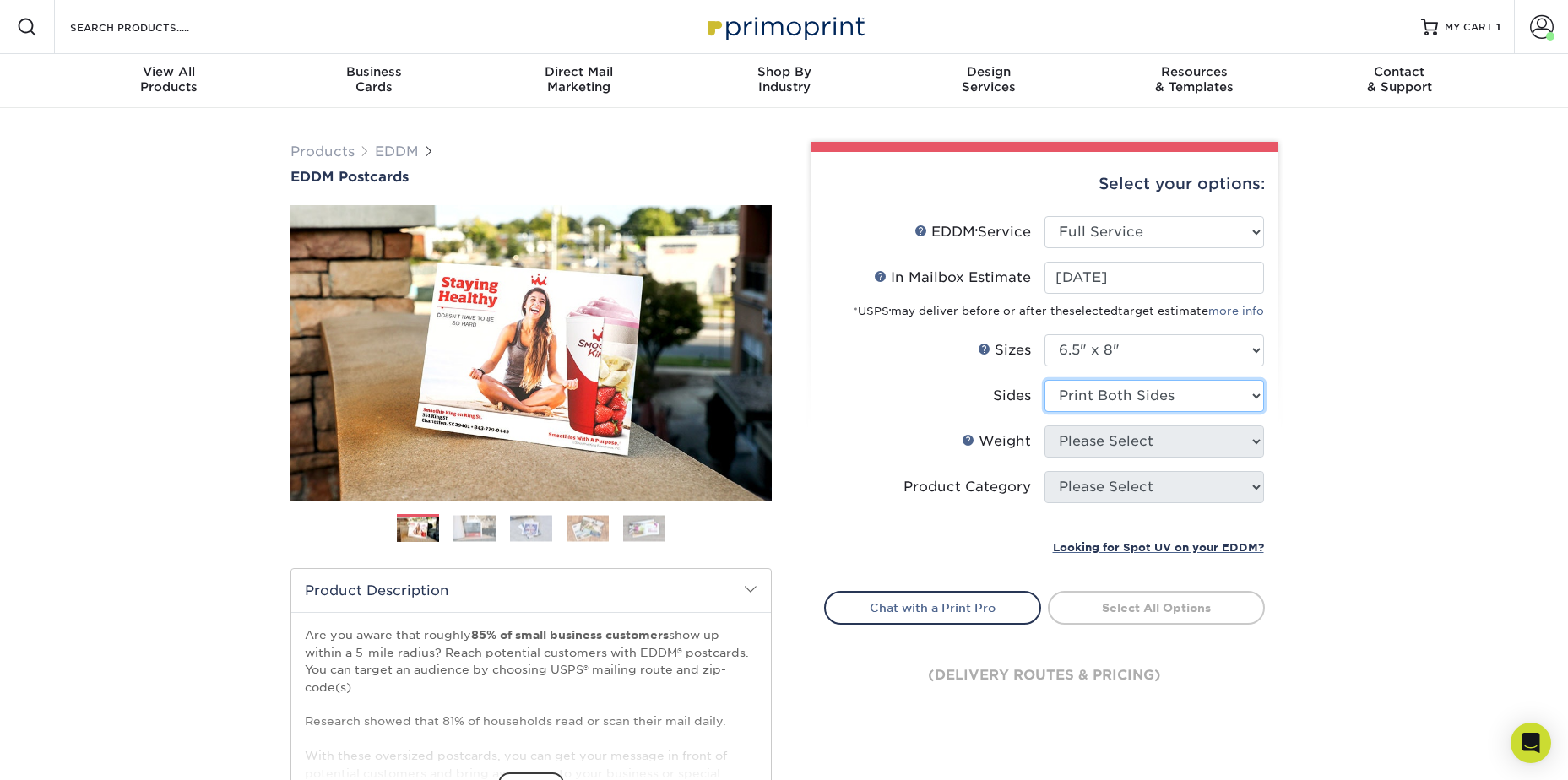
click at [1044, 380] on select "Please Select Print Both Sides Print Front Only" at bounding box center [1153, 395] width 220 height 32
click at [1103, 448] on select "Please Select 16PT 14PT" at bounding box center [1153, 442] width 220 height 32
select select "14PT"
click at [1044, 426] on select "Please Select 16PT 14PT" at bounding box center [1153, 442] width 220 height 32
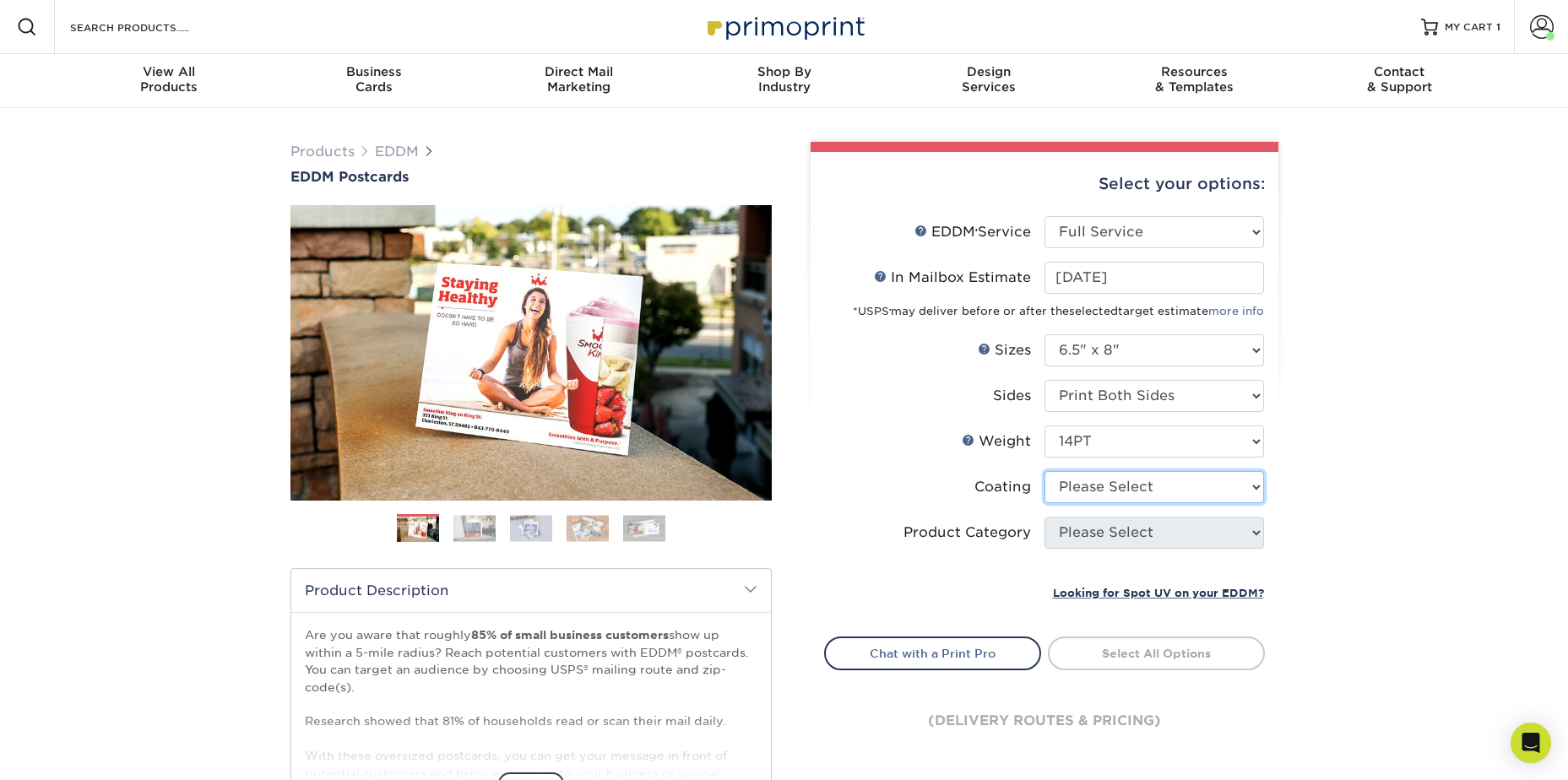
click at [1100, 483] on select at bounding box center [1153, 487] width 220 height 32
select select "121bb7b5-3b4d-429f-bd8d-bbf80e953313"
click at [1044, 471] on select at bounding box center [1153, 487] width 220 height 32
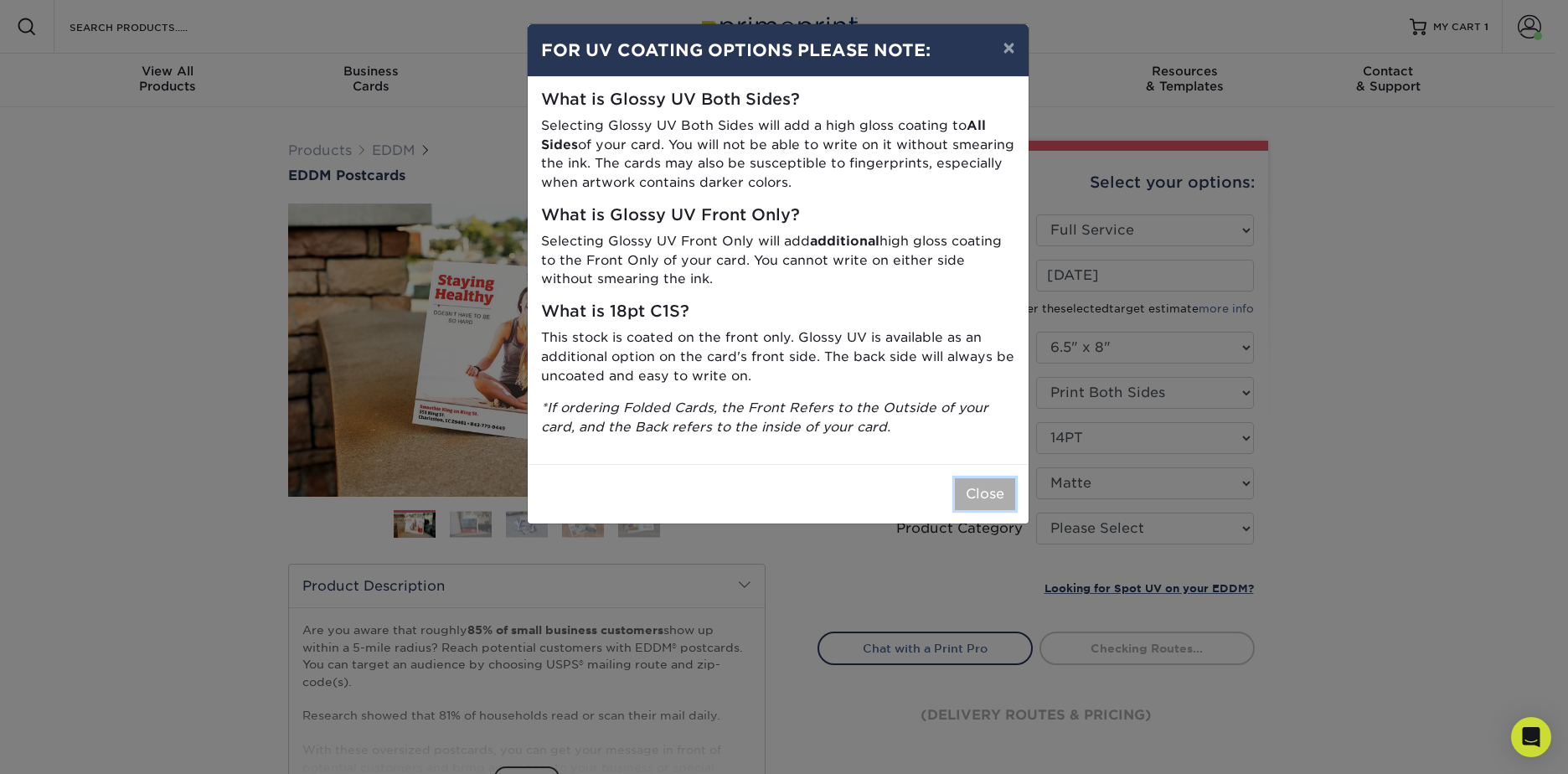
click at [981, 505] on button "Close" at bounding box center [986, 494] width 61 height 32
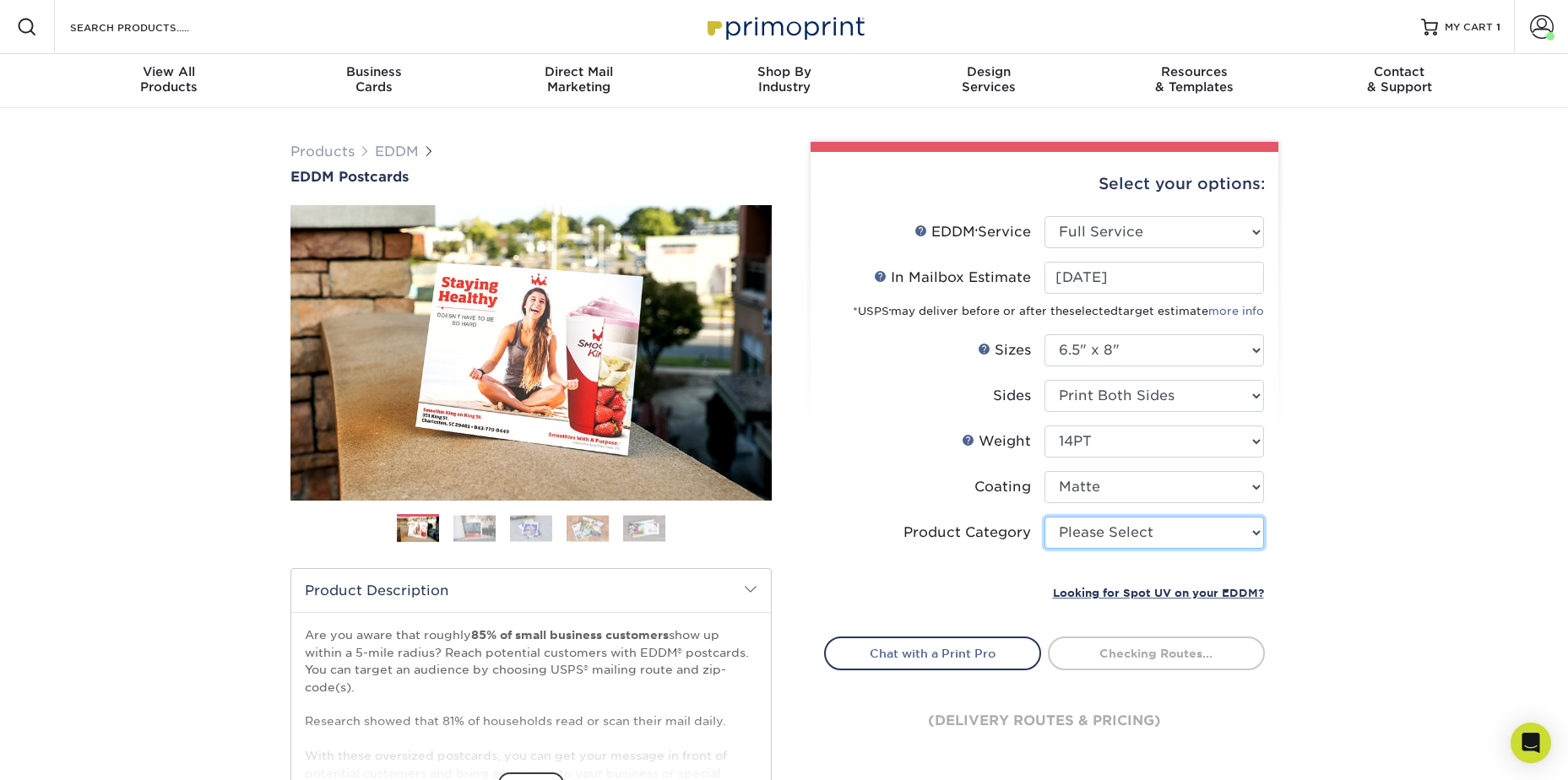
click at [1081, 530] on select "Please Select Postcards" at bounding box center [1153, 533] width 220 height 32
select select "9b7272e0-d6c8-4c3c-8e97-d3a1bcdab858"
click at [1044, 517] on select "Please Select Postcards" at bounding box center [1153, 533] width 220 height 32
click at [986, 545] on label "Product Category" at bounding box center [934, 533] width 220 height 32
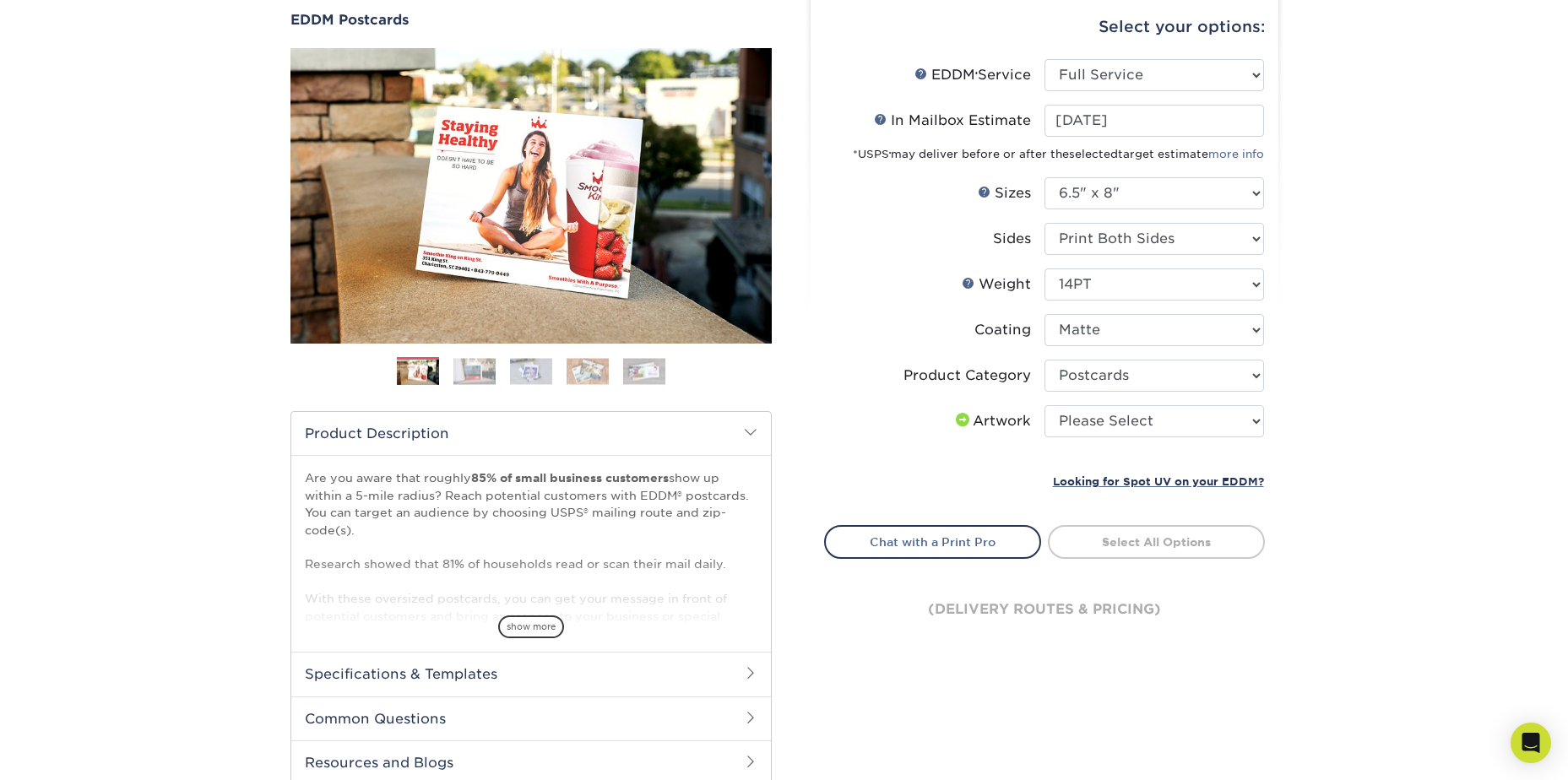
scroll to position [169, 0]
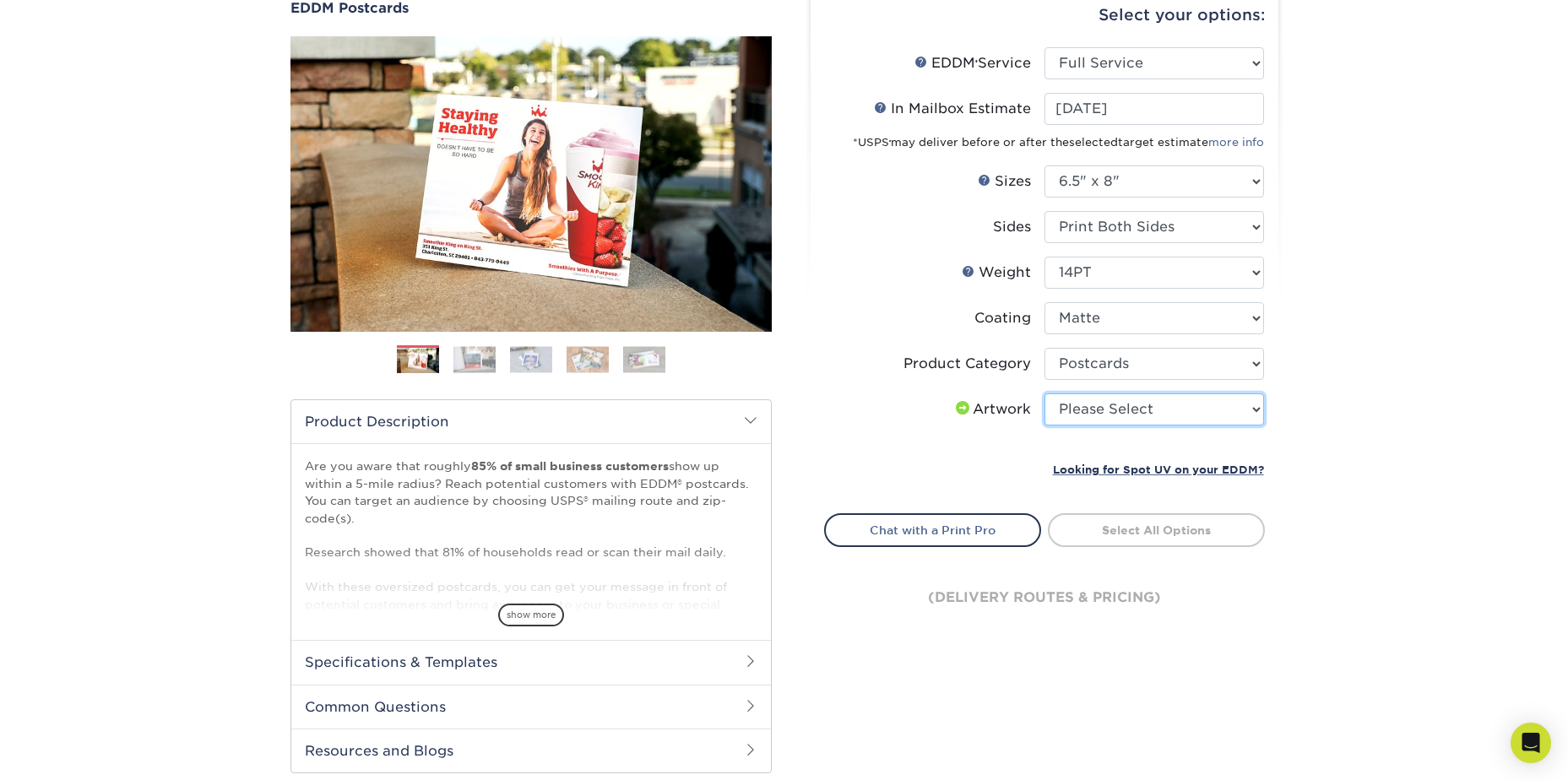
click at [1122, 401] on select "Please Select I will upload files I need a design - $150" at bounding box center [1153, 409] width 220 height 32
select select "upload"
click at [1044, 393] on select "Please Select I will upload files I need a design - $150" at bounding box center [1153, 409] width 220 height 32
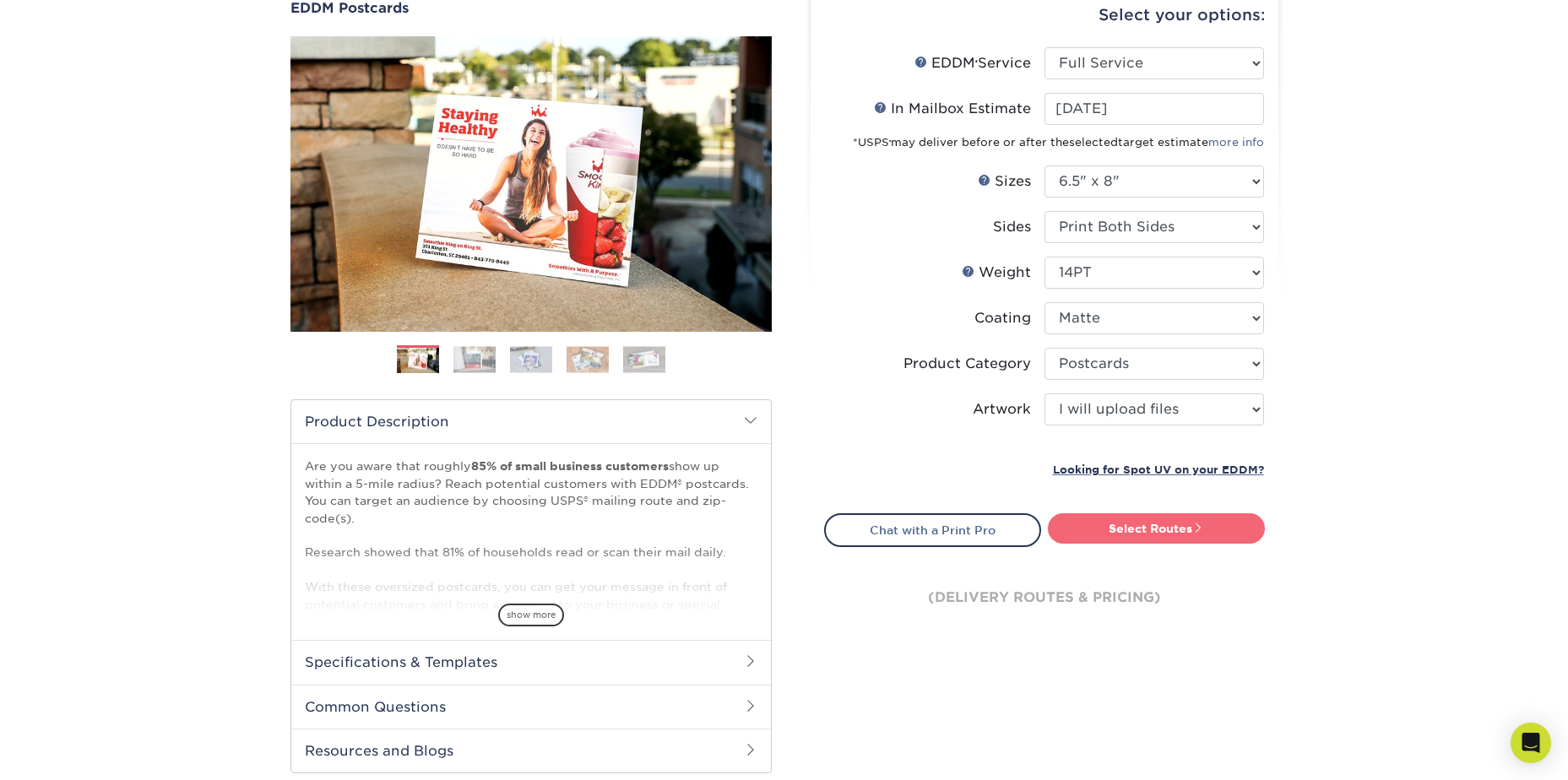
click at [1166, 538] on link "Select Routes" at bounding box center [1156, 528] width 217 height 31
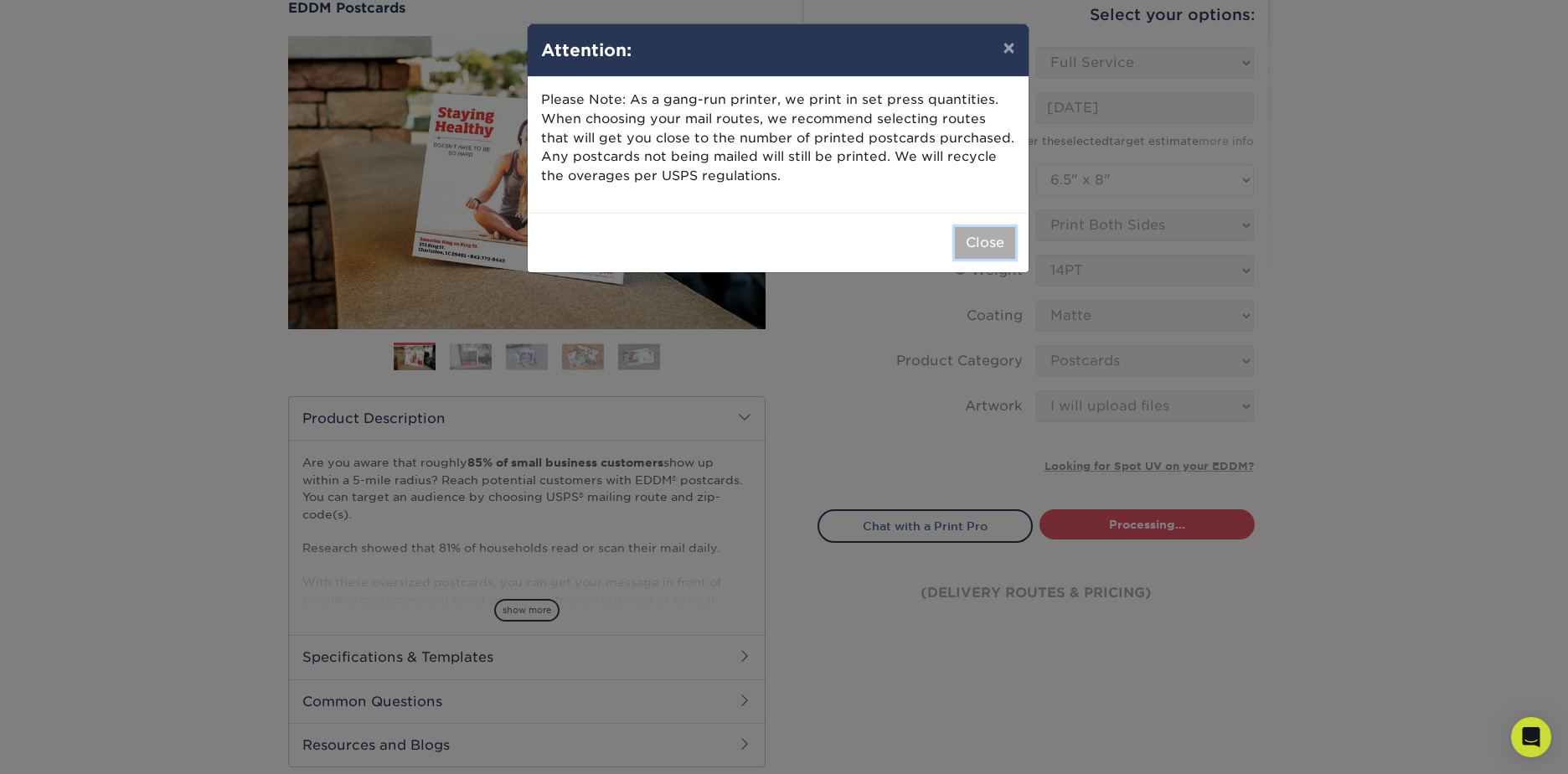
click at [979, 253] on button "Close" at bounding box center [986, 243] width 61 height 32
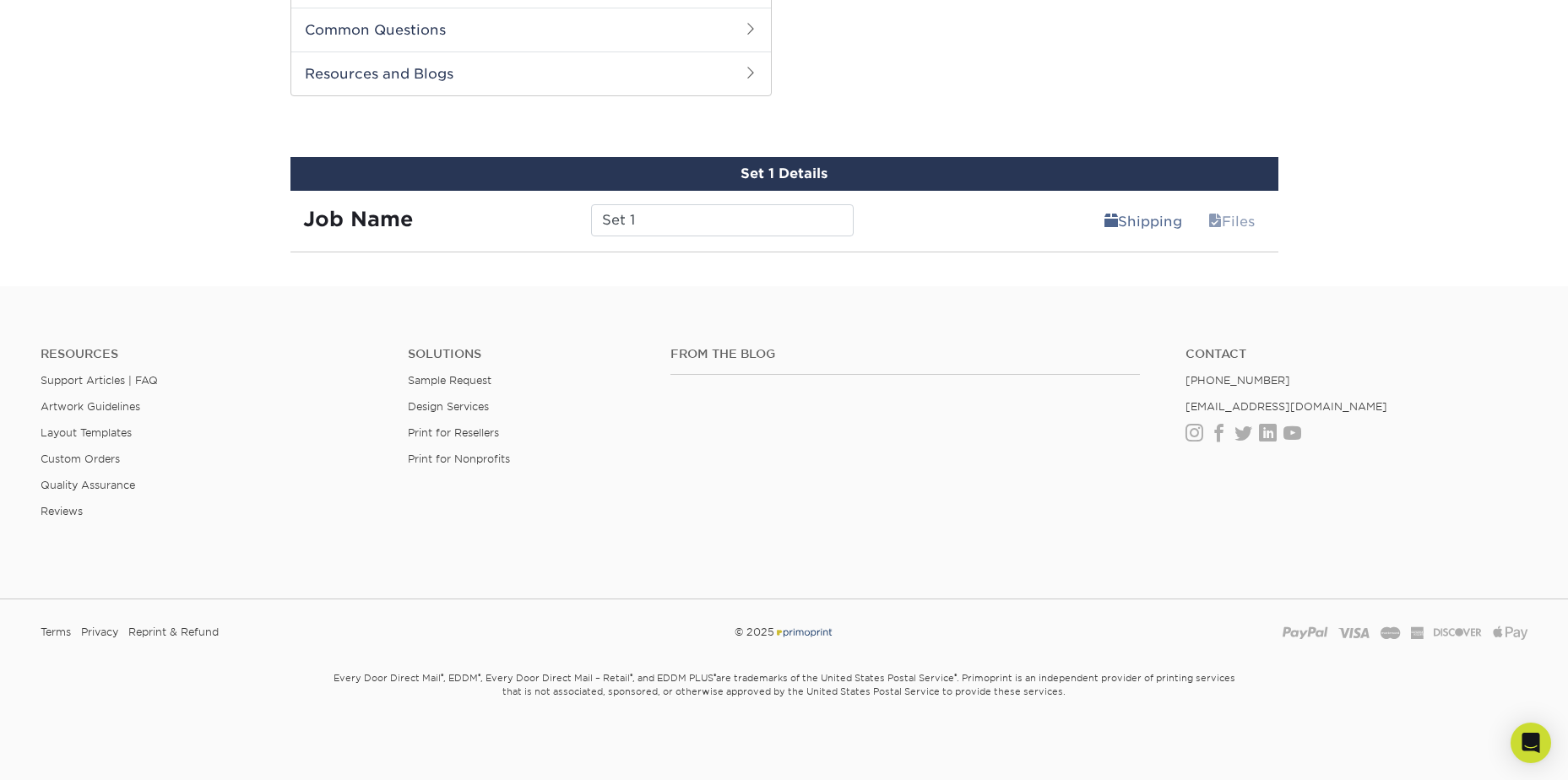
scroll to position [832, 0]
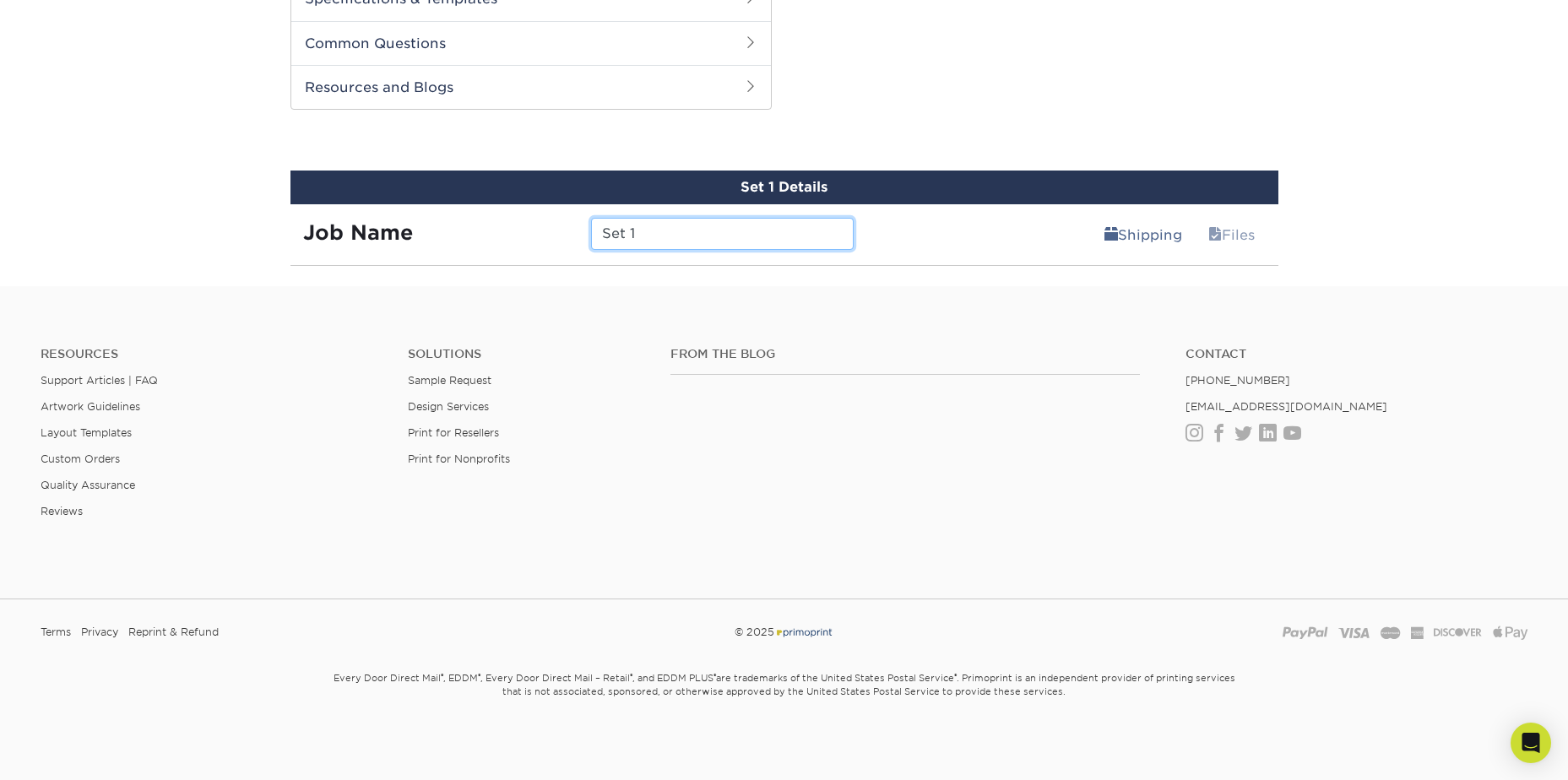
click at [671, 243] on input "Set 1" at bounding box center [722, 233] width 262 height 32
type input "SJB with Businesses"
click at [894, 242] on div "Shipping Files" at bounding box center [1071, 228] width 412 height 47
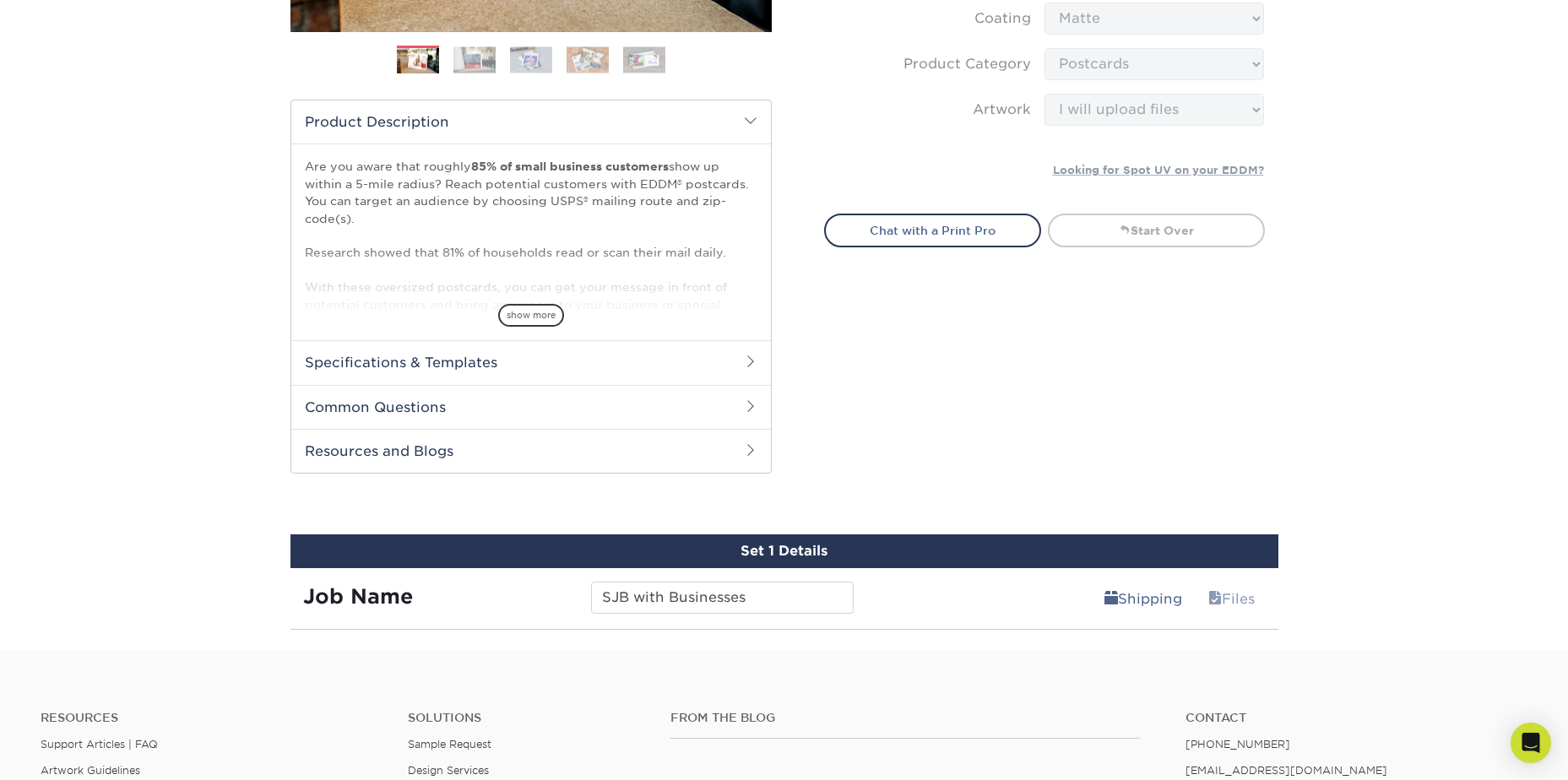
scroll to position [664, 0]
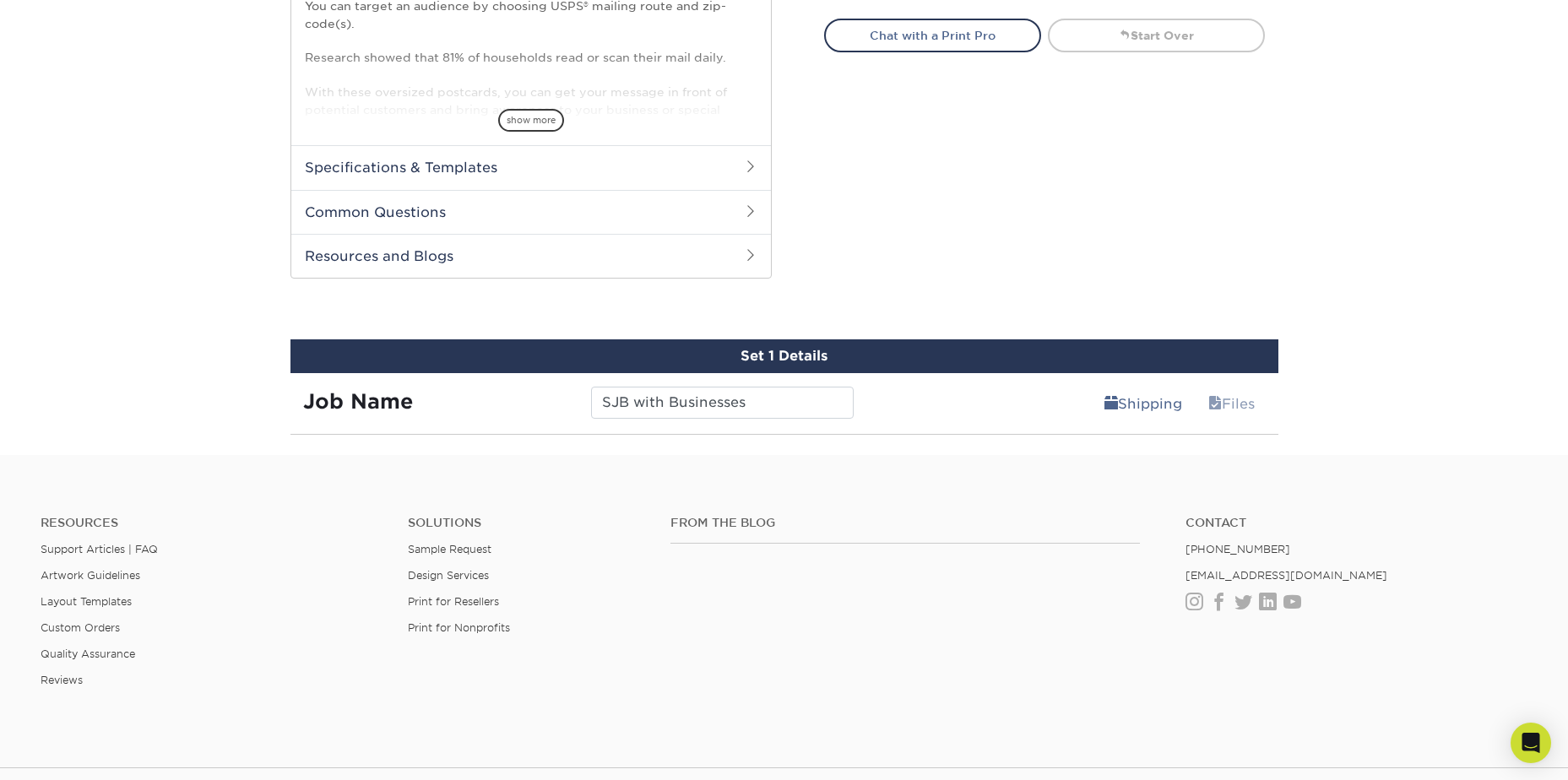
click at [974, 470] on footer "Resources Support Articles | FAQ Artwork Guidelines Layout Templates Custom Ord…" at bounding box center [784, 701] width 1568 height 494
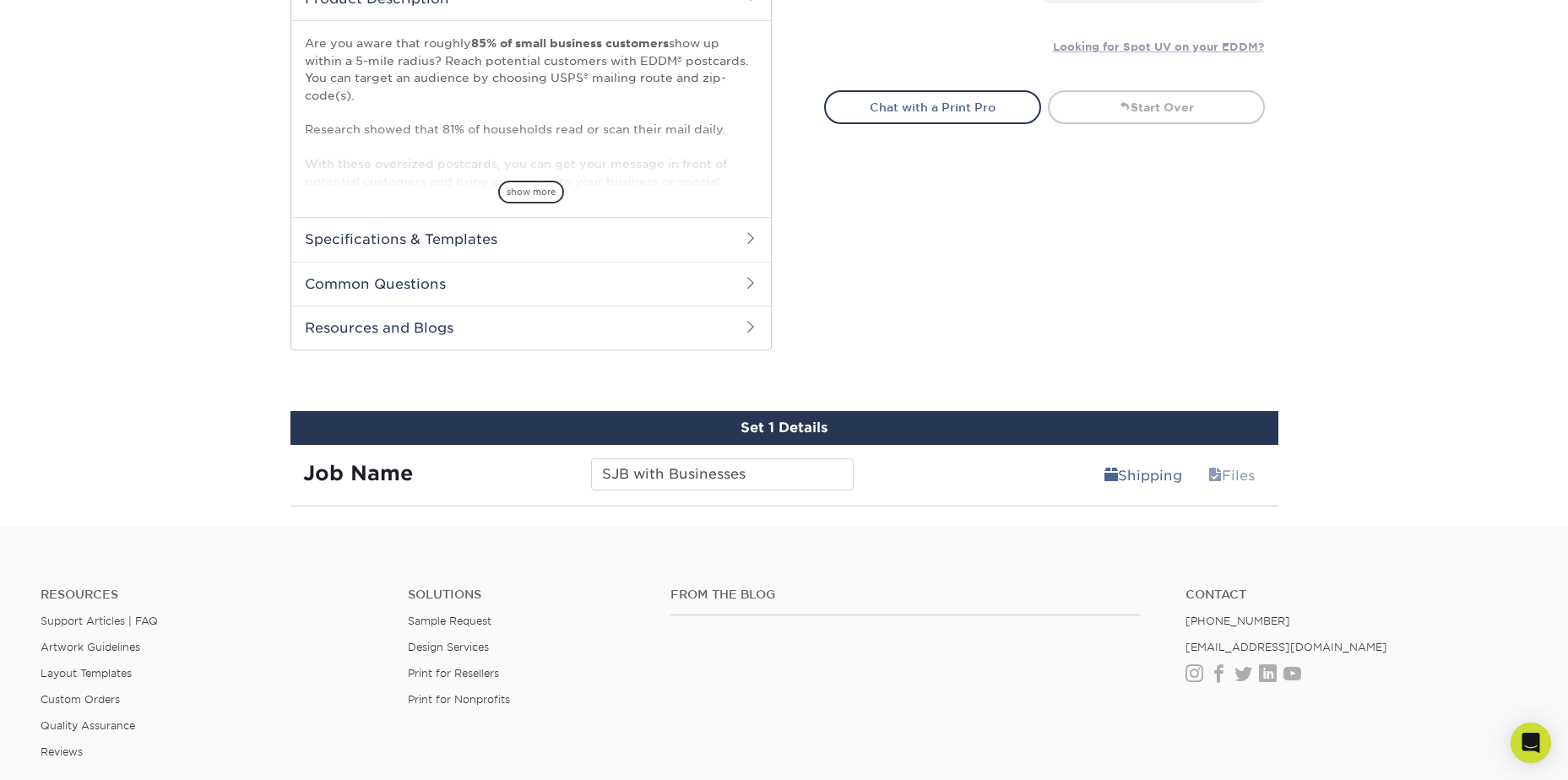
scroll to position [760, 0]
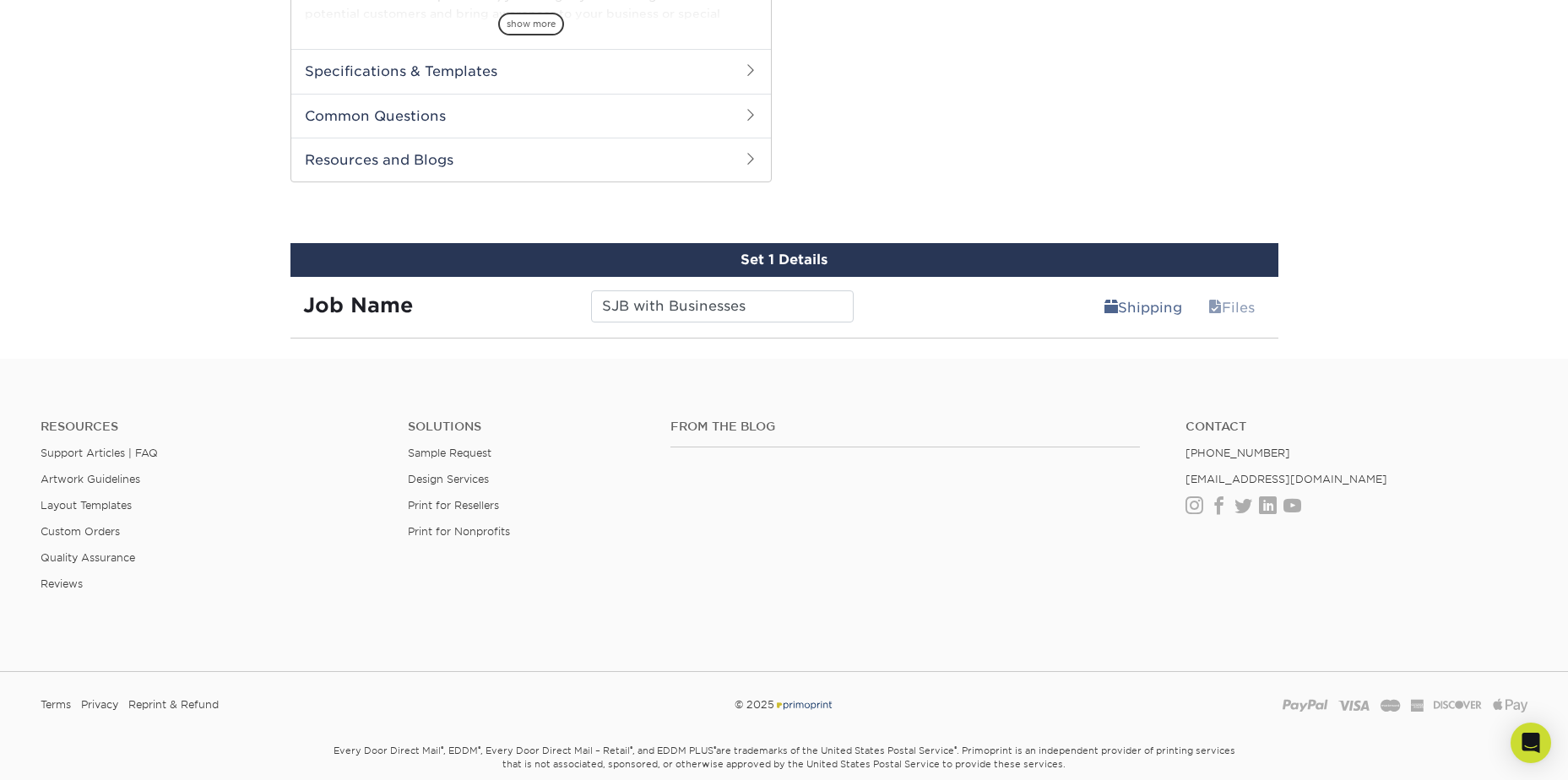
click at [972, 324] on div "Shipping Files" at bounding box center [1071, 301] width 412 height 47
click at [1158, 307] on link "Shipping" at bounding box center [1143, 307] width 100 height 34
click at [1287, 311] on div "Set 1 Details Job Name SJB with Businesses Shipping Files You've choosen design…" at bounding box center [784, 290] width 1013 height 95
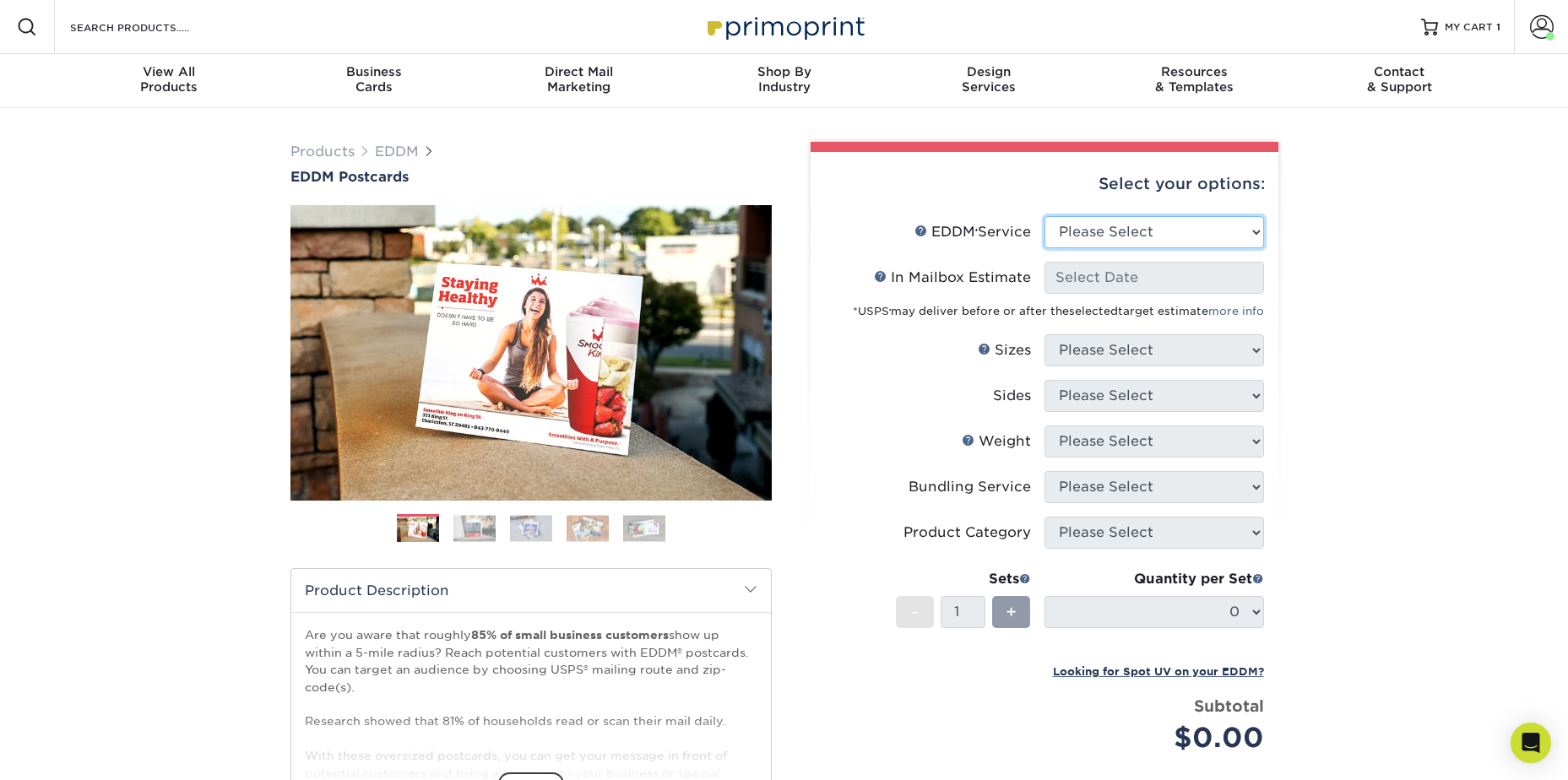
click at [1114, 216] on select "Please Select Full Service Print Only" at bounding box center [1153, 232] width 220 height 32
click at [1151, 238] on select "Please Select Full Service Print Only" at bounding box center [1153, 232] width 220 height 32
select select "full_service"
click at [1044, 216] on select "Please Select Full Service Print Only" at bounding box center [1153, 232] width 220 height 32
select select "-1"
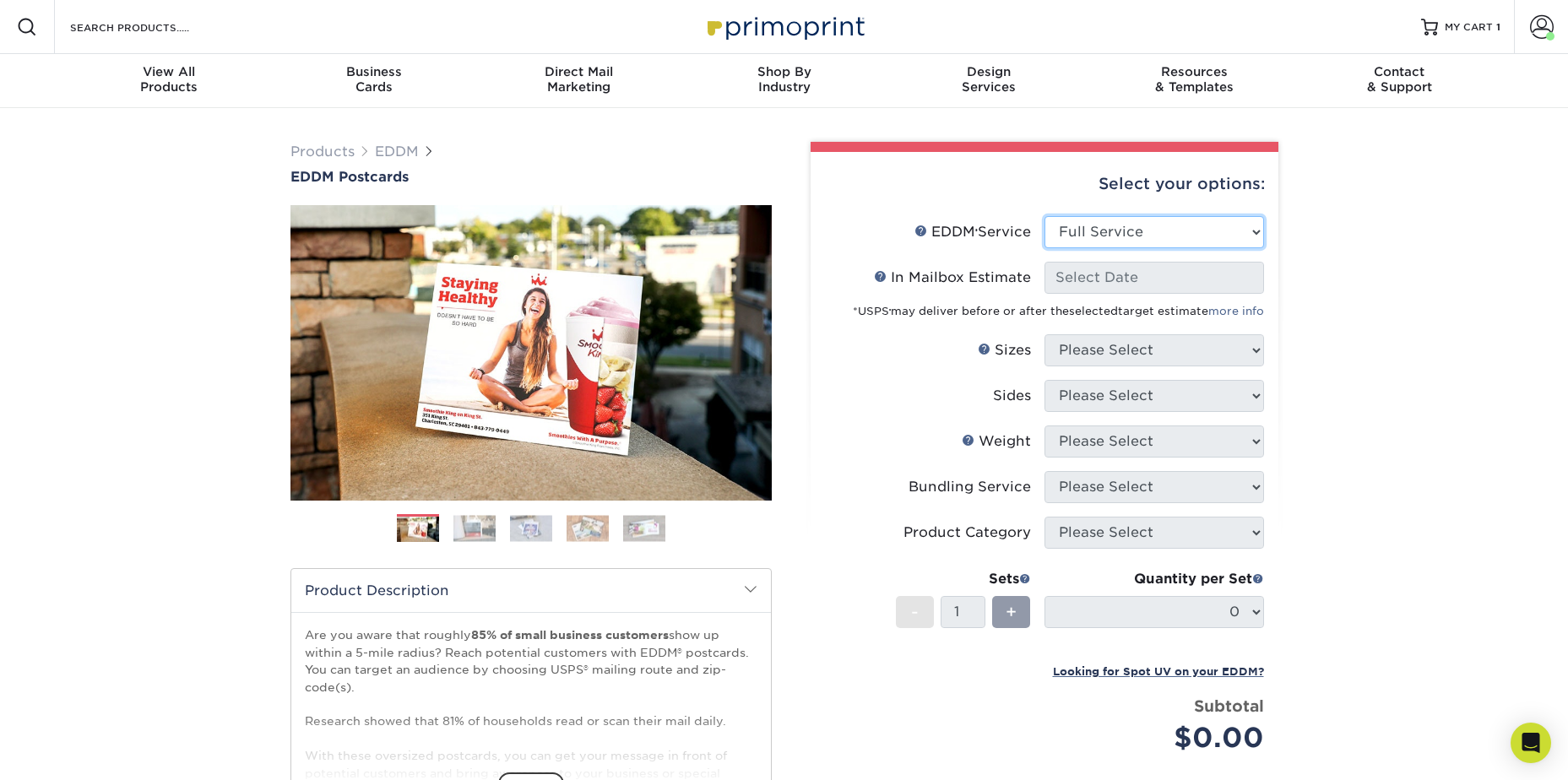
select select "-1"
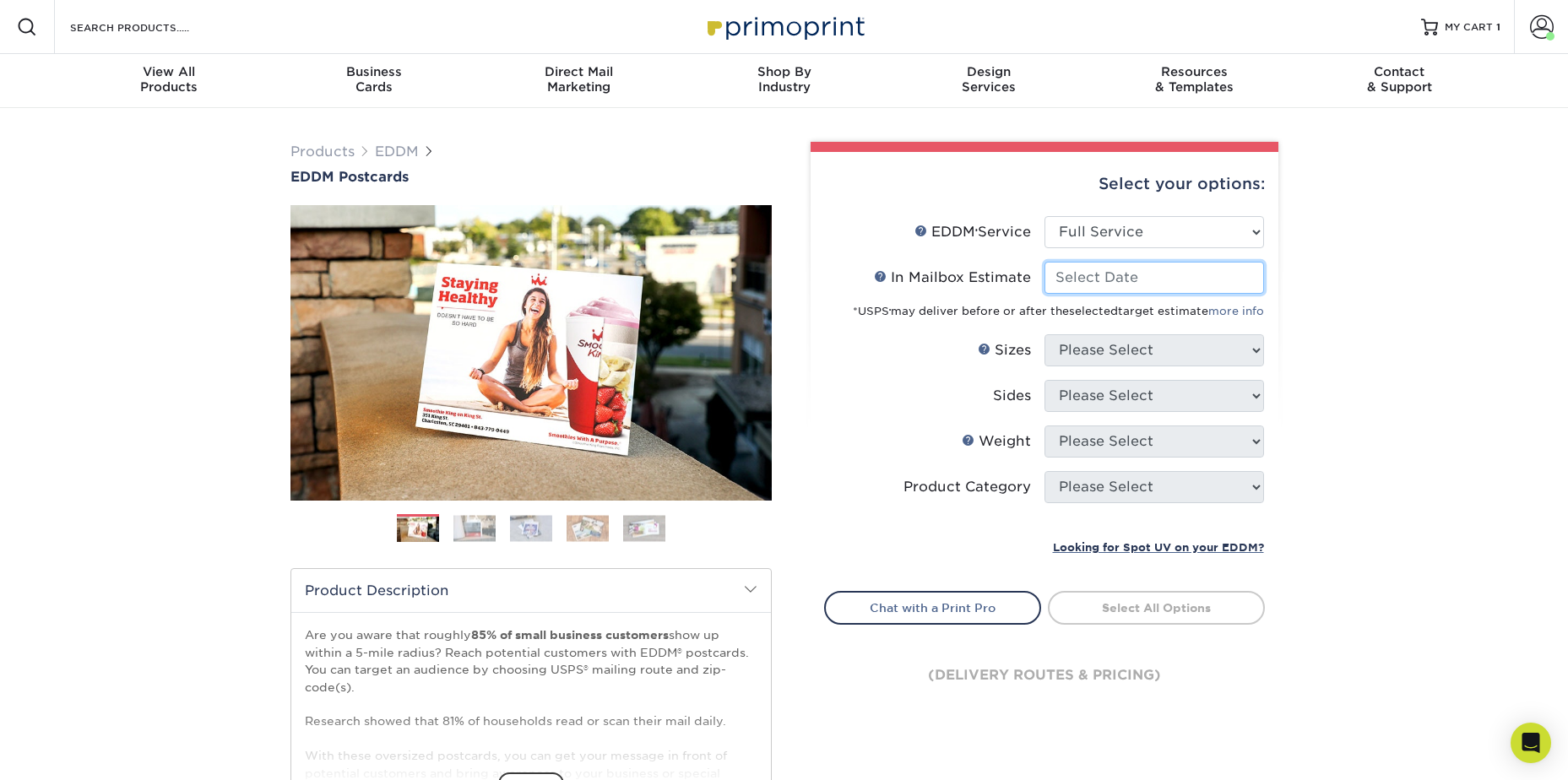
click at [1145, 291] on input "In Mailbox Estimate Help In Mailbox Estimate" at bounding box center [1153, 277] width 220 height 32
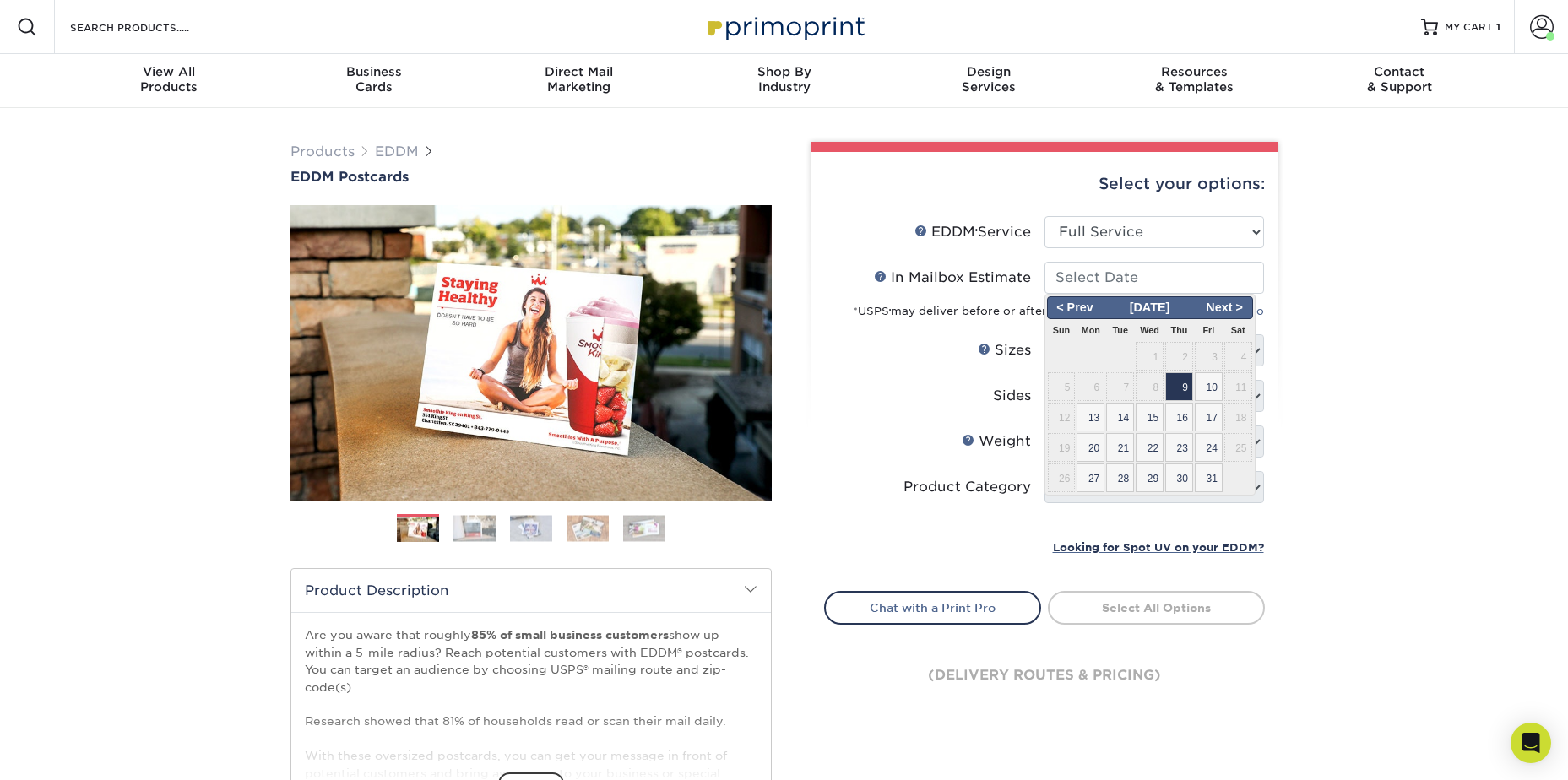
click at [1068, 248] on li "EDDM Service Help EDDM ® Service Please Select Full Service Print Only" at bounding box center [1044, 239] width 439 height 45
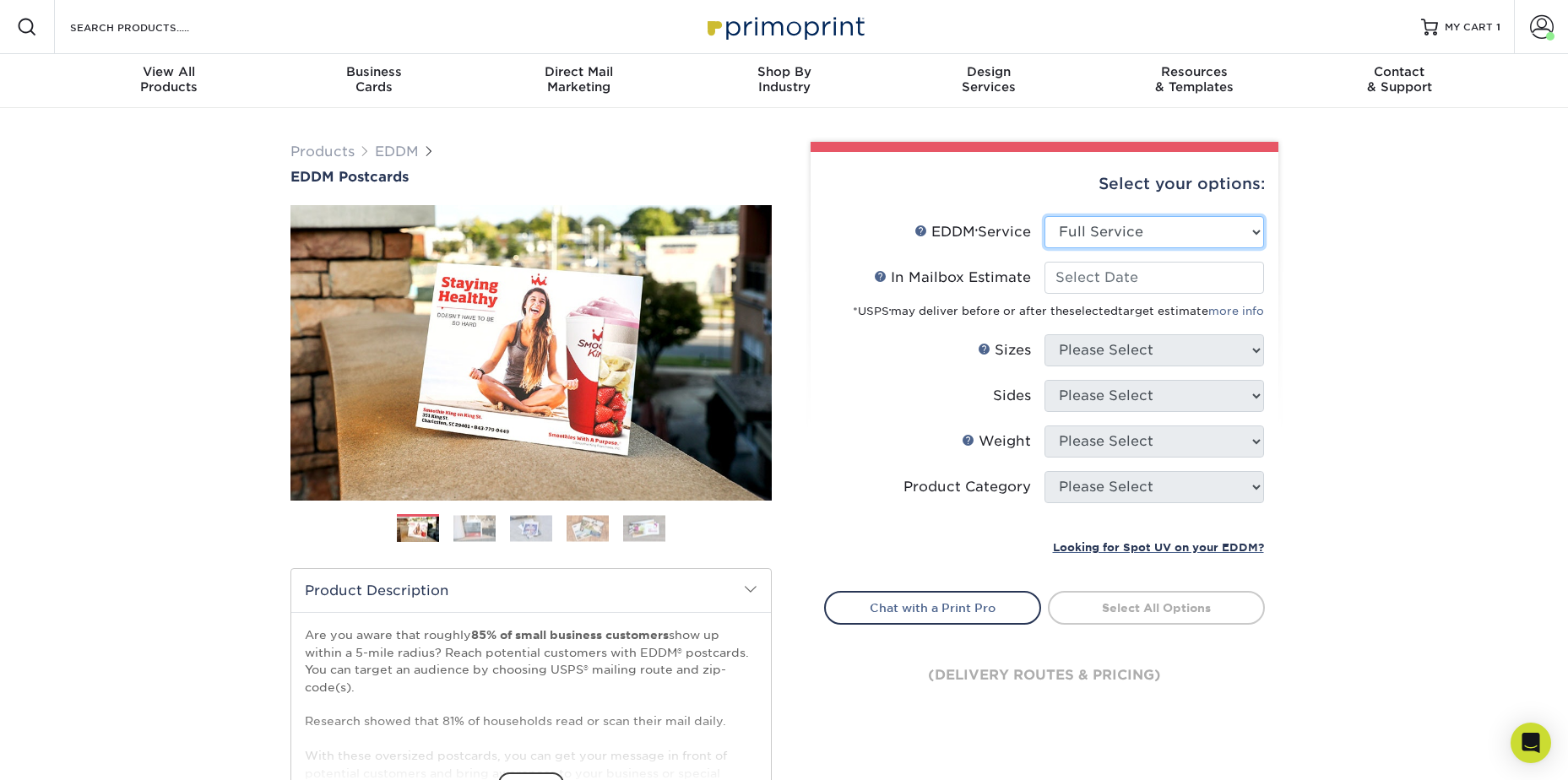
click at [1077, 233] on select "Please Select Full Service Print Only" at bounding box center [1153, 232] width 220 height 32
click at [1044, 216] on select "Please Select Full Service Print Only" at bounding box center [1153, 232] width 220 height 32
click at [1098, 275] on input "In Mailbox Estimate Help In Mailbox Estimate" at bounding box center [1153, 277] width 220 height 32
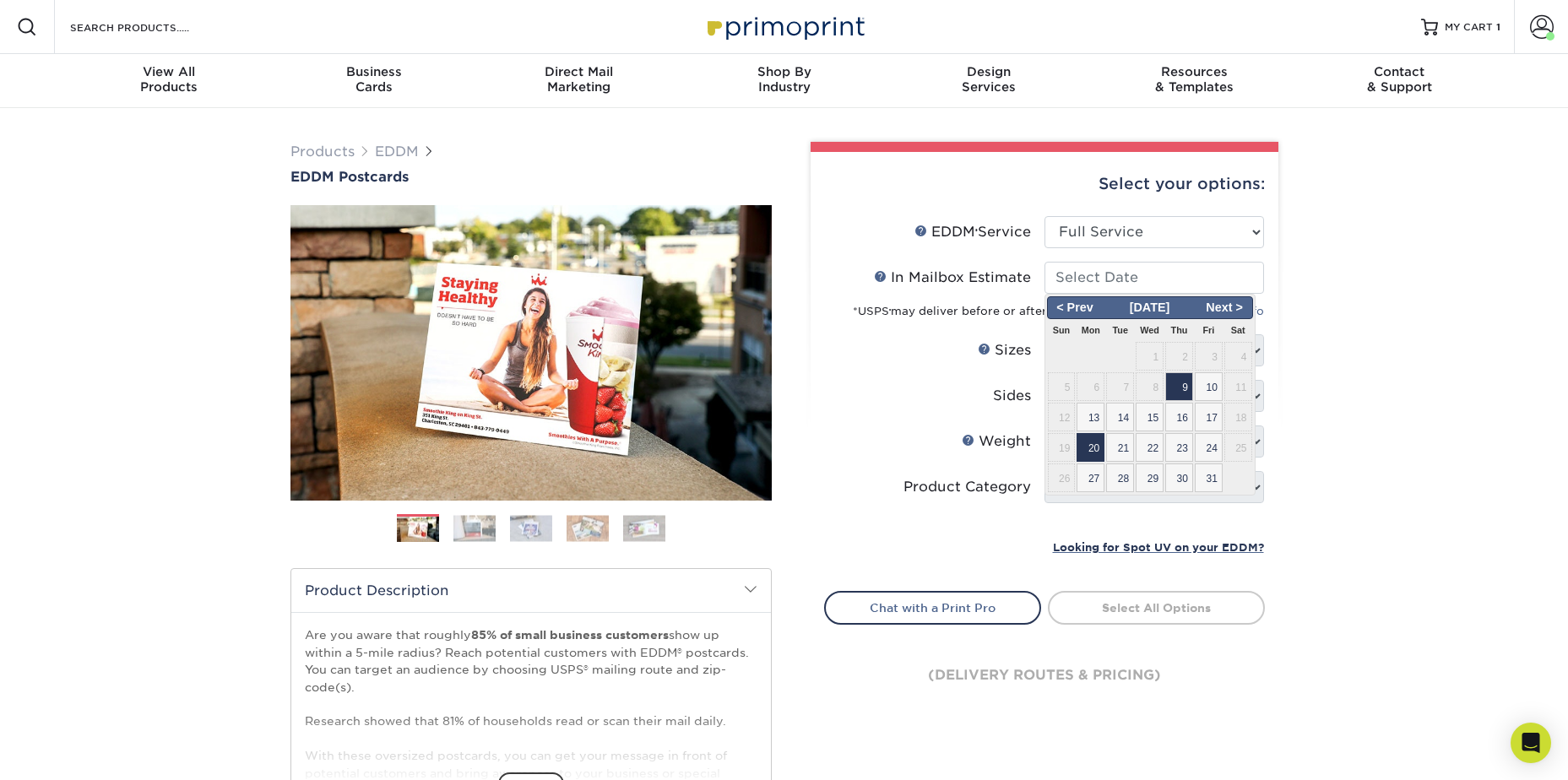
click at [1084, 442] on span "20" at bounding box center [1091, 447] width 28 height 29
type input "[DATE]"
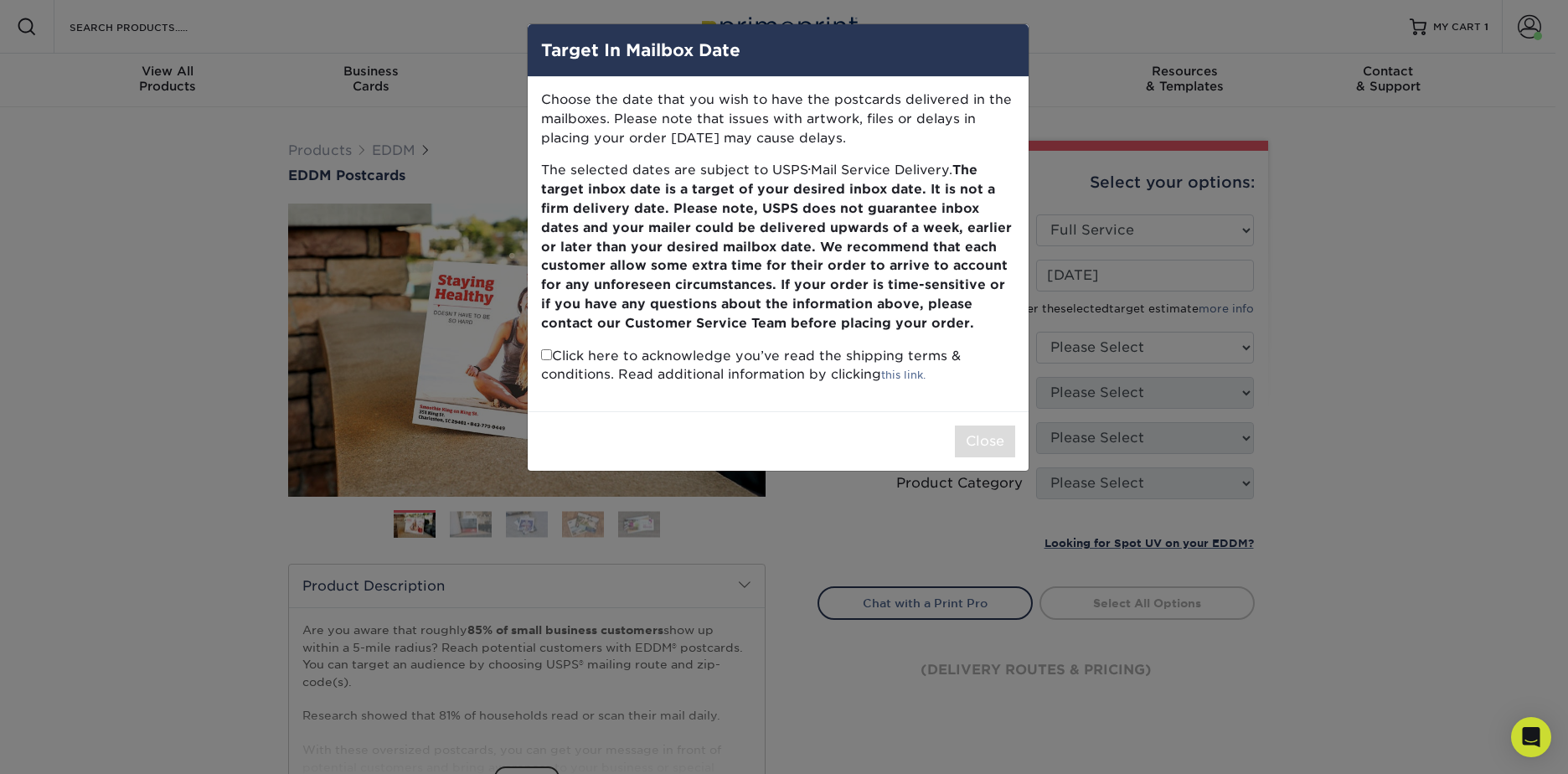
click at [549, 355] on input "checkbox" at bounding box center [547, 355] width 11 height 11
checkbox input "true"
click at [983, 438] on button "Close" at bounding box center [986, 441] width 61 height 32
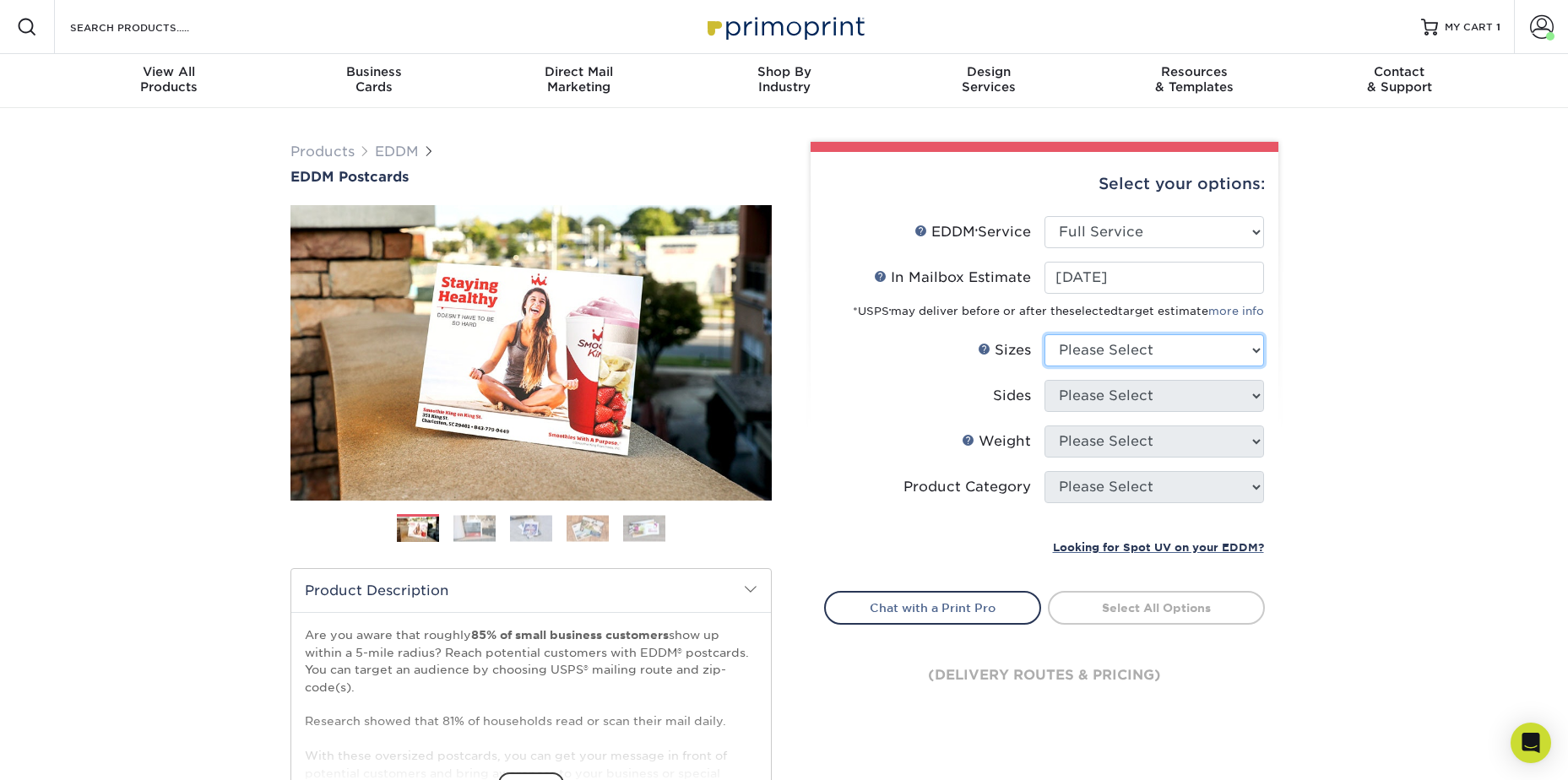
click at [1155, 350] on select "Please Select 4.5" x 12" 6" x 12" 6.5" x 8" 6.5" x 9" 6.5" x 12" 7" x 8.5" 8" x…" at bounding box center [1153, 350] width 220 height 32
select select "6.50x8.00"
click at [1044, 334] on select "Please Select 4.5" x 12" 6" x 12" 6.5" x 8" 6.5" x 9" 6.5" x 12" 7" x 8.5" 8" x…" at bounding box center [1153, 350] width 220 height 32
click at [1132, 401] on select "Please Select Print Both Sides Print Front Only" at bounding box center [1153, 395] width 220 height 32
select select "13abbda7-1d64-4f25-8bb2-c179b224825d"
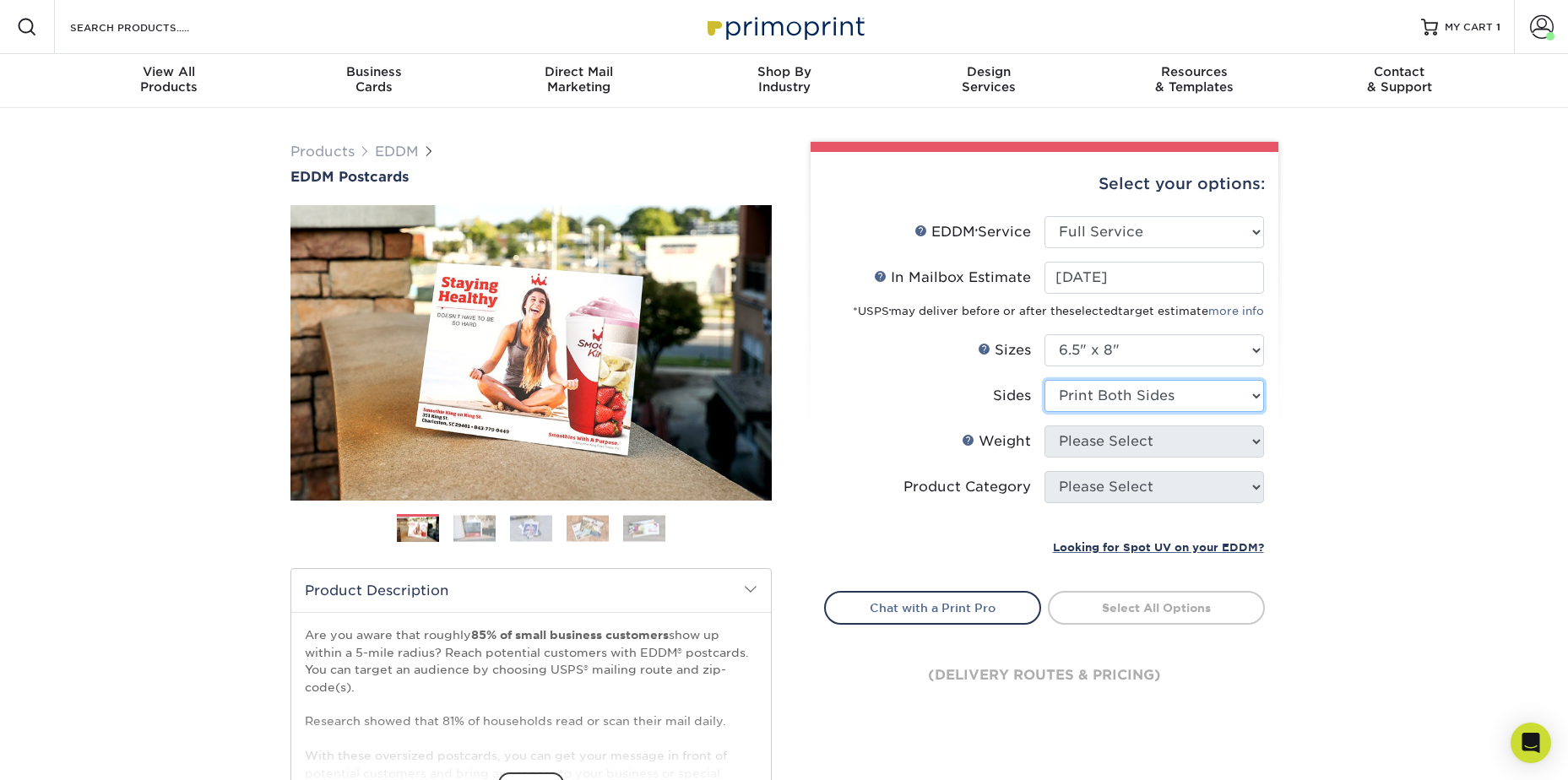
click at [1044, 380] on select "Please Select Print Both Sides Print Front Only" at bounding box center [1153, 395] width 220 height 32
click at [1128, 448] on select "Please Select 16PT 14PT" at bounding box center [1153, 442] width 220 height 32
select select "14PT"
click at [1044, 426] on select "Please Select 16PT 14PT" at bounding box center [1153, 442] width 220 height 32
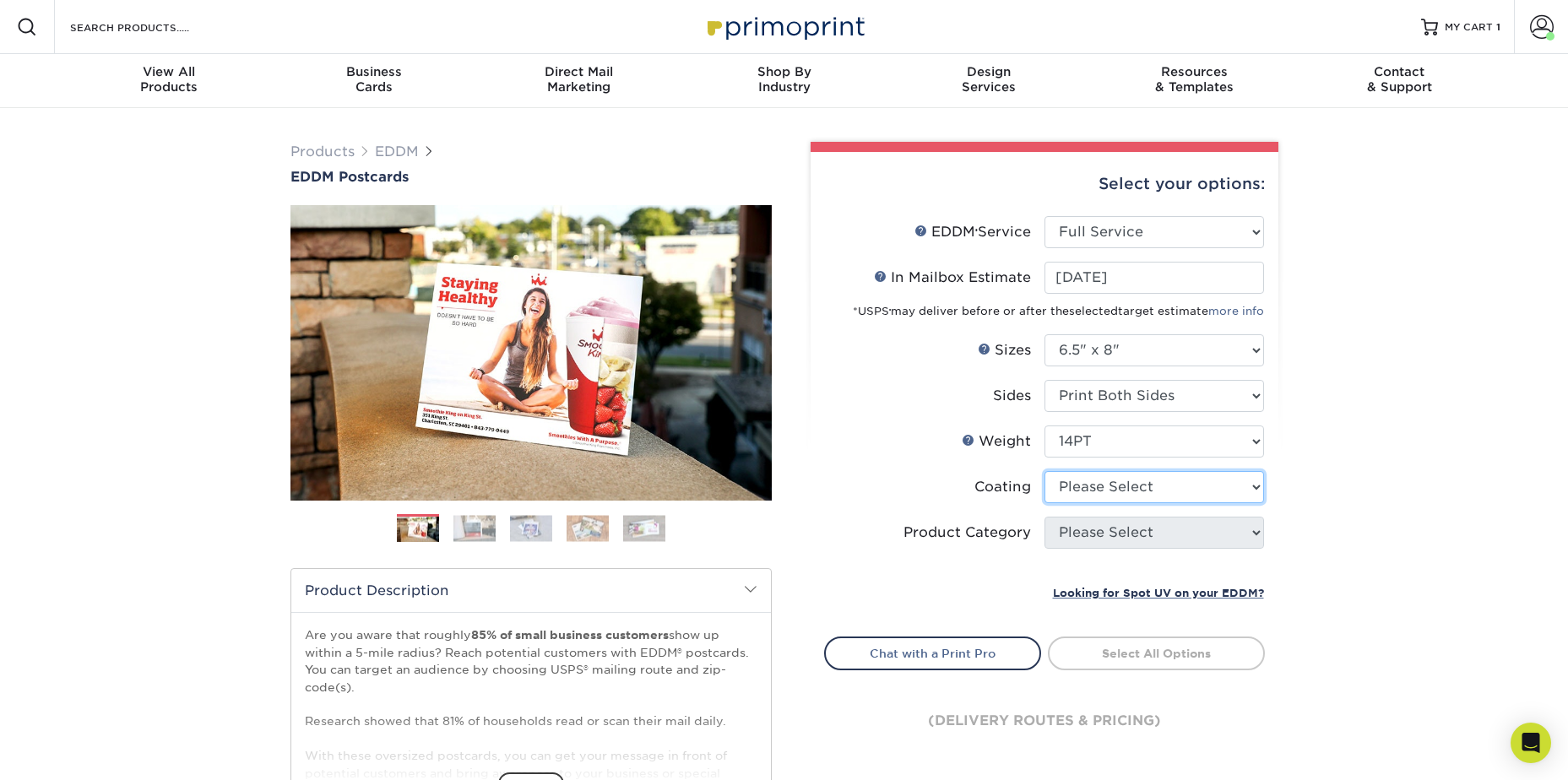
click at [1130, 491] on select at bounding box center [1153, 487] width 220 height 32
select select "121bb7b5-3b4d-429f-bd8d-bbf80e953313"
click at [1044, 471] on select at bounding box center [1153, 487] width 220 height 32
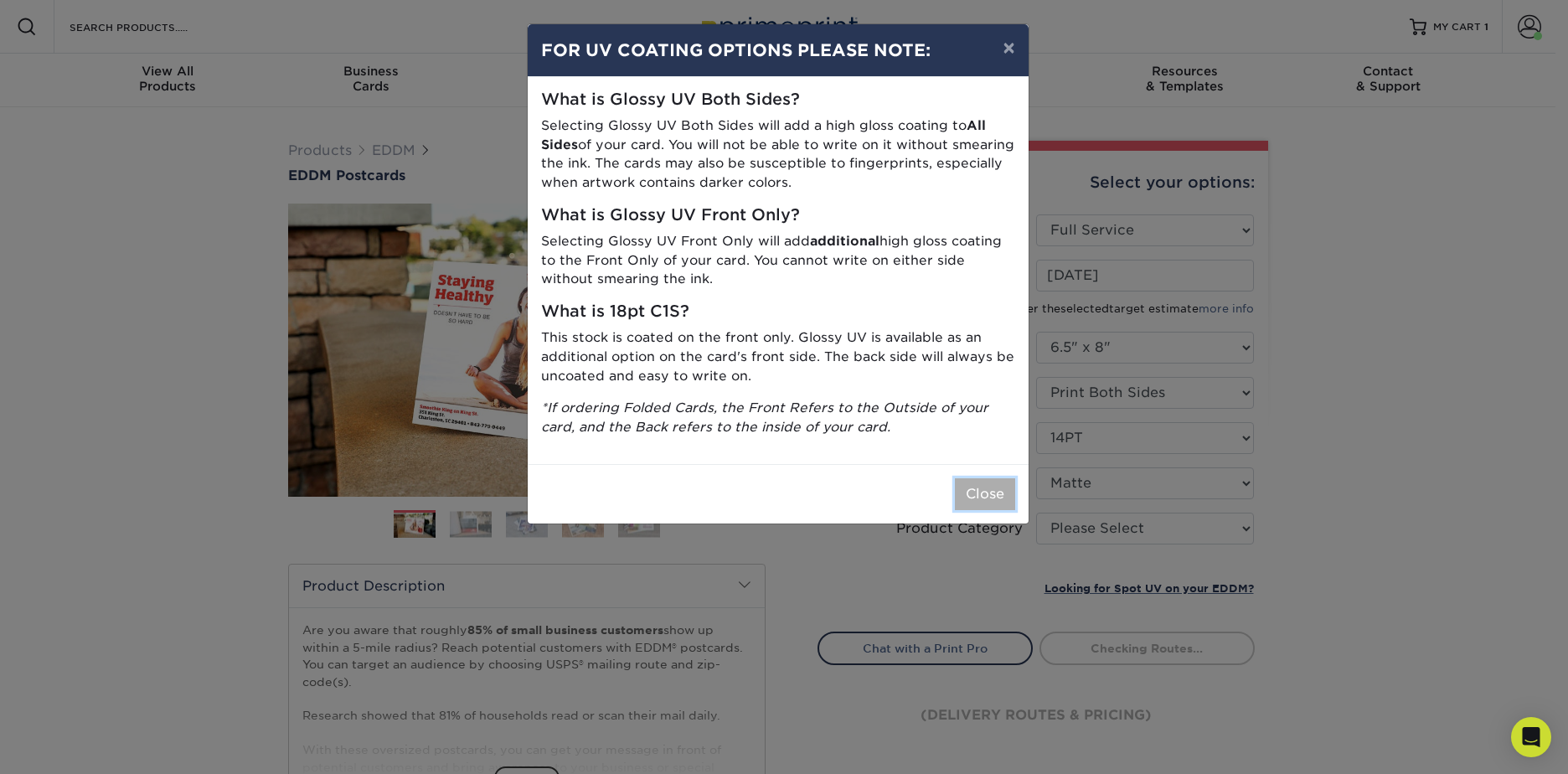
click at [980, 482] on button "Close" at bounding box center [986, 494] width 61 height 32
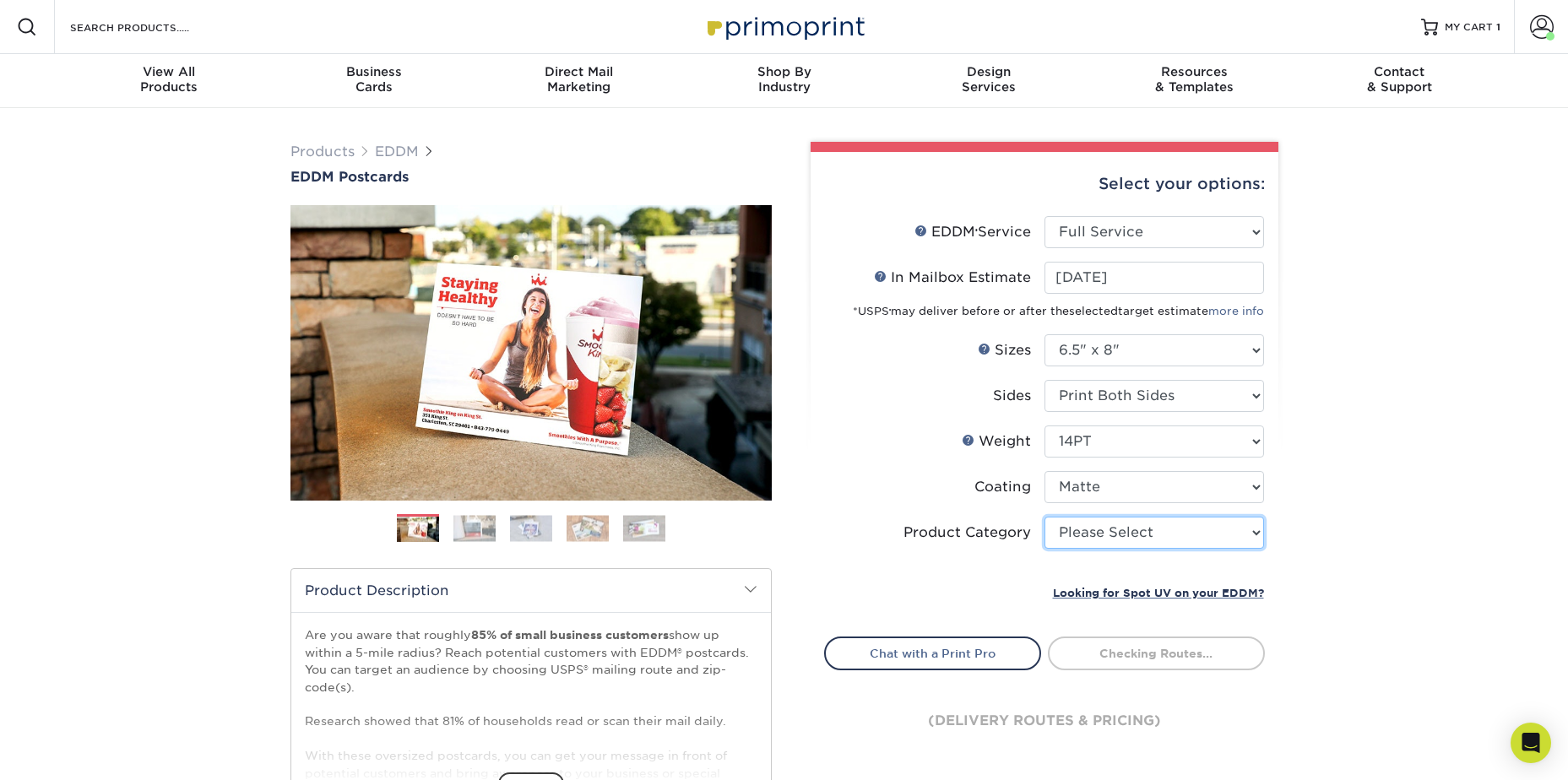
click at [1133, 527] on select "Please Select Postcards" at bounding box center [1153, 533] width 220 height 32
select select "9b7272e0-d6c8-4c3c-8e97-d3a1bcdab858"
click at [1044, 517] on select "Please Select Postcards" at bounding box center [1153, 533] width 220 height 32
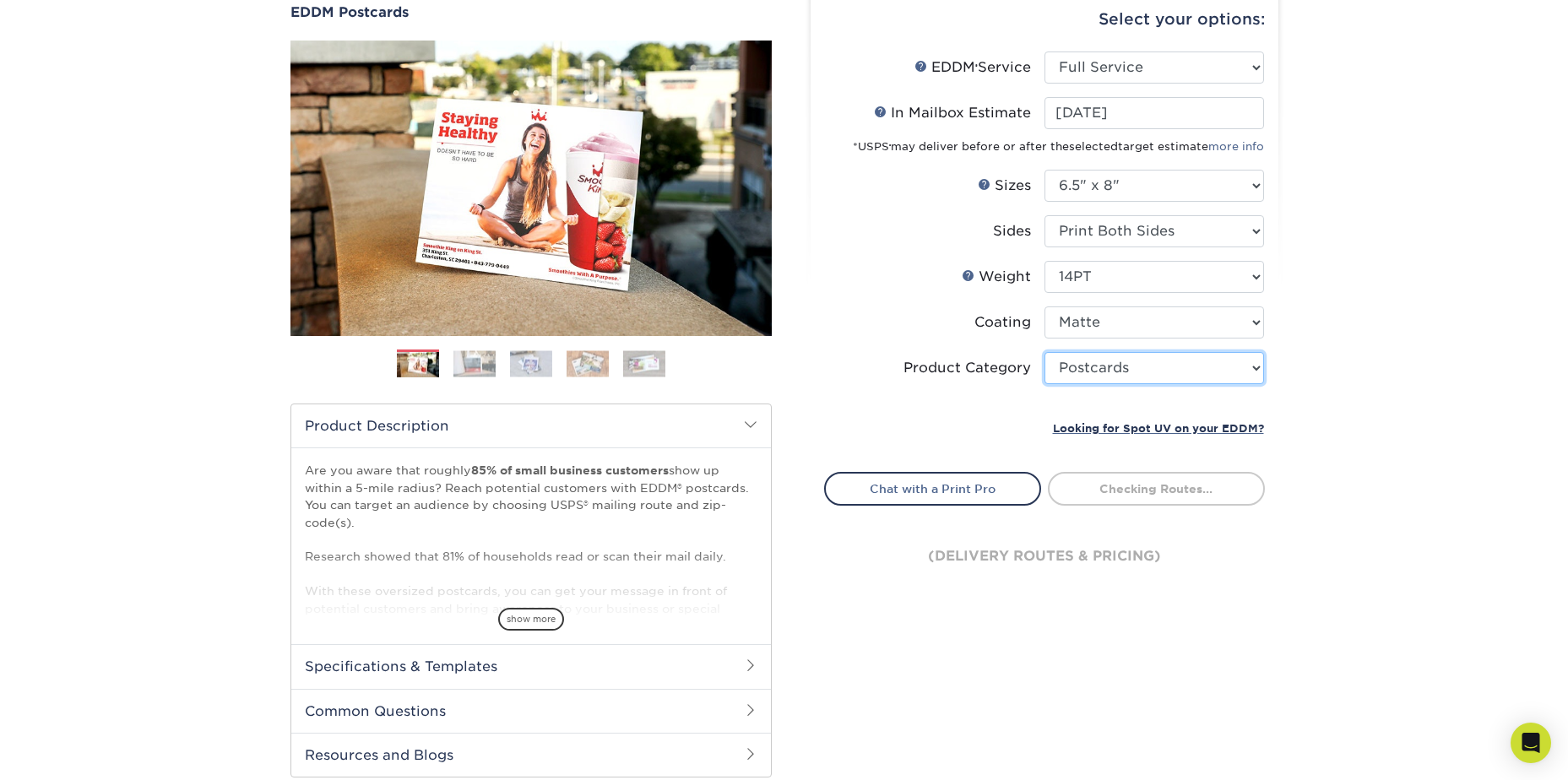
scroll to position [169, 0]
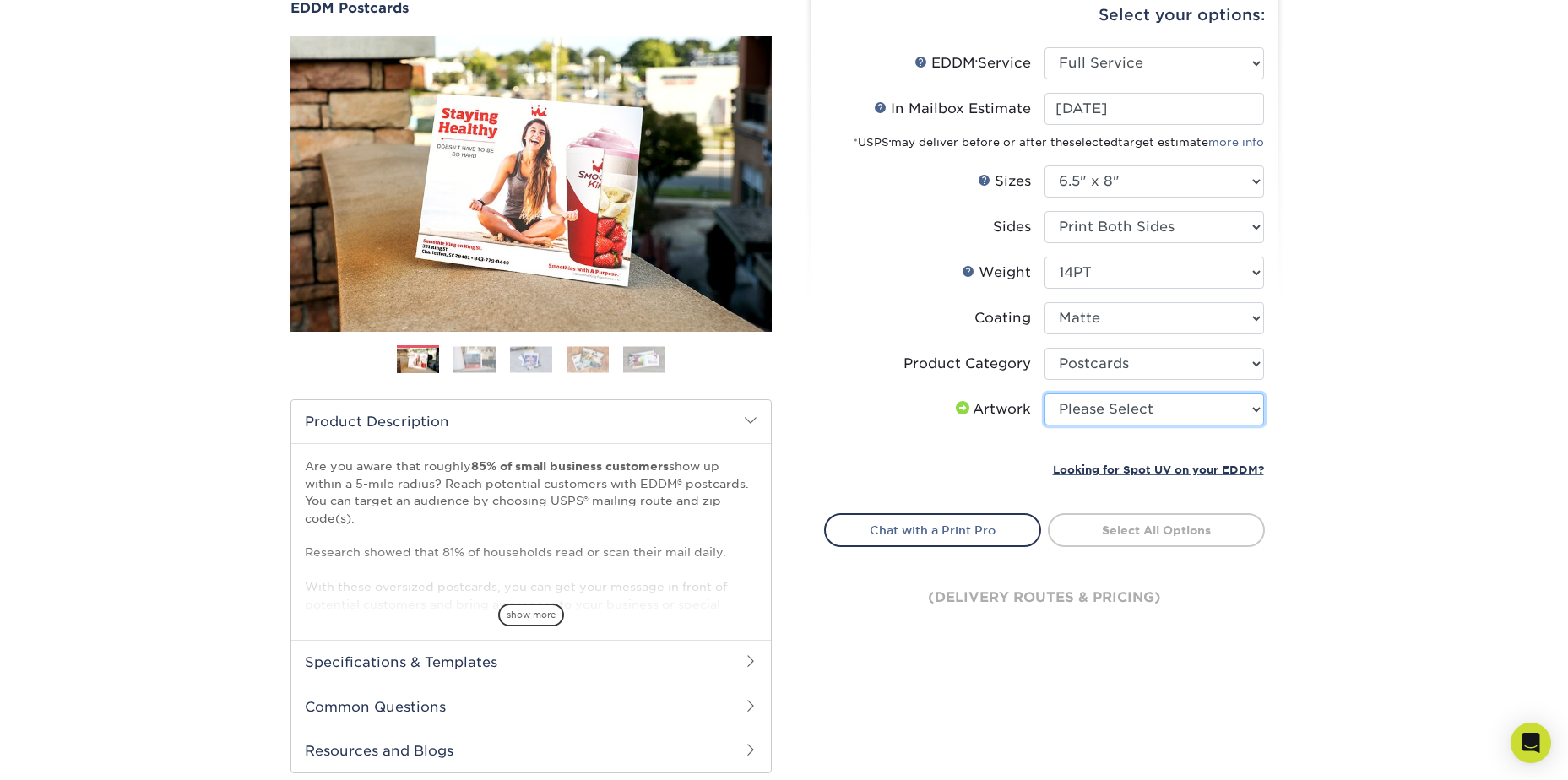
click at [1133, 409] on select "Please Select I will upload files I need a design - $150" at bounding box center [1153, 409] width 220 height 32
select select "upload"
click at [1044, 393] on select "Please Select I will upload files I need a design - $150" at bounding box center [1153, 409] width 220 height 32
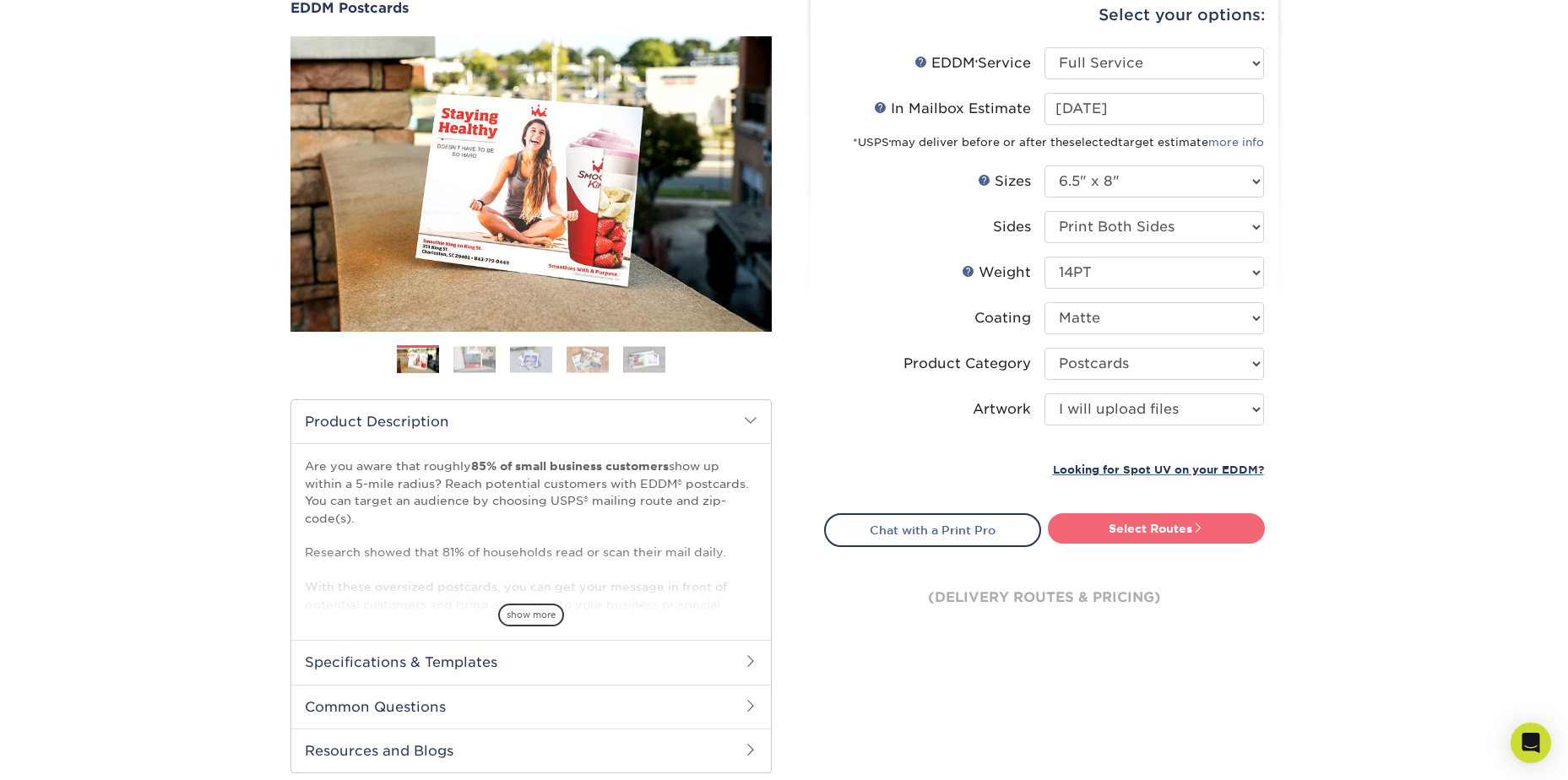
click at [1151, 525] on link "Select Routes" at bounding box center [1156, 528] width 217 height 31
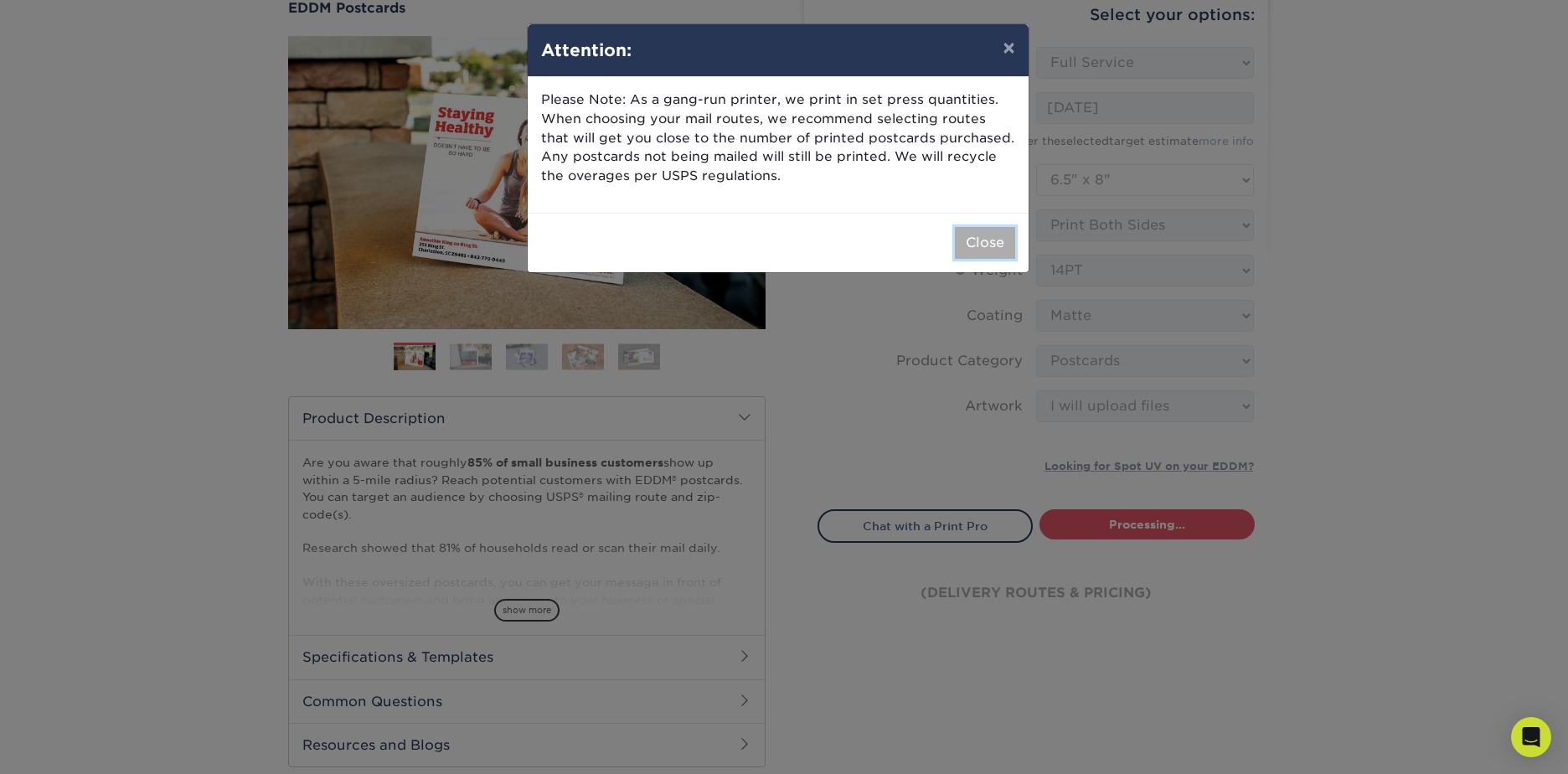
click at [994, 248] on button "Close" at bounding box center [986, 243] width 61 height 32
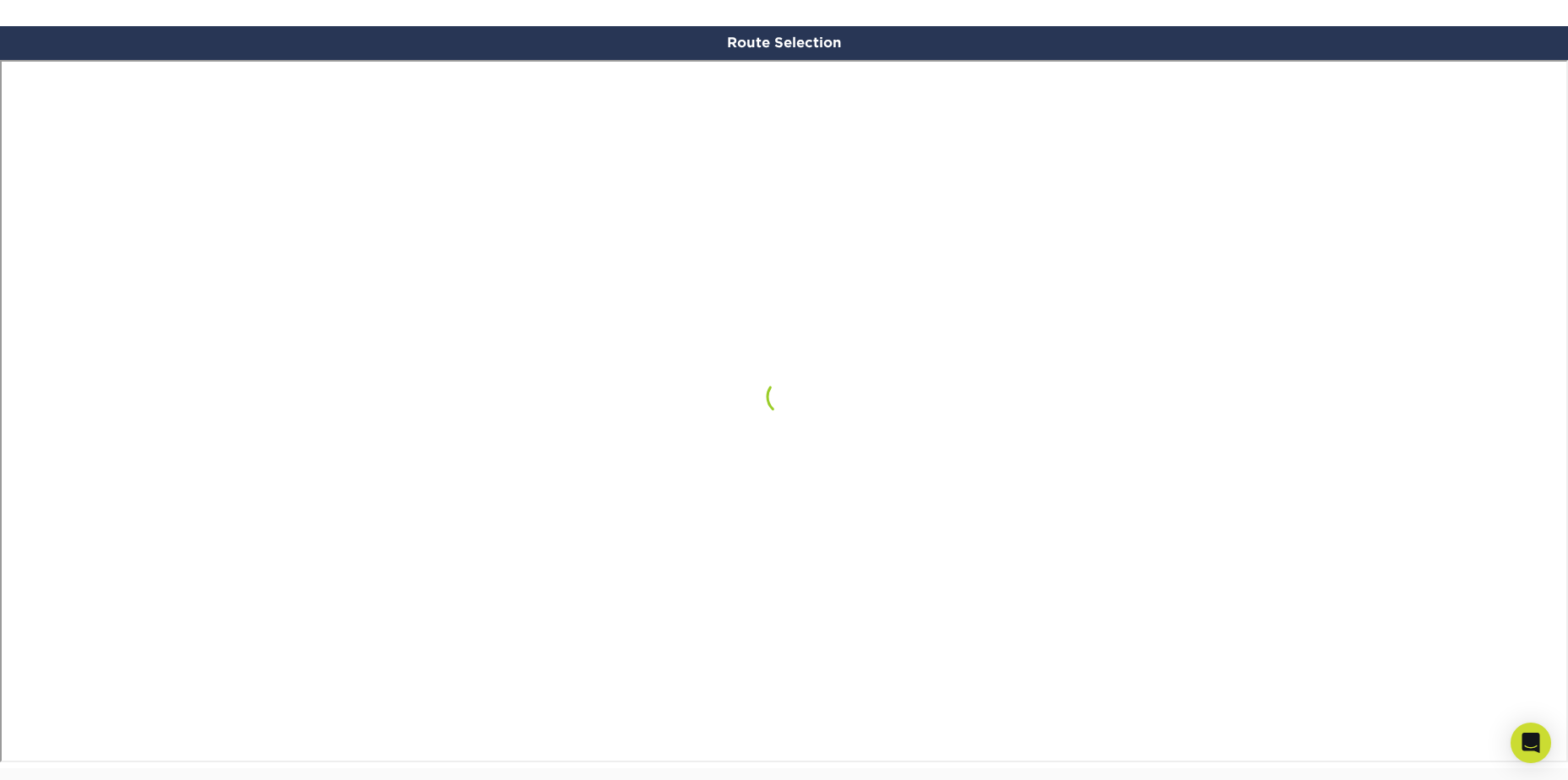
scroll to position [985, 0]
